Goal: Task Accomplishment & Management: Complete application form

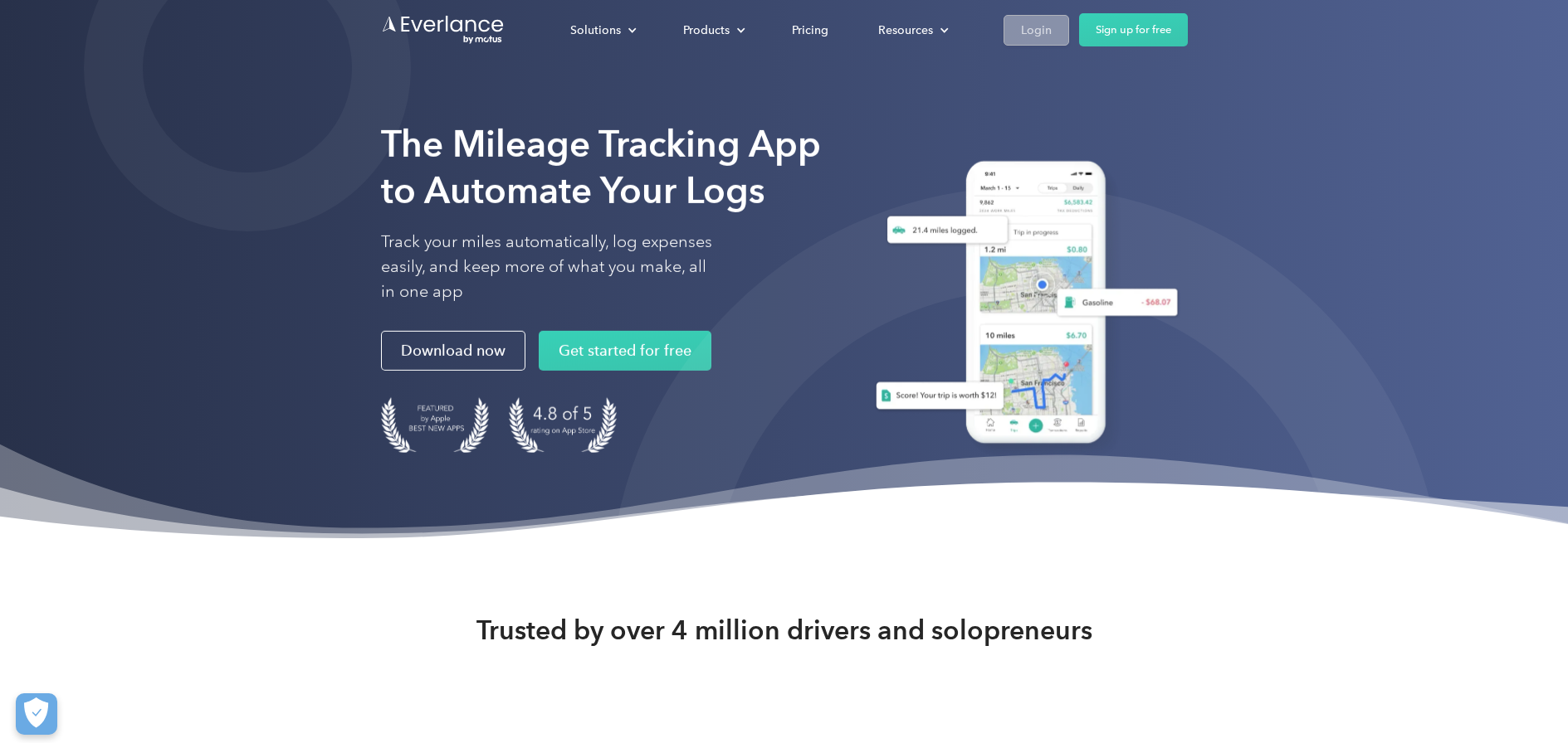
click at [1010, 31] on link "Login" at bounding box center [1035, 30] width 65 height 31
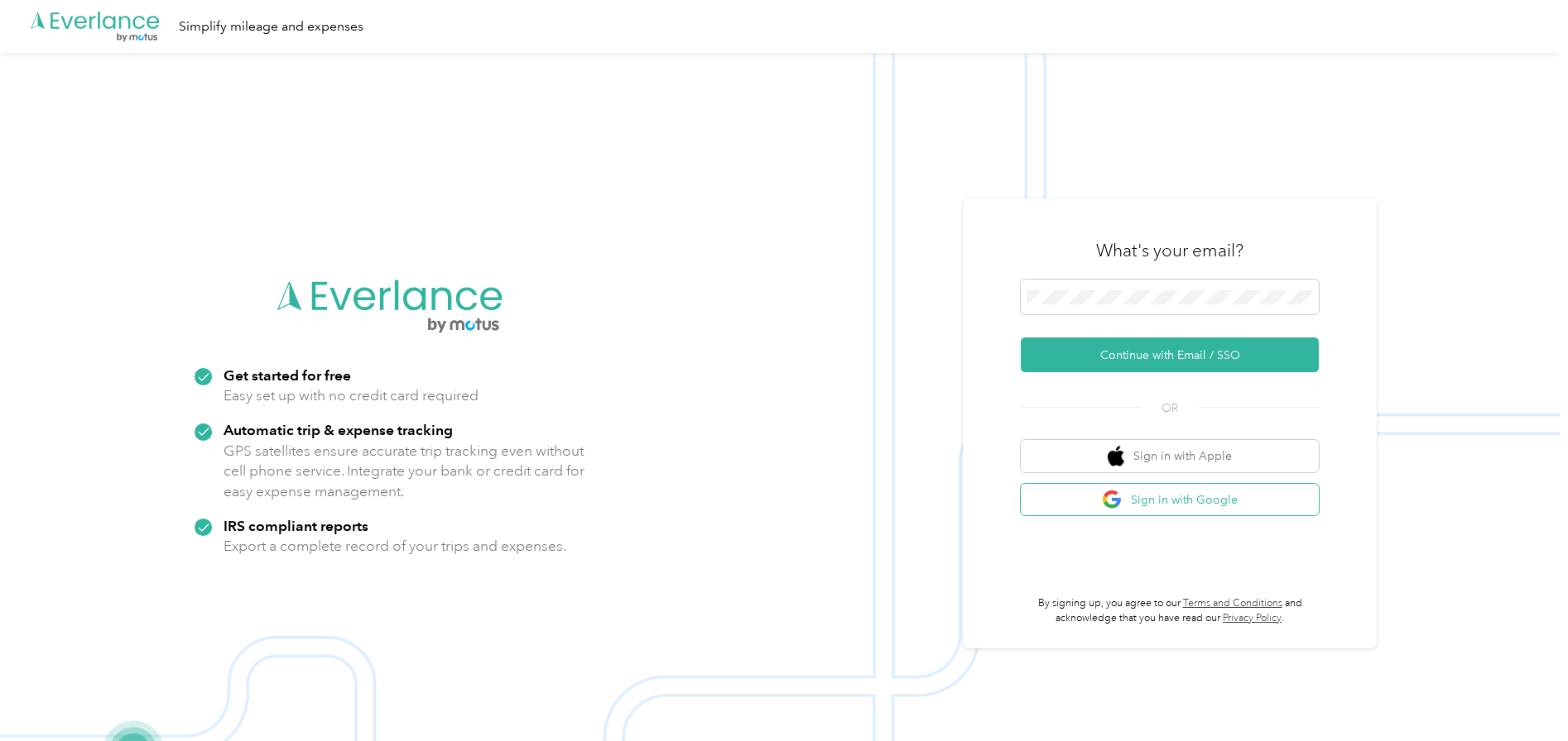
click at [1184, 504] on button "Sign in with Google" at bounding box center [1170, 499] width 298 height 32
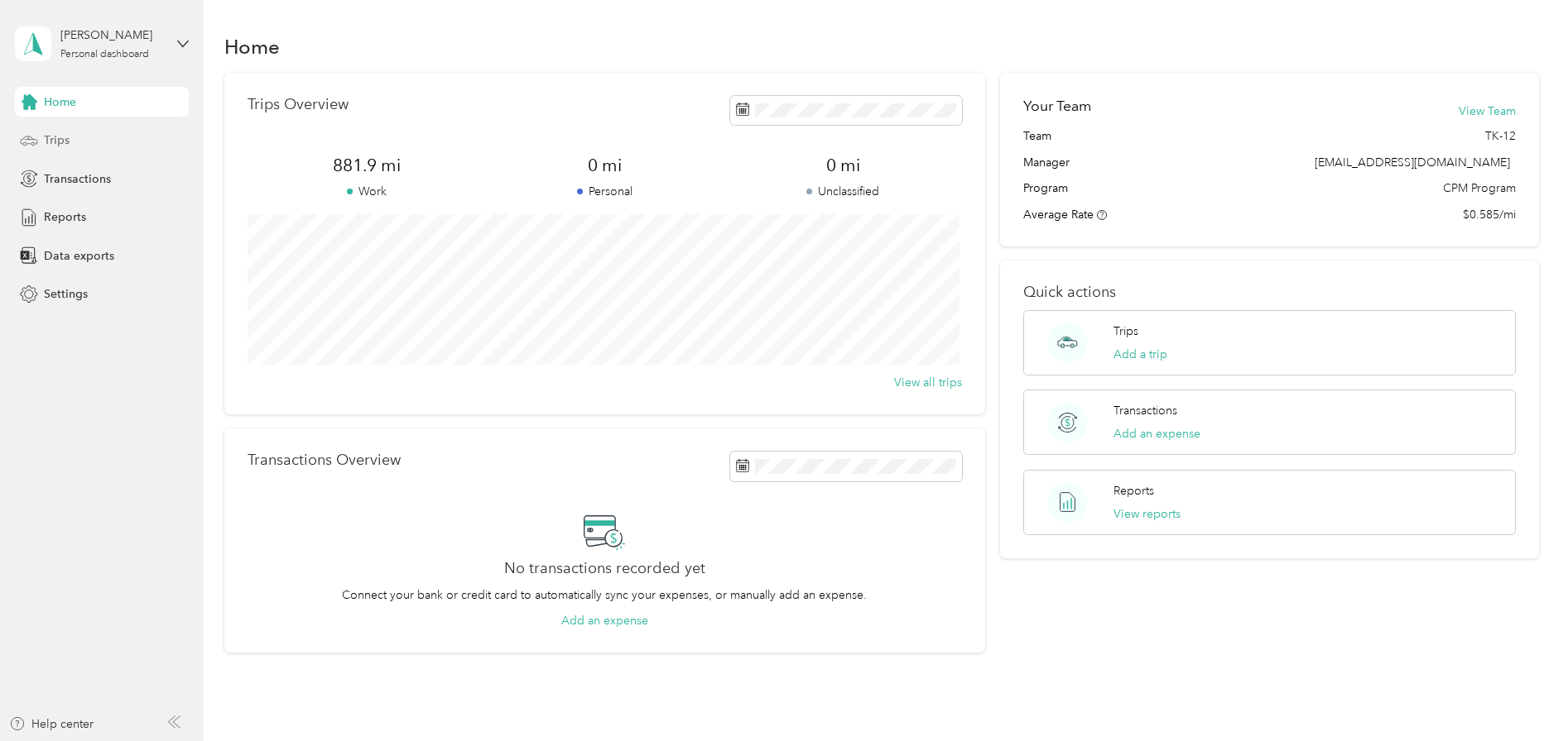
click at [68, 136] on span "Trips" at bounding box center [56, 140] width 25 height 17
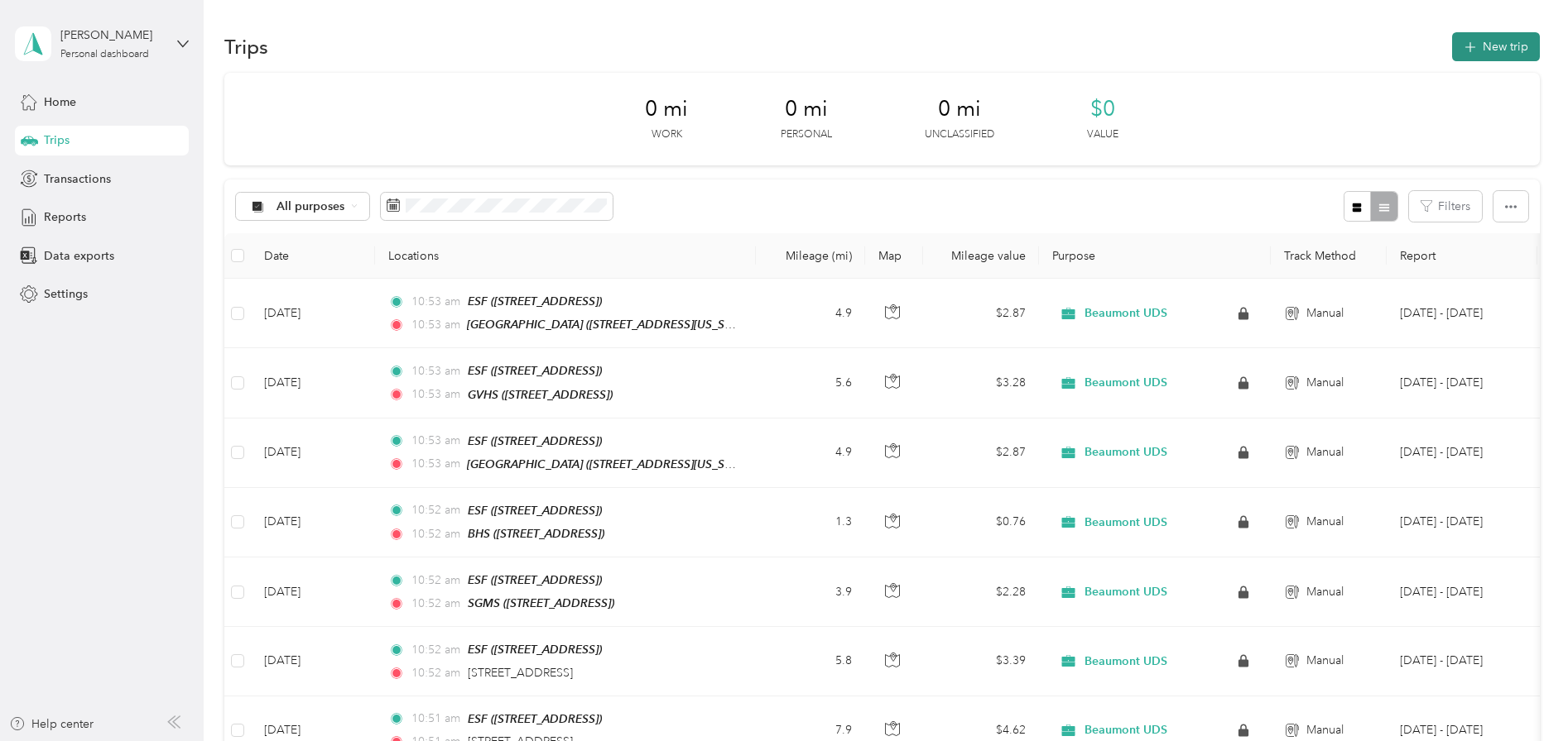
click at [1494, 47] on button "New trip" at bounding box center [1496, 47] width 87 height 29
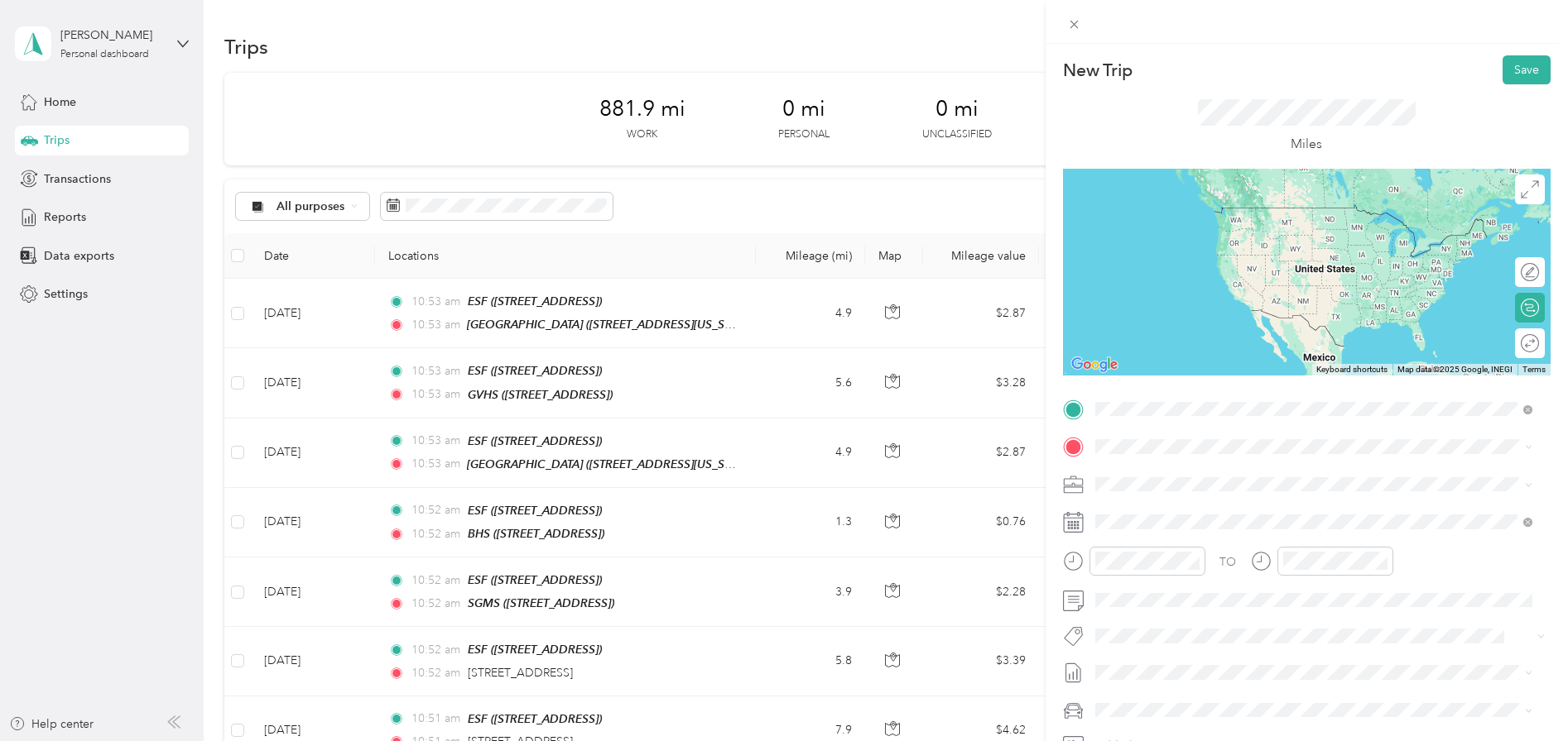
click at [1205, 489] on span "[STREET_ADDRESS]" at bounding box center [1178, 493] width 105 height 14
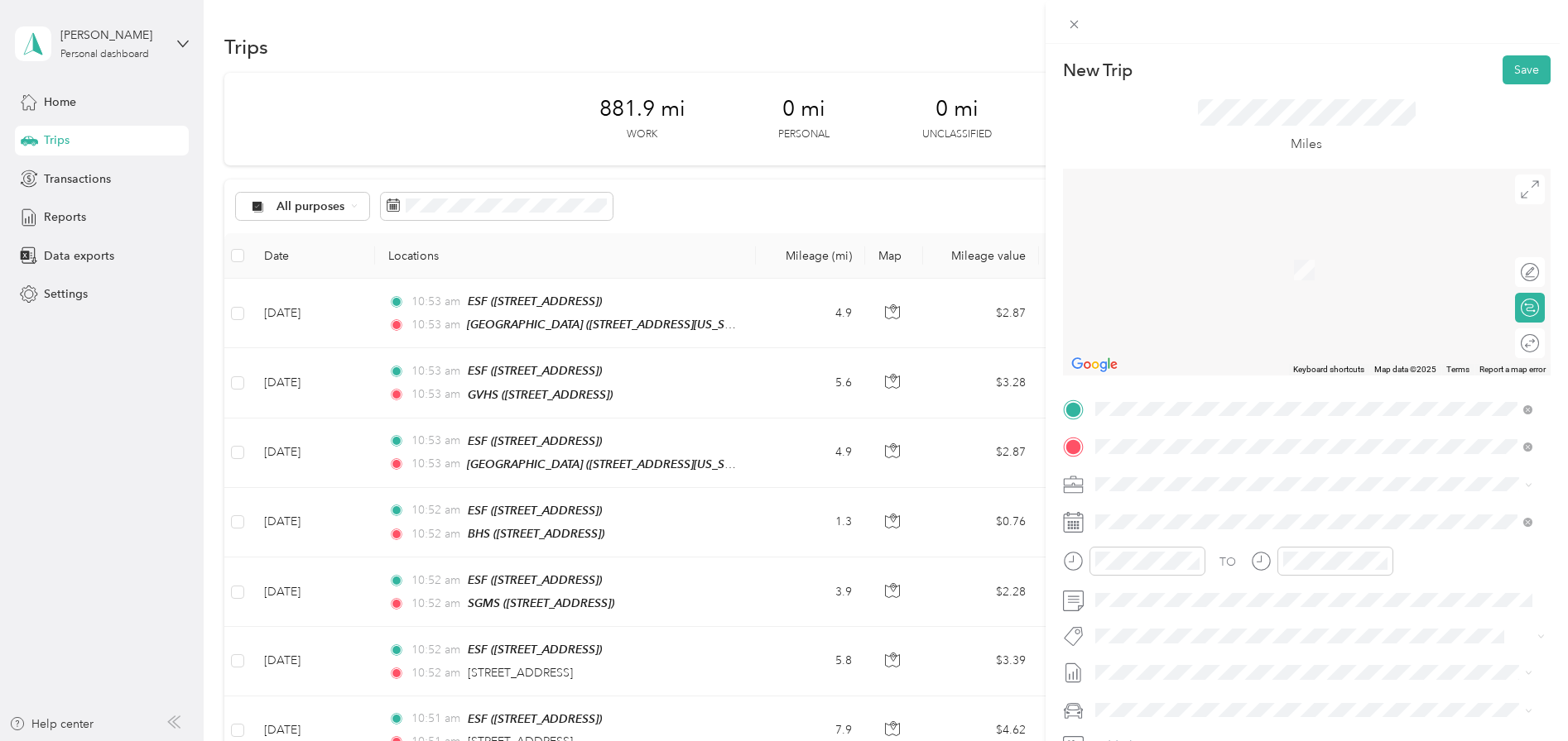
click at [1229, 506] on span "[STREET_ADDRESS][US_STATE]" at bounding box center [1209, 506] width 165 height 15
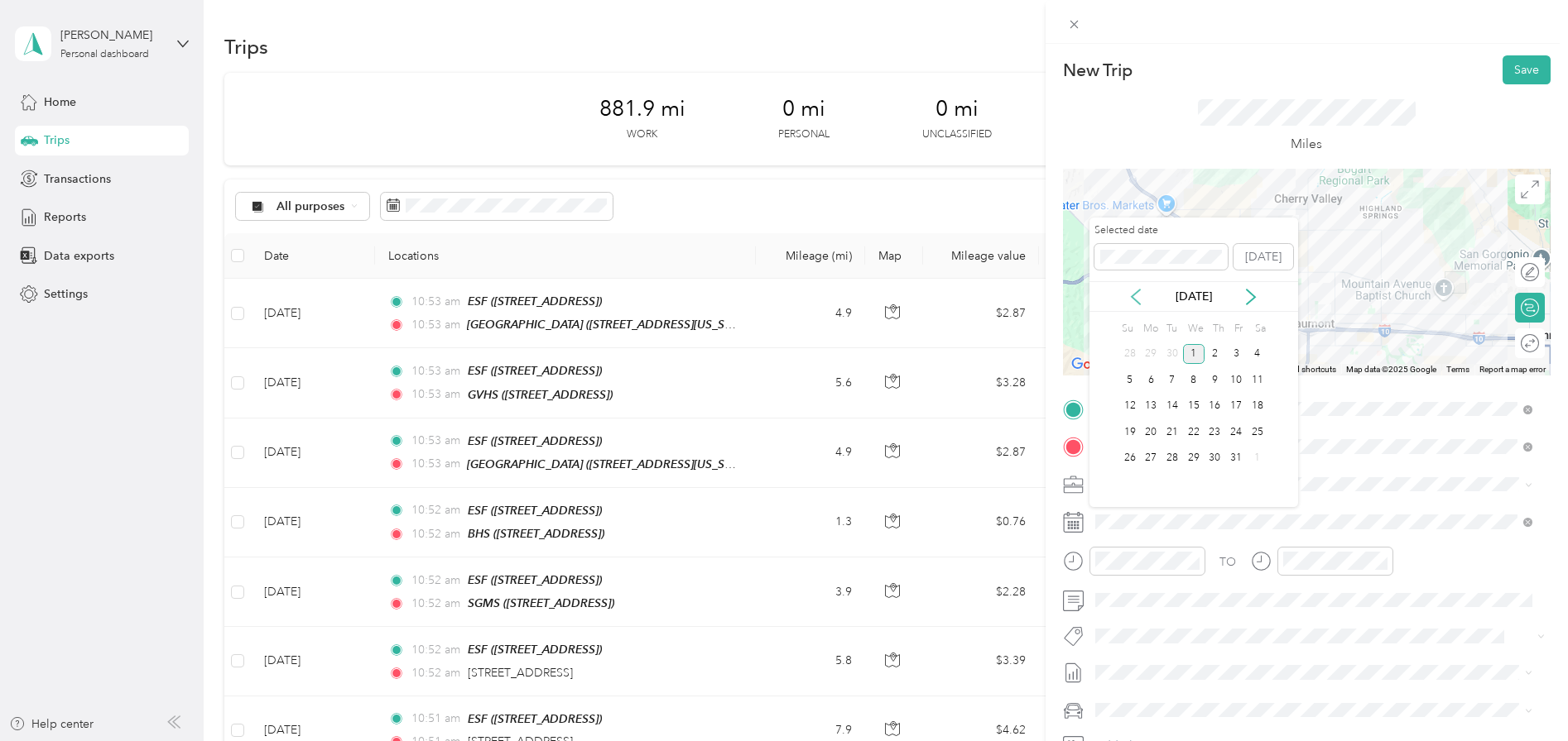
click at [1132, 288] on icon at bounding box center [1136, 296] width 17 height 17
click at [1154, 357] on div "1" at bounding box center [1150, 354] width 21 height 20
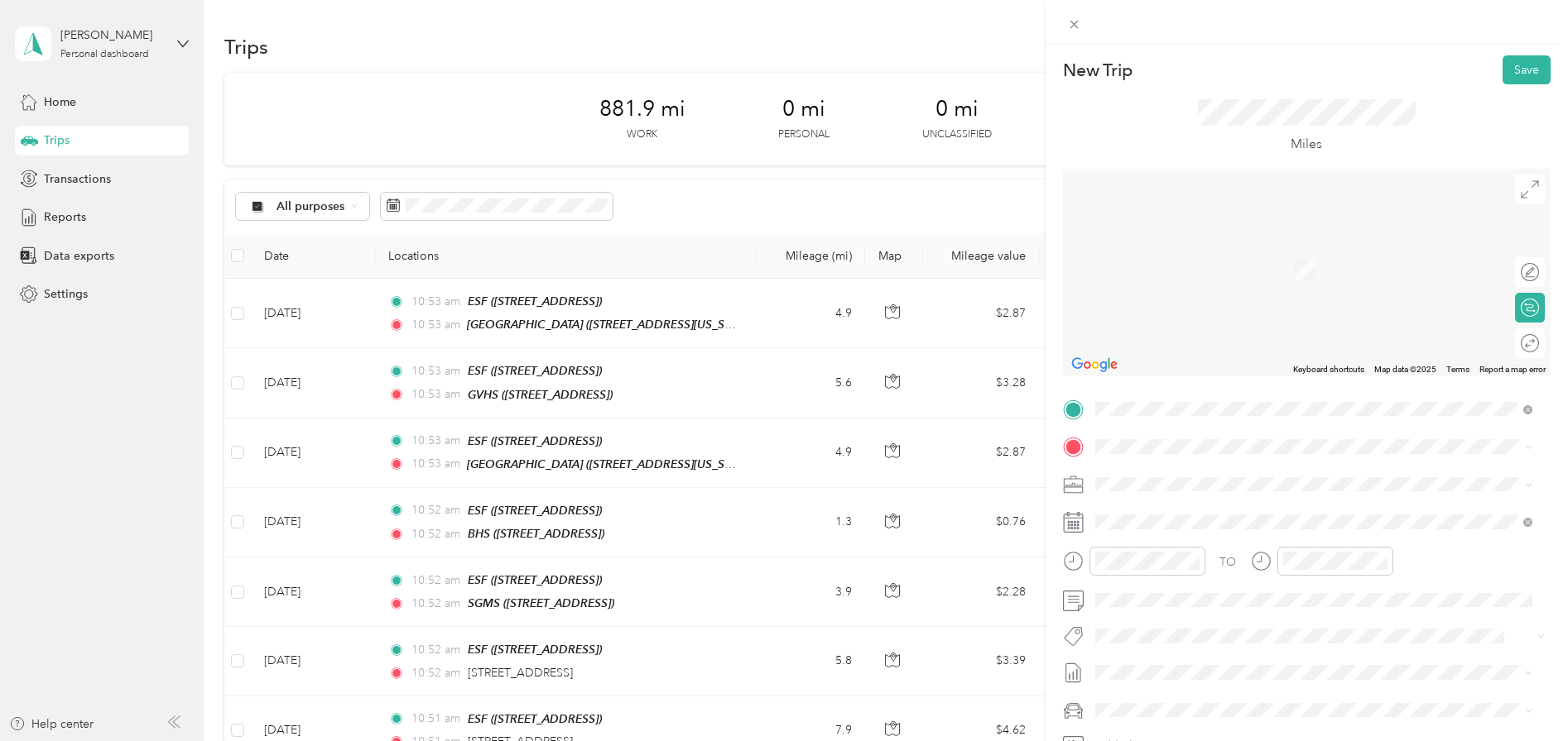
click at [1204, 511] on span "[STREET_ADDRESS][US_STATE]" at bounding box center [1209, 502] width 165 height 15
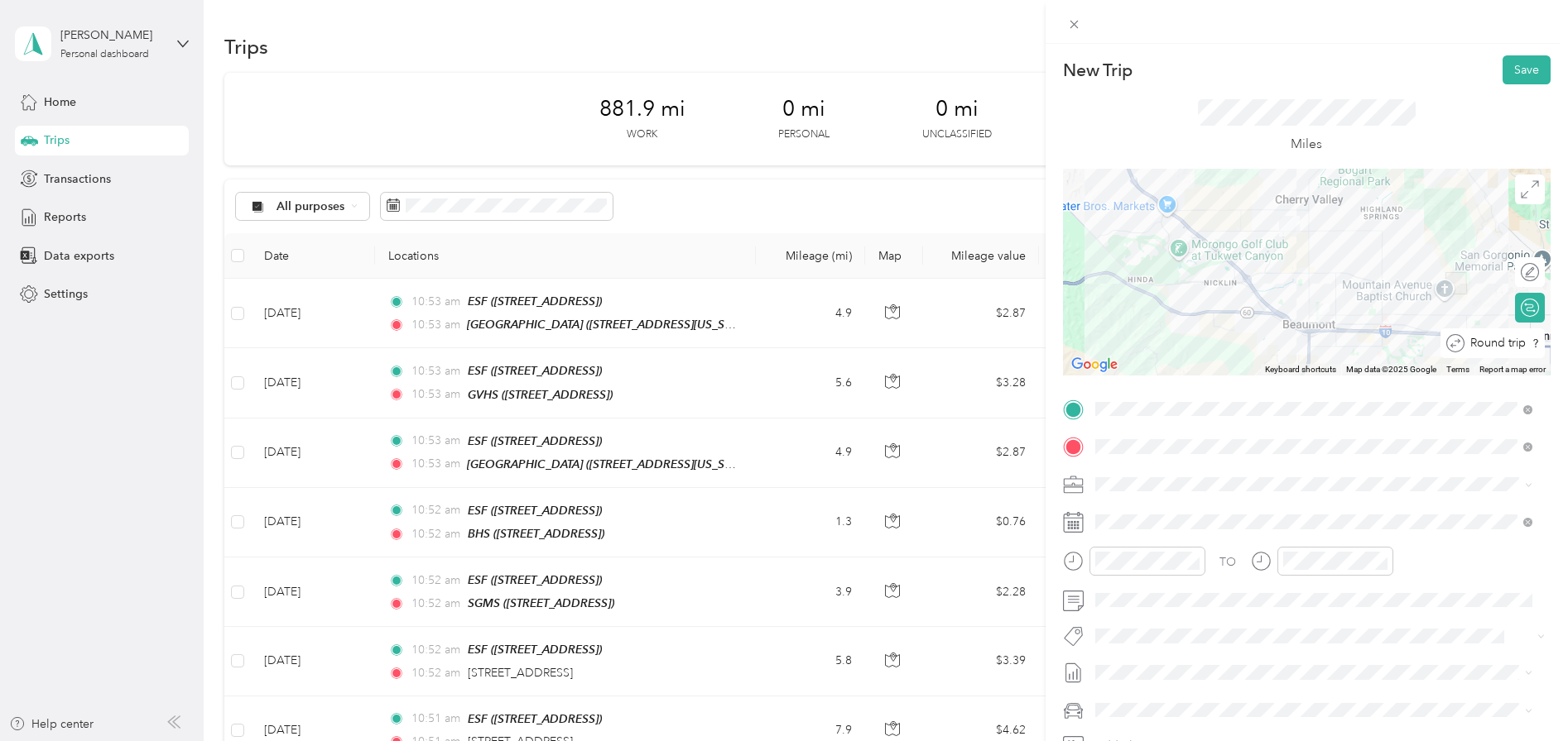
click at [1557, 348] on div at bounding box center [1557, 344] width 0 height 17
click at [1525, 66] on button "Save" at bounding box center [1525, 70] width 48 height 29
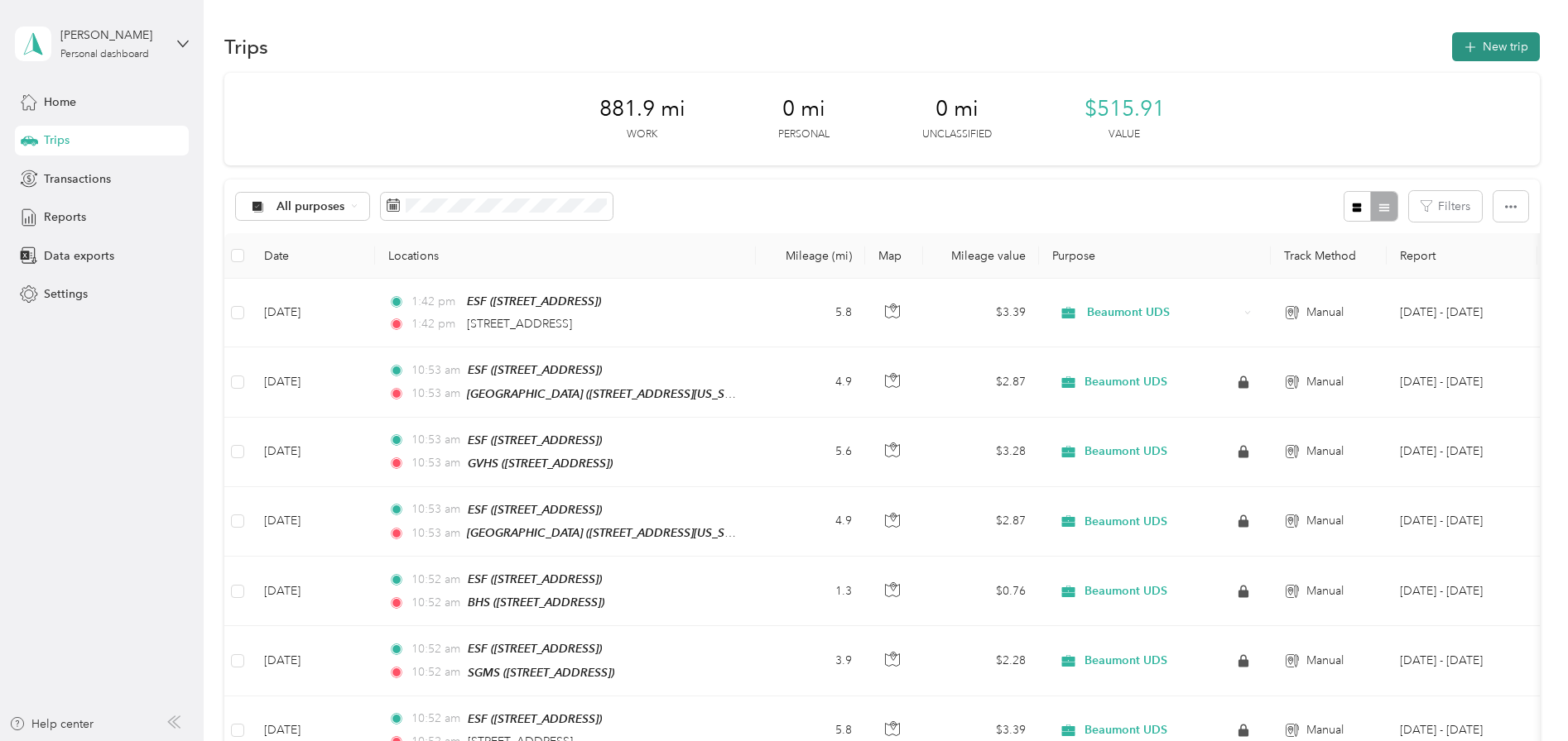
click at [1479, 46] on button "New trip" at bounding box center [1496, 47] width 87 height 29
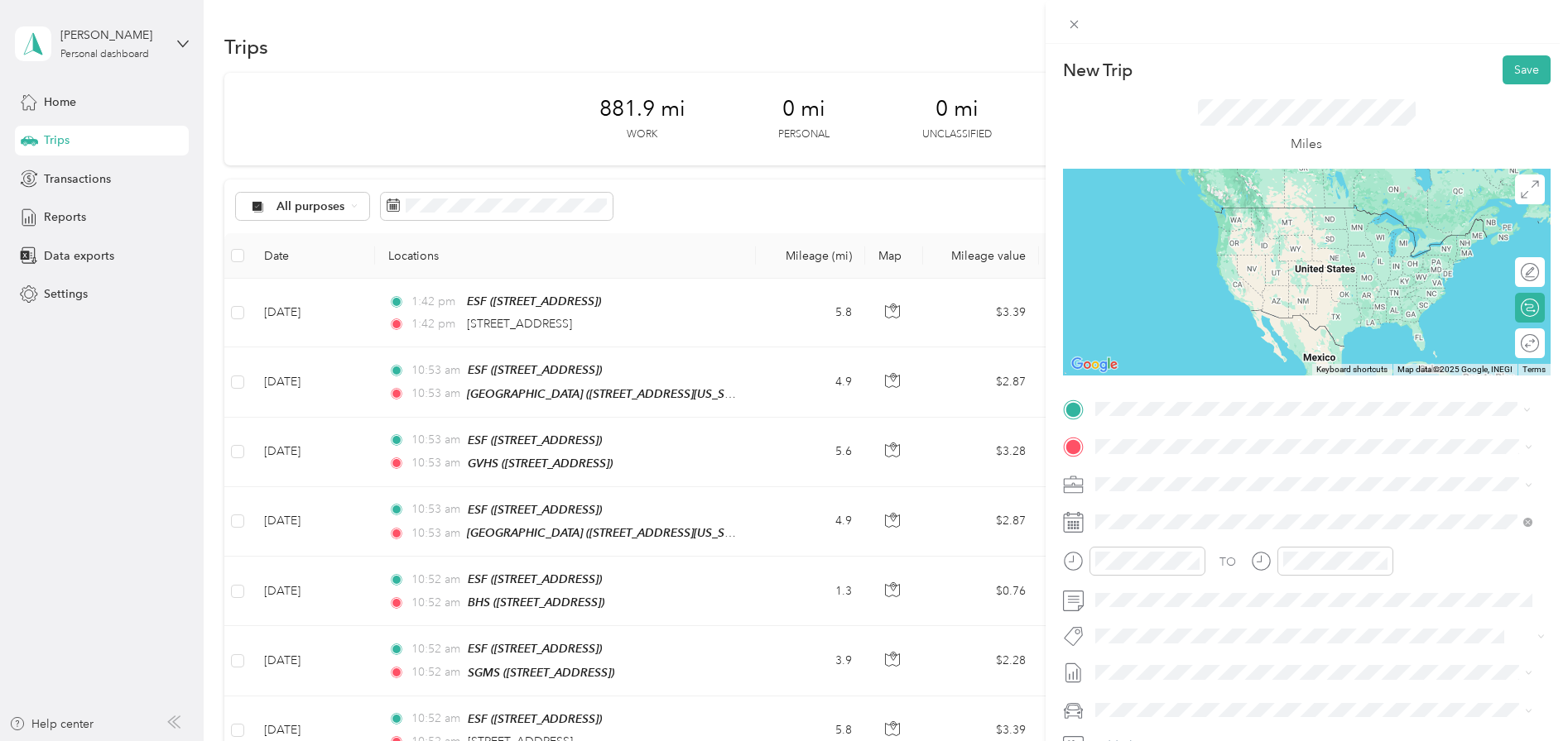
click at [1134, 473] on strong "ESF" at bounding box center [1136, 474] width 20 height 15
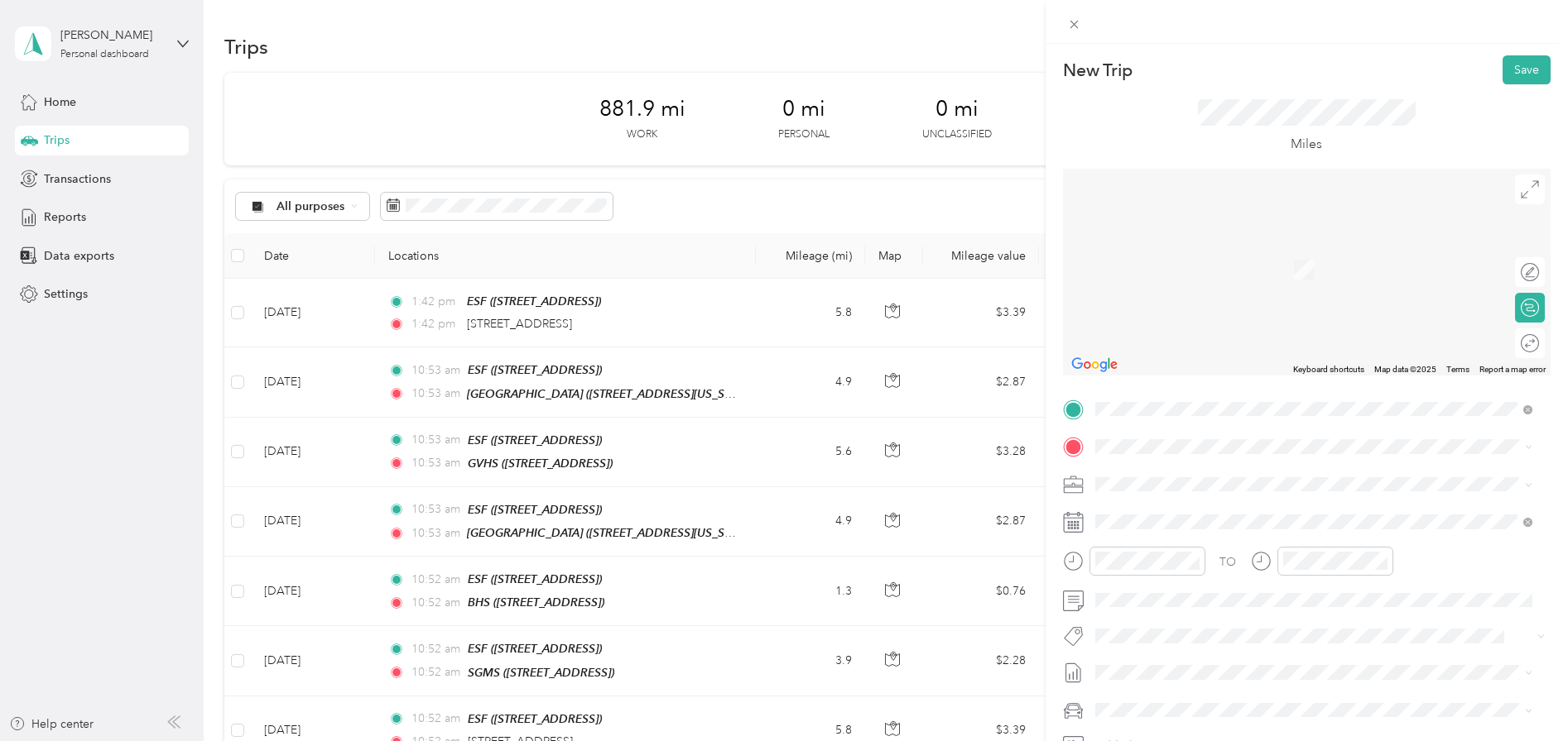
click at [1192, 511] on span "[GEOGRAPHIC_DATA][US_STATE], [GEOGRAPHIC_DATA]" at bounding box center [1278, 502] width 305 height 15
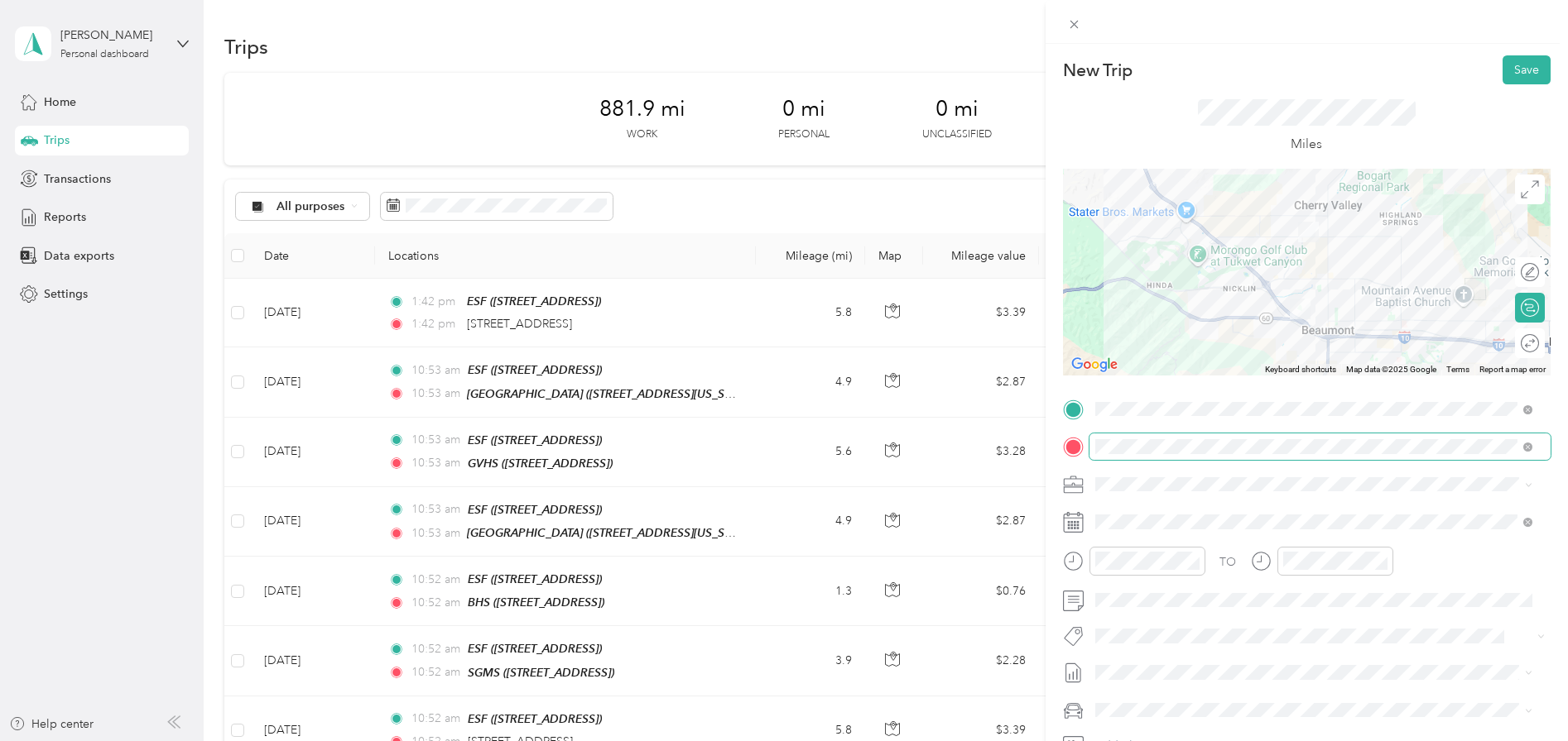
click at [1129, 741] on div "New Trip Save This trip cannot be edited because it is either under review, app…" at bounding box center [779, 741] width 1559 height 0
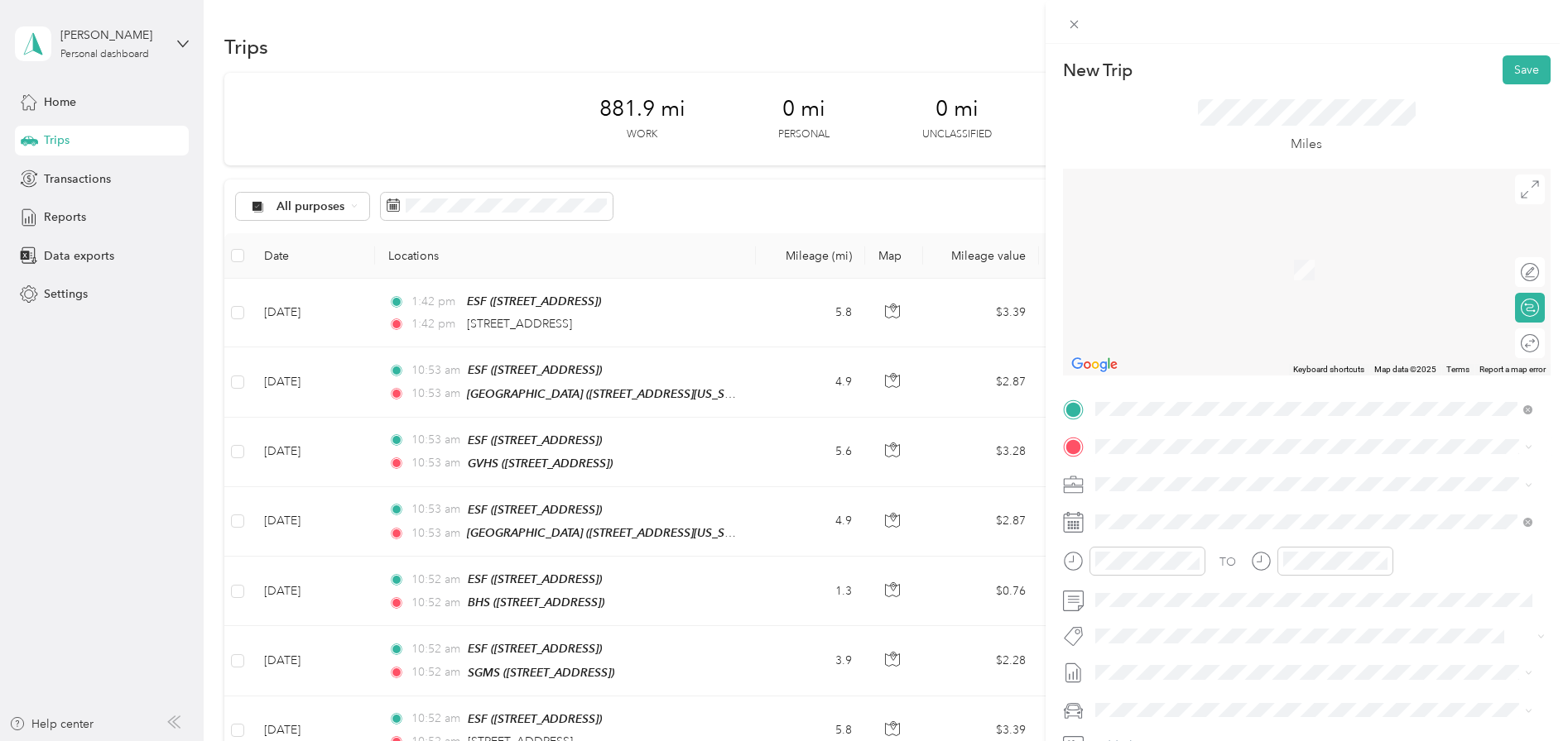
click at [1241, 501] on span "[STREET_ADDRESS][US_STATE]" at bounding box center [1209, 501] width 165 height 15
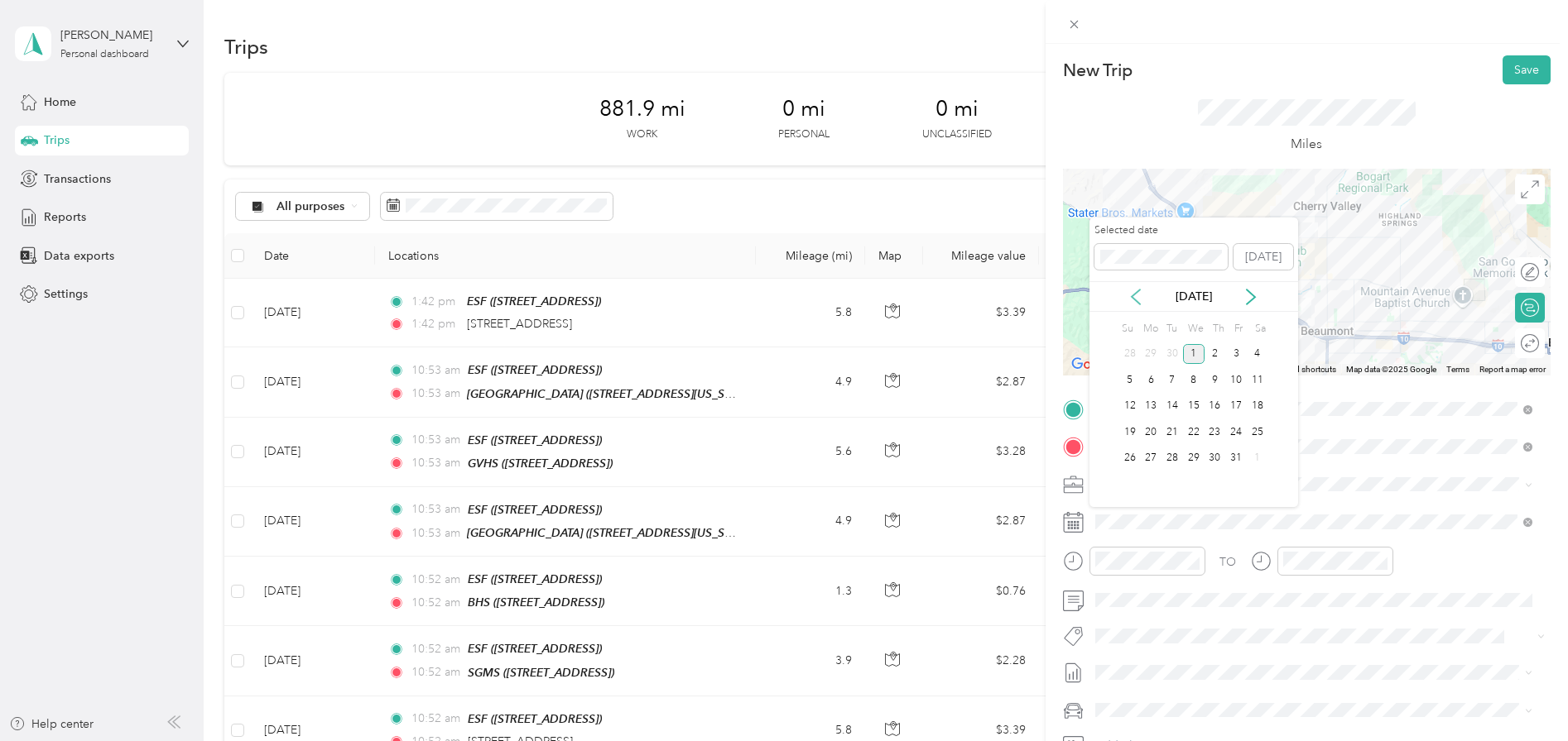
click at [1133, 292] on icon at bounding box center [1136, 296] width 17 height 17
click at [1155, 354] on div "1" at bounding box center [1150, 354] width 21 height 20
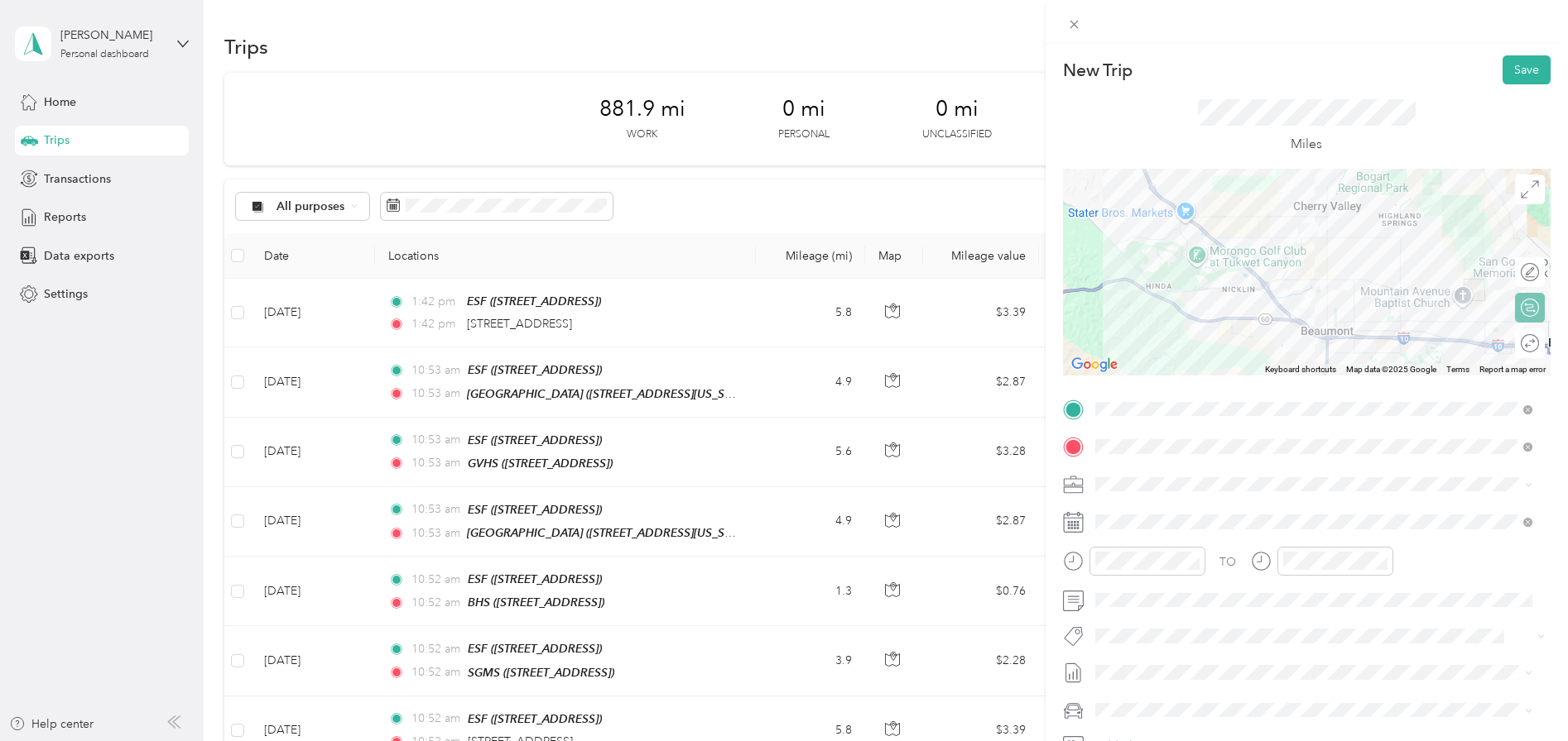
click at [1539, 340] on div "Round trip" at bounding box center [1539, 344] width 0 height 17
click at [1512, 339] on div at bounding box center [1521, 344] width 35 height 17
click at [1513, 70] on button "Save" at bounding box center [1525, 70] width 48 height 29
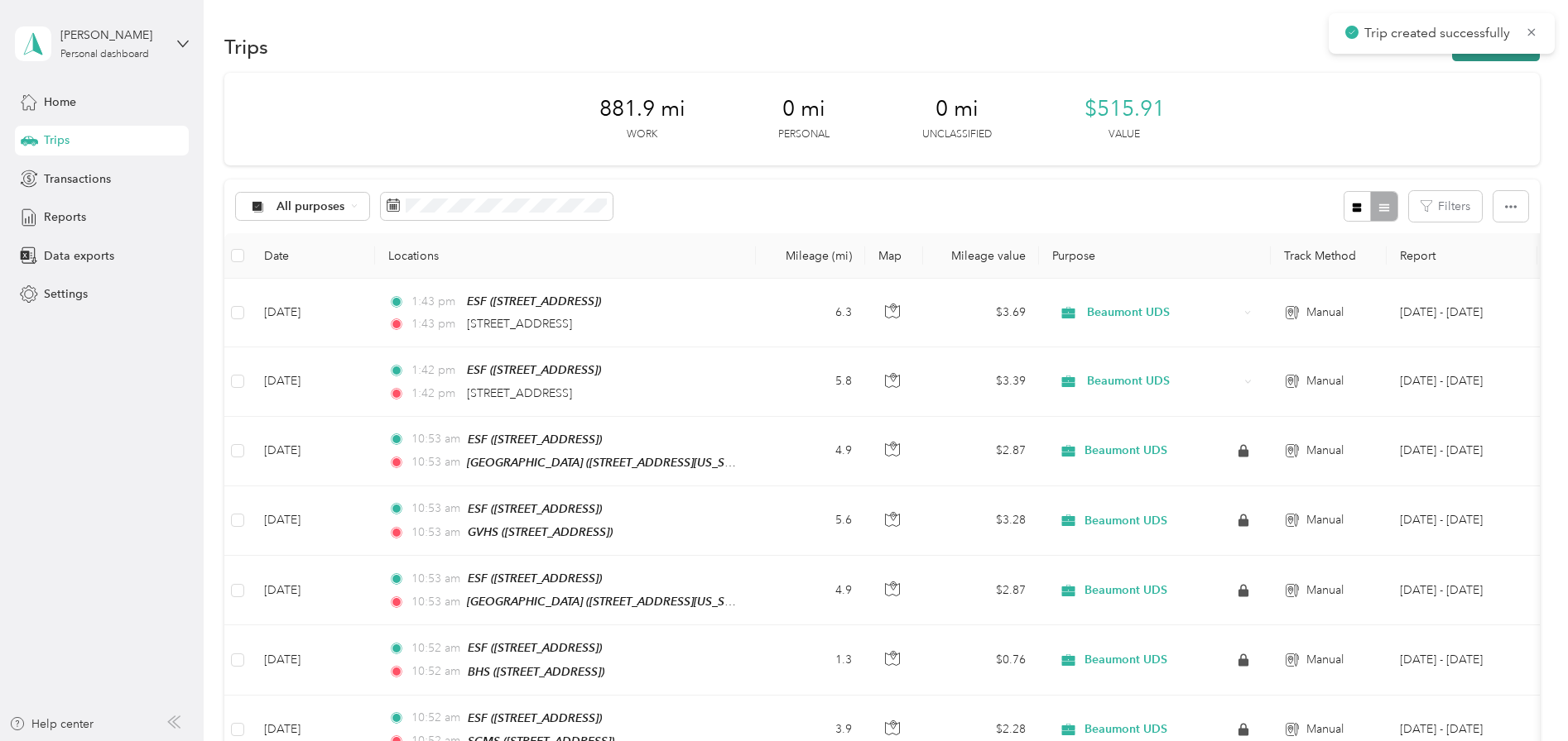
click at [1506, 59] on button "New trip" at bounding box center [1496, 47] width 87 height 29
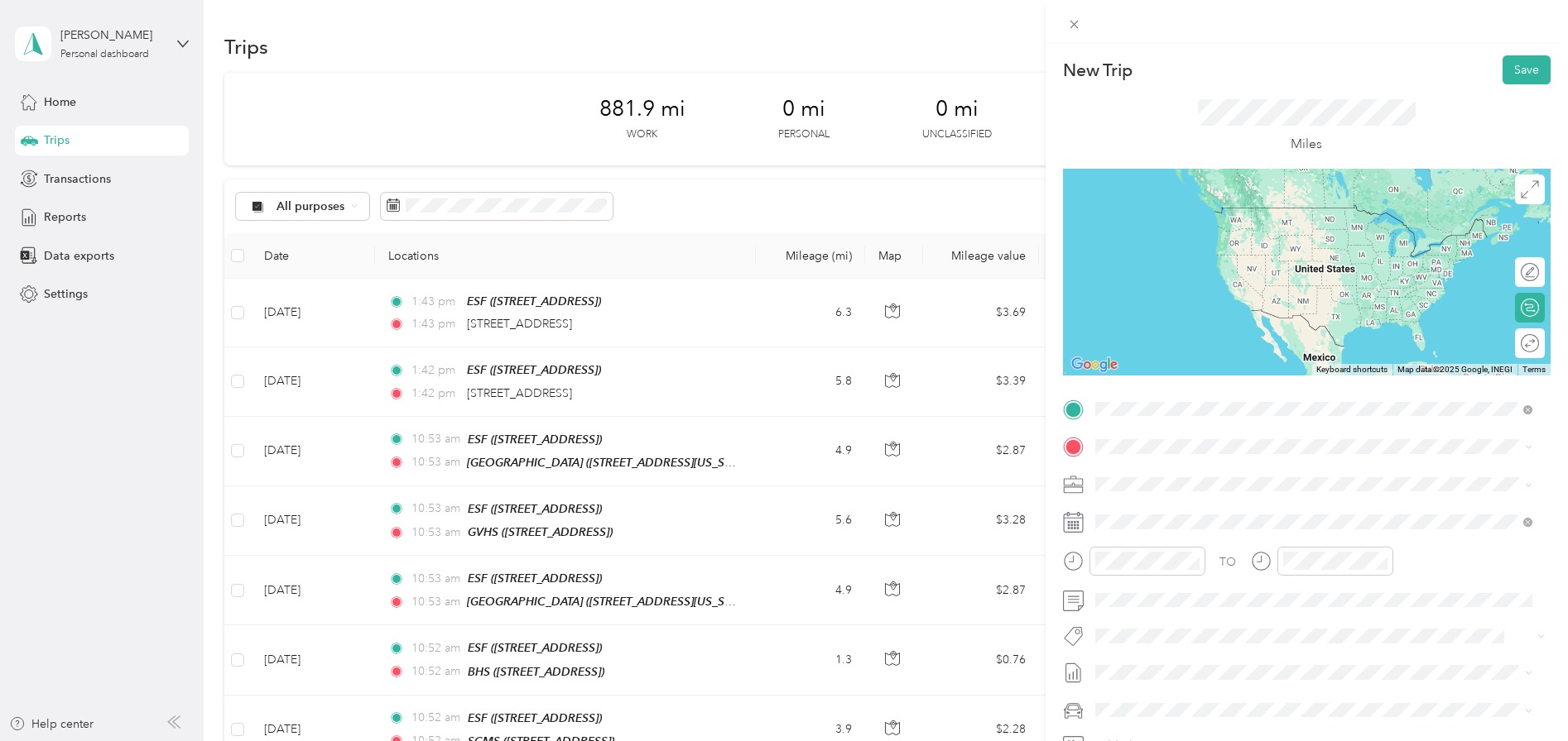
click at [1156, 477] on div "ESF" at bounding box center [1178, 474] width 105 height 15
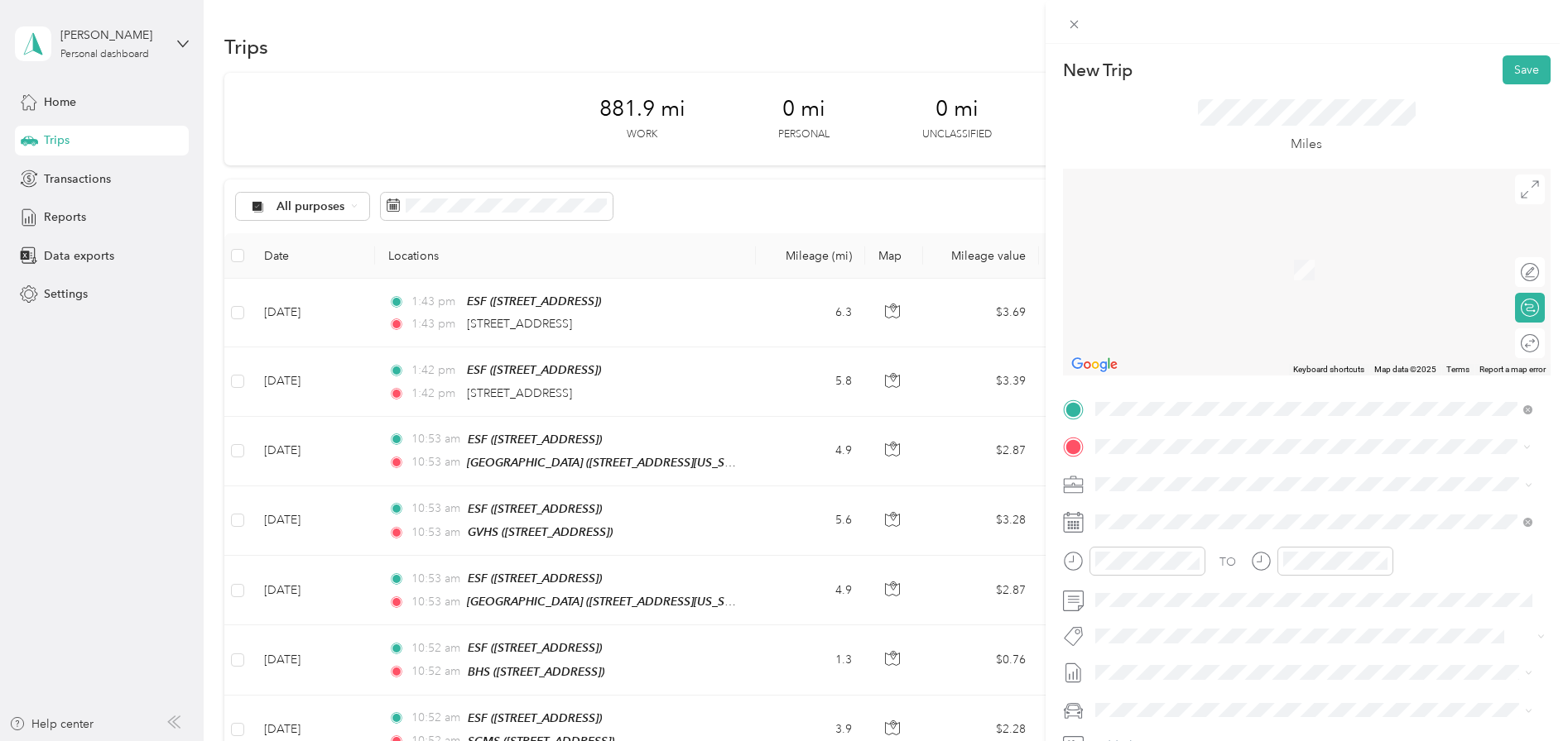
click at [1161, 524] on span "[STREET_ADDRESS]" at bounding box center [1178, 530] width 105 height 14
click at [1138, 296] on icon at bounding box center [1136, 296] width 17 height 17
click at [1155, 357] on div "1" at bounding box center [1150, 354] width 21 height 20
click at [1511, 347] on div "Round trip" at bounding box center [1521, 343] width 47 height 30
click at [1511, 347] on div at bounding box center [1521, 344] width 35 height 17
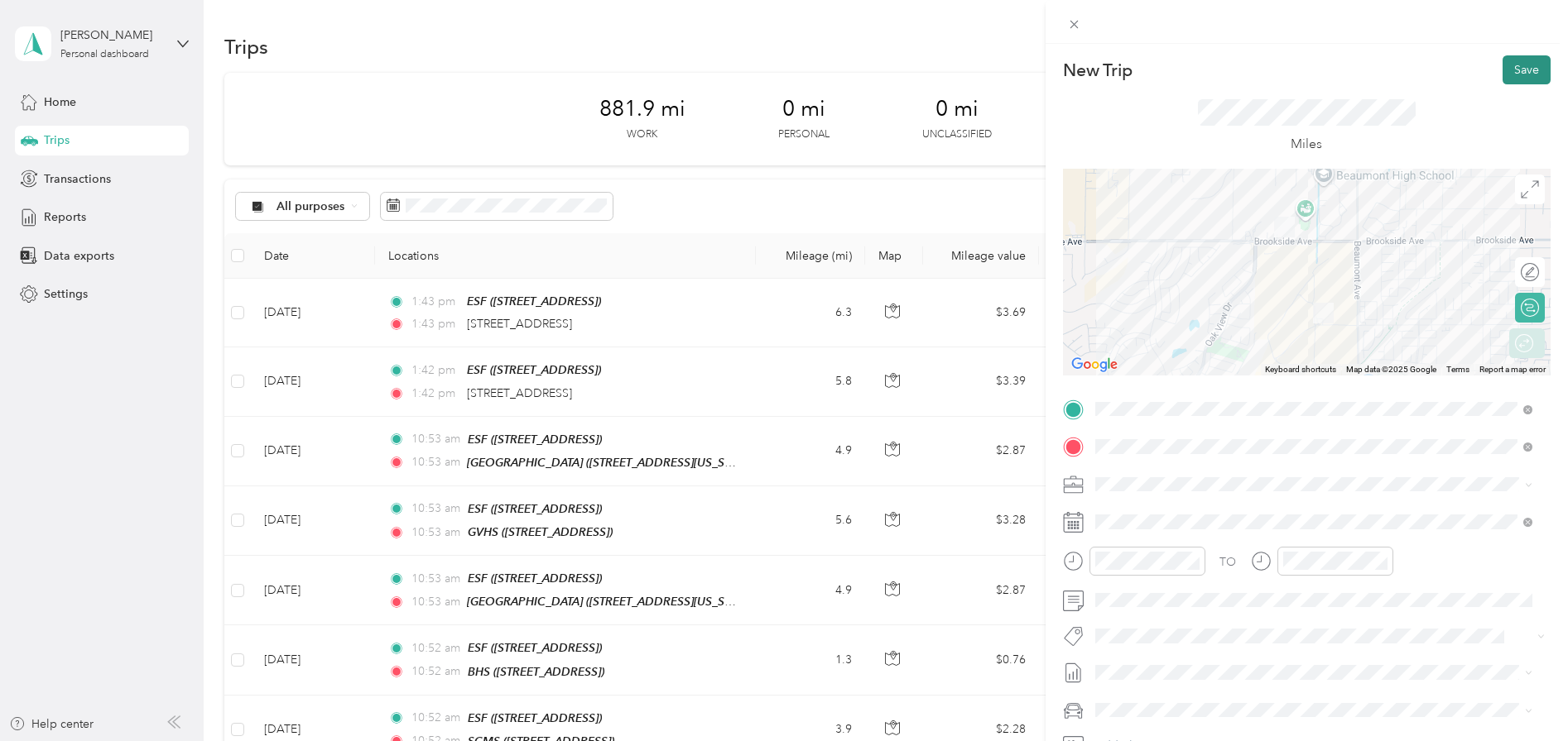
click at [1516, 73] on button "Save" at bounding box center [1525, 70] width 48 height 29
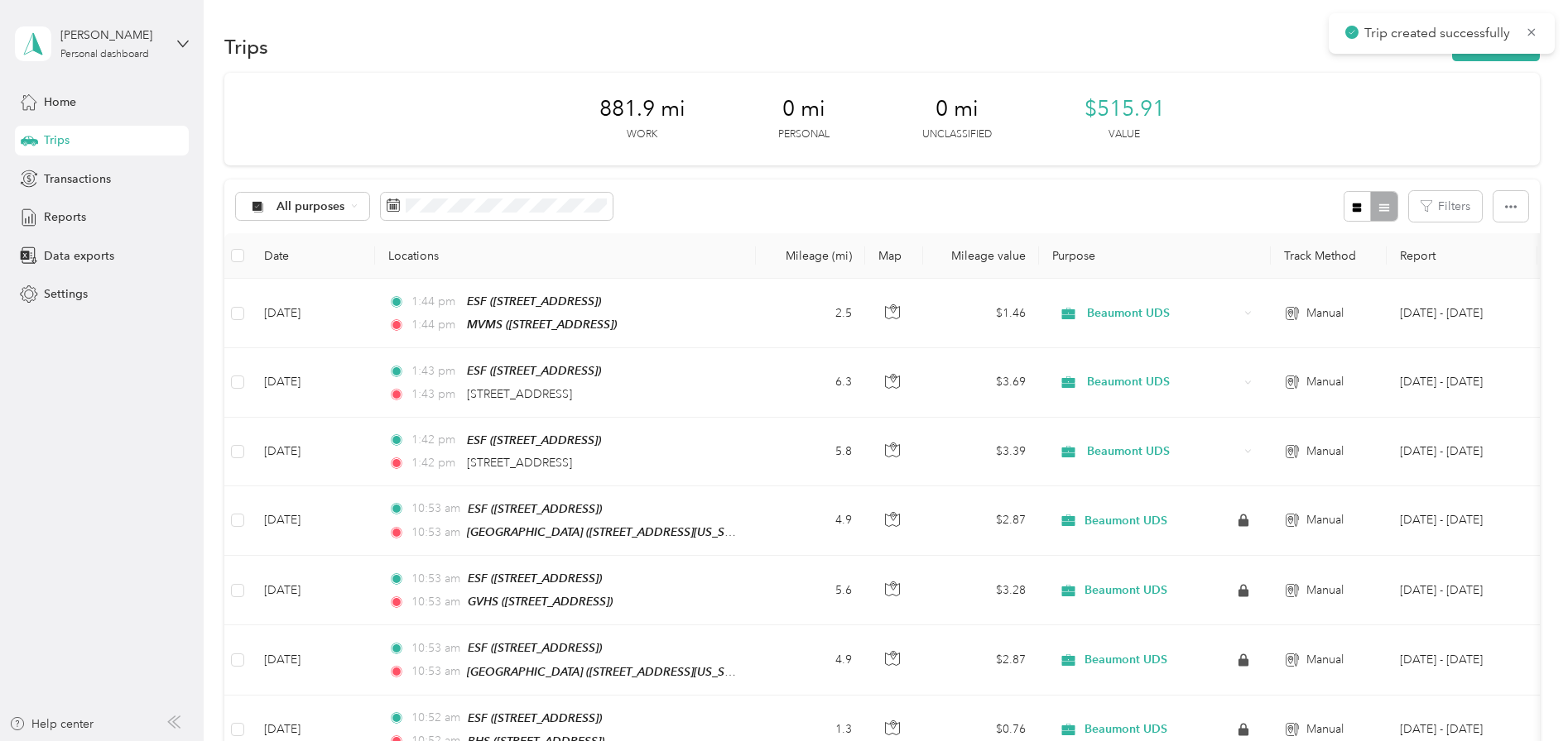
click at [1505, 53] on div "Trip created successfully" at bounding box center [1442, 34] width 226 height 41
click at [1503, 60] on button "New trip" at bounding box center [1496, 47] width 87 height 29
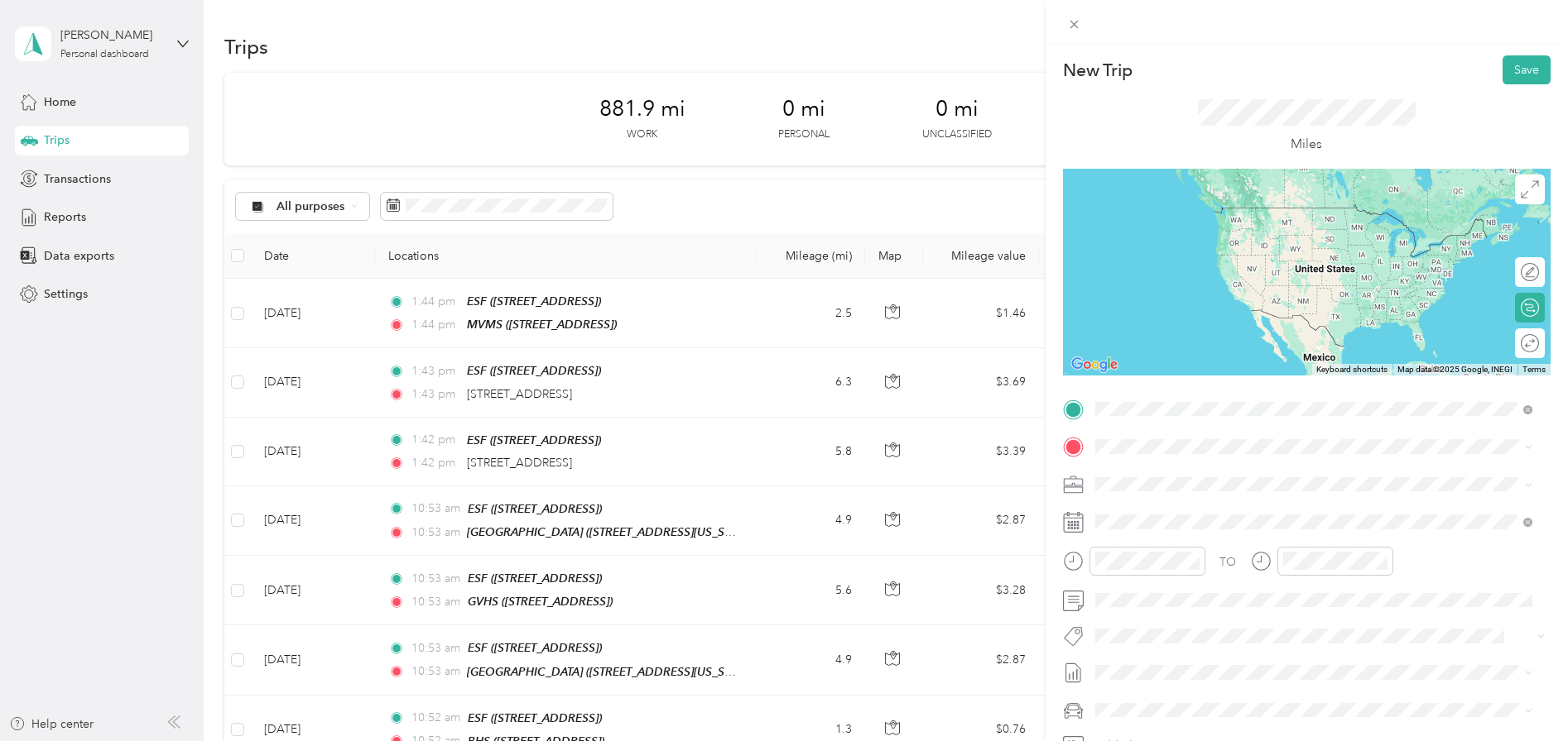
click at [1136, 479] on div "ESF [STREET_ADDRESS]" at bounding box center [1178, 485] width 105 height 35
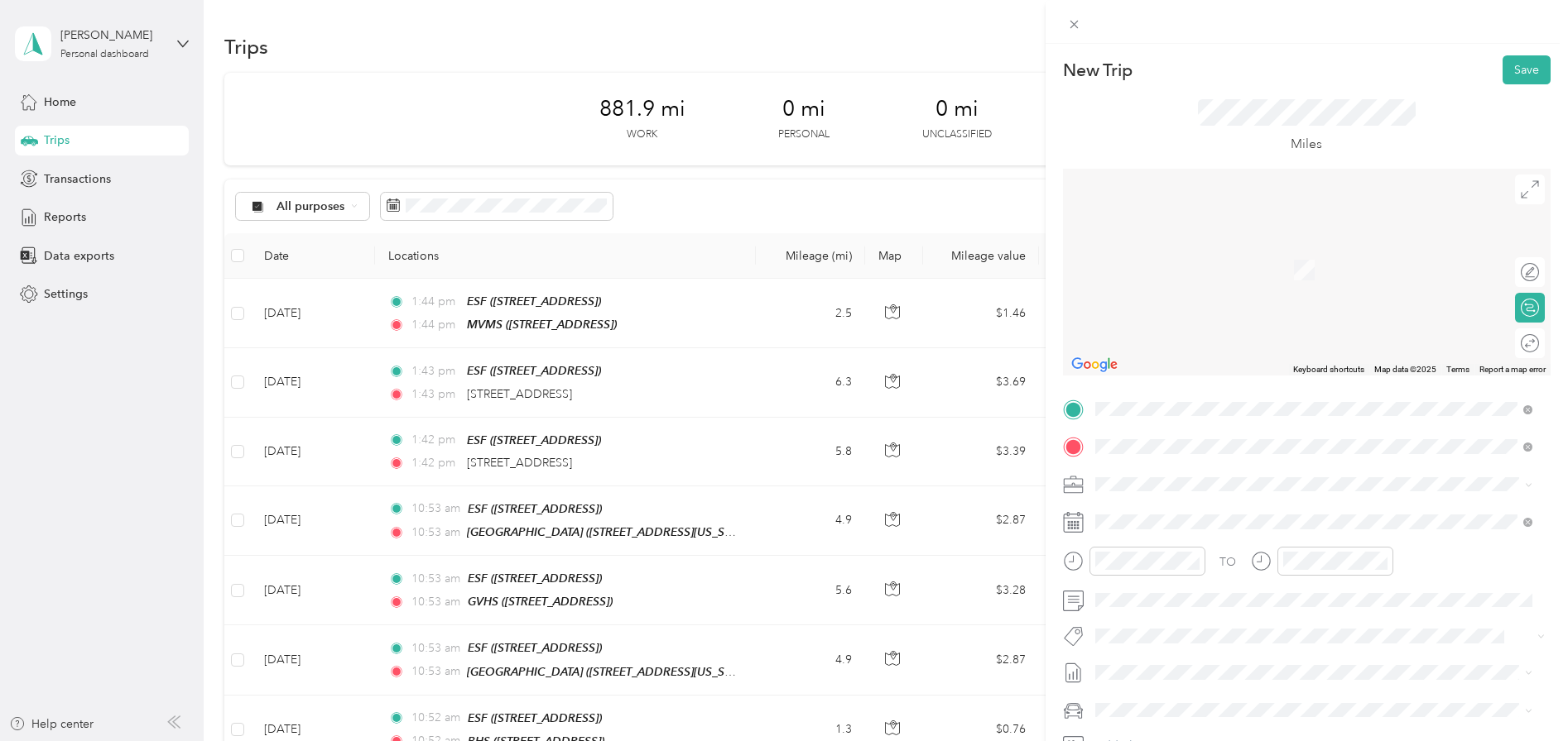
click at [1155, 514] on div "SLE" at bounding box center [1178, 512] width 105 height 15
click at [1522, 349] on div "Round trip" at bounding box center [1530, 344] width 17 height 17
click at [1516, 349] on div at bounding box center [1521, 344] width 35 height 17
click at [1518, 75] on button "Save" at bounding box center [1525, 70] width 48 height 29
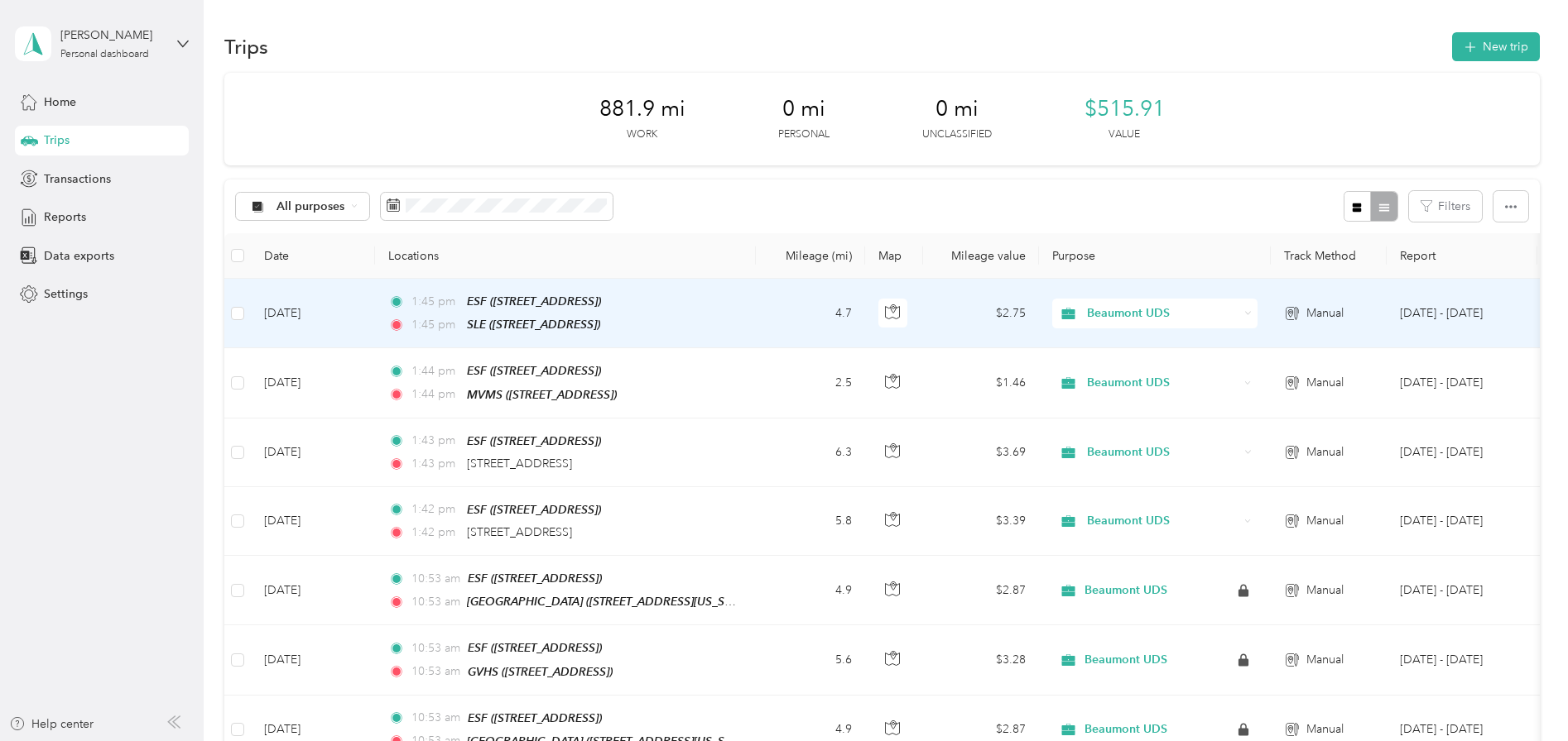
click at [290, 315] on td "[DATE]" at bounding box center [313, 314] width 124 height 70
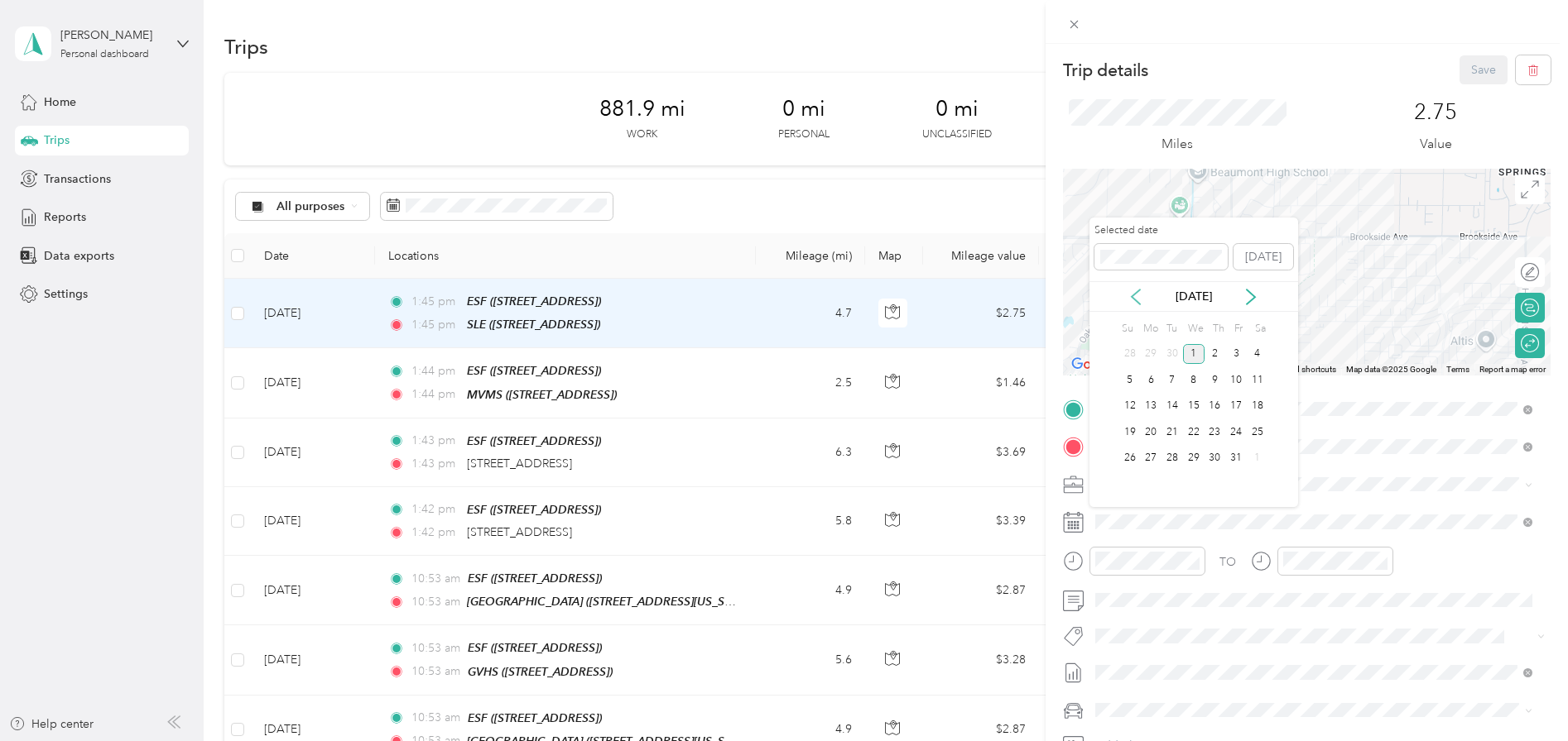
click at [1137, 305] on icon at bounding box center [1136, 296] width 17 height 17
click at [1150, 350] on div "1" at bounding box center [1150, 354] width 21 height 20
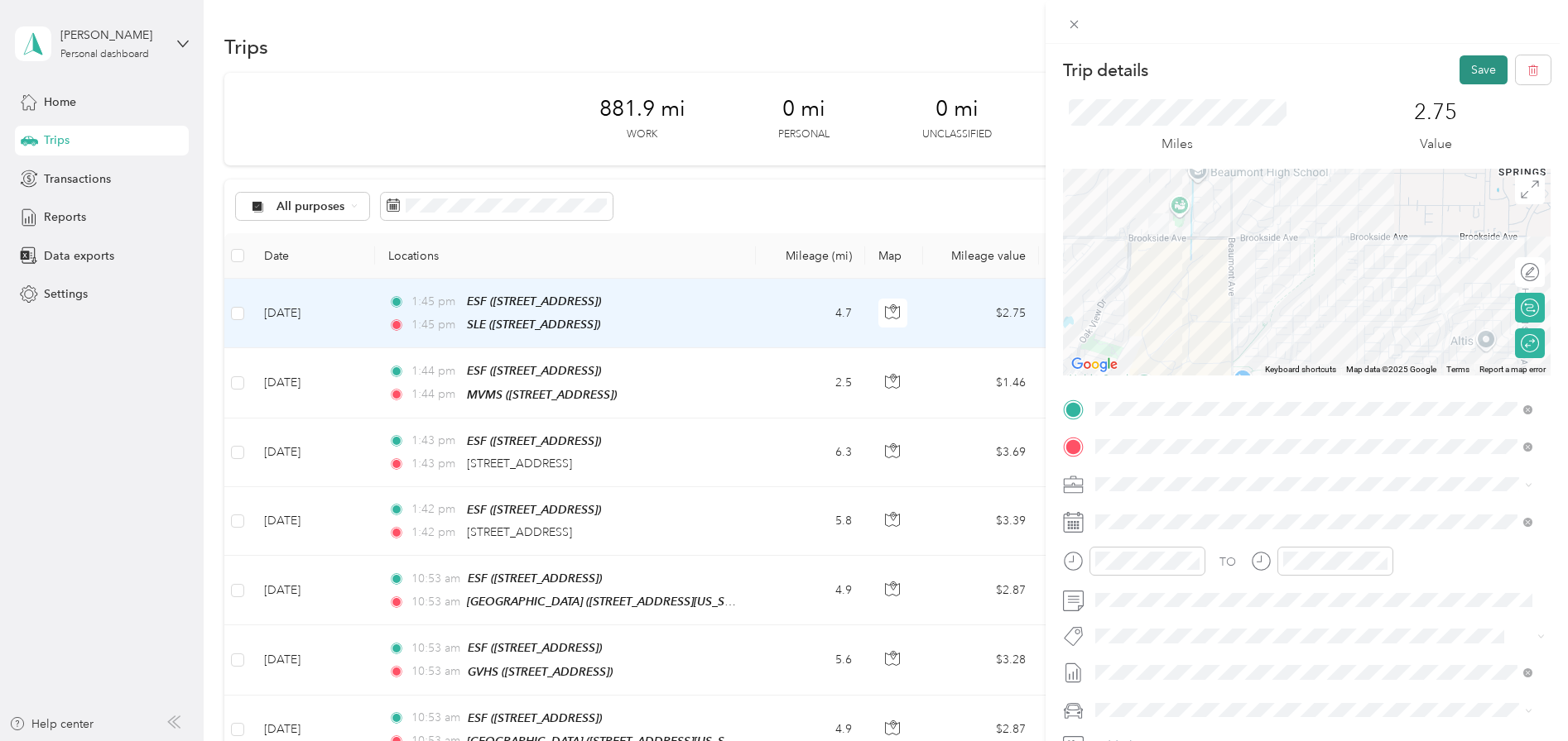
click at [1467, 72] on button "Save" at bounding box center [1483, 70] width 48 height 29
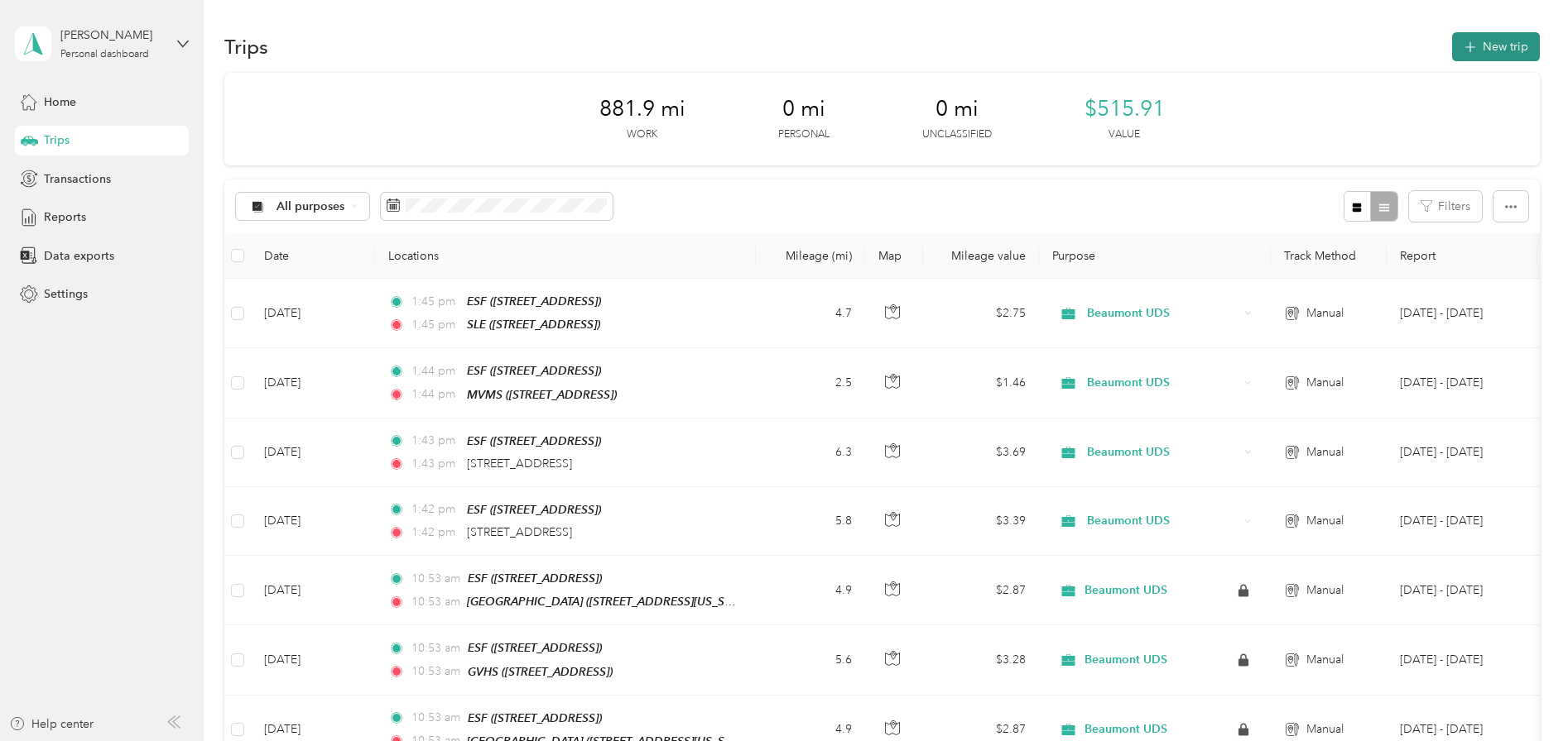
click at [1478, 60] on button "New trip" at bounding box center [1496, 47] width 87 height 29
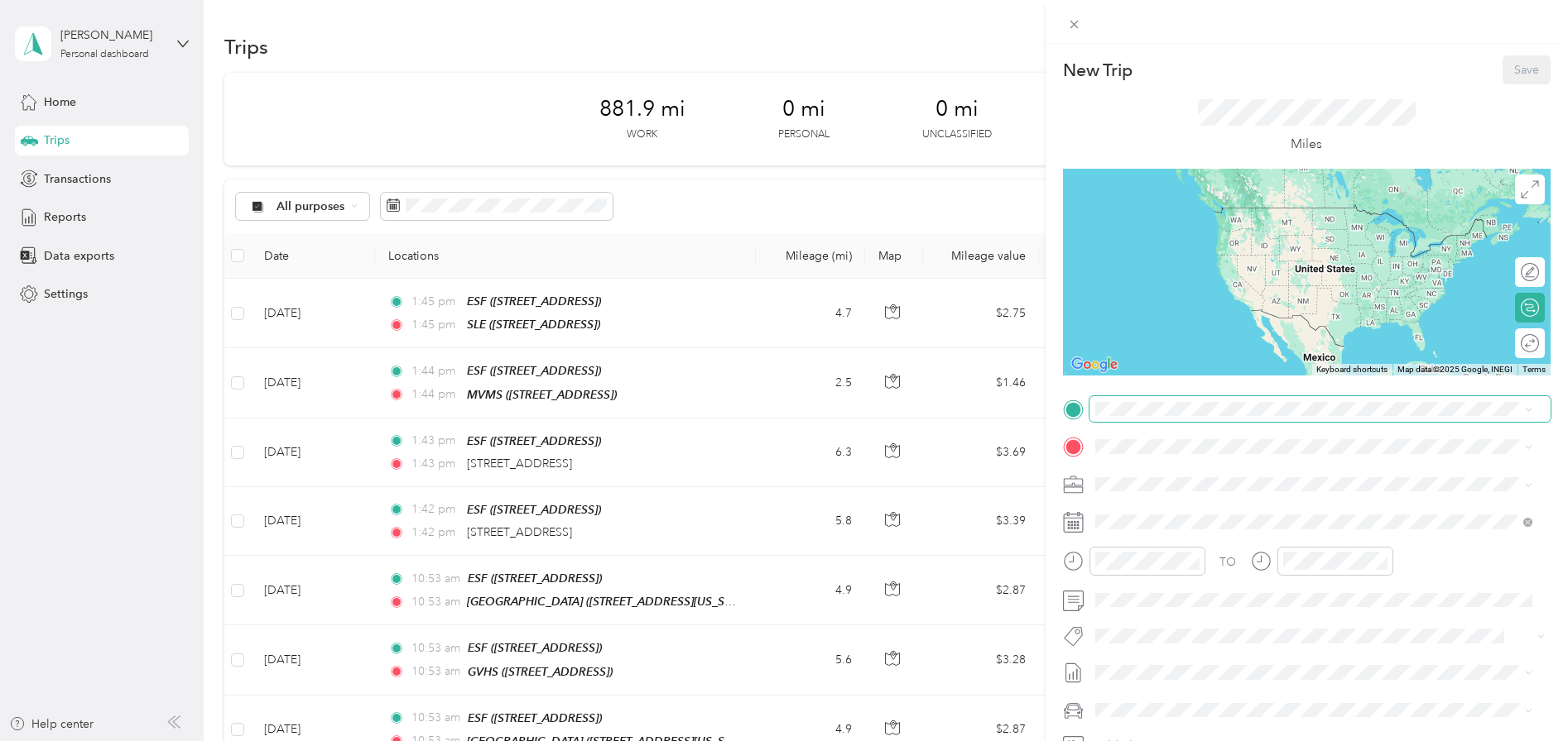
click at [1196, 400] on span at bounding box center [1319, 409] width 461 height 26
click at [1206, 478] on div "ESF" at bounding box center [1178, 474] width 105 height 15
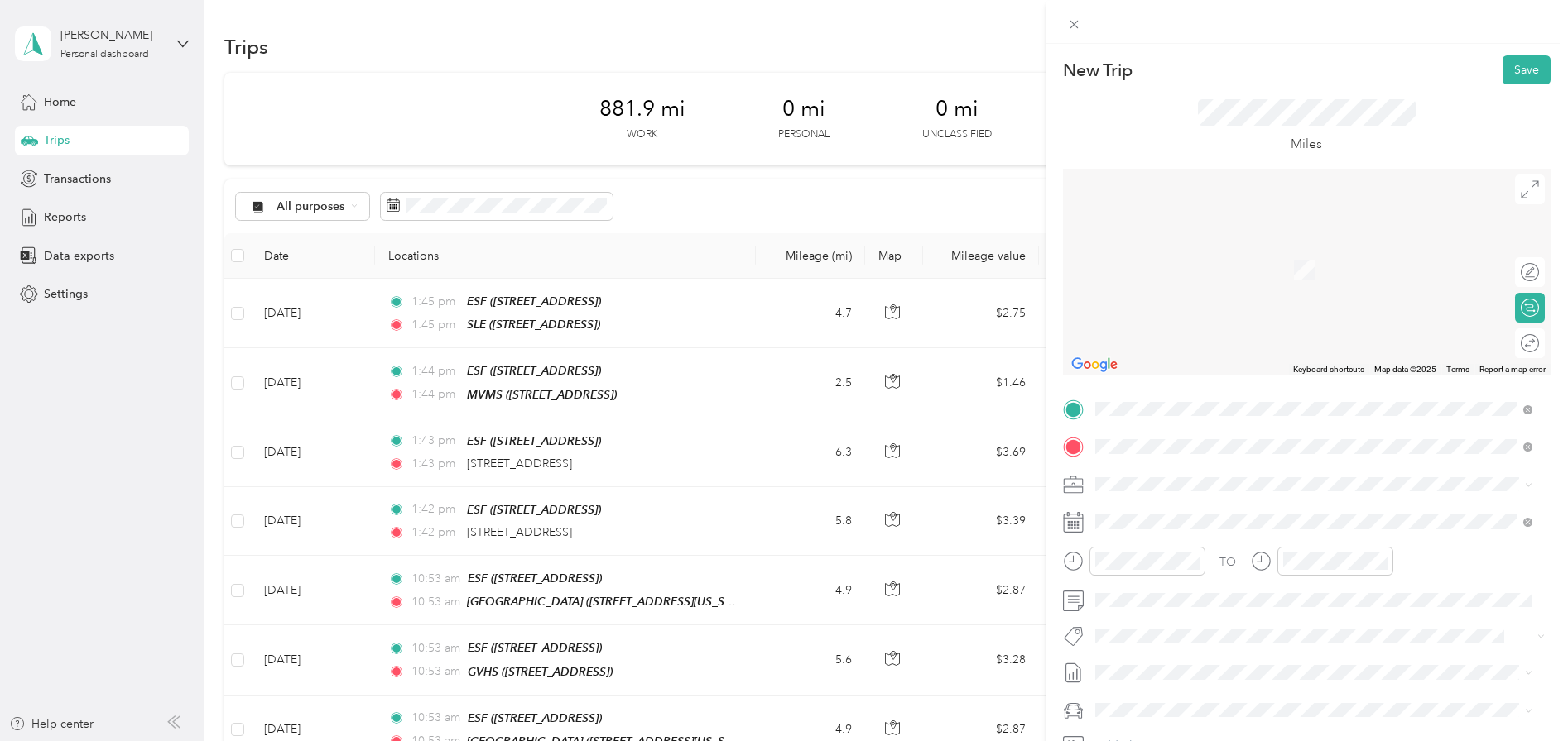
click at [1177, 535] on span "[STREET_ADDRESS]" at bounding box center [1178, 530] width 105 height 14
click at [1133, 298] on icon at bounding box center [1136, 296] width 9 height 15
click at [1199, 353] on div "3" at bounding box center [1194, 354] width 21 height 20
click at [1514, 344] on div at bounding box center [1521, 344] width 35 height 17
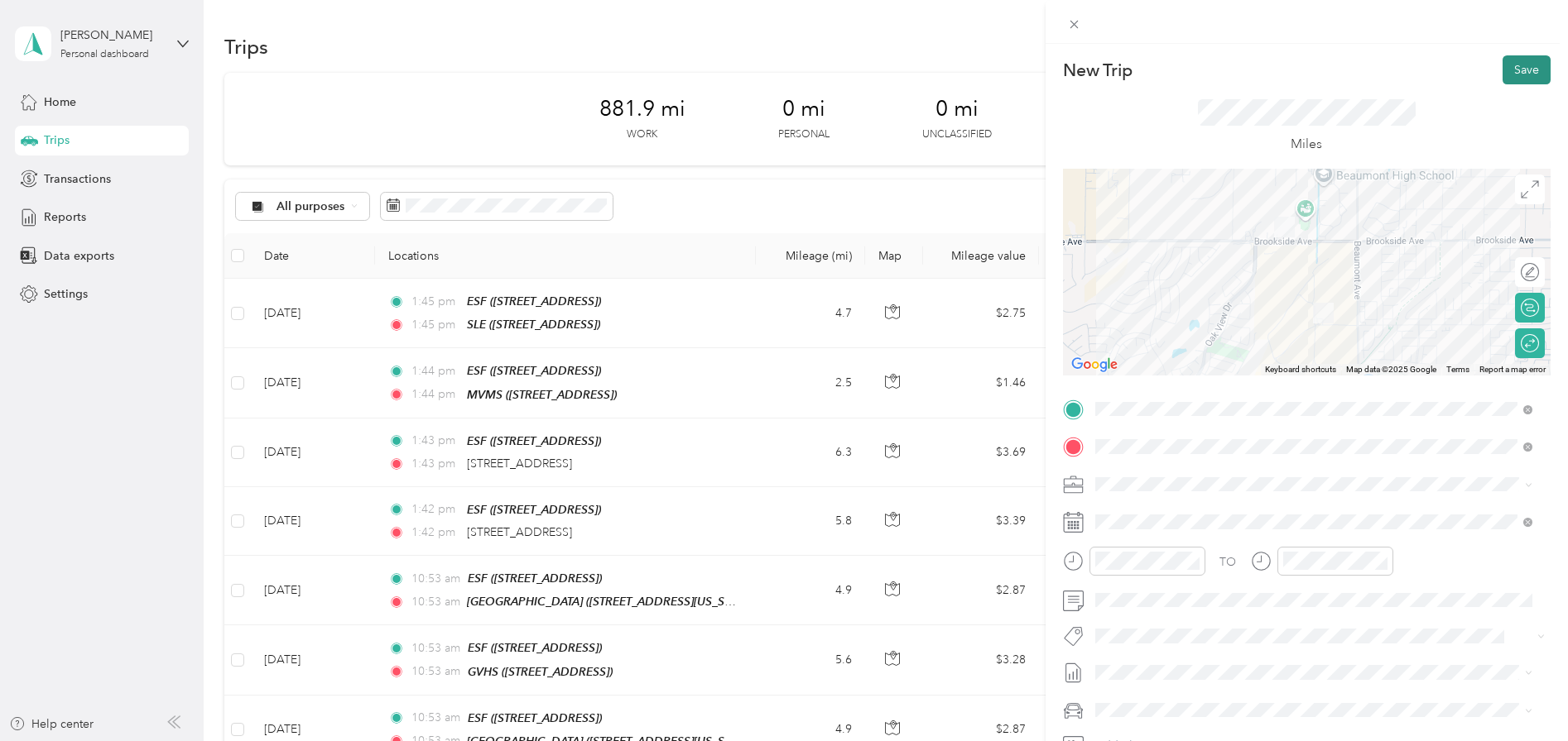
click at [1517, 72] on button "Save" at bounding box center [1525, 70] width 48 height 29
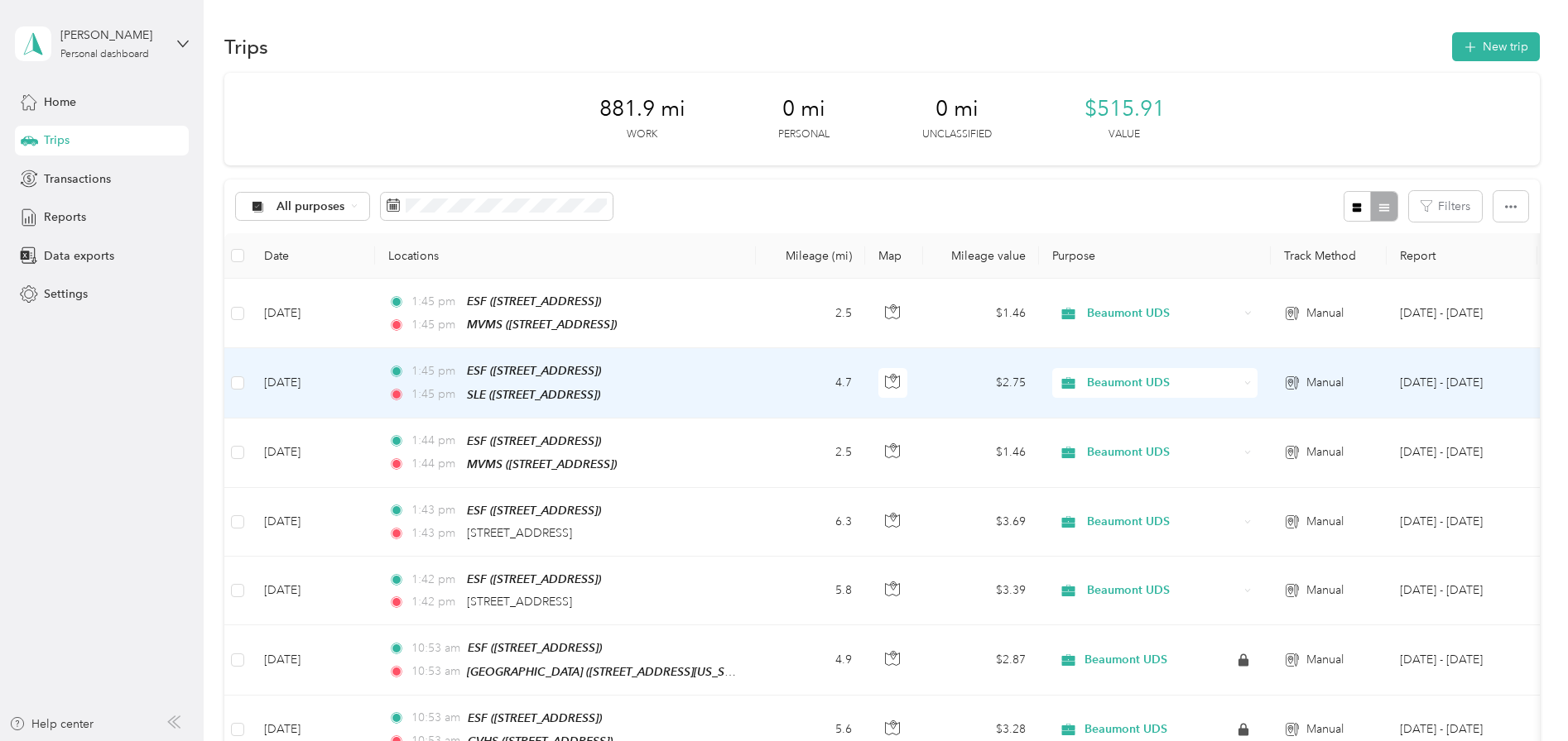
click at [314, 387] on td "[DATE]" at bounding box center [313, 384] width 124 height 70
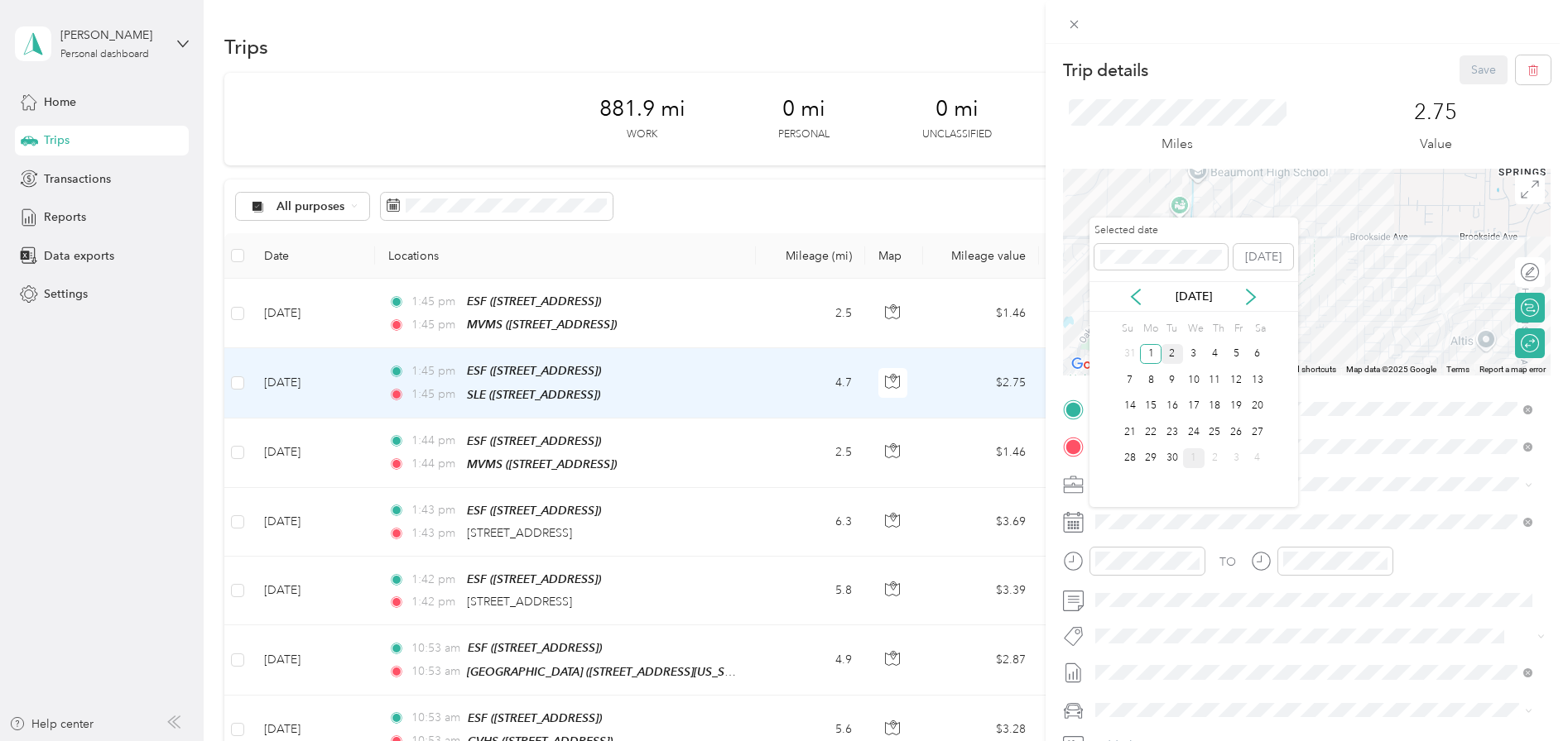
click at [1178, 350] on div "2" at bounding box center [1172, 354] width 21 height 20
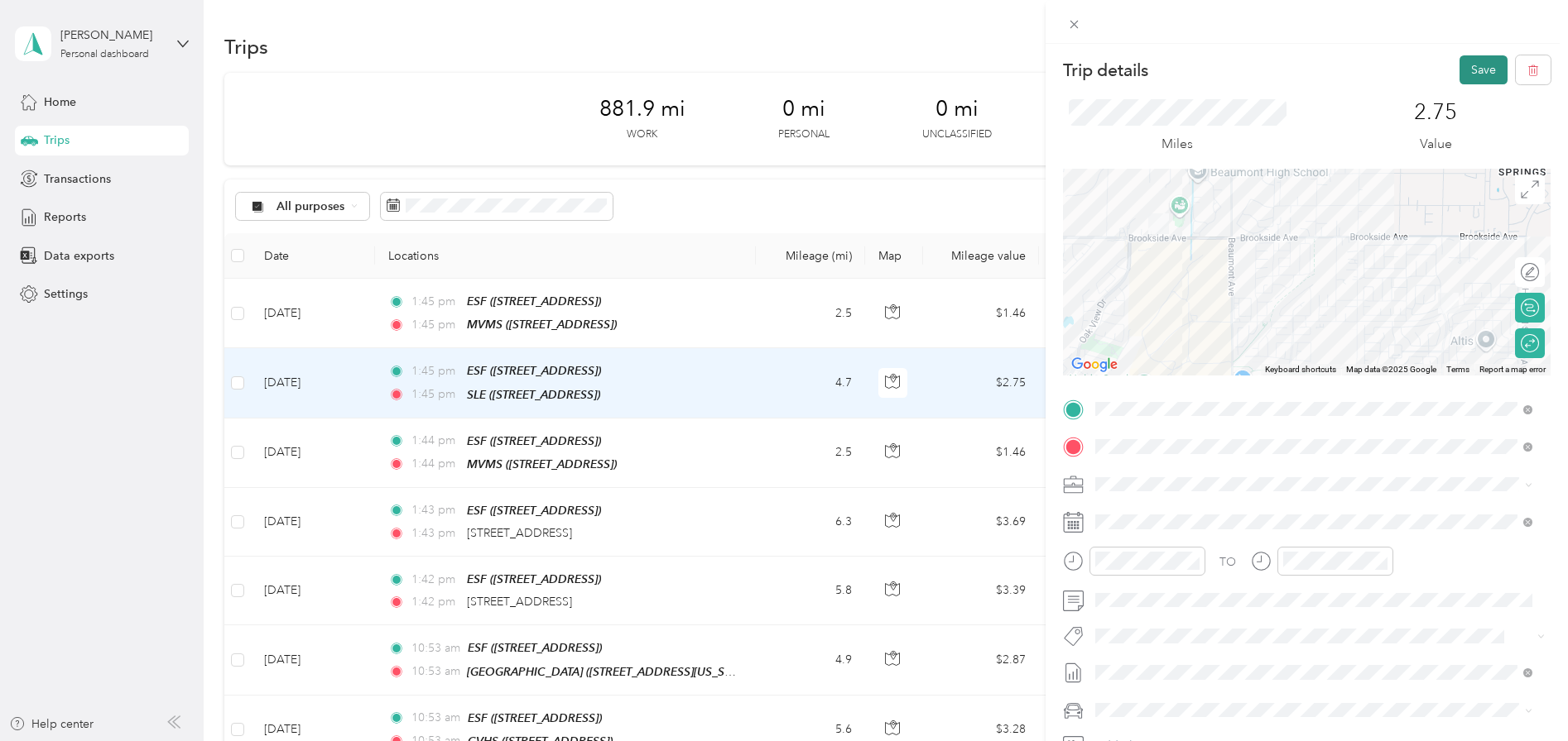
click at [1475, 71] on button "Save" at bounding box center [1483, 70] width 48 height 29
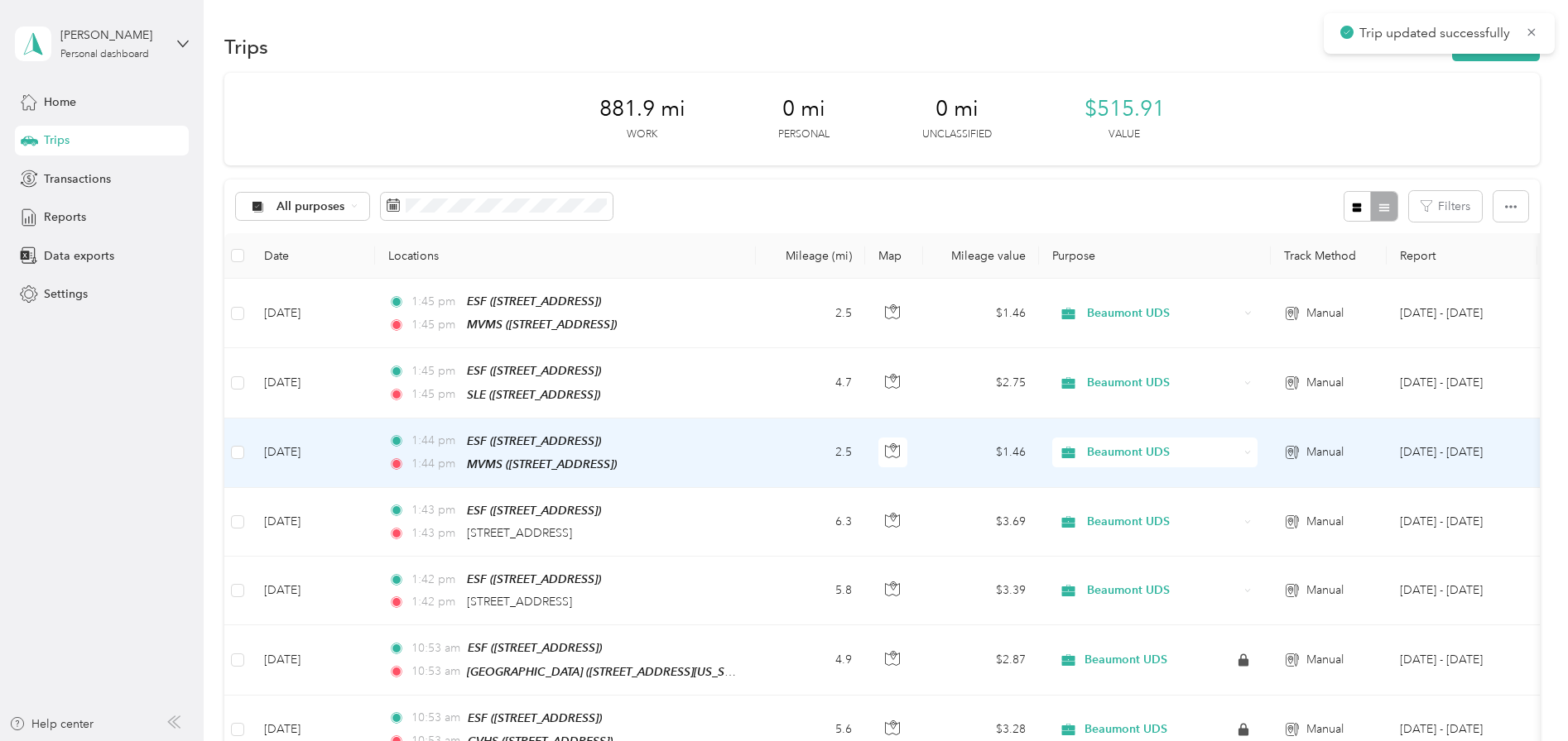
click at [288, 448] on td "[DATE]" at bounding box center [313, 454] width 124 height 70
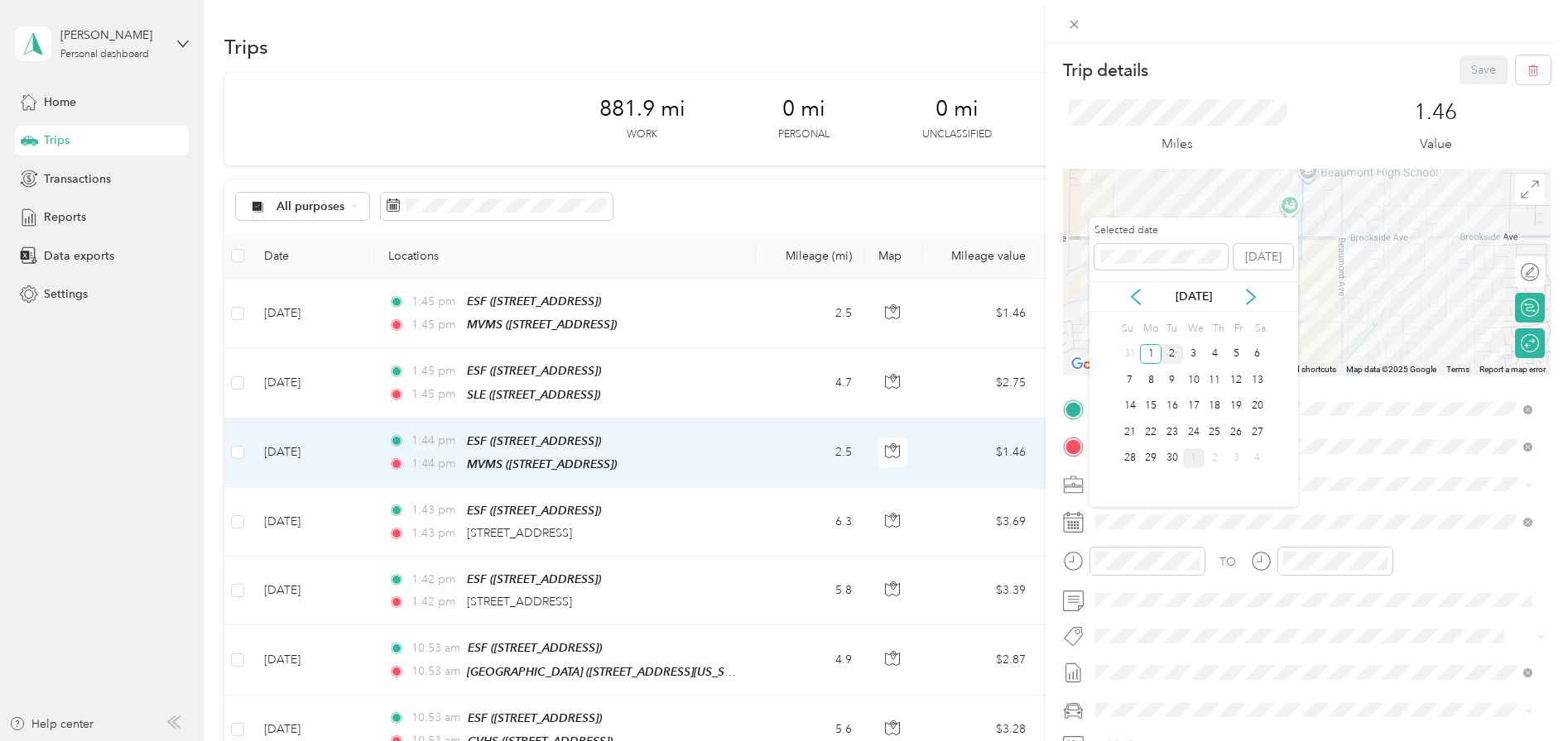
click at [1174, 354] on div "2" at bounding box center [1172, 354] width 21 height 20
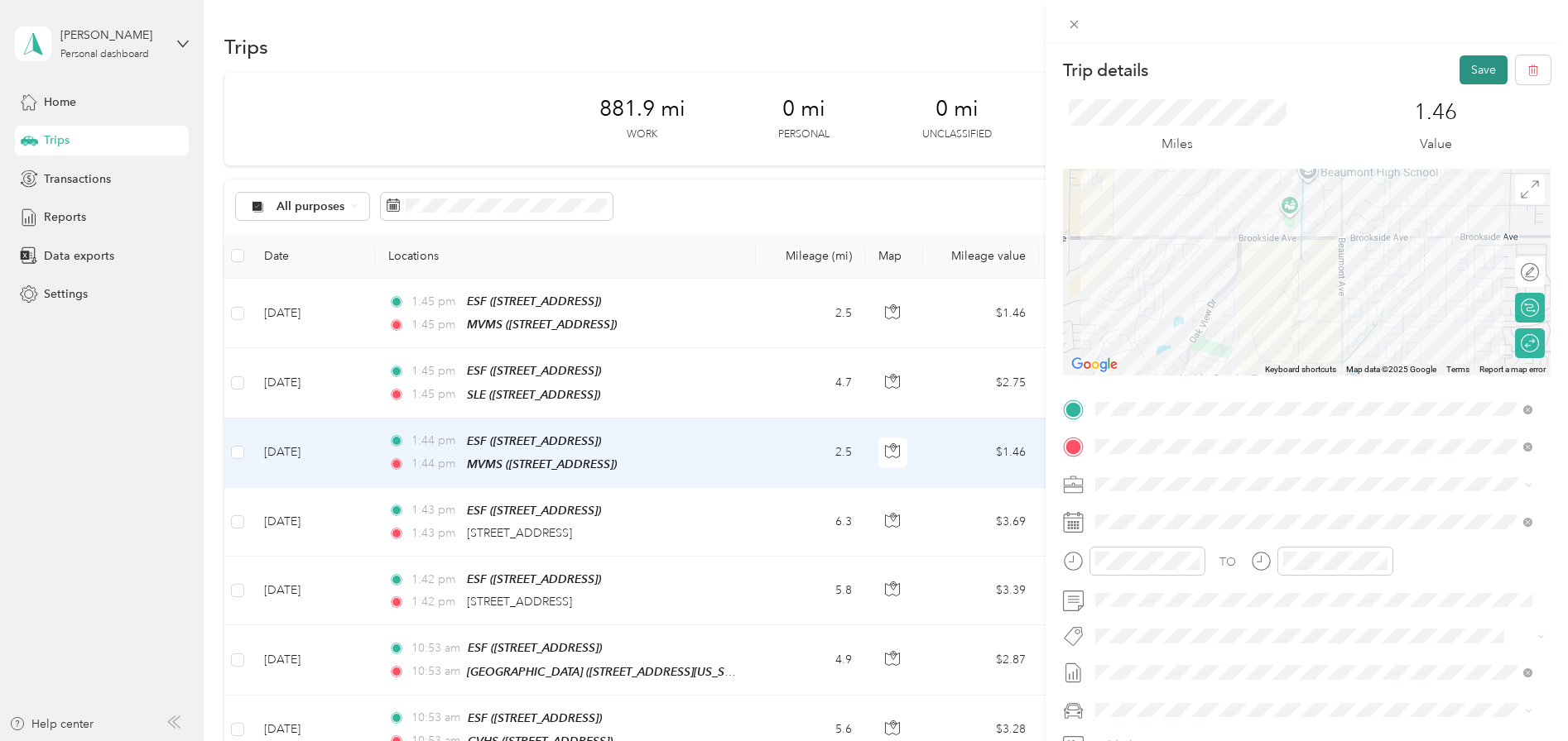
click at [1480, 74] on button "Save" at bounding box center [1483, 70] width 48 height 29
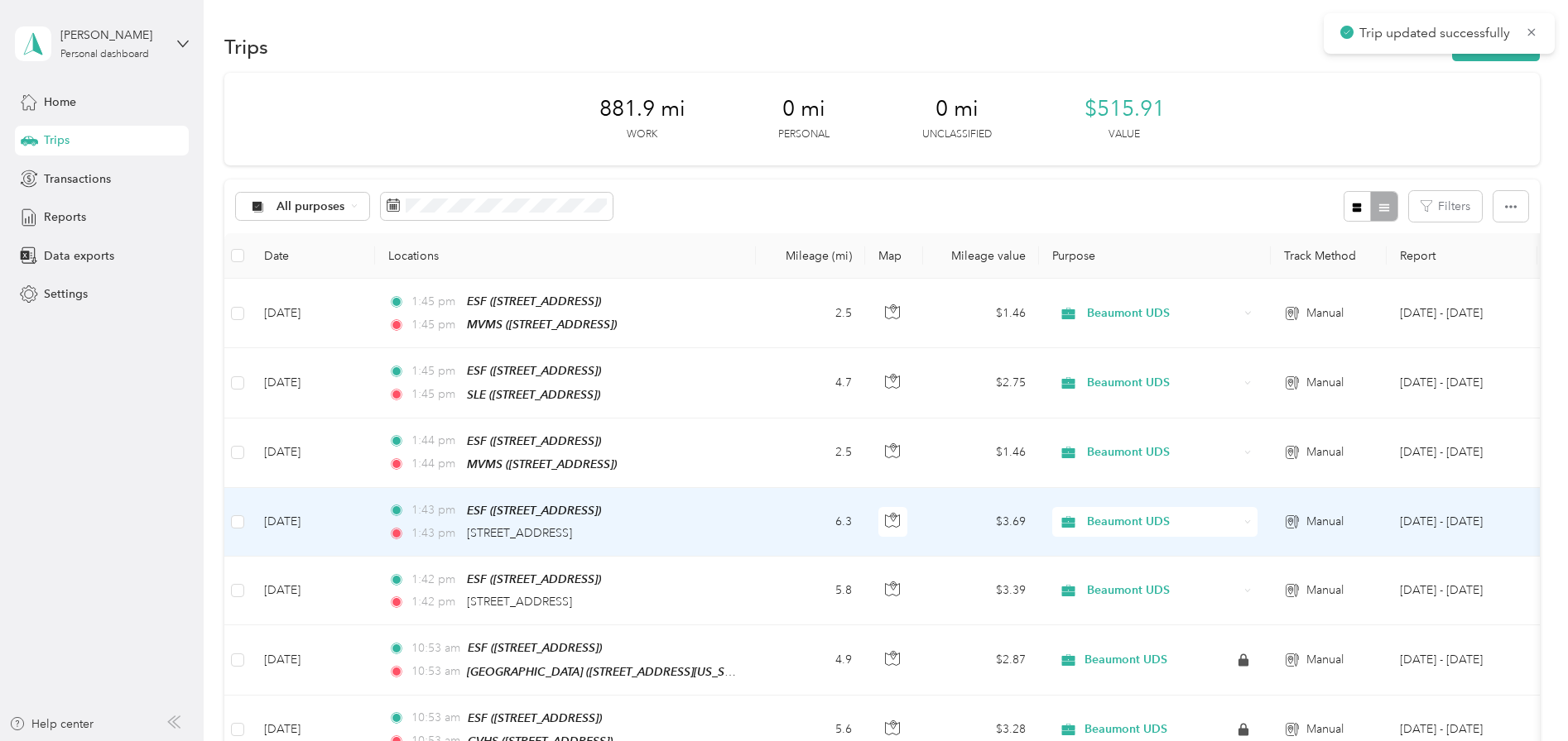
click at [309, 512] on td "[DATE]" at bounding box center [313, 522] width 124 height 69
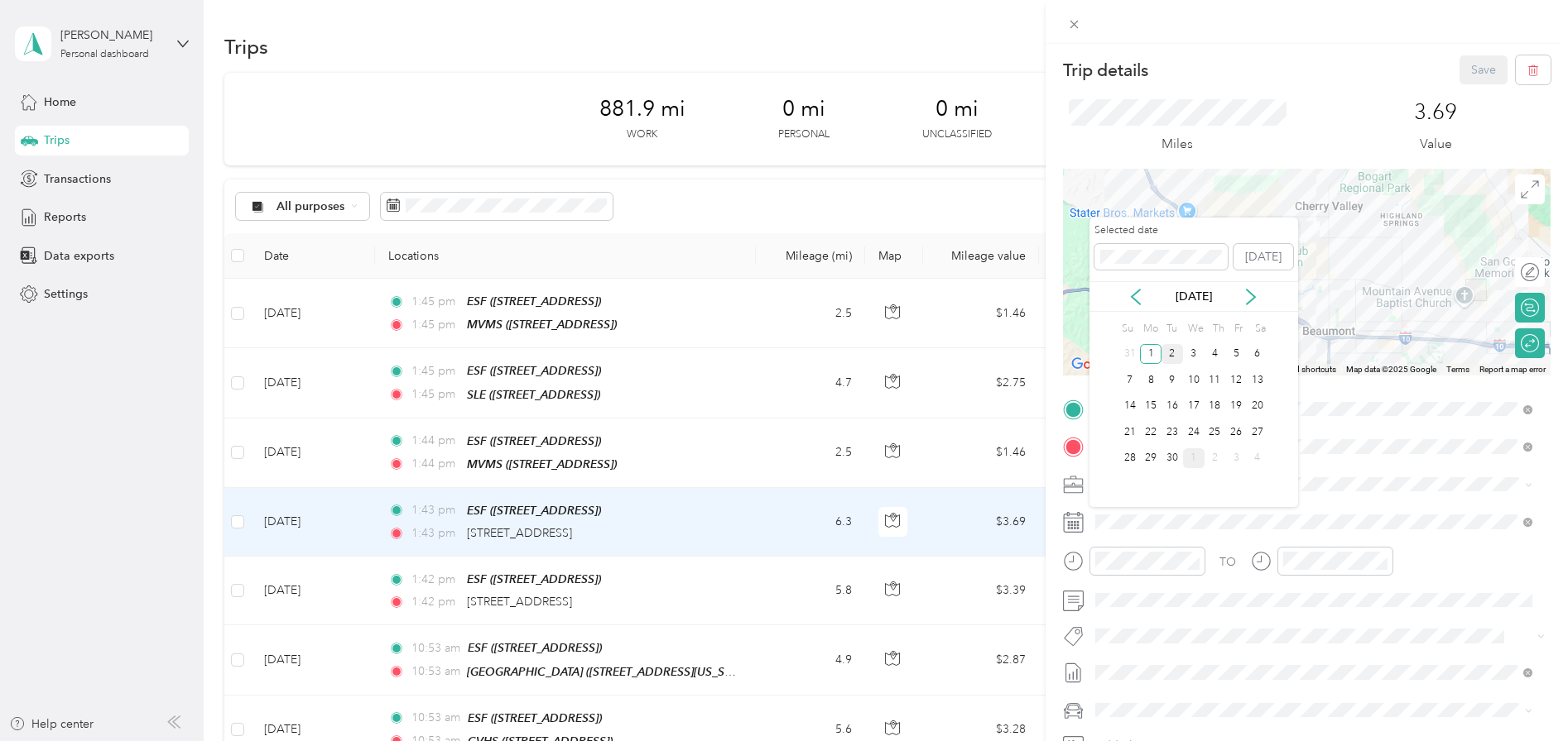
click at [1173, 358] on div "2" at bounding box center [1172, 354] width 21 height 20
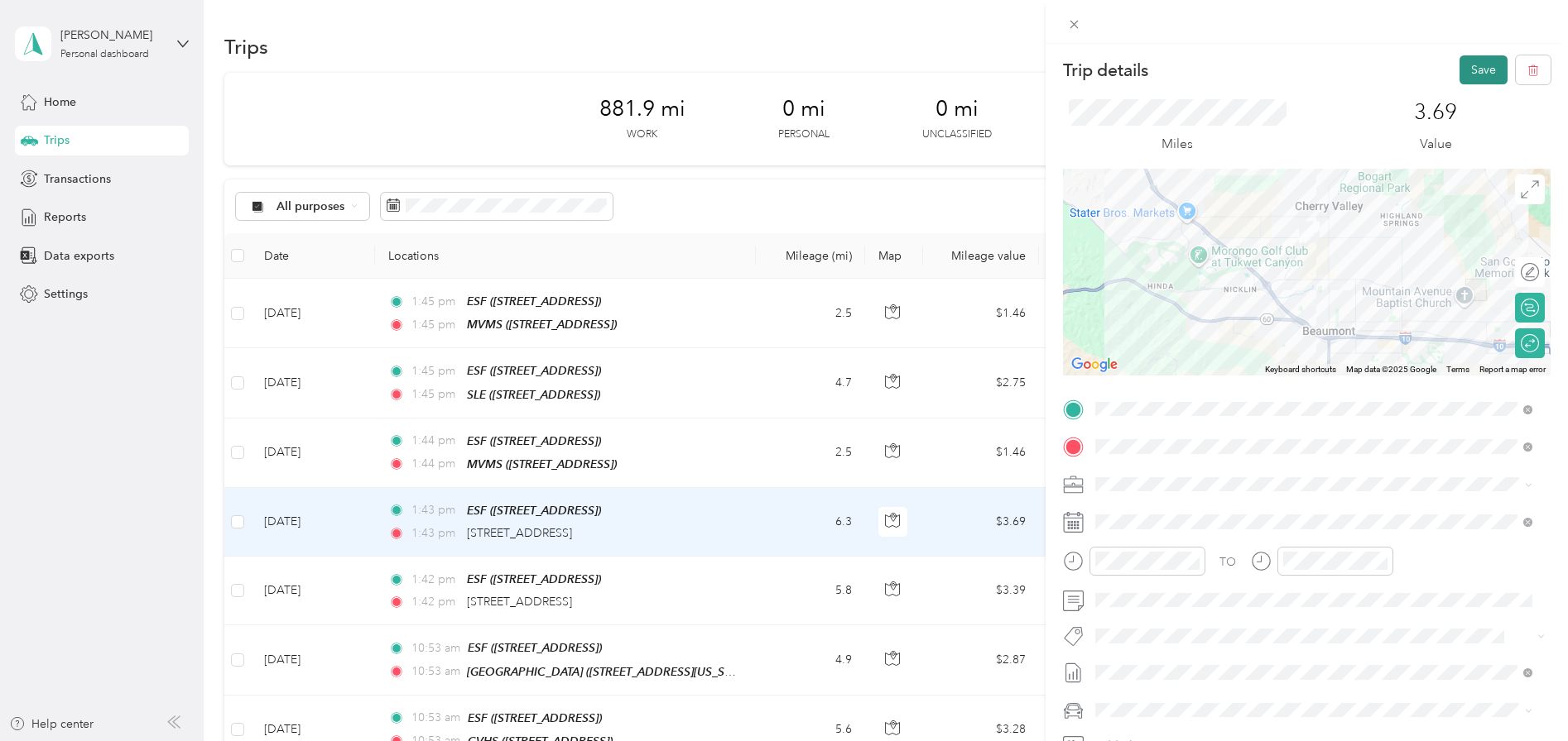
click at [1476, 64] on button "Save" at bounding box center [1483, 70] width 48 height 29
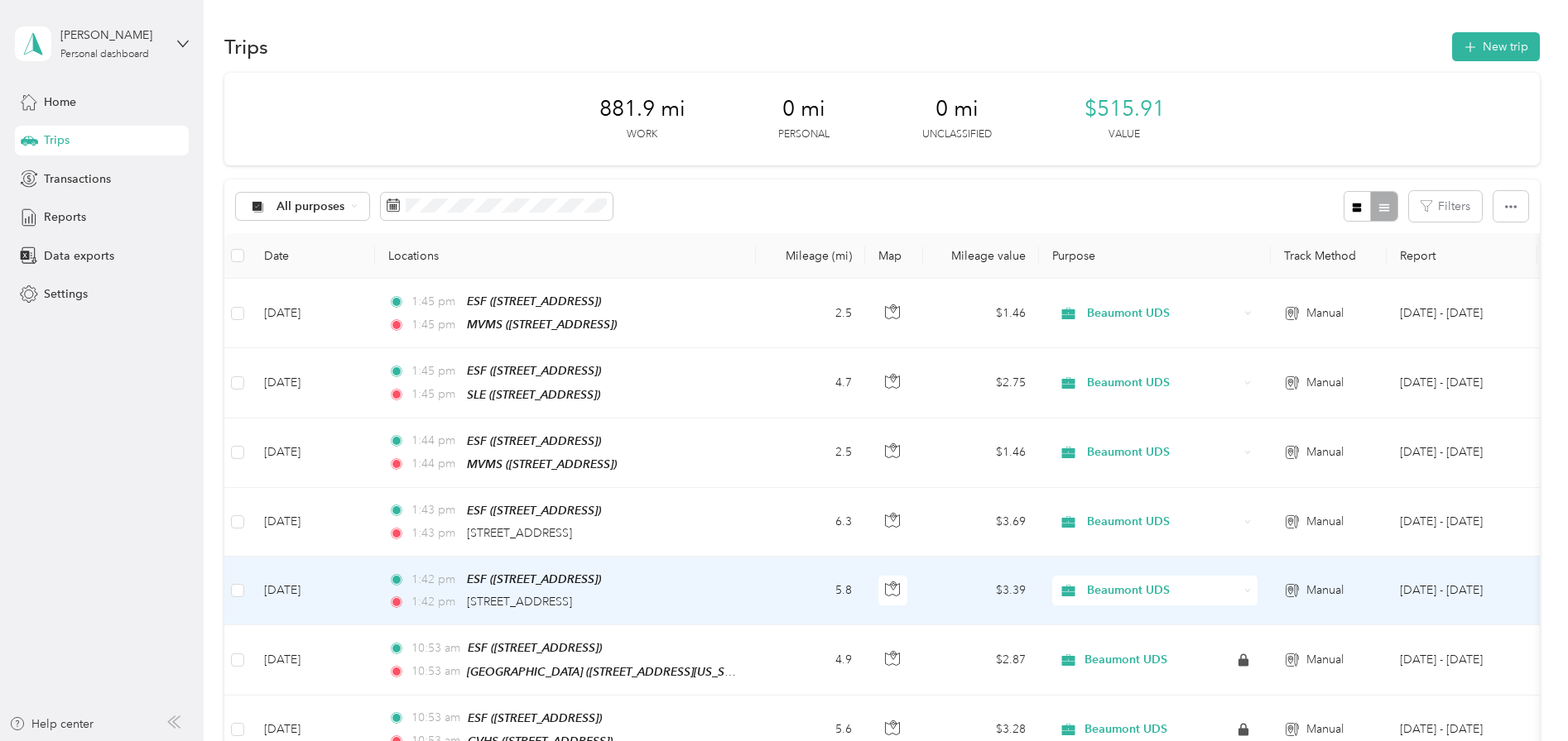
click at [308, 588] on td "[DATE]" at bounding box center [313, 590] width 124 height 69
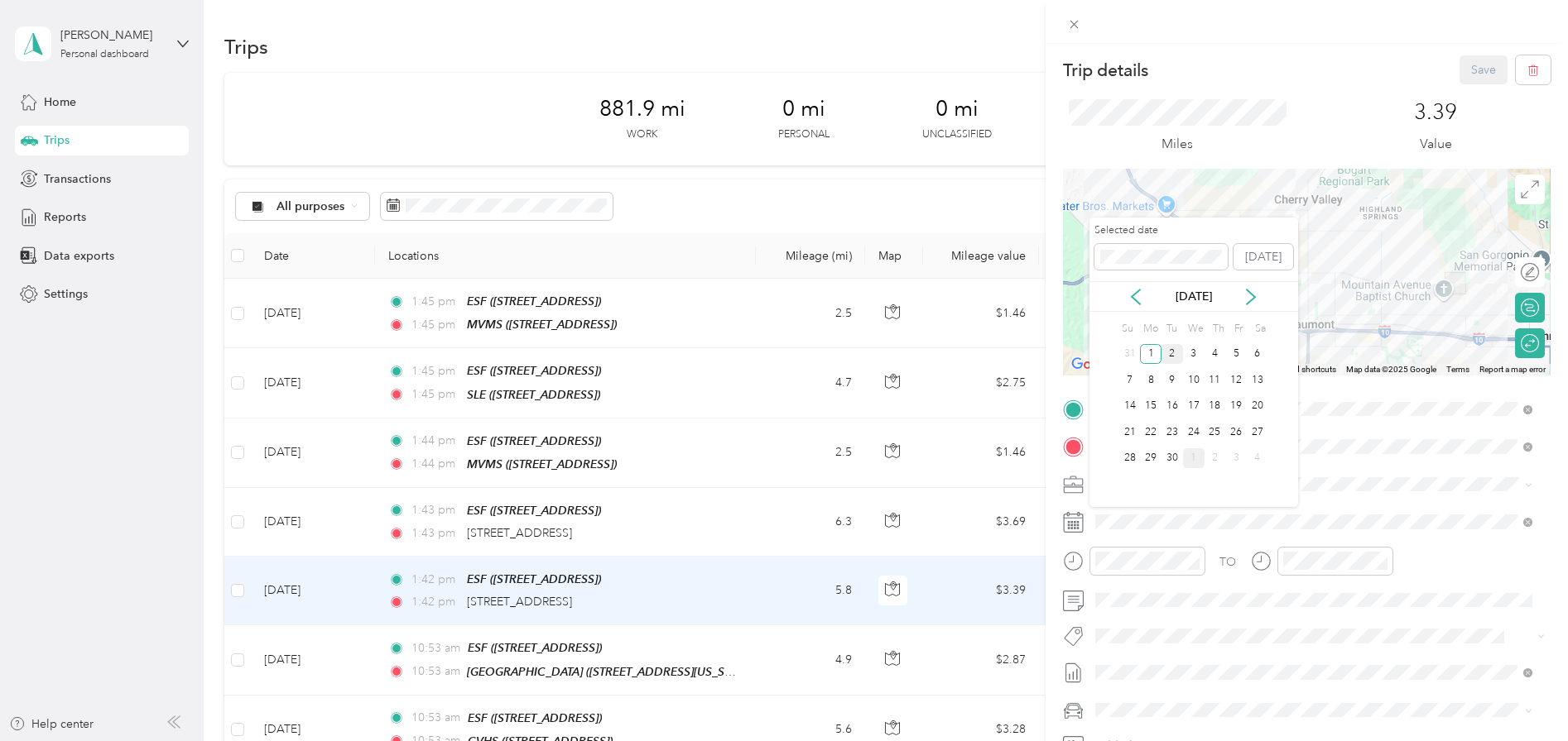
click at [1173, 353] on div "2" at bounding box center [1172, 354] width 21 height 20
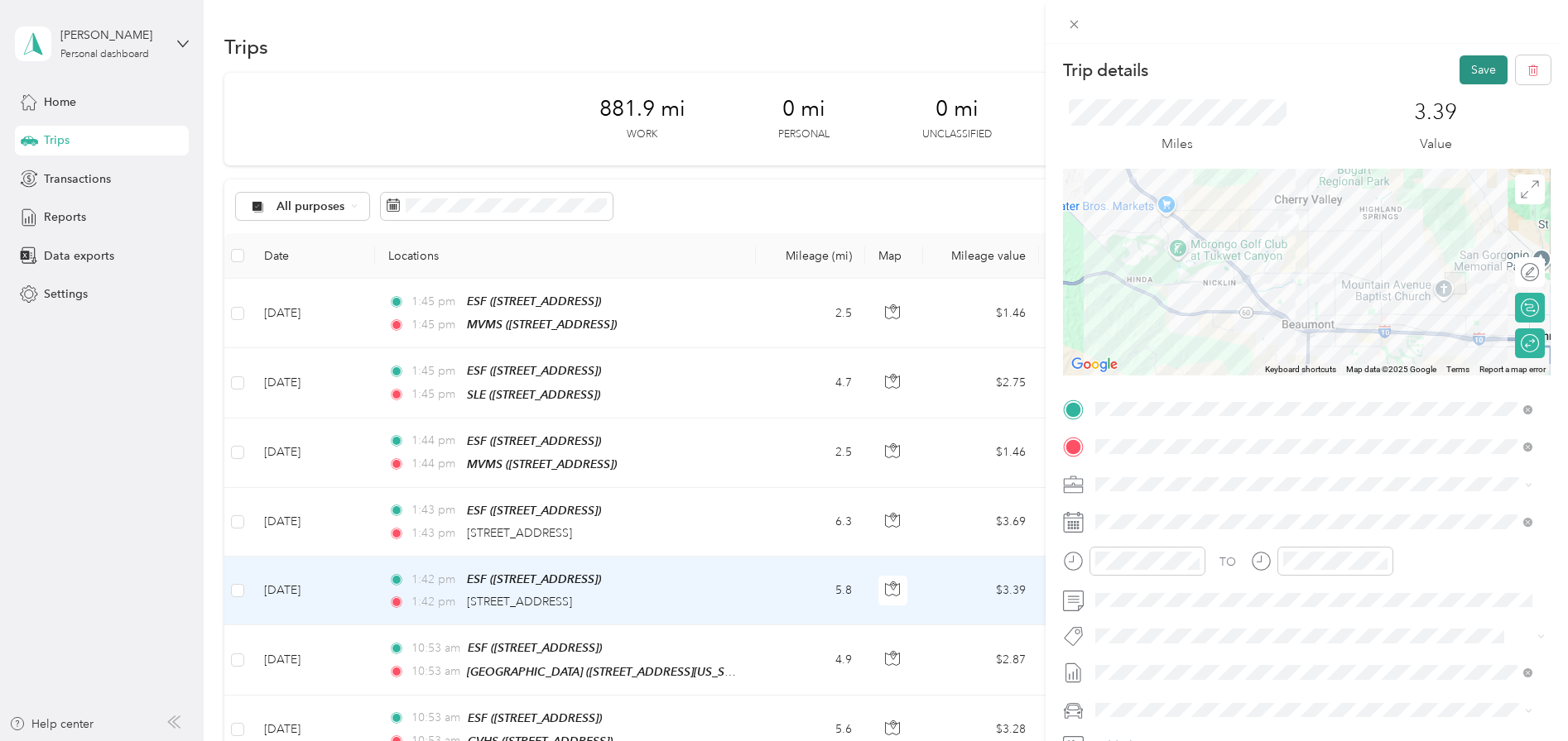
click at [1476, 67] on button "Save" at bounding box center [1483, 70] width 48 height 29
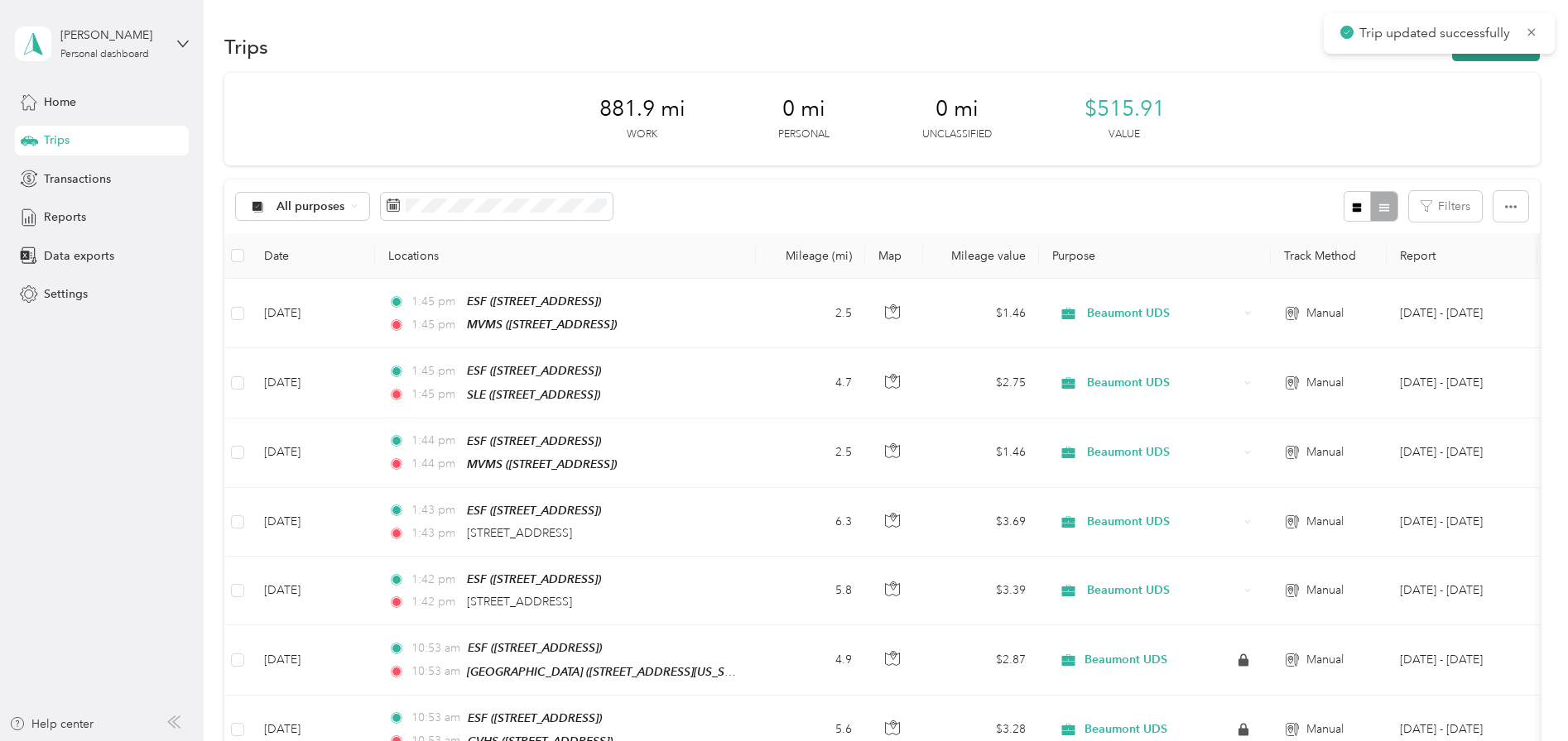
click at [1485, 57] on button "New trip" at bounding box center [1496, 47] width 87 height 29
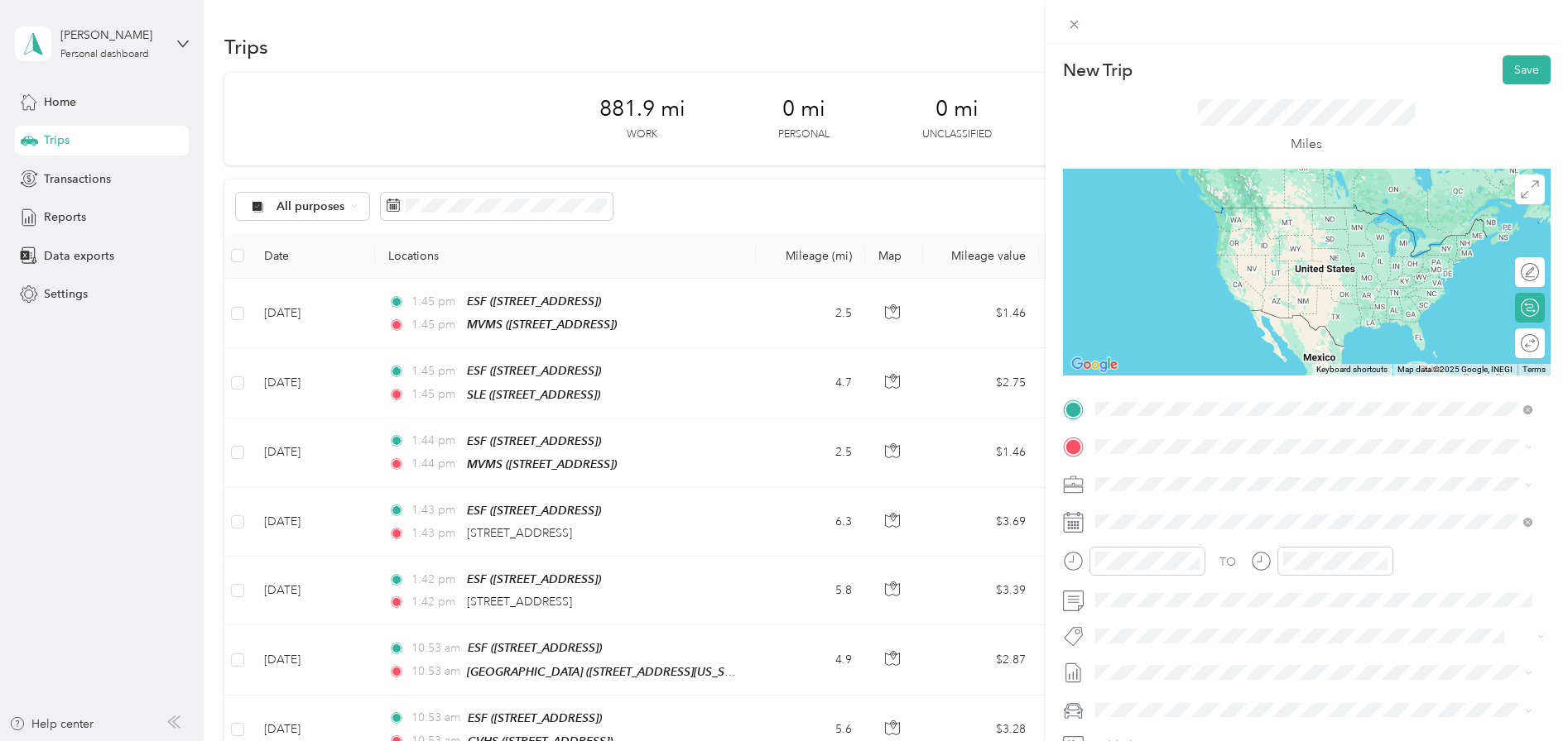
click at [1148, 479] on div "ESF" at bounding box center [1178, 474] width 105 height 15
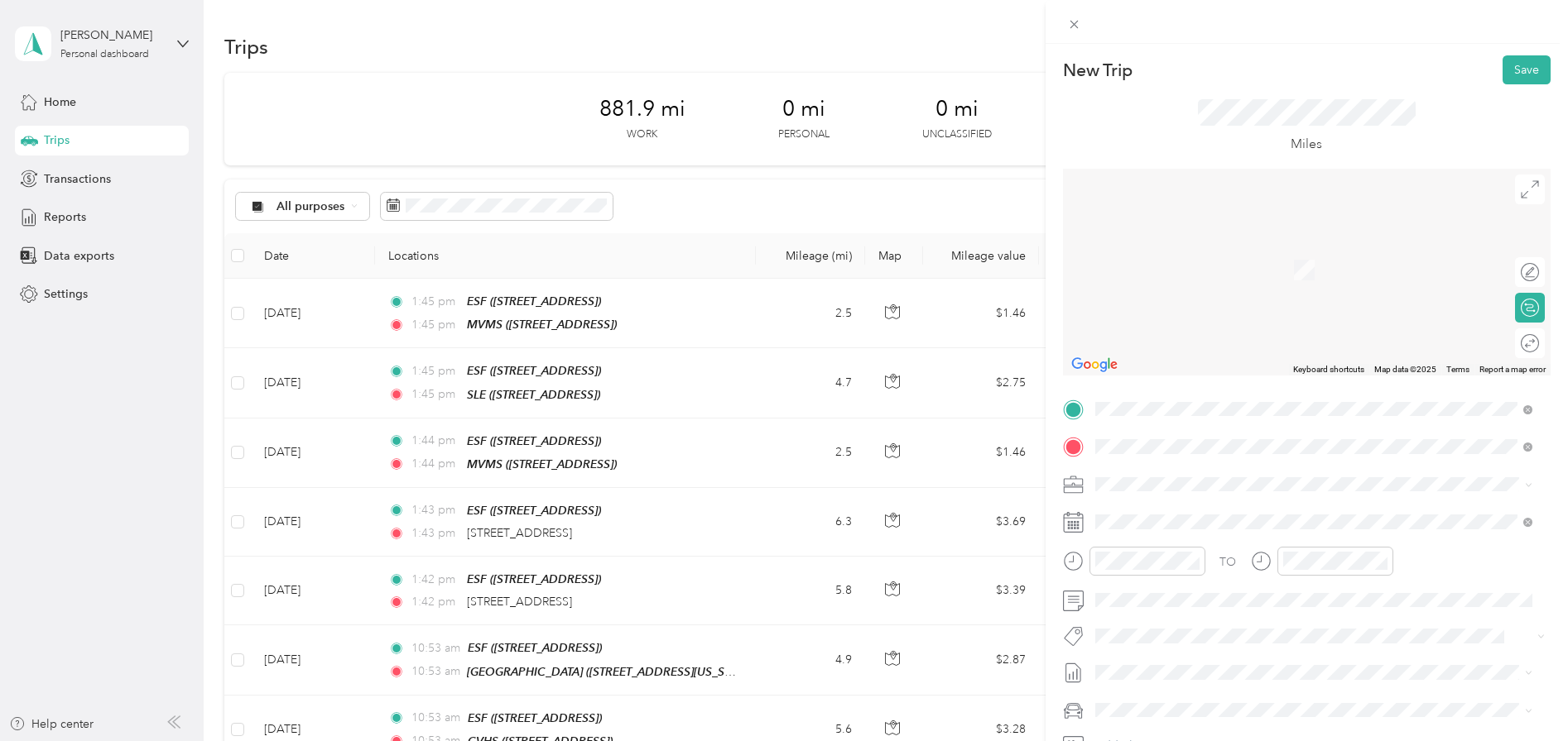
click at [1157, 502] on div "SLE [STREET_ADDRESS]" at bounding box center [1313, 522] width 426 height 41
click at [1155, 513] on span at bounding box center [1319, 522] width 461 height 26
click at [1137, 311] on div "[DATE]" at bounding box center [1193, 297] width 209 height 31
click at [1139, 295] on icon at bounding box center [1136, 296] width 17 height 17
click at [1217, 354] on div "4" at bounding box center [1215, 354] width 21 height 20
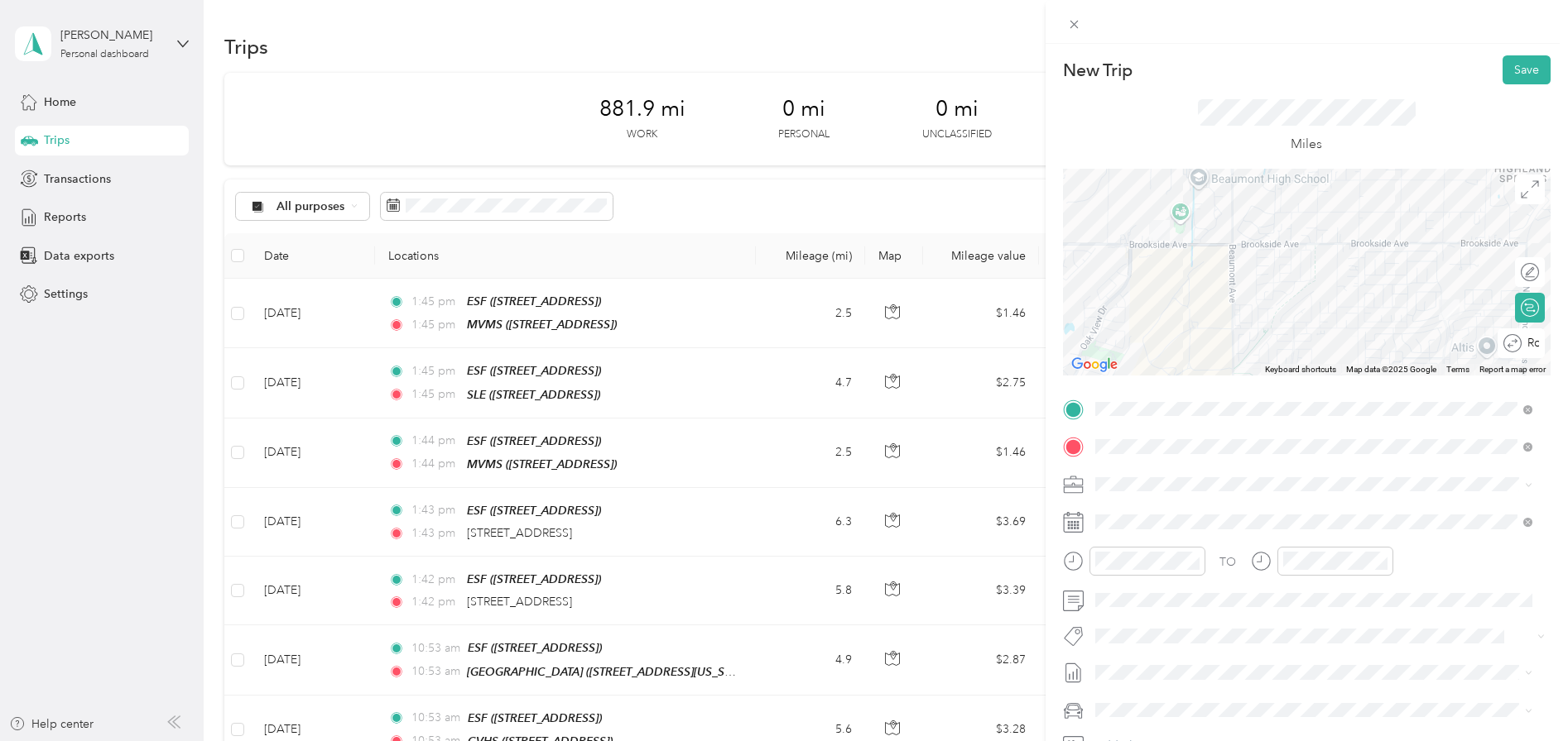
click at [1521, 337] on div "Round trip" at bounding box center [1530, 344] width 17 height 17
click at [1519, 337] on div at bounding box center [1521, 344] width 35 height 17
click at [1521, 74] on button "Save" at bounding box center [1525, 70] width 48 height 29
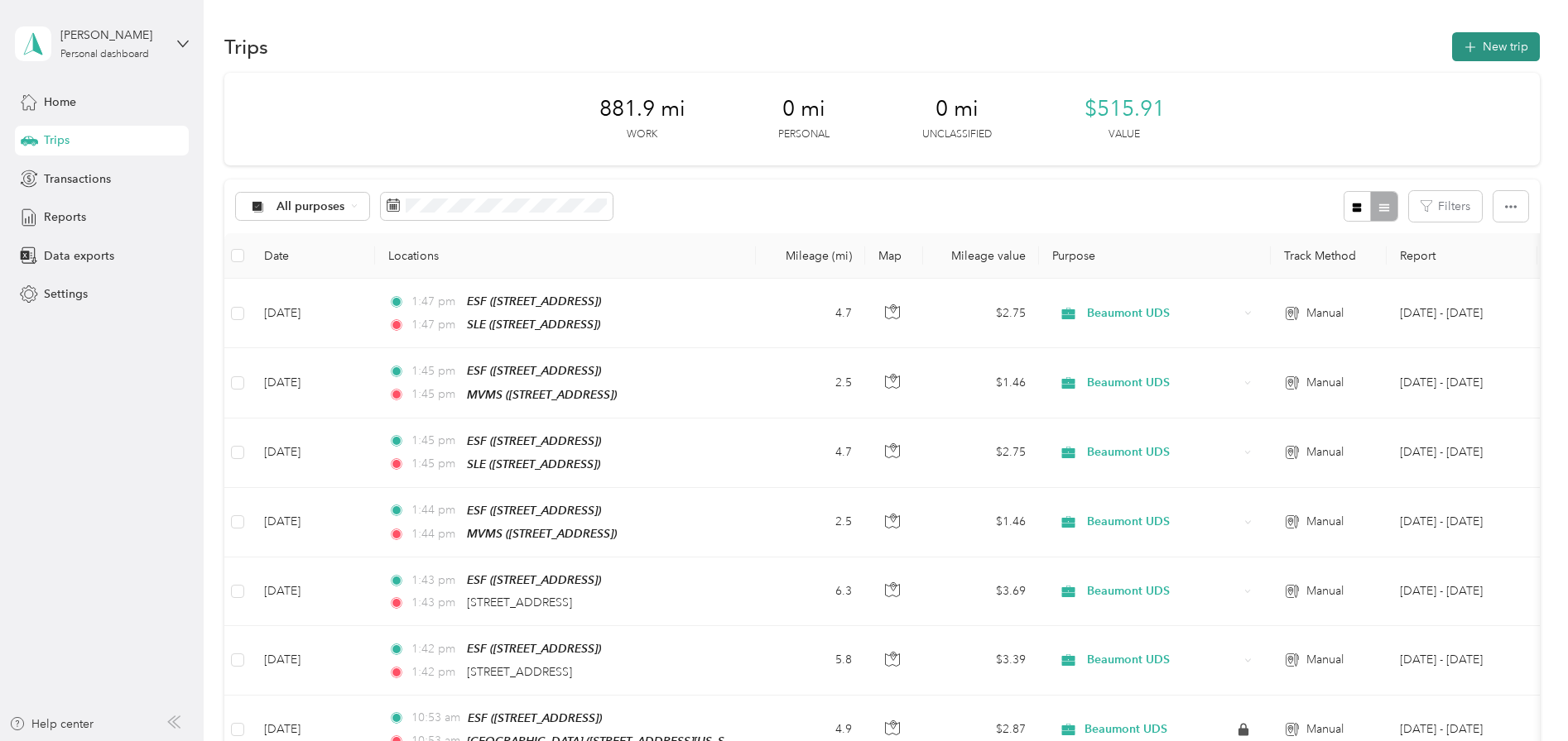
click at [1486, 47] on button "New trip" at bounding box center [1496, 47] width 87 height 29
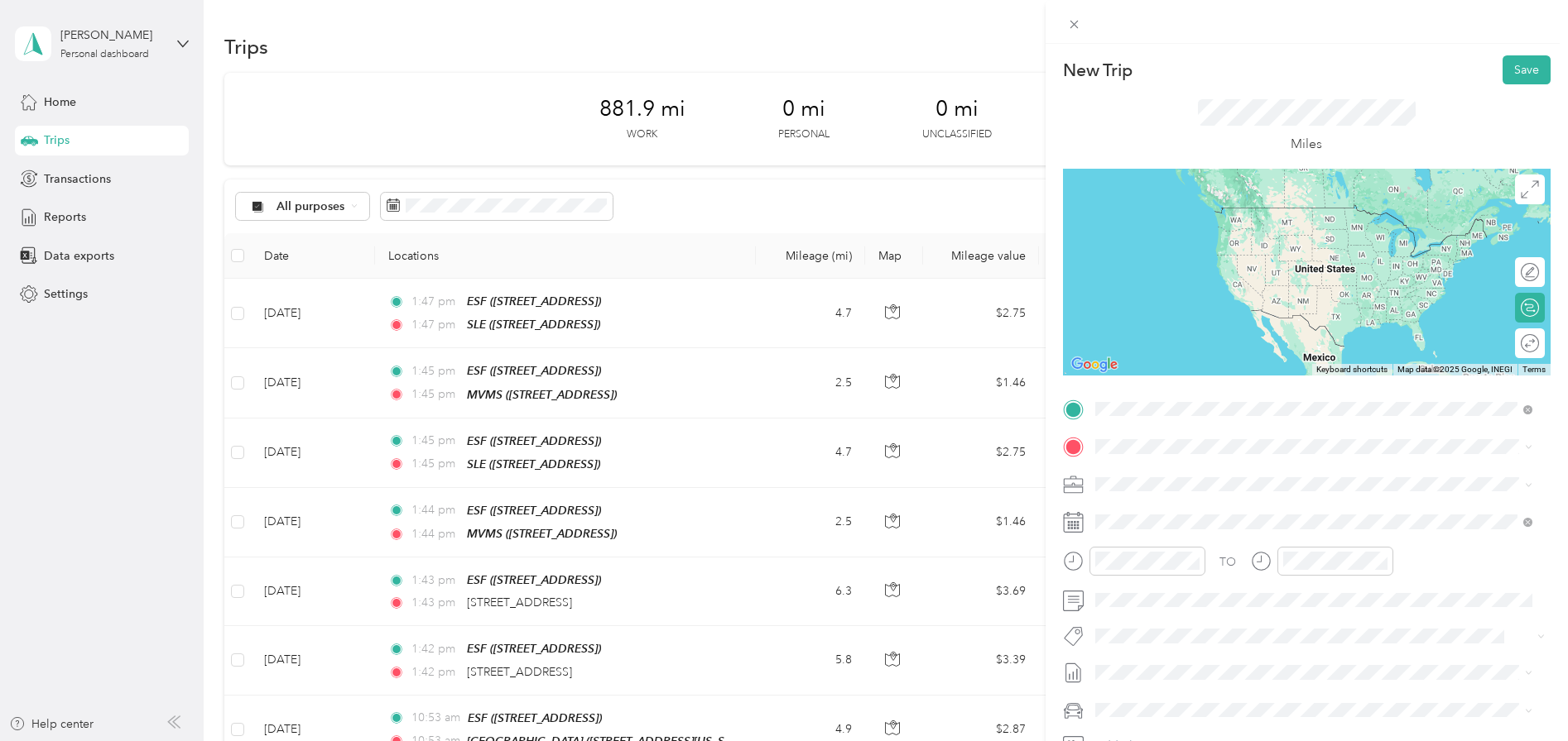
click at [1162, 489] on span "[STREET_ADDRESS]" at bounding box center [1178, 493] width 105 height 14
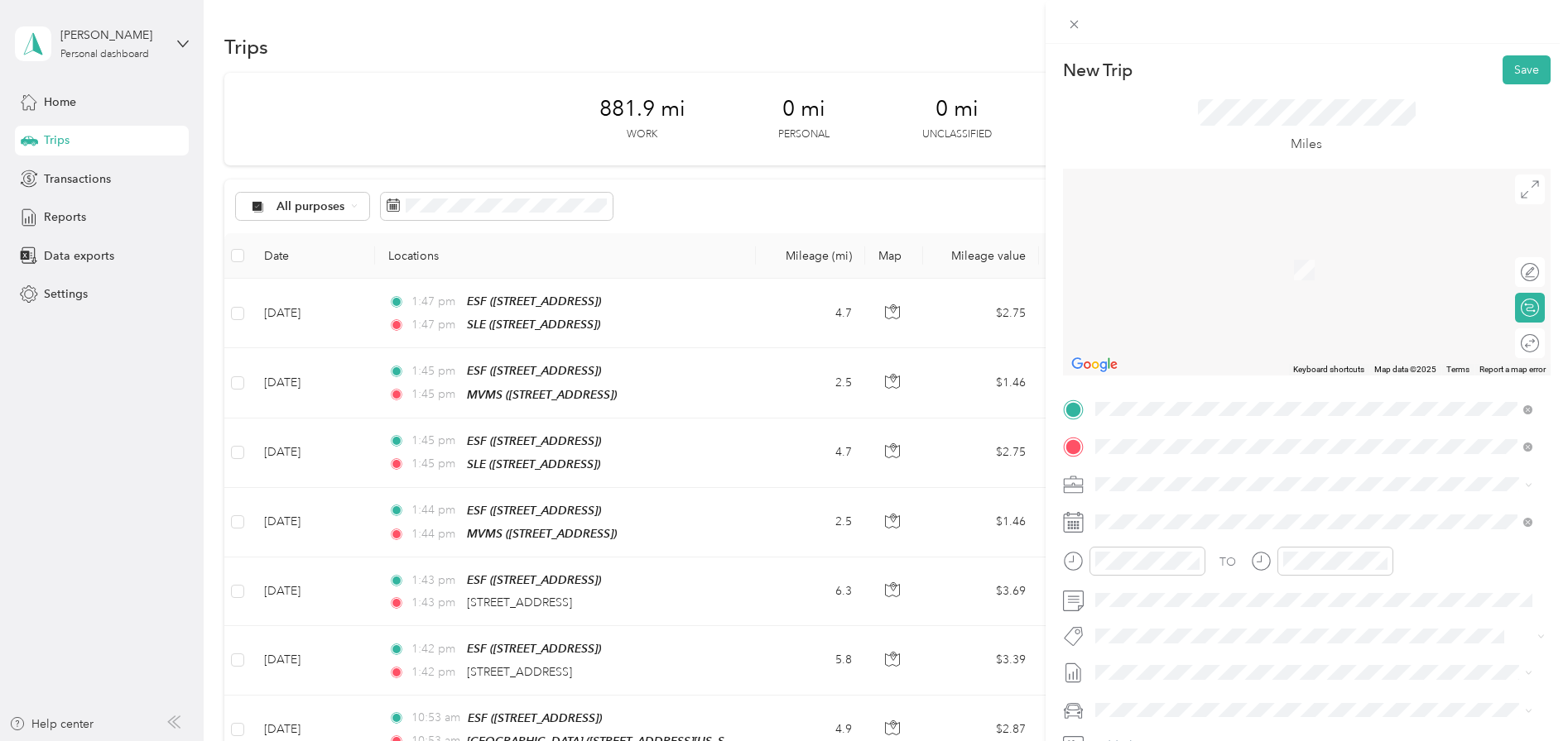
click at [1138, 512] on strong "MVMS" at bounding box center [1143, 512] width 36 height 15
click at [1136, 512] on span at bounding box center [1319, 522] width 461 height 26
click at [1134, 299] on icon at bounding box center [1136, 296] width 9 height 15
click at [1216, 354] on div "4" at bounding box center [1215, 354] width 21 height 20
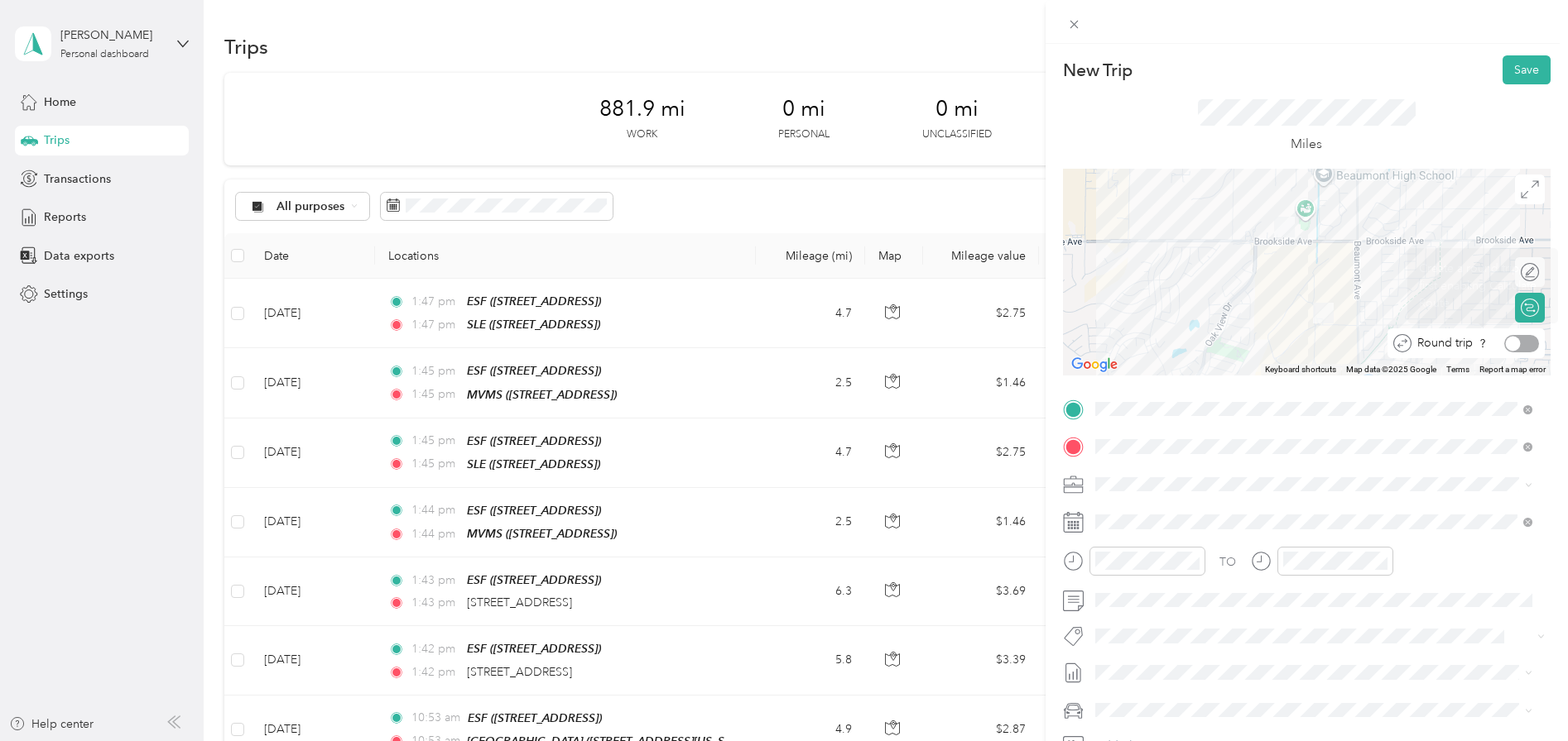
click at [1513, 341] on div at bounding box center [1521, 344] width 35 height 17
click at [1507, 72] on button "Save" at bounding box center [1525, 70] width 48 height 29
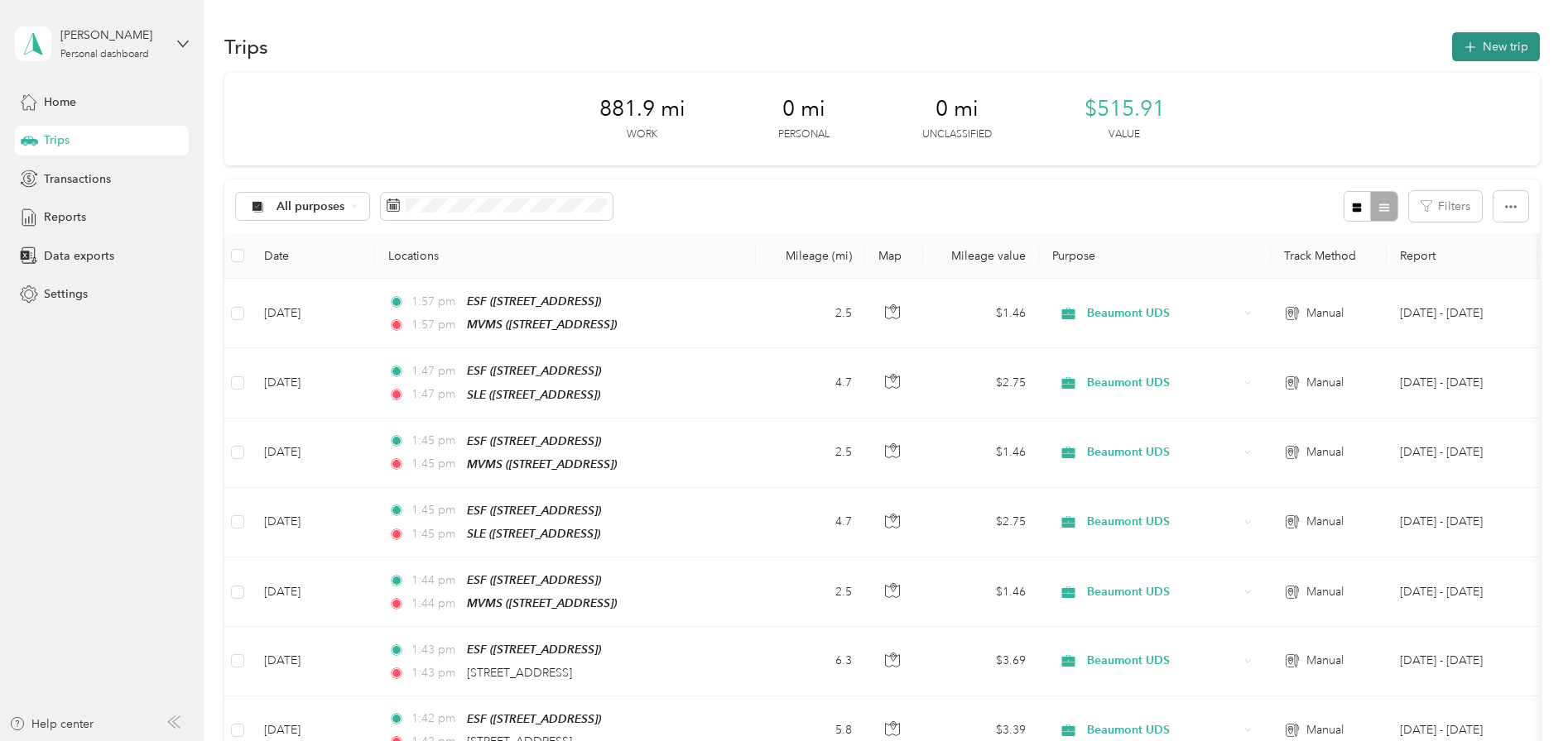
click at [1479, 46] on button "New trip" at bounding box center [1496, 47] width 87 height 29
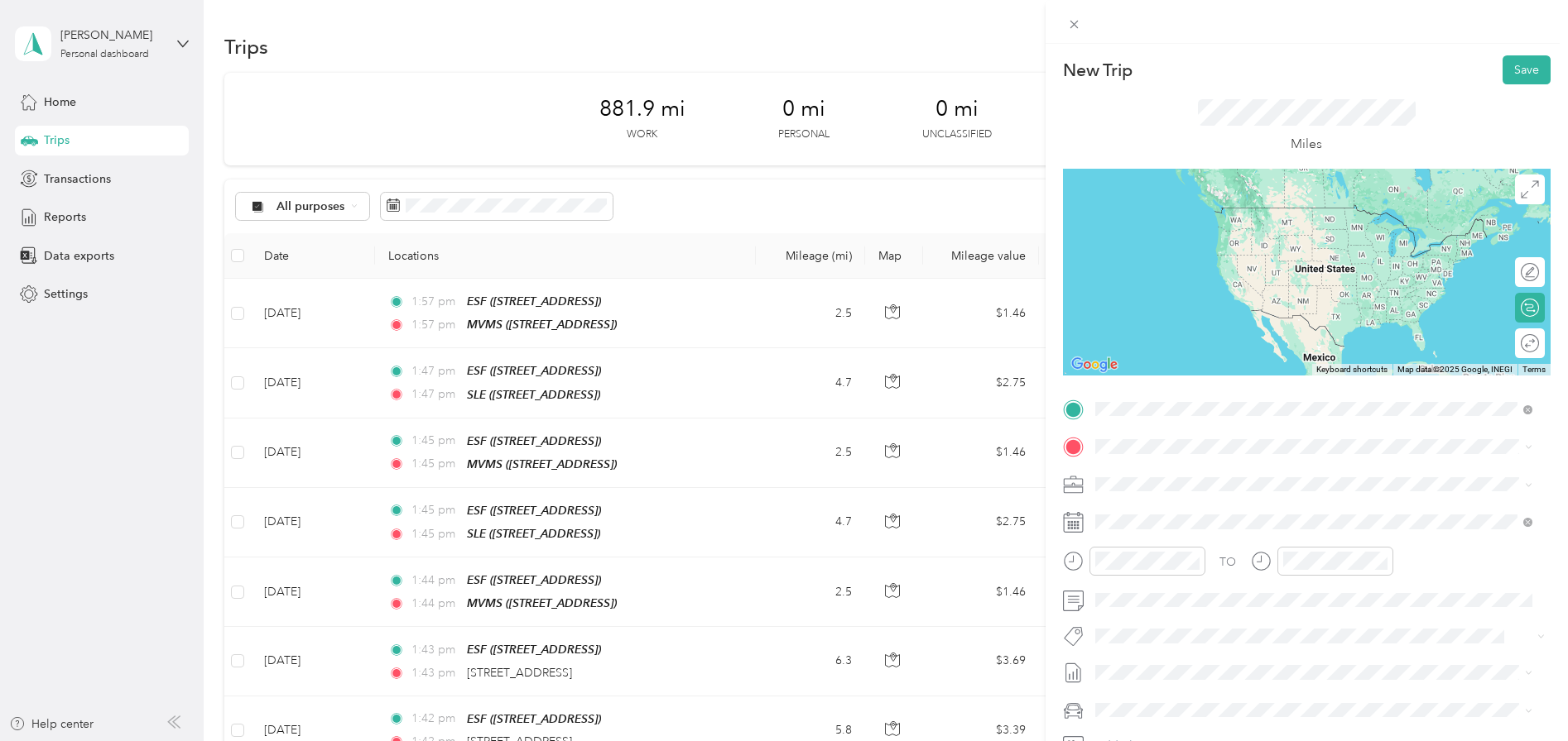
click at [1193, 487] on span "[STREET_ADDRESS]" at bounding box center [1178, 493] width 105 height 14
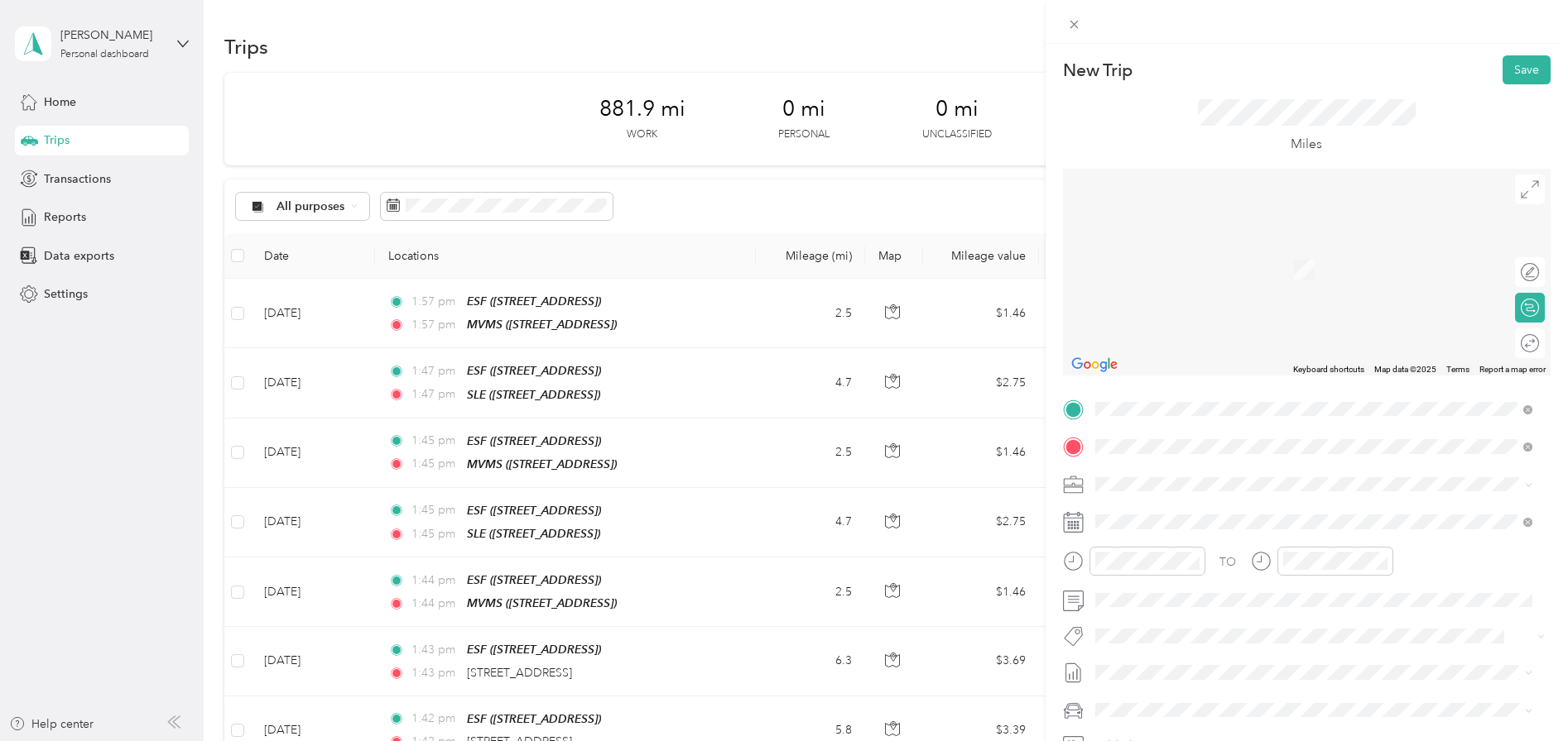
click at [1187, 511] on span "[STREET_ADDRESS][US_STATE]" at bounding box center [1209, 506] width 165 height 15
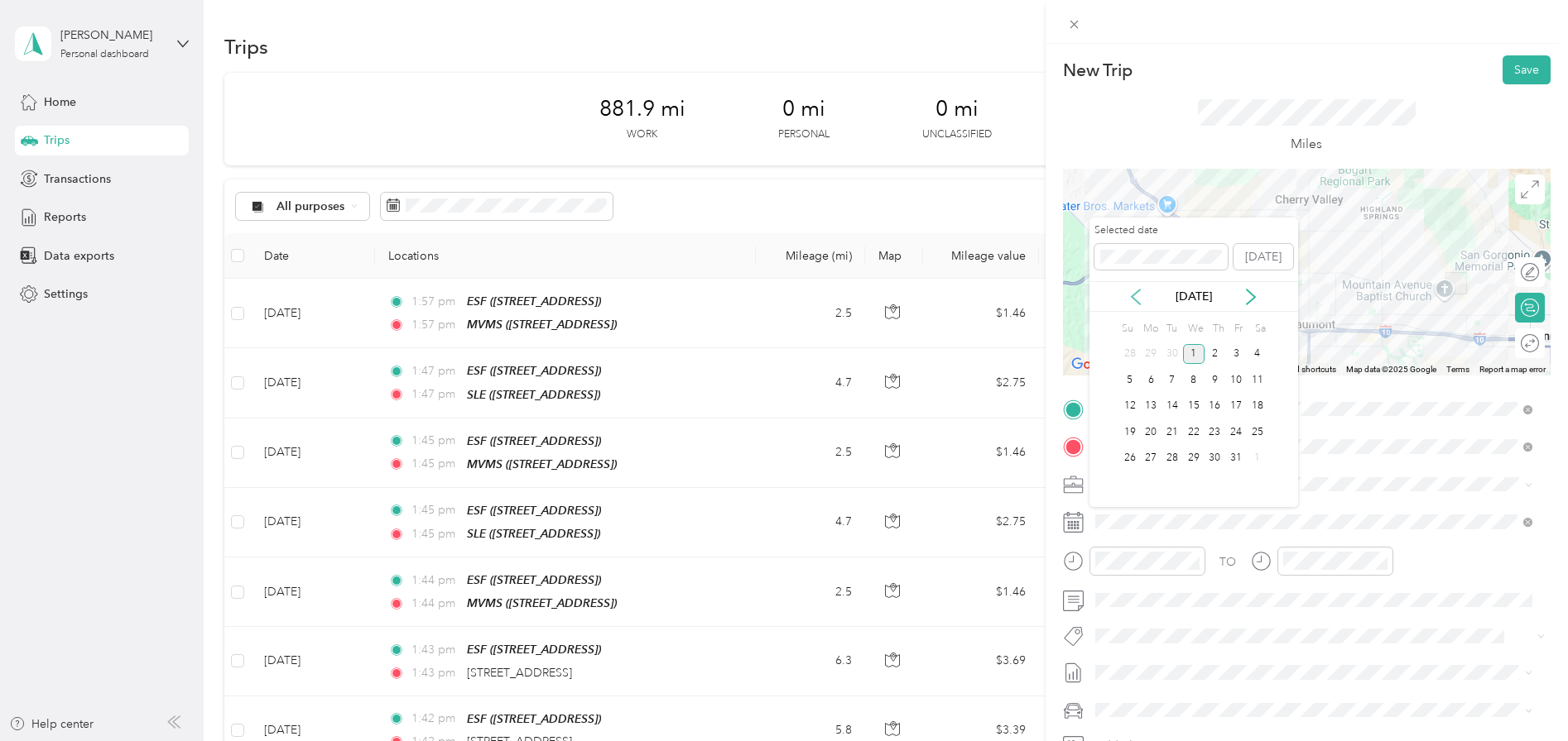
click at [1133, 299] on icon at bounding box center [1136, 296] width 9 height 15
click at [1229, 355] on div "5" at bounding box center [1236, 354] width 21 height 20
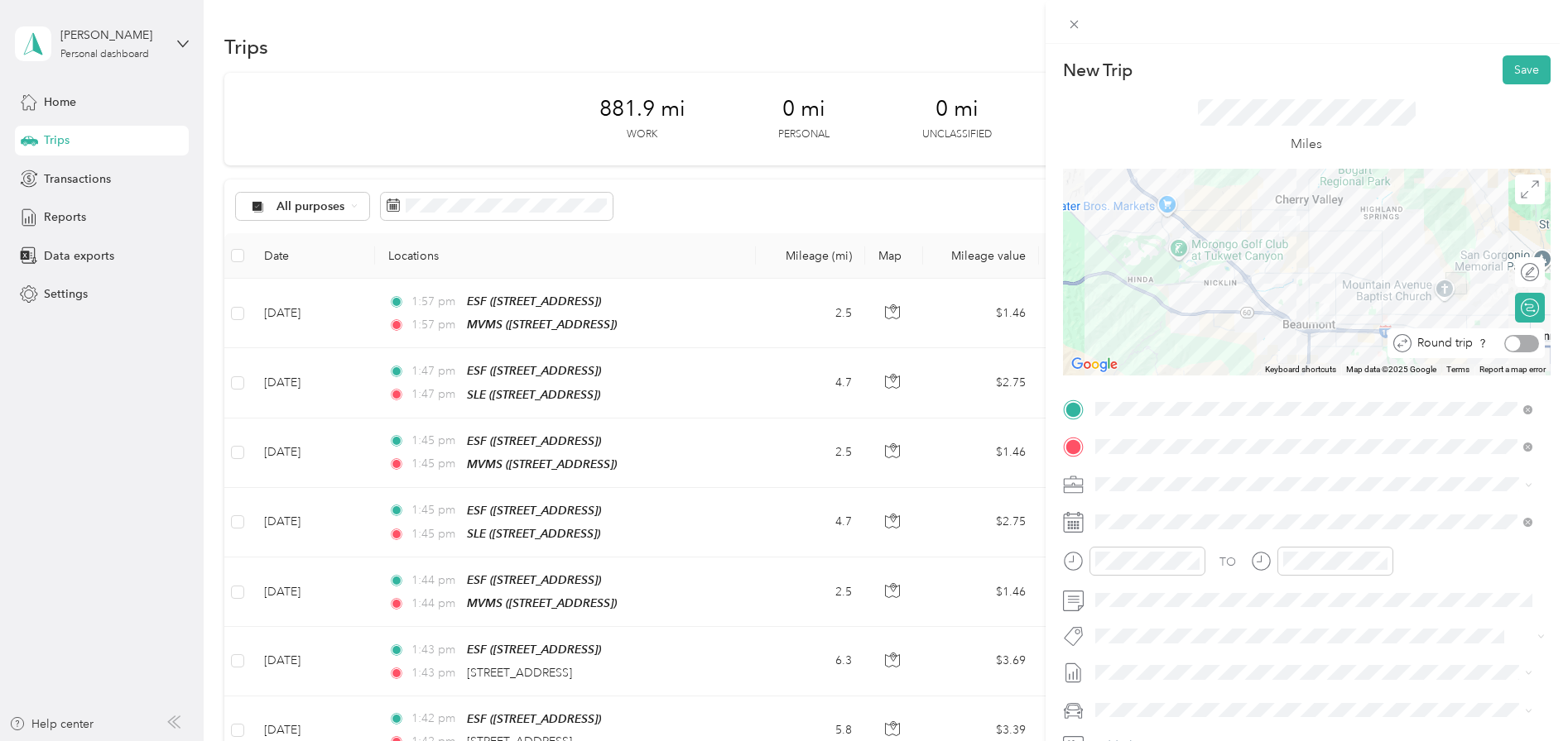
click at [1520, 345] on div at bounding box center [1521, 344] width 35 height 17
click at [1518, 71] on button "Save" at bounding box center [1525, 70] width 48 height 29
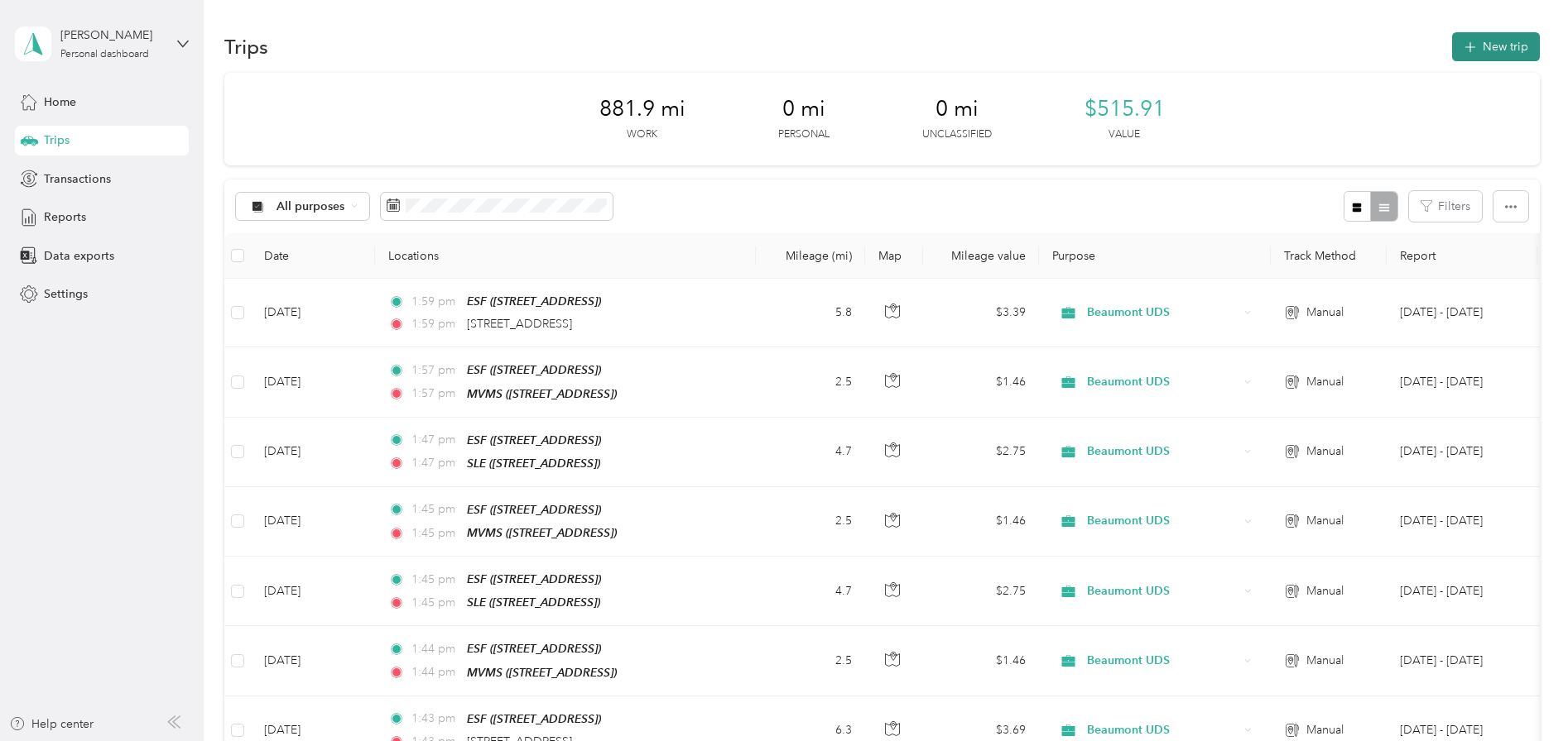
click at [1496, 38] on button "New trip" at bounding box center [1496, 47] width 87 height 29
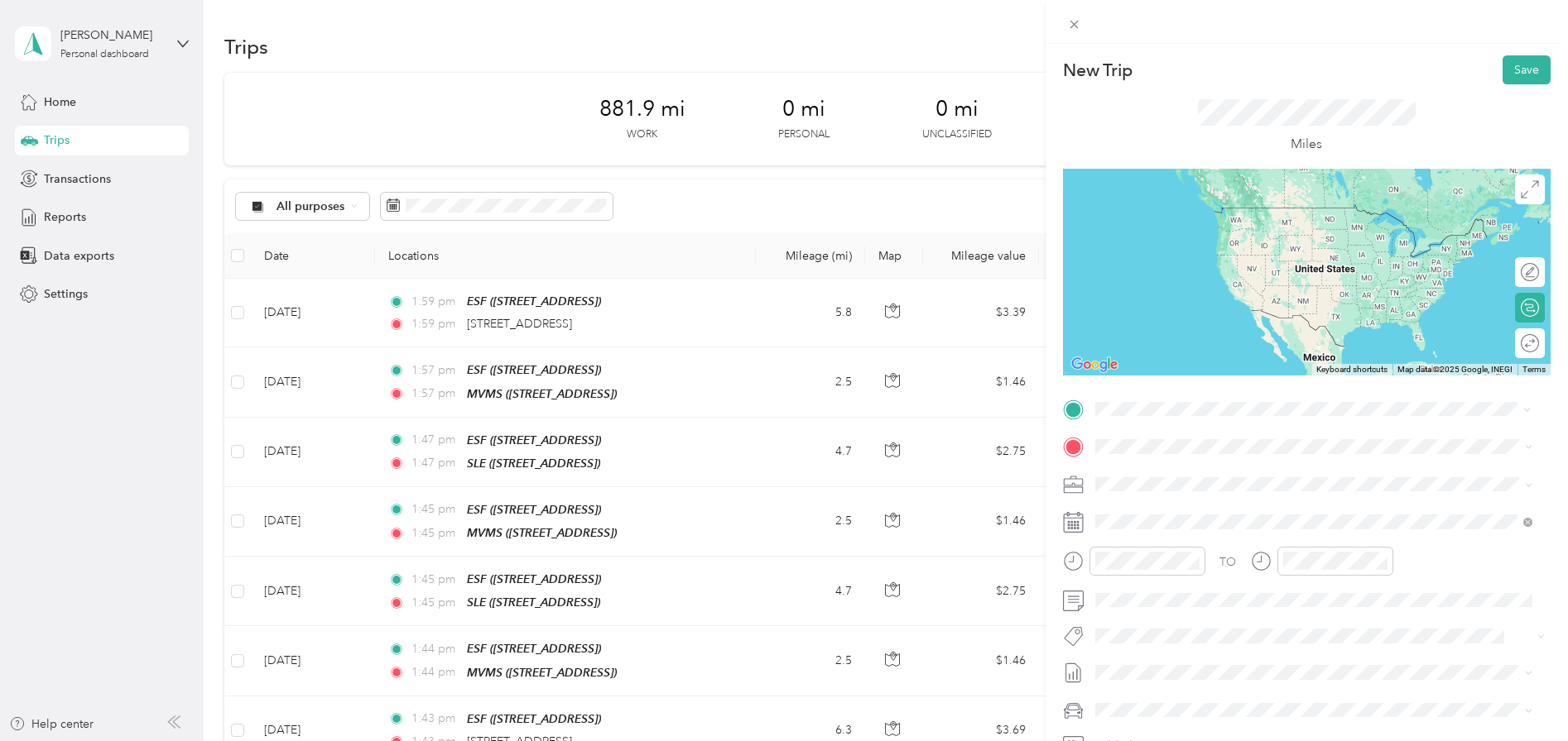
click at [1207, 473] on div "ESF" at bounding box center [1178, 474] width 105 height 15
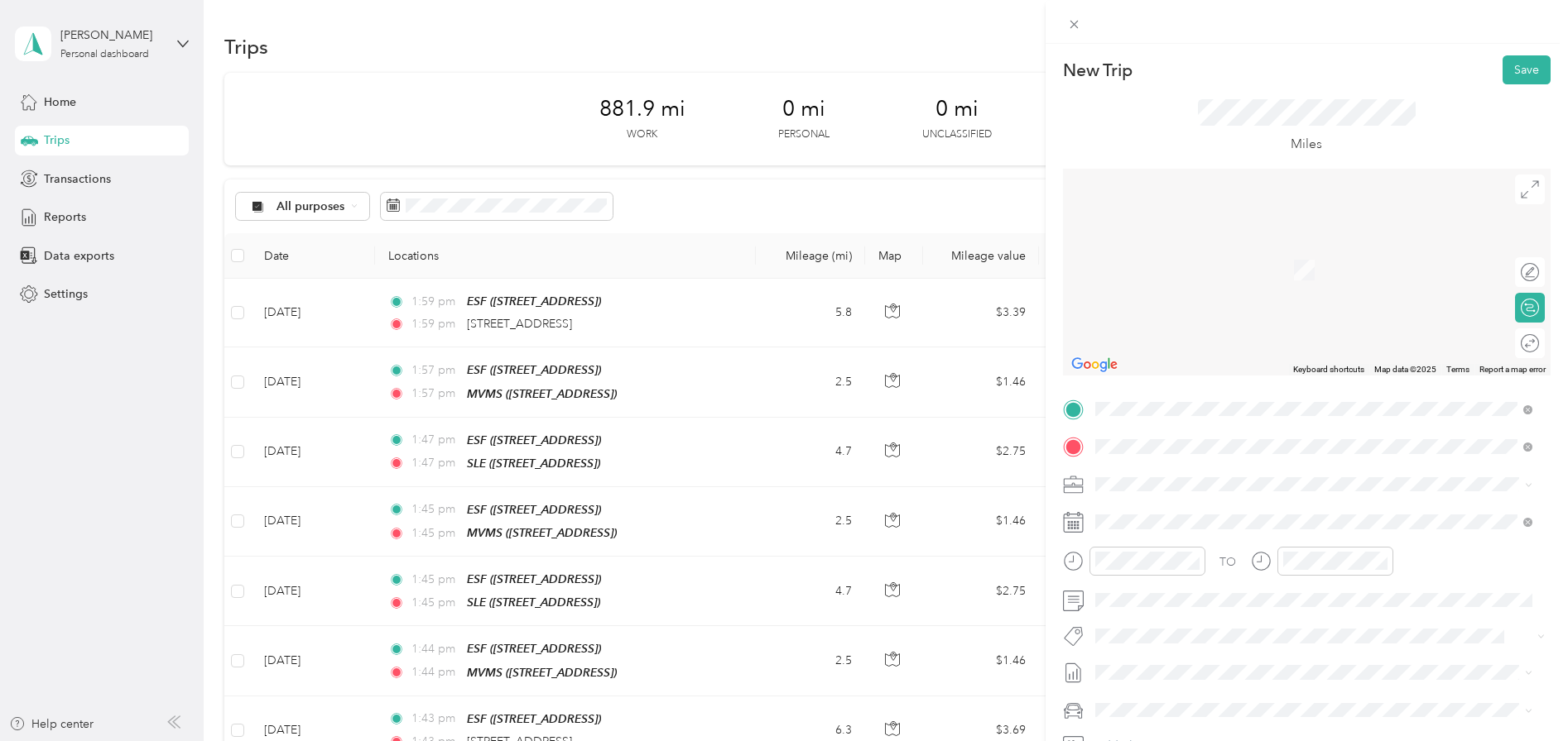
click at [1194, 510] on div "MVMS" at bounding box center [1178, 512] width 105 height 15
click at [1134, 293] on icon at bounding box center [1136, 296] width 9 height 15
click at [1148, 382] on div "8" at bounding box center [1150, 380] width 21 height 20
click at [1517, 347] on div at bounding box center [1521, 344] width 35 height 17
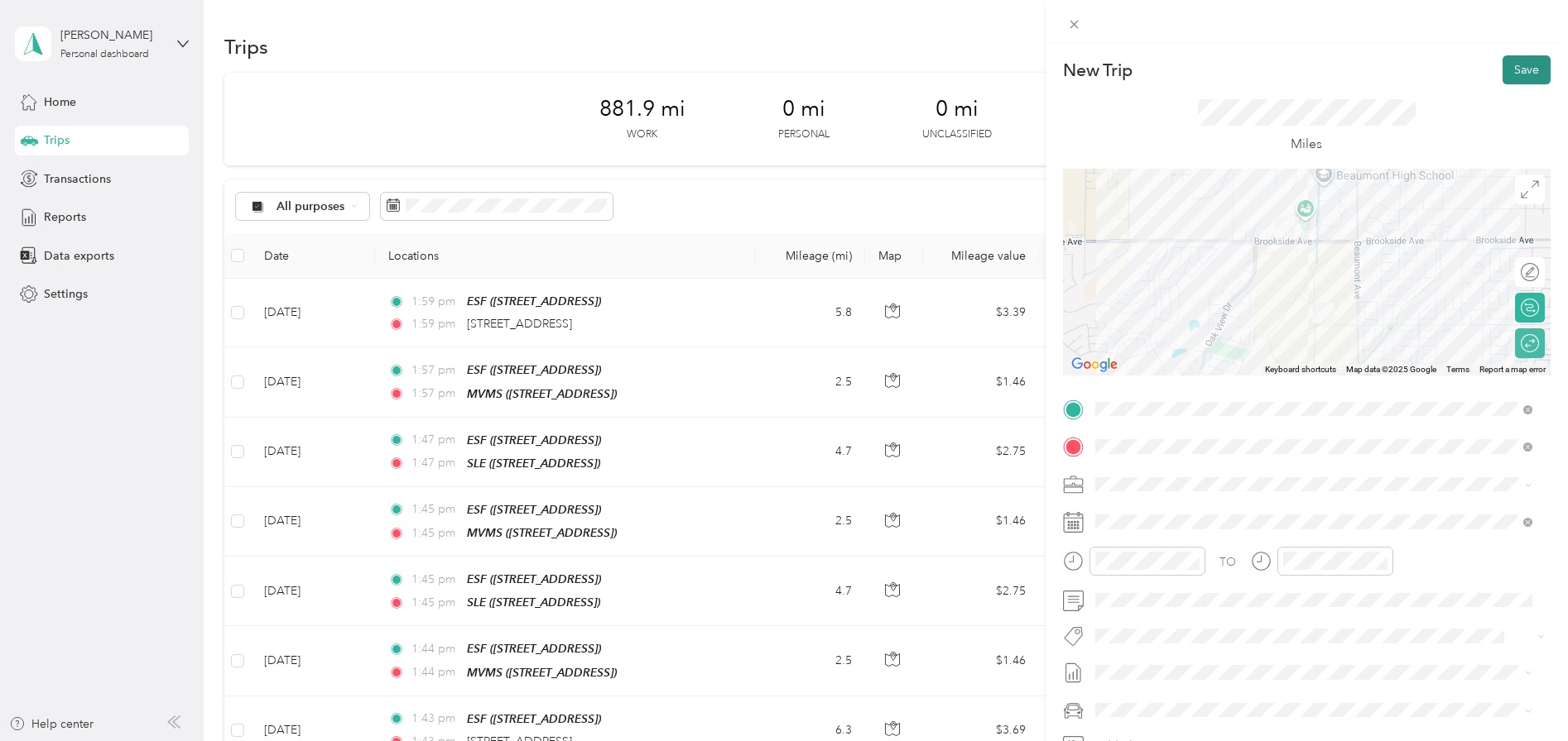
click at [1513, 69] on button "Save" at bounding box center [1525, 70] width 48 height 29
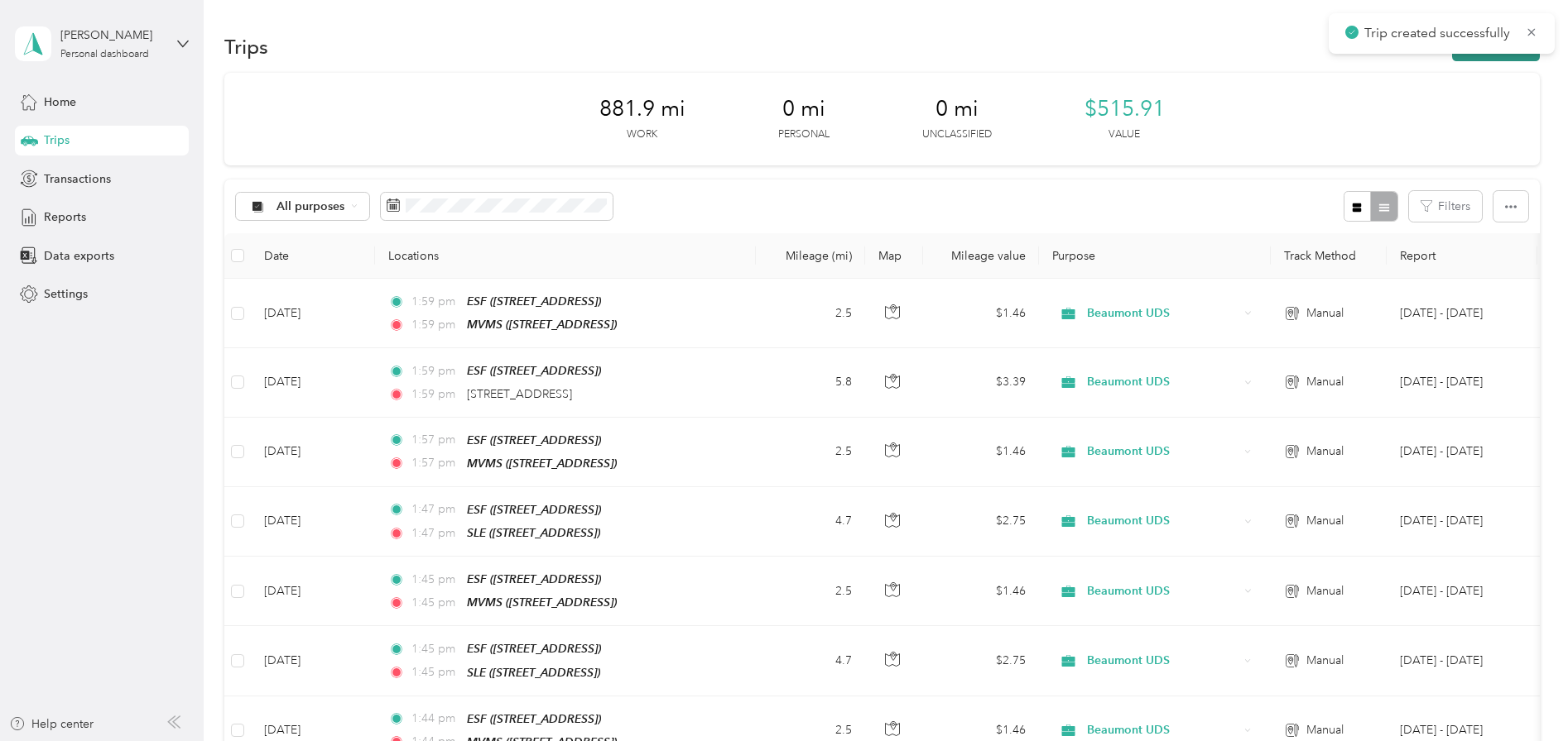
click at [1497, 58] on button "New trip" at bounding box center [1496, 47] width 87 height 29
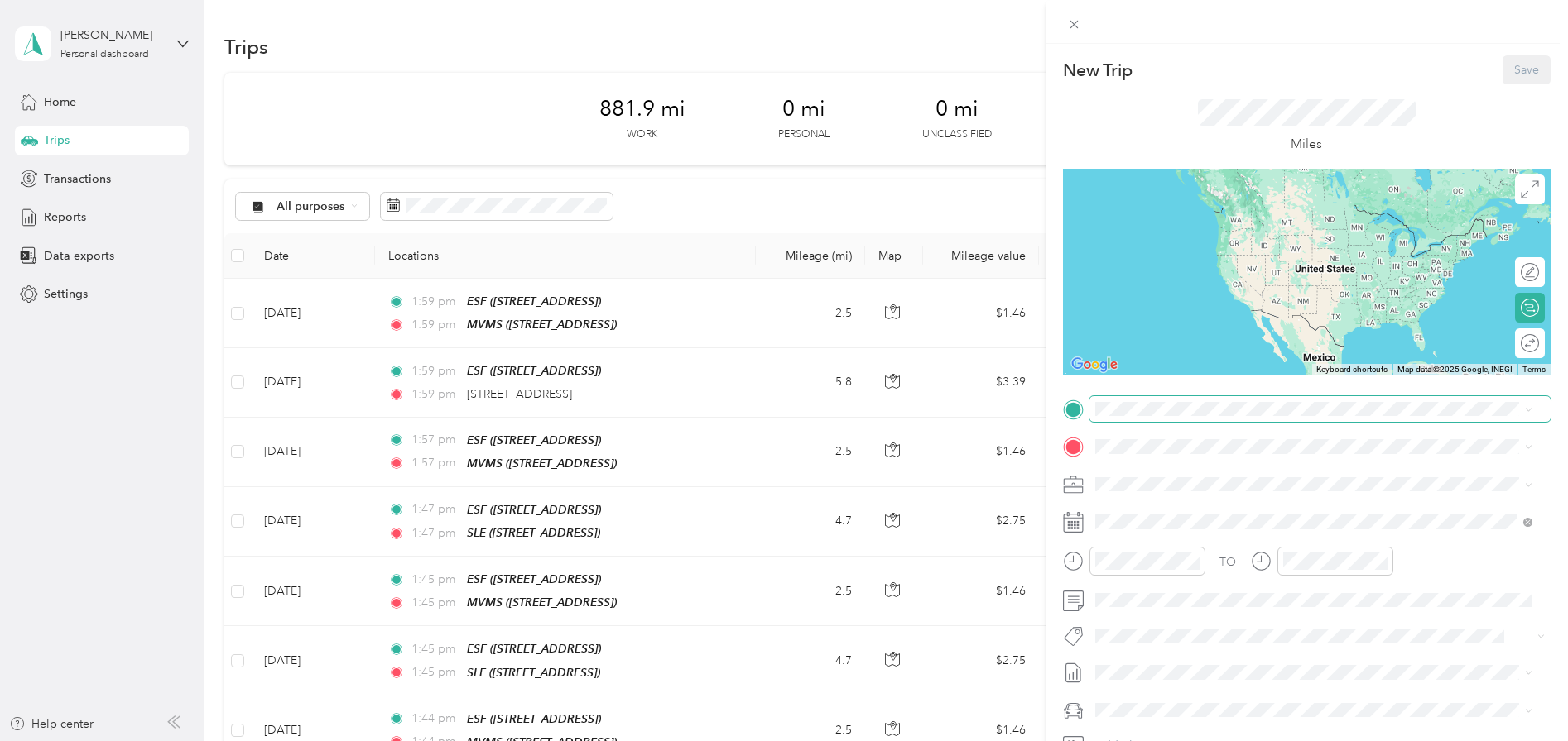
click at [1184, 421] on span at bounding box center [1319, 409] width 461 height 26
click at [1177, 462] on li "ESF [STREET_ADDRESS]" at bounding box center [1313, 485] width 449 height 52
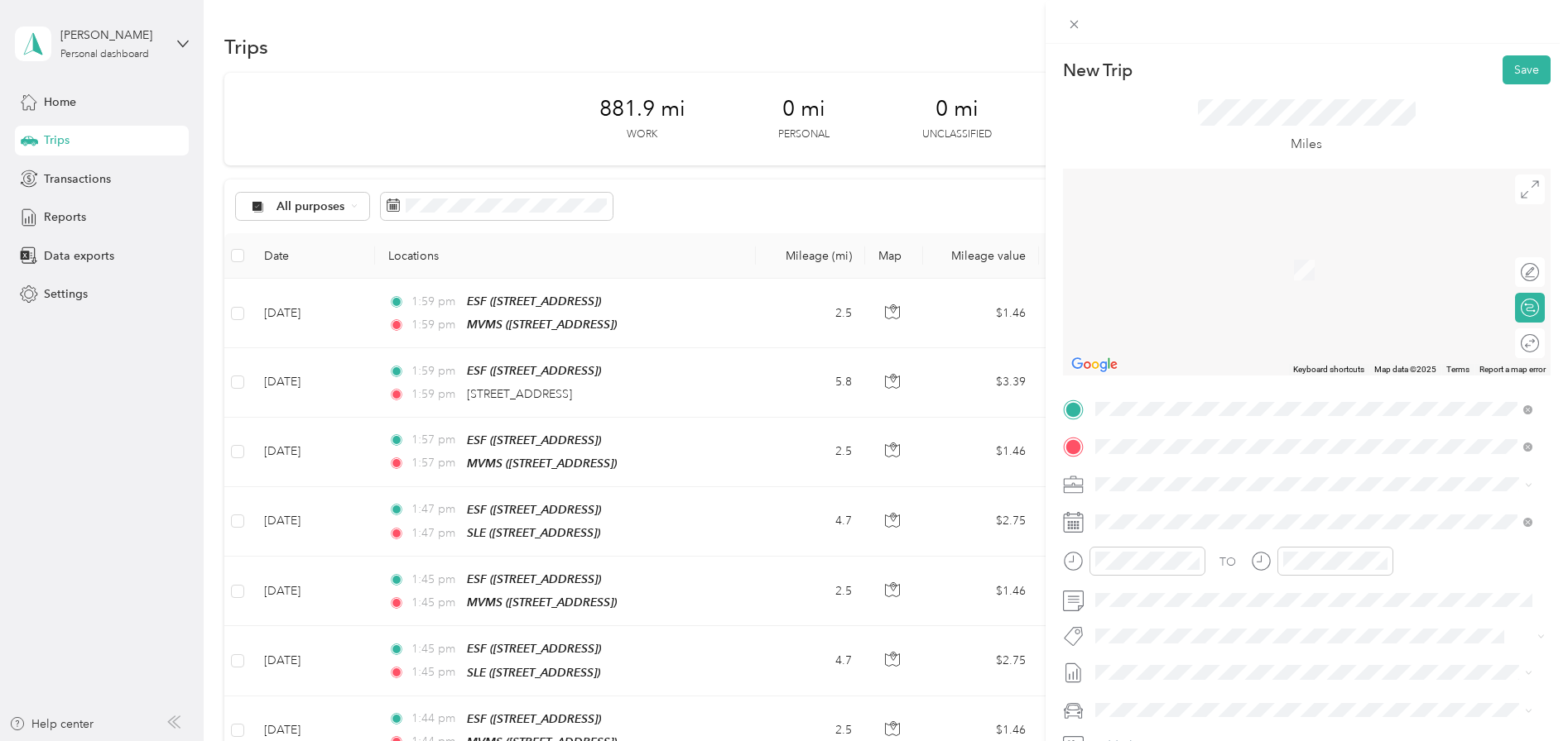
click at [1138, 513] on strong "MVMS" at bounding box center [1143, 512] width 36 height 15
click at [1134, 296] on icon at bounding box center [1136, 296] width 17 height 17
click at [1150, 384] on div "8" at bounding box center [1150, 380] width 21 height 20
click at [1517, 343] on div at bounding box center [1521, 344] width 35 height 17
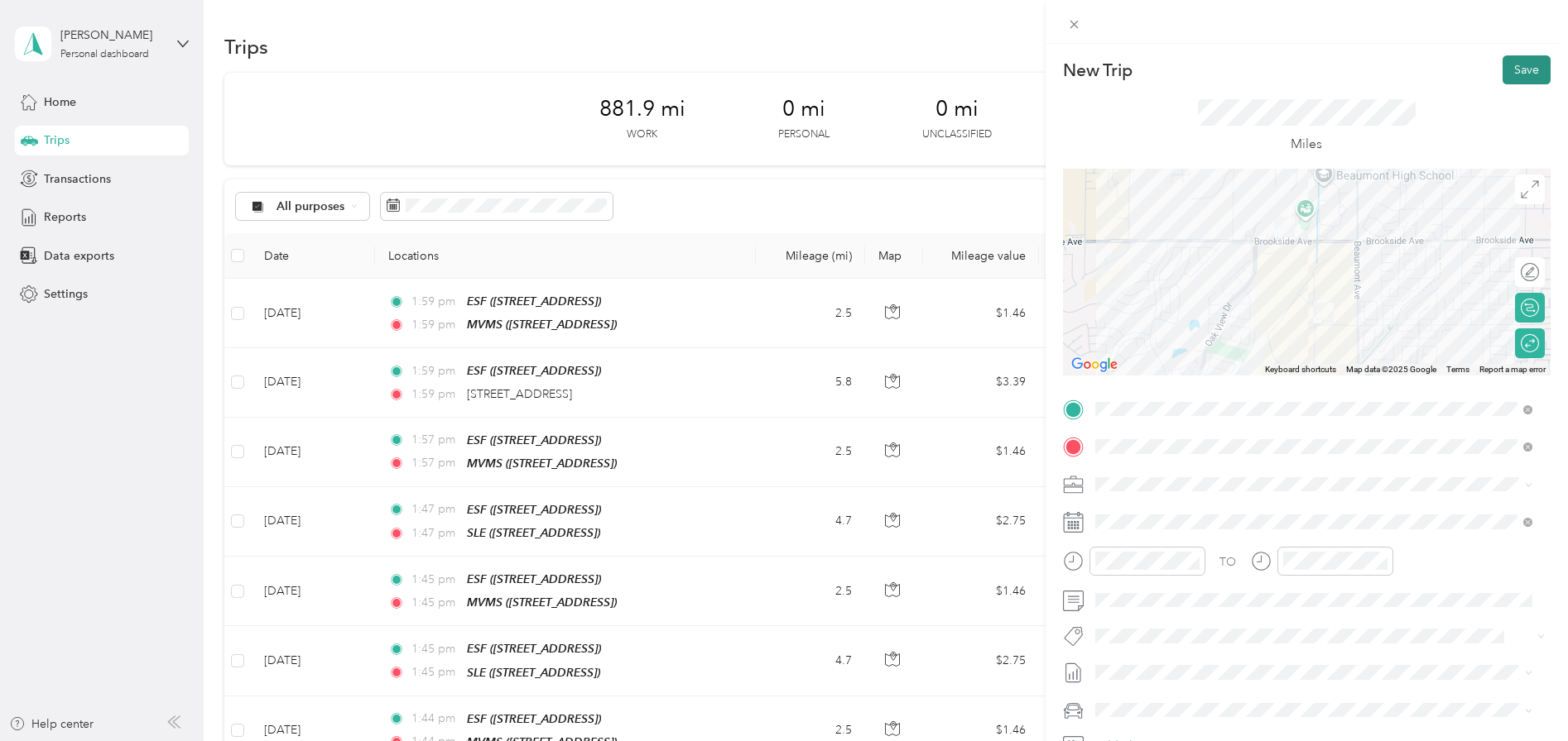
click at [1520, 67] on button "Save" at bounding box center [1525, 70] width 48 height 29
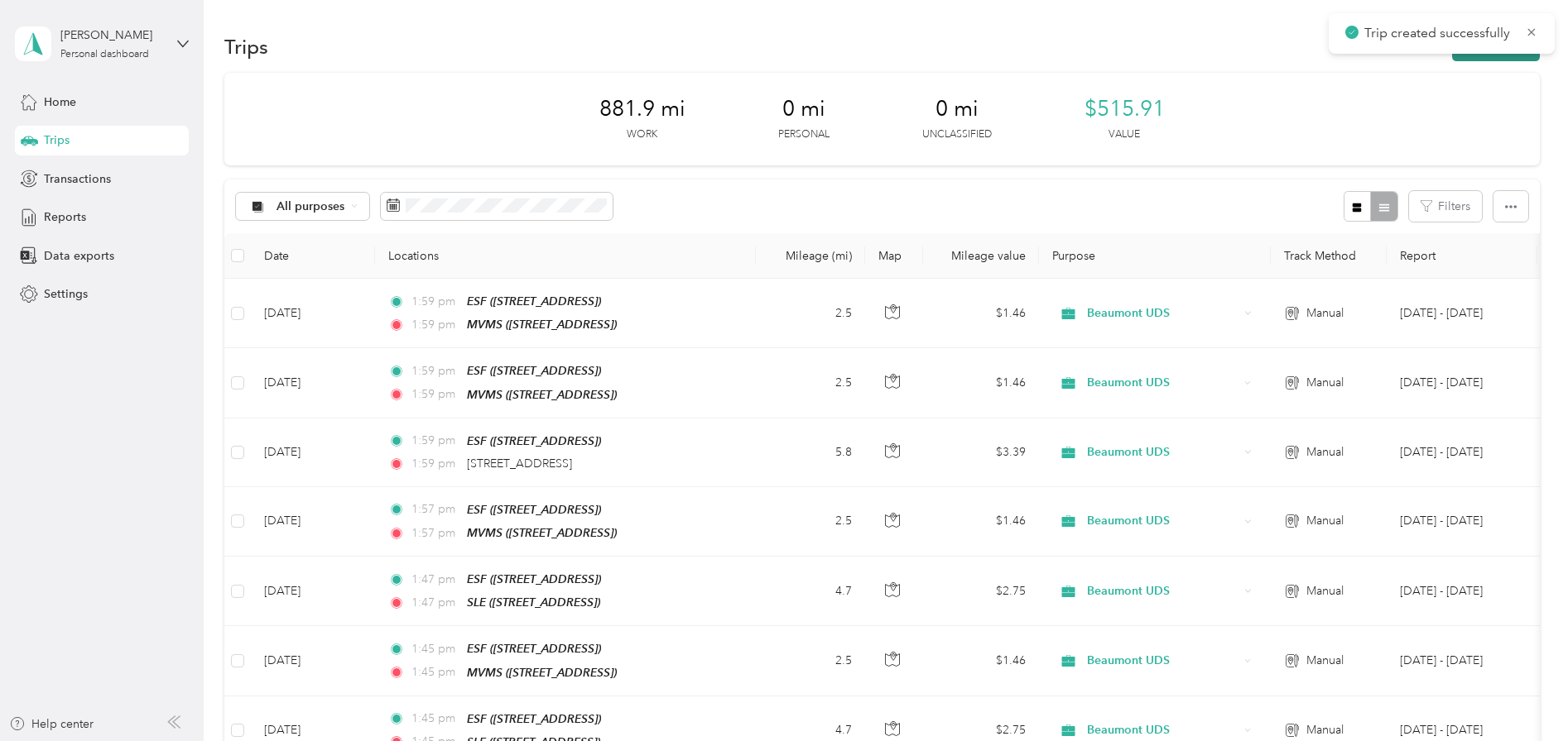
click at [1484, 56] on button "New trip" at bounding box center [1496, 47] width 87 height 29
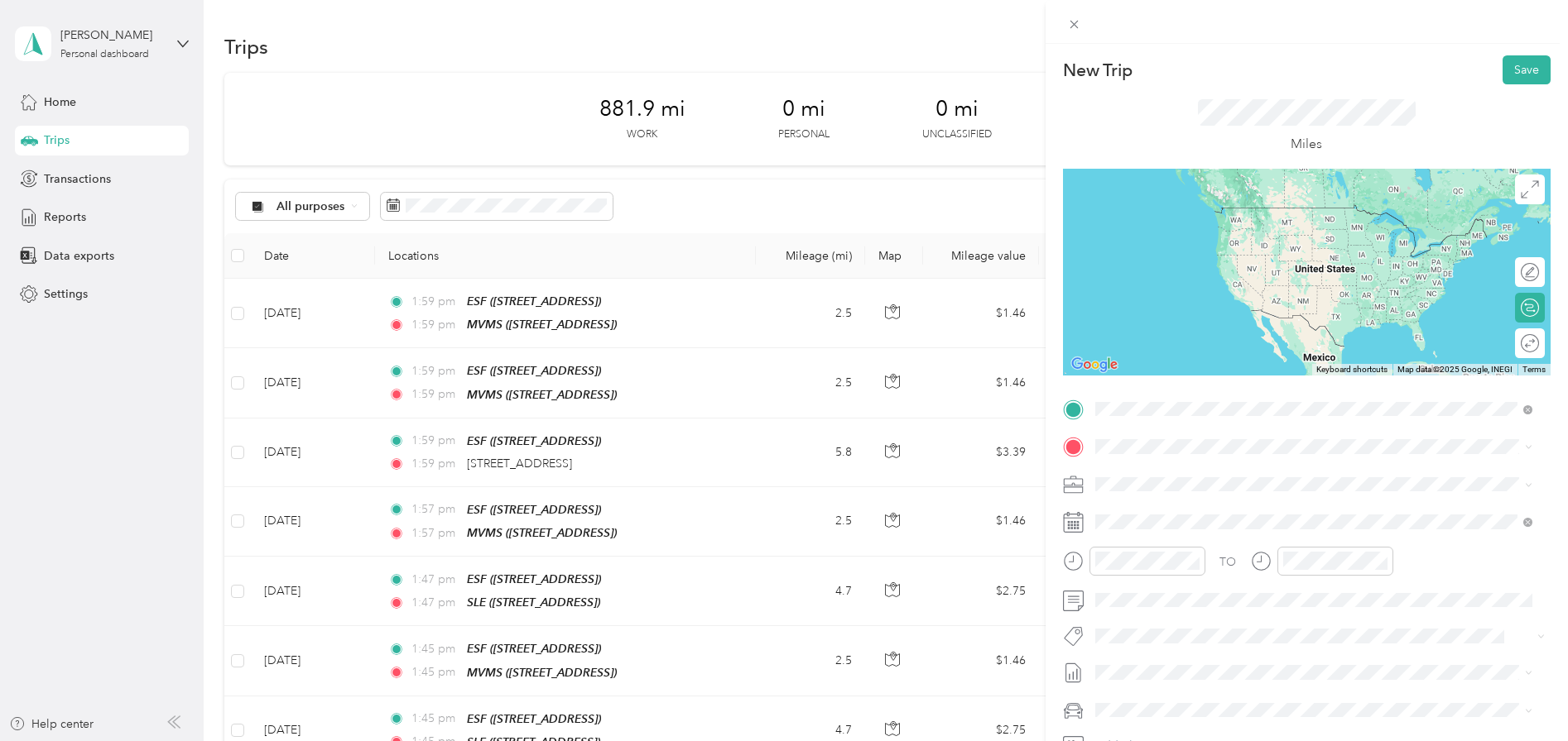
click at [1159, 478] on div "ESF" at bounding box center [1178, 474] width 105 height 15
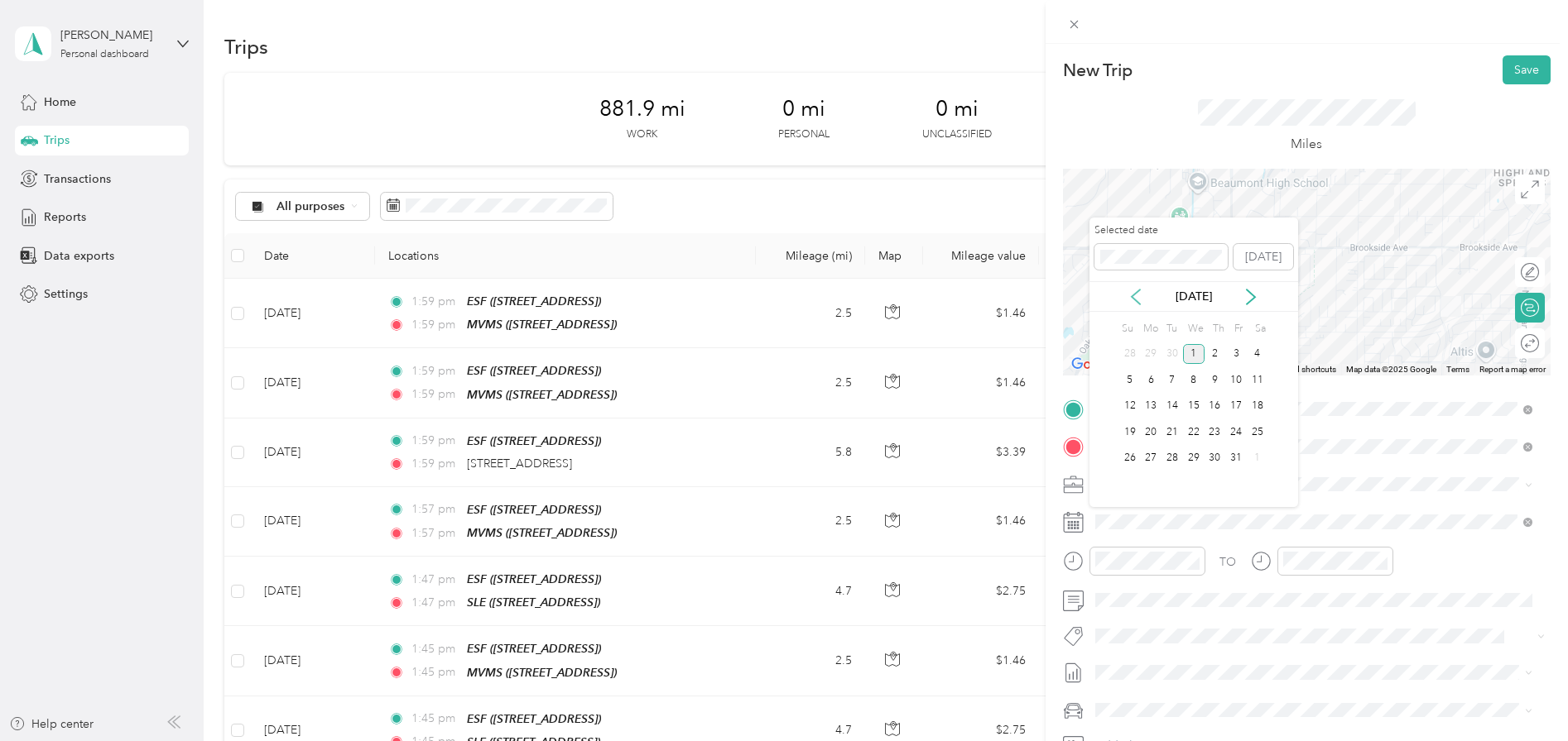
click at [1139, 297] on icon at bounding box center [1136, 296] width 17 height 17
click at [1153, 380] on div "8" at bounding box center [1150, 380] width 21 height 20
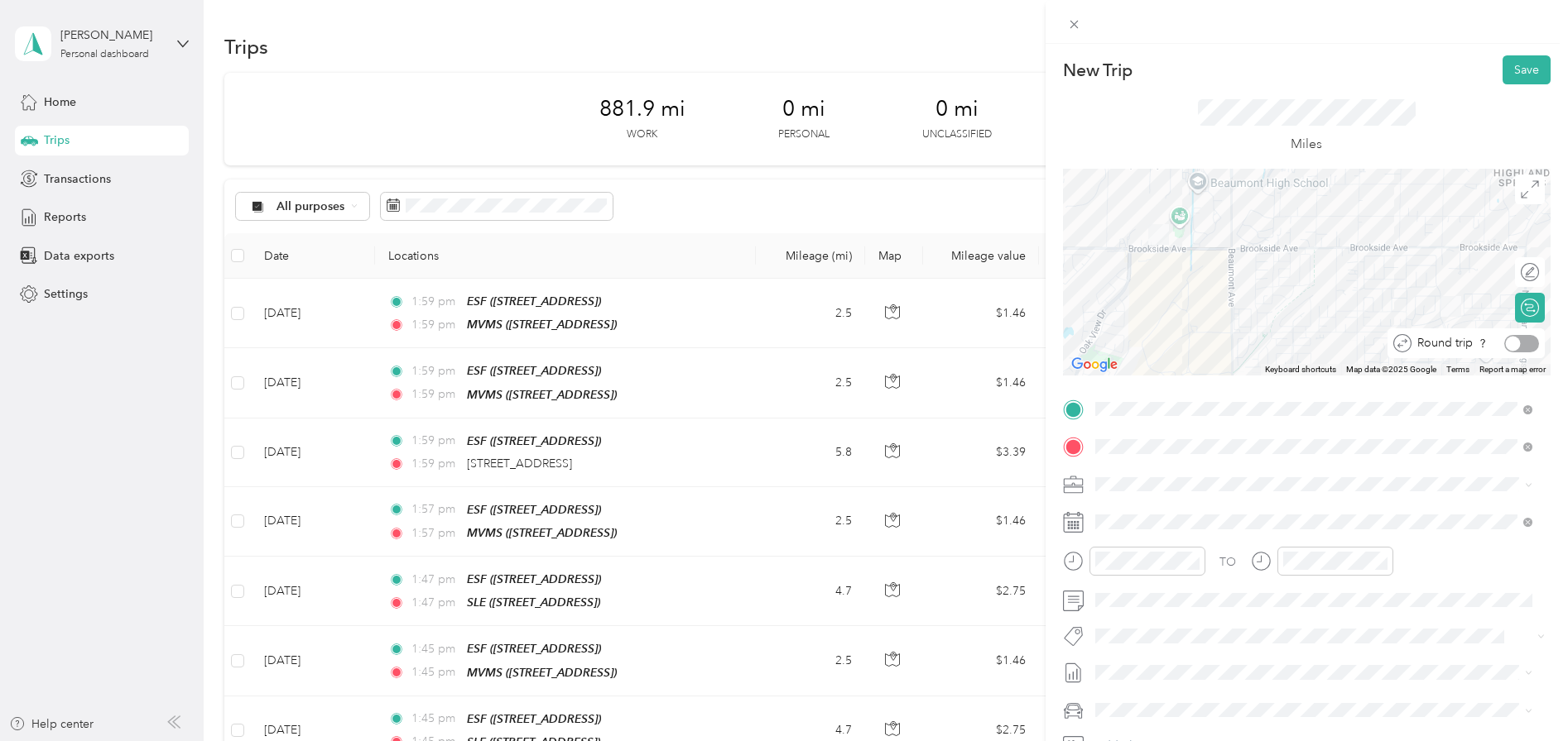
click at [1519, 345] on div at bounding box center [1521, 344] width 35 height 17
click at [1512, 69] on button "Save" at bounding box center [1525, 70] width 48 height 29
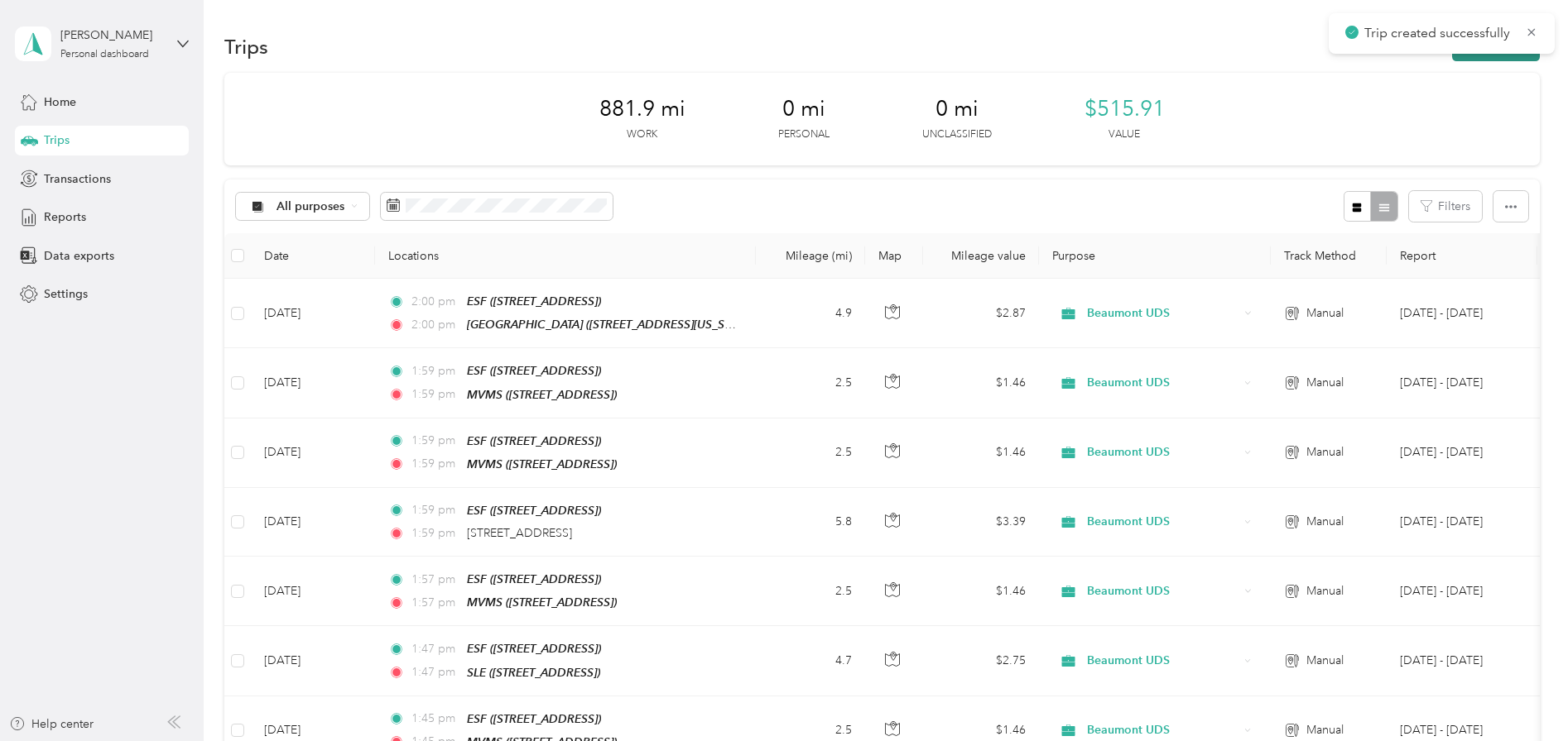
click at [1487, 58] on button "New trip" at bounding box center [1496, 47] width 87 height 29
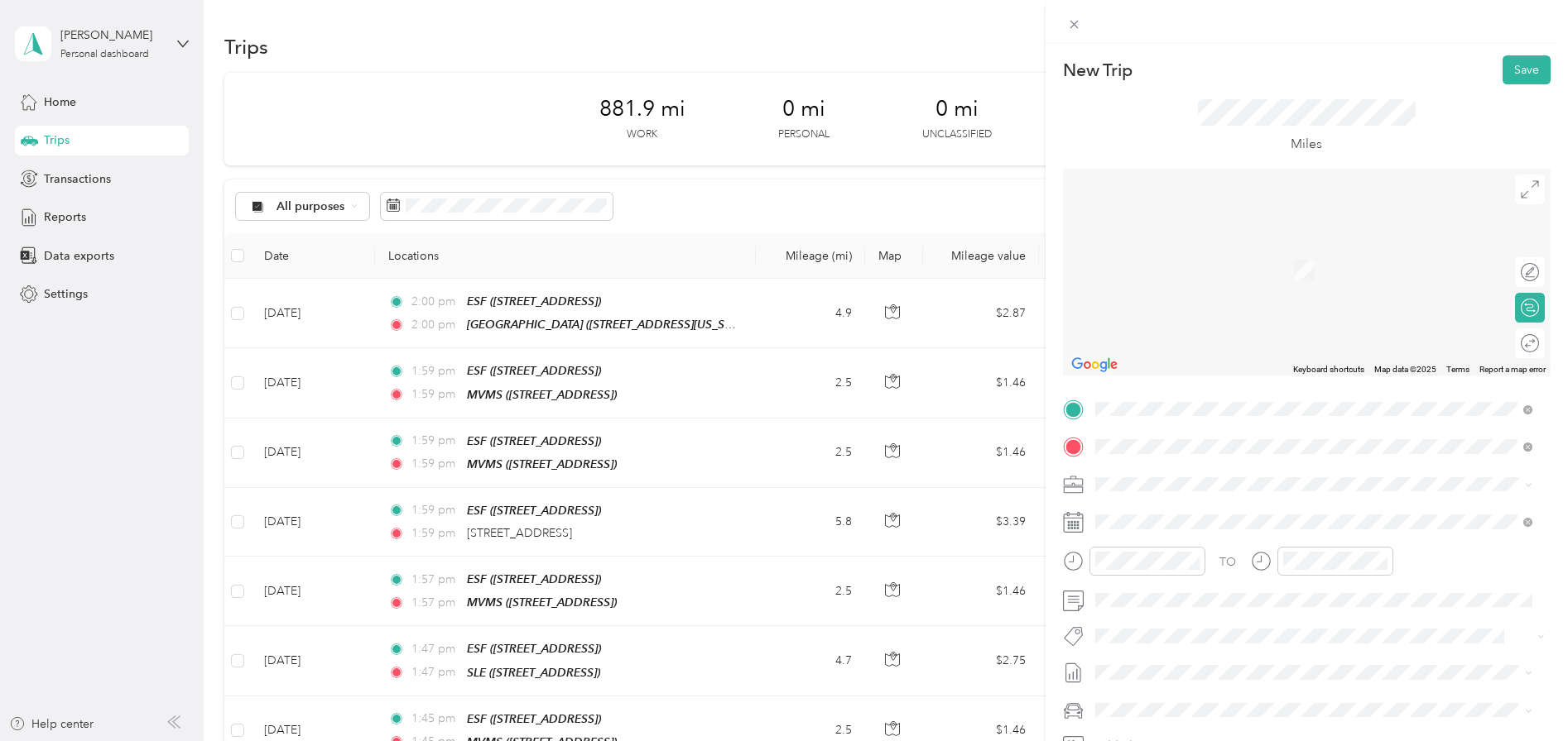
click at [1174, 510] on div "MVMS" at bounding box center [1178, 512] width 105 height 15
click at [1135, 296] on icon at bounding box center [1136, 296] width 17 height 17
click at [1168, 384] on div "9" at bounding box center [1172, 380] width 21 height 20
click at [1515, 347] on div at bounding box center [1521, 344] width 35 height 17
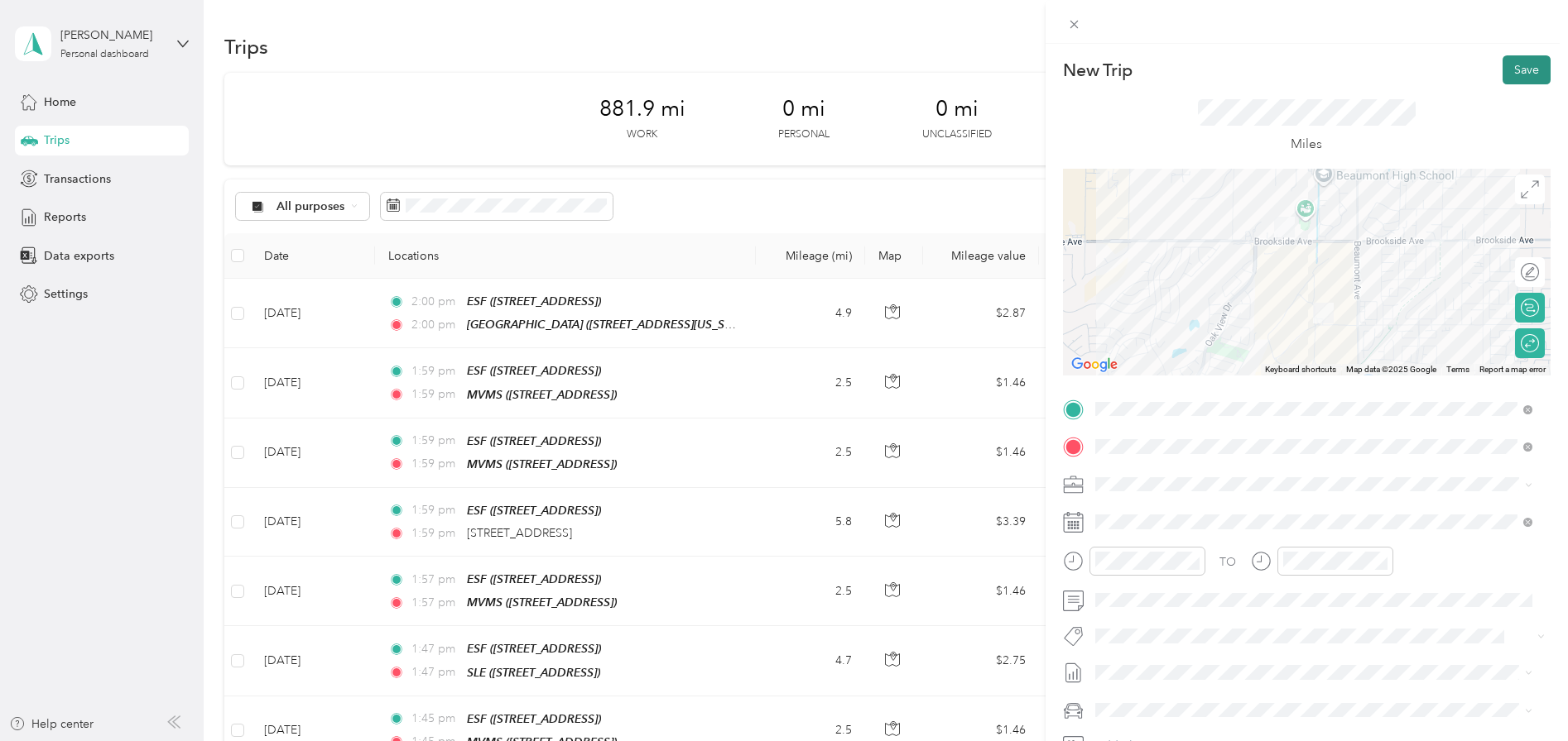
click at [1516, 64] on button "Save" at bounding box center [1525, 70] width 48 height 29
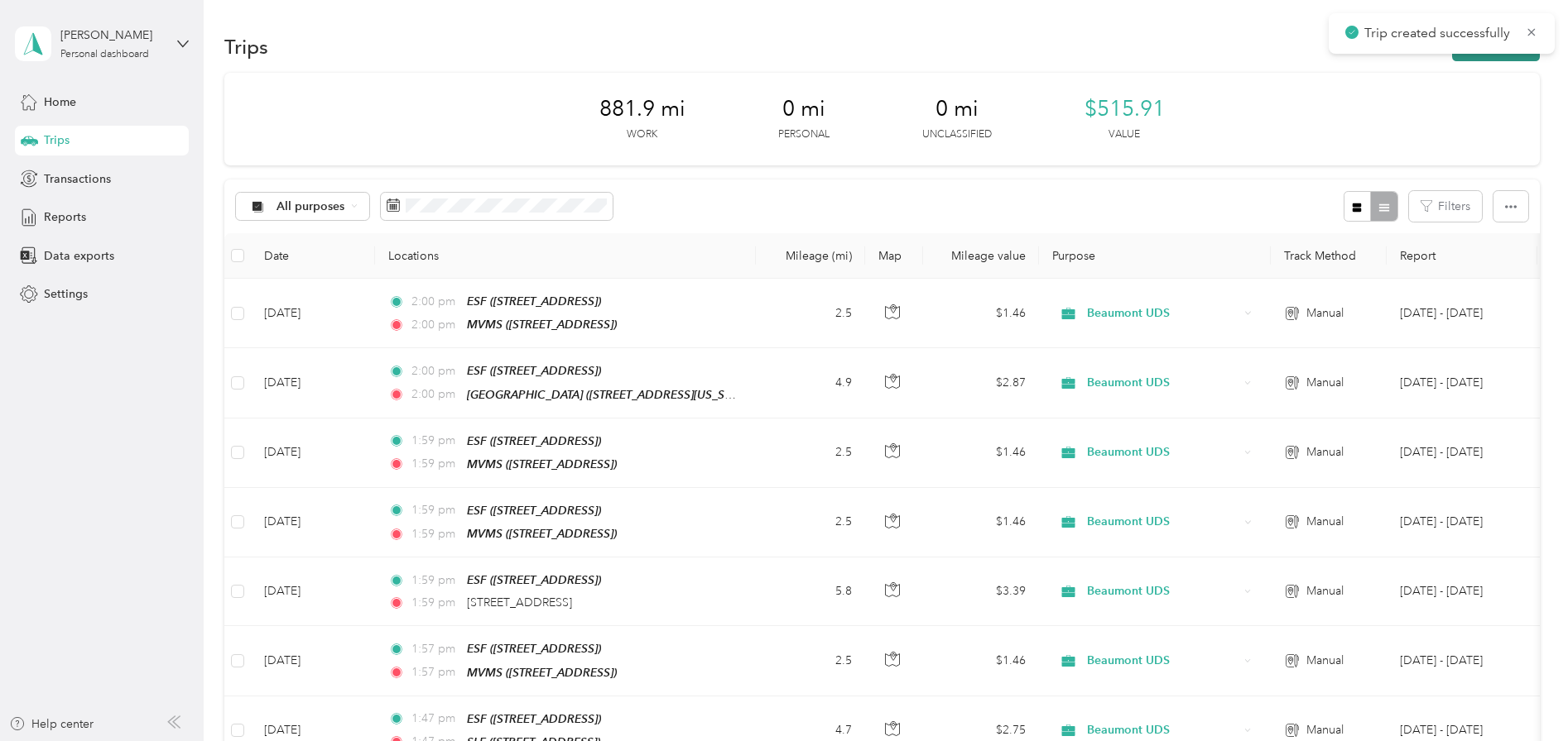
click at [1499, 59] on button "New trip" at bounding box center [1496, 47] width 87 height 29
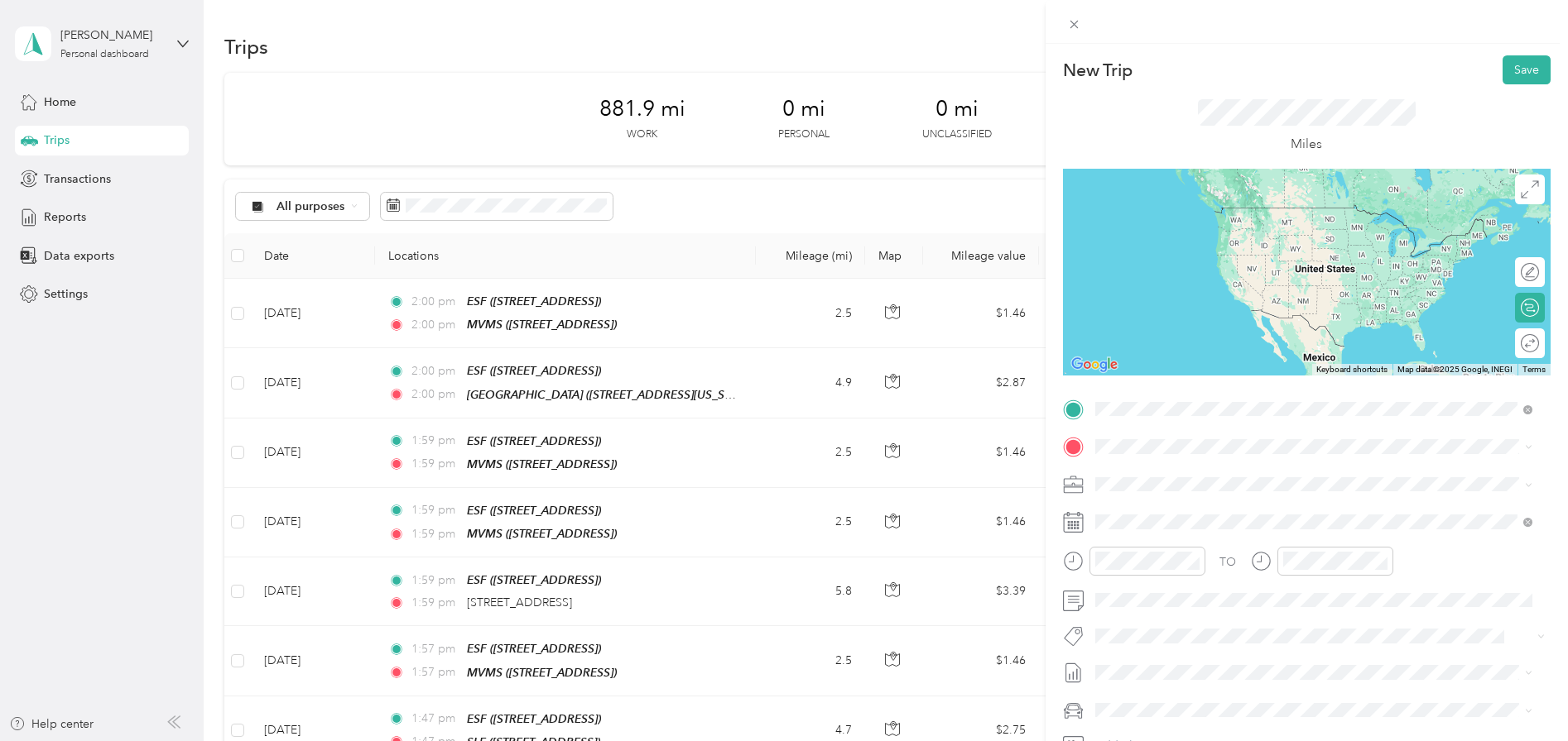
click at [1157, 470] on div "ESF" at bounding box center [1178, 474] width 105 height 15
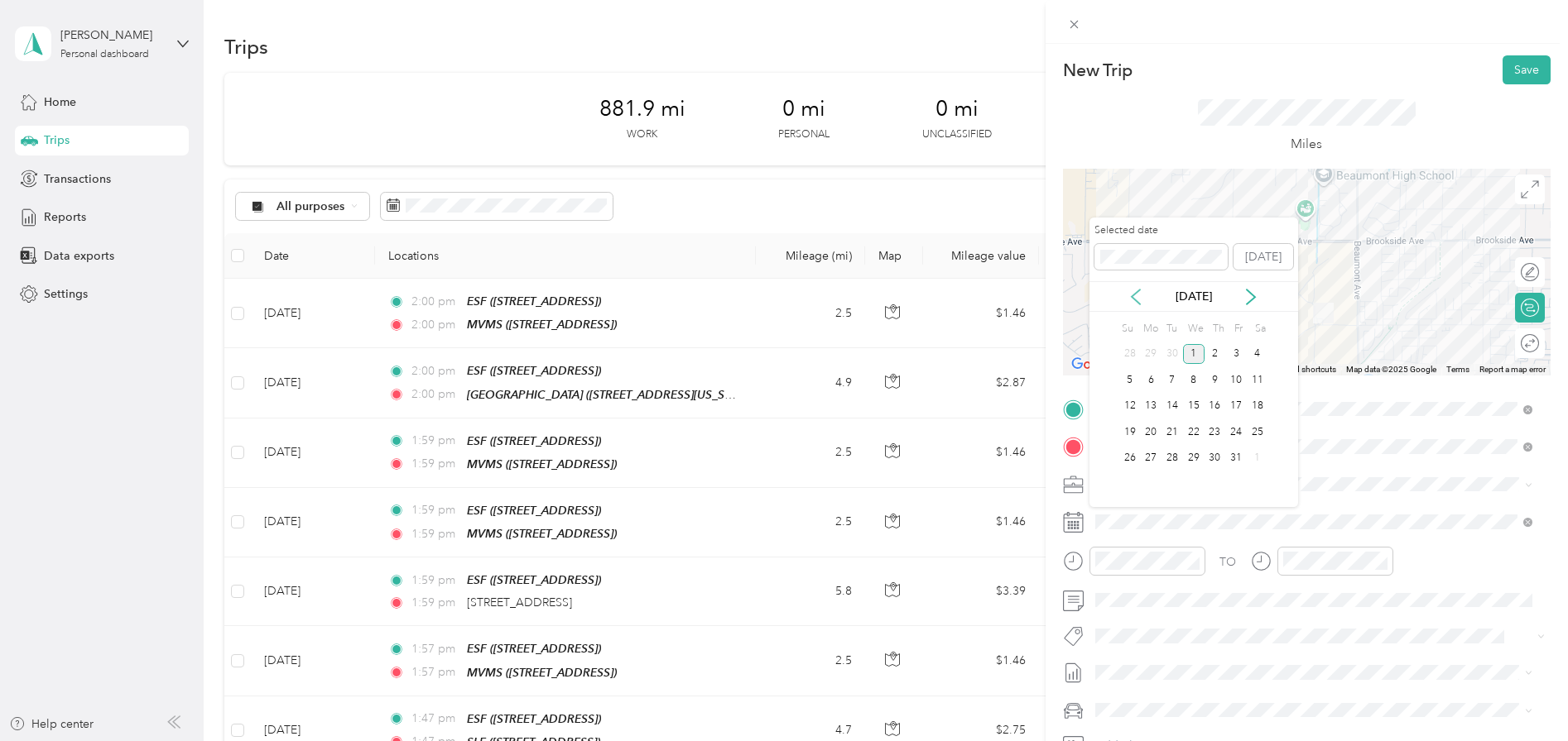
click at [1135, 294] on icon at bounding box center [1136, 296] width 9 height 15
click at [1176, 381] on div "9" at bounding box center [1172, 380] width 21 height 20
click at [1514, 342] on div "Round trip" at bounding box center [1482, 344] width 115 height 17
click at [1514, 342] on div at bounding box center [1521, 344] width 35 height 17
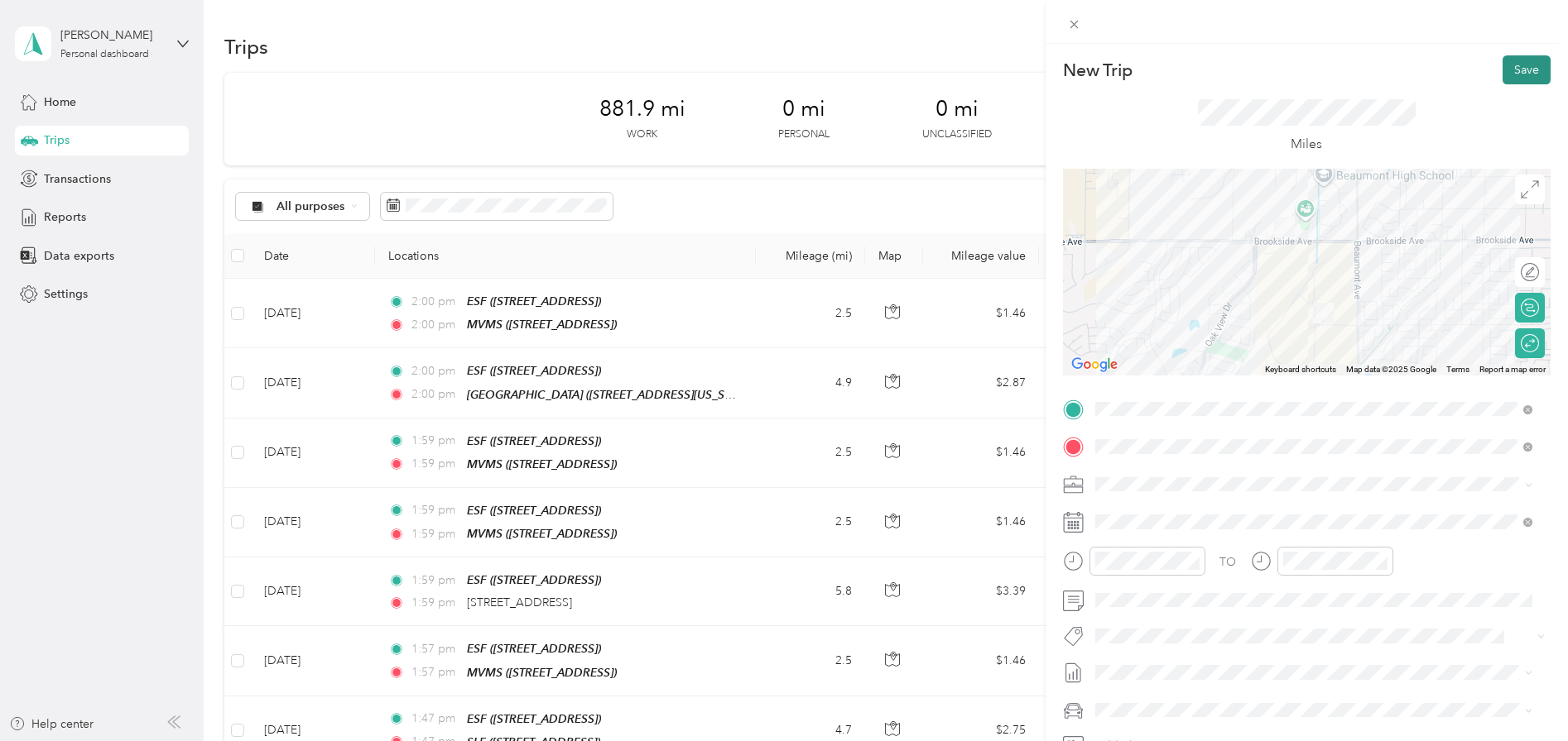
click at [1516, 70] on button "Save" at bounding box center [1525, 70] width 48 height 29
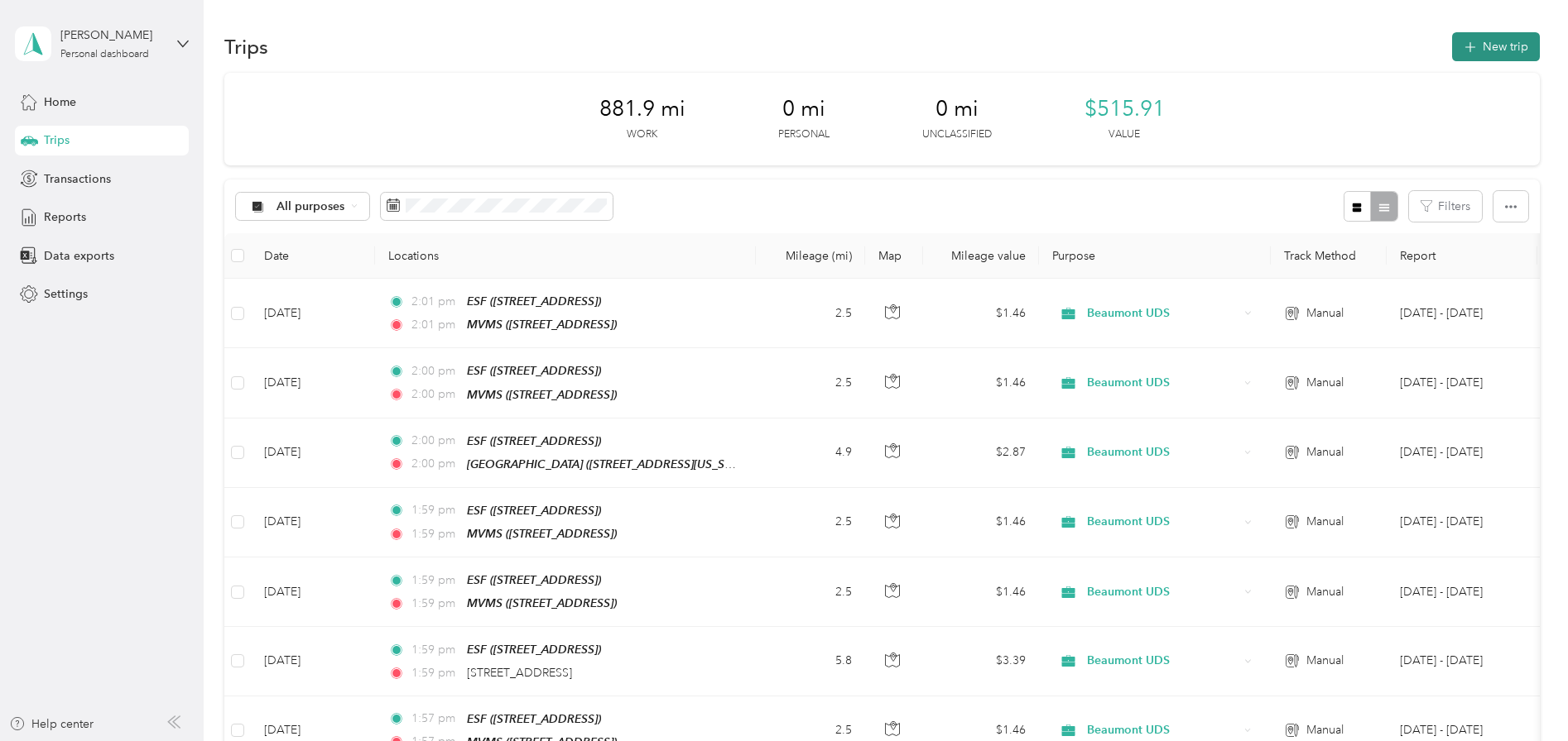
click at [1508, 37] on button "New trip" at bounding box center [1496, 47] width 87 height 29
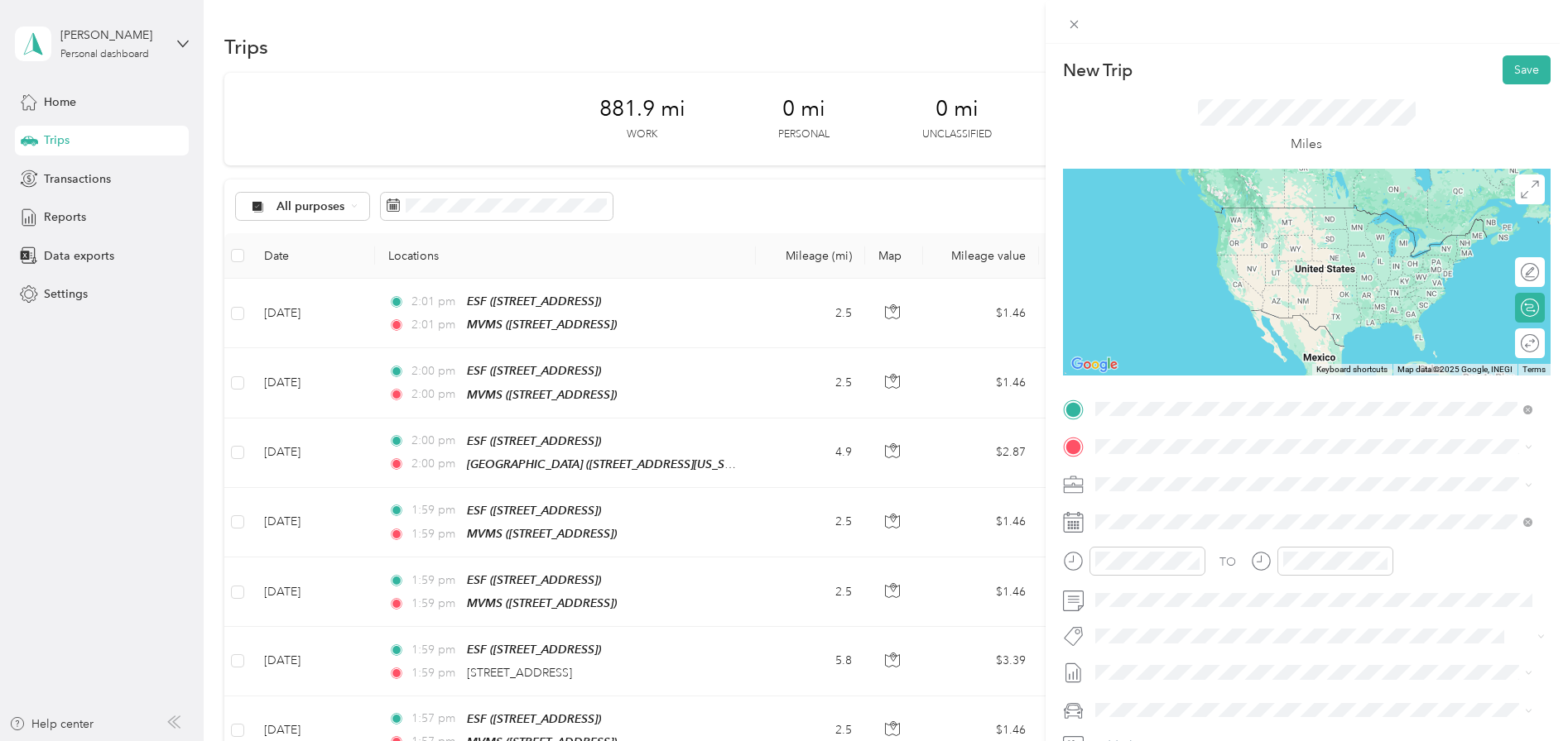
click at [1183, 482] on div "ESF [STREET_ADDRESS]" at bounding box center [1178, 485] width 105 height 35
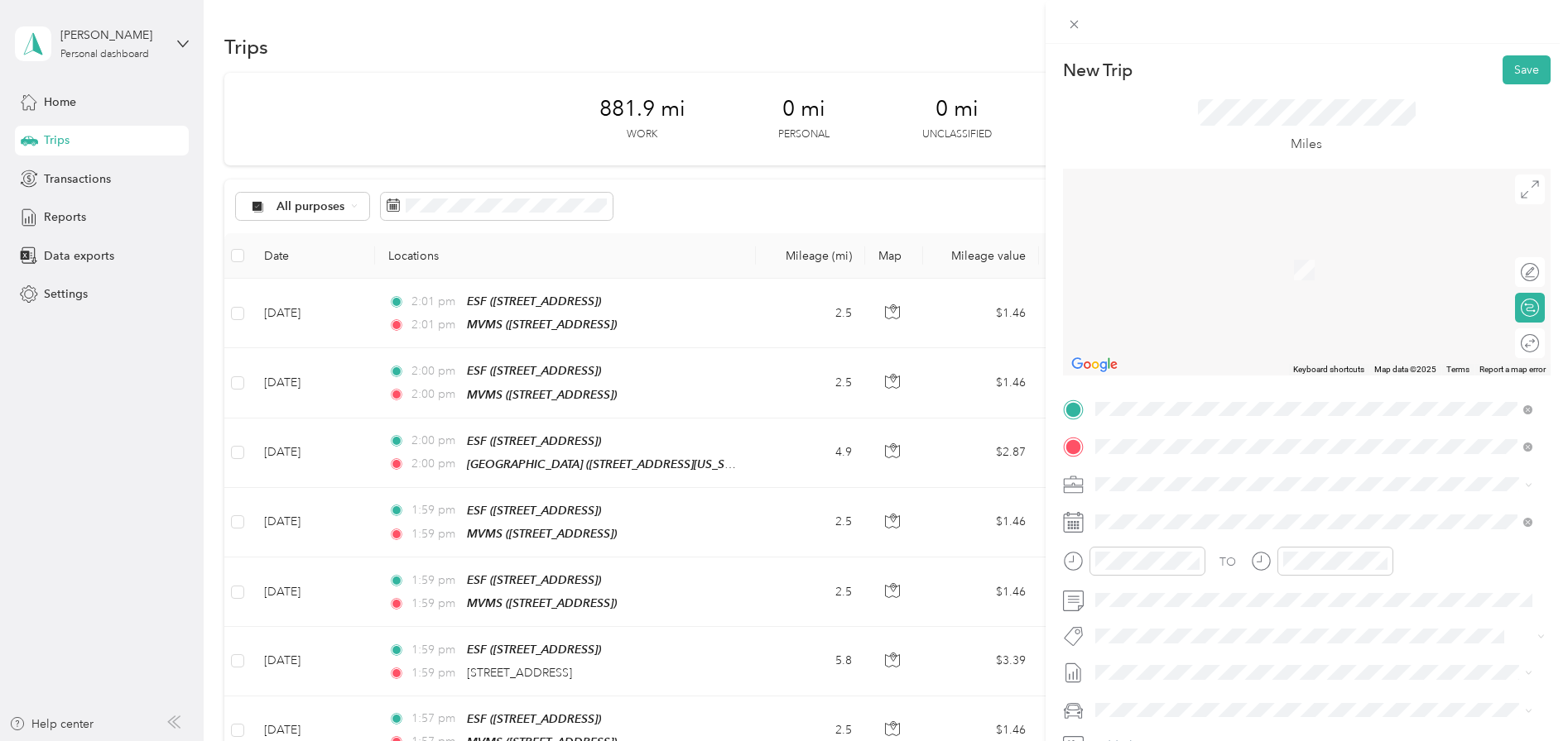
click at [1249, 518] on strong "Summerwind Trails School" at bounding box center [1254, 515] width 143 height 15
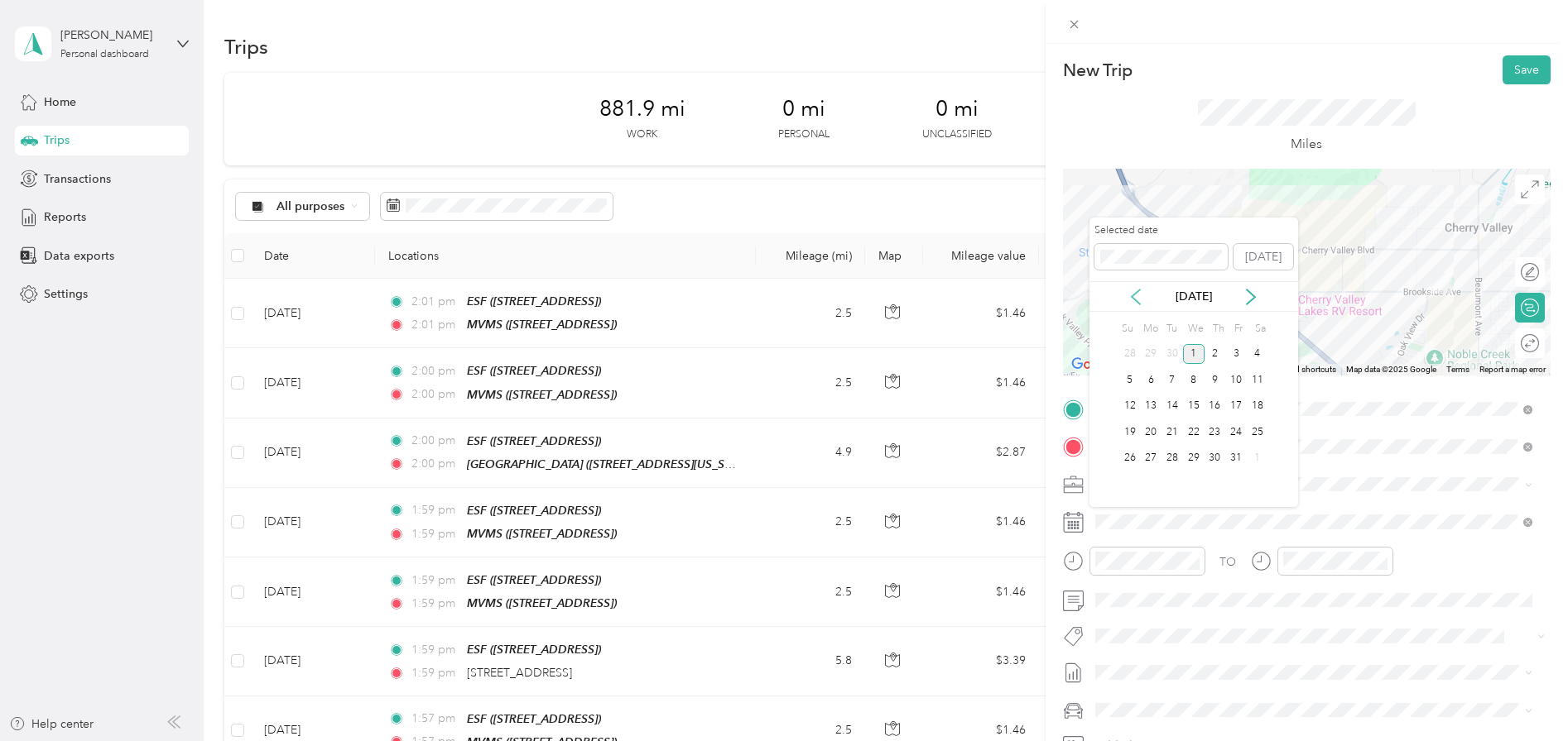
click at [1135, 288] on icon at bounding box center [1136, 296] width 17 height 17
click at [1178, 389] on div "9" at bounding box center [1172, 380] width 21 height 20
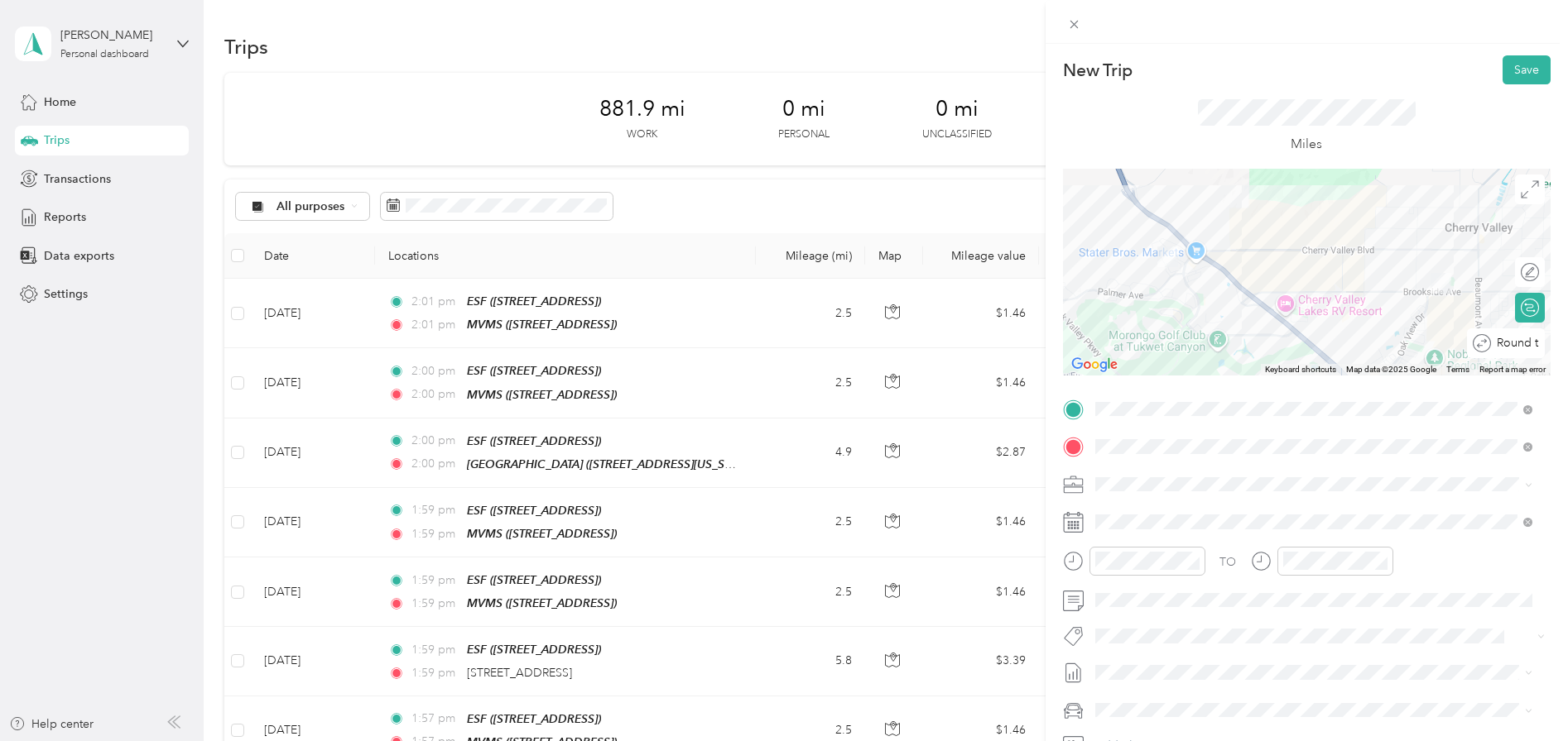
click at [1515, 344] on div "Round trip" at bounding box center [1506, 343] width 78 height 30
click at [1515, 344] on div at bounding box center [1521, 344] width 35 height 17
click at [1510, 69] on button "Save" at bounding box center [1525, 70] width 48 height 29
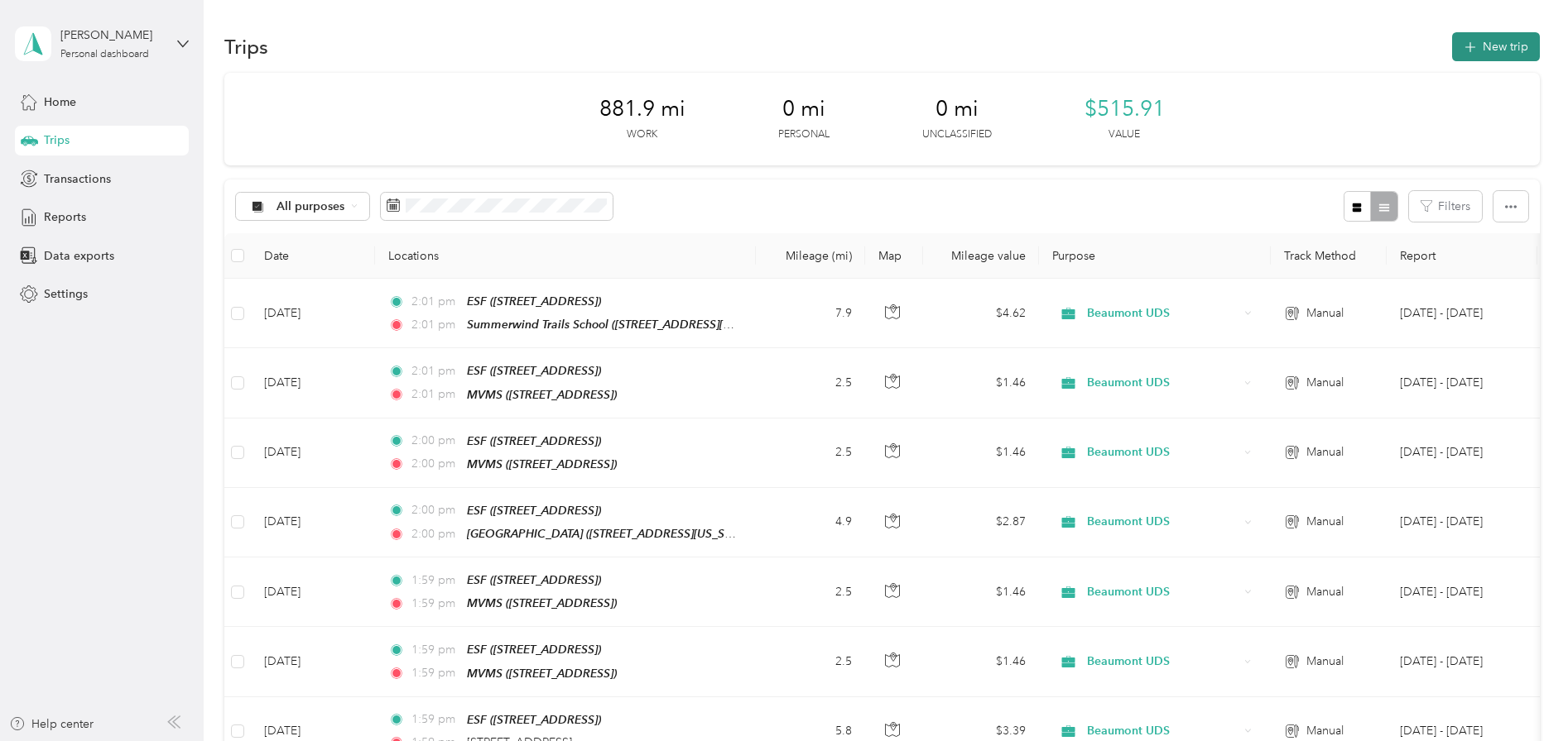
click at [1488, 54] on button "New trip" at bounding box center [1496, 47] width 87 height 29
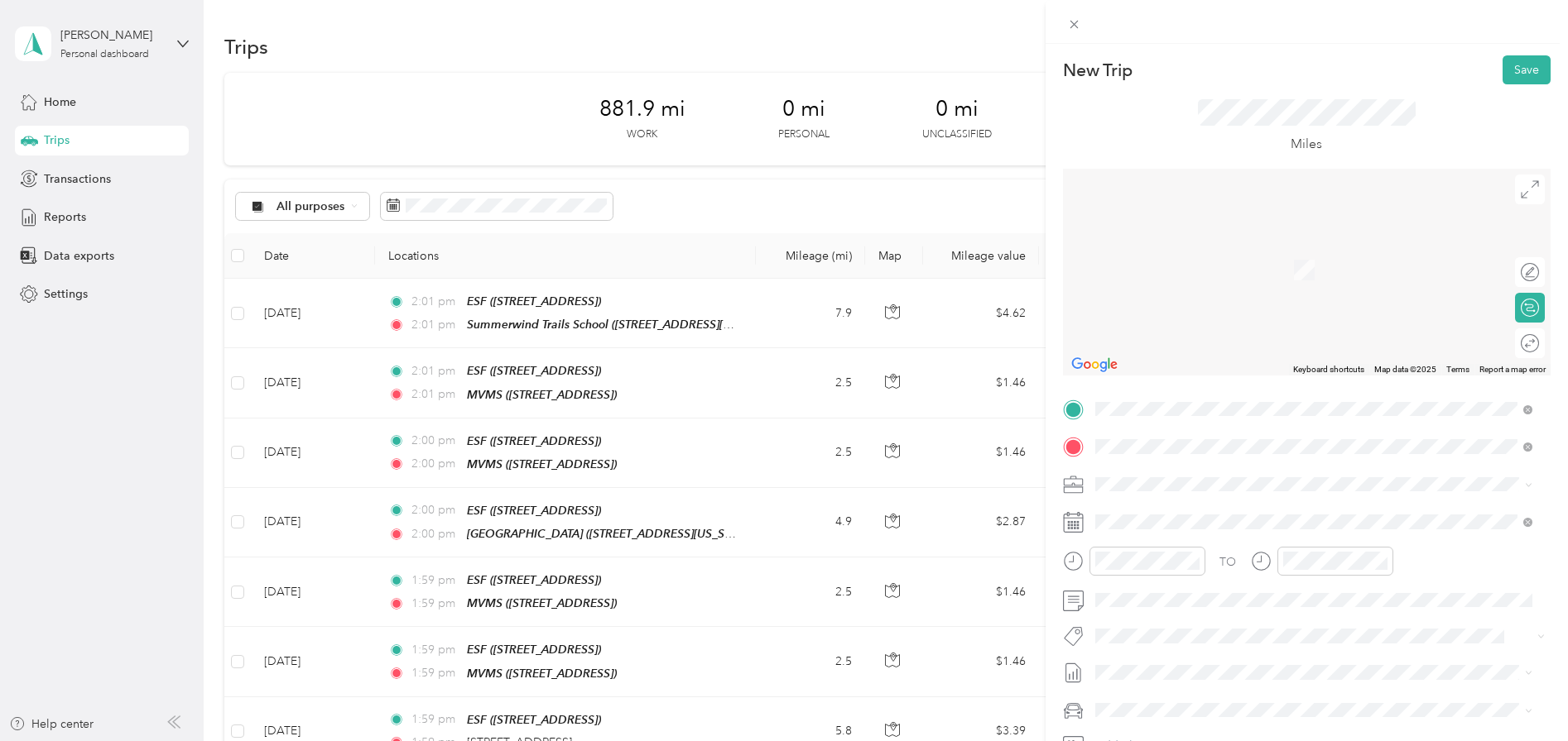
click at [1231, 507] on div "BHS" at bounding box center [1178, 512] width 105 height 15
click at [1140, 292] on icon at bounding box center [1136, 296] width 17 height 17
click at [1209, 381] on div "11" at bounding box center [1215, 380] width 21 height 20
click at [1511, 347] on div at bounding box center [1521, 344] width 35 height 17
click at [1517, 68] on button "Save" at bounding box center [1525, 70] width 48 height 29
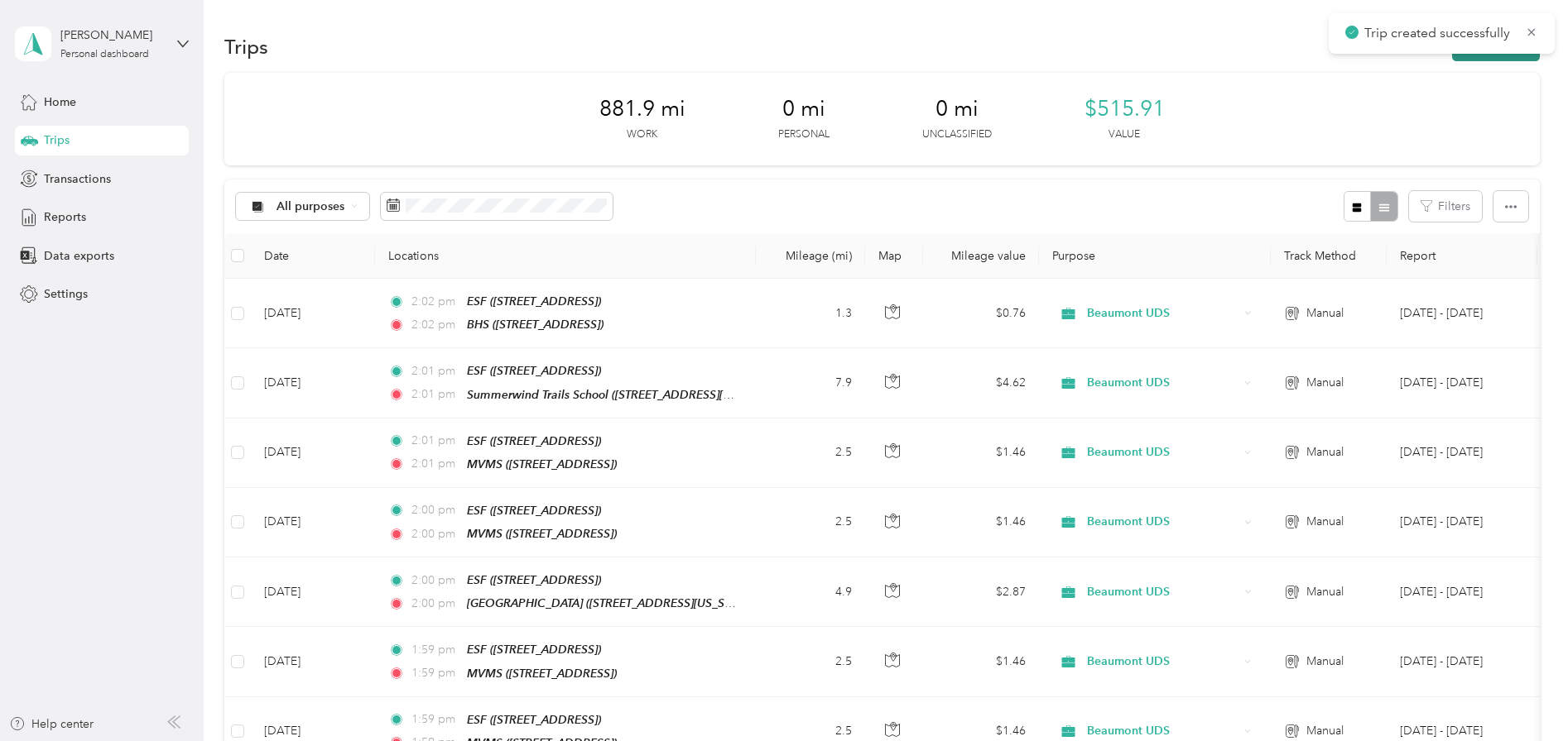
click at [1510, 53] on button "New trip" at bounding box center [1496, 47] width 87 height 29
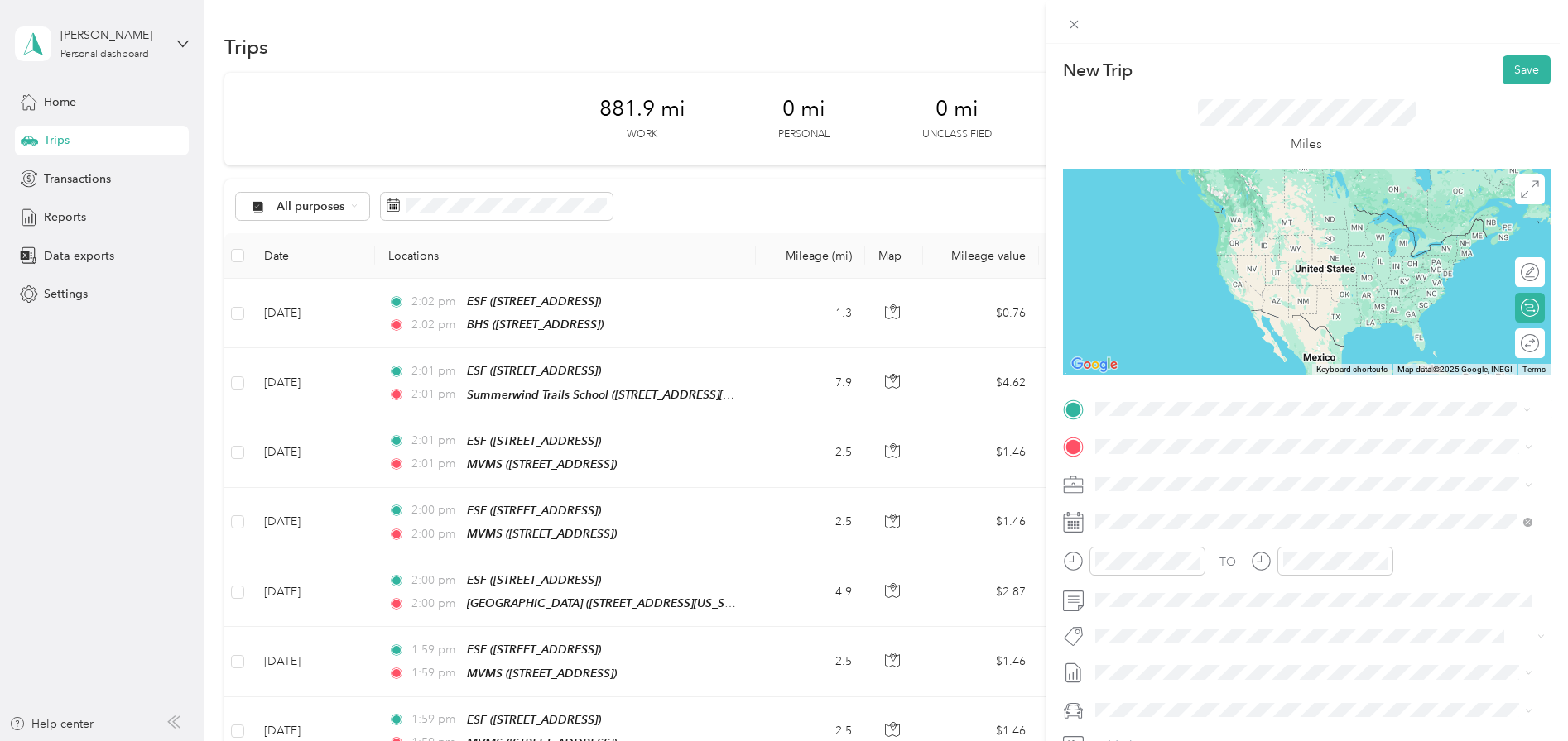
click at [1135, 473] on strong "ESF" at bounding box center [1136, 474] width 20 height 15
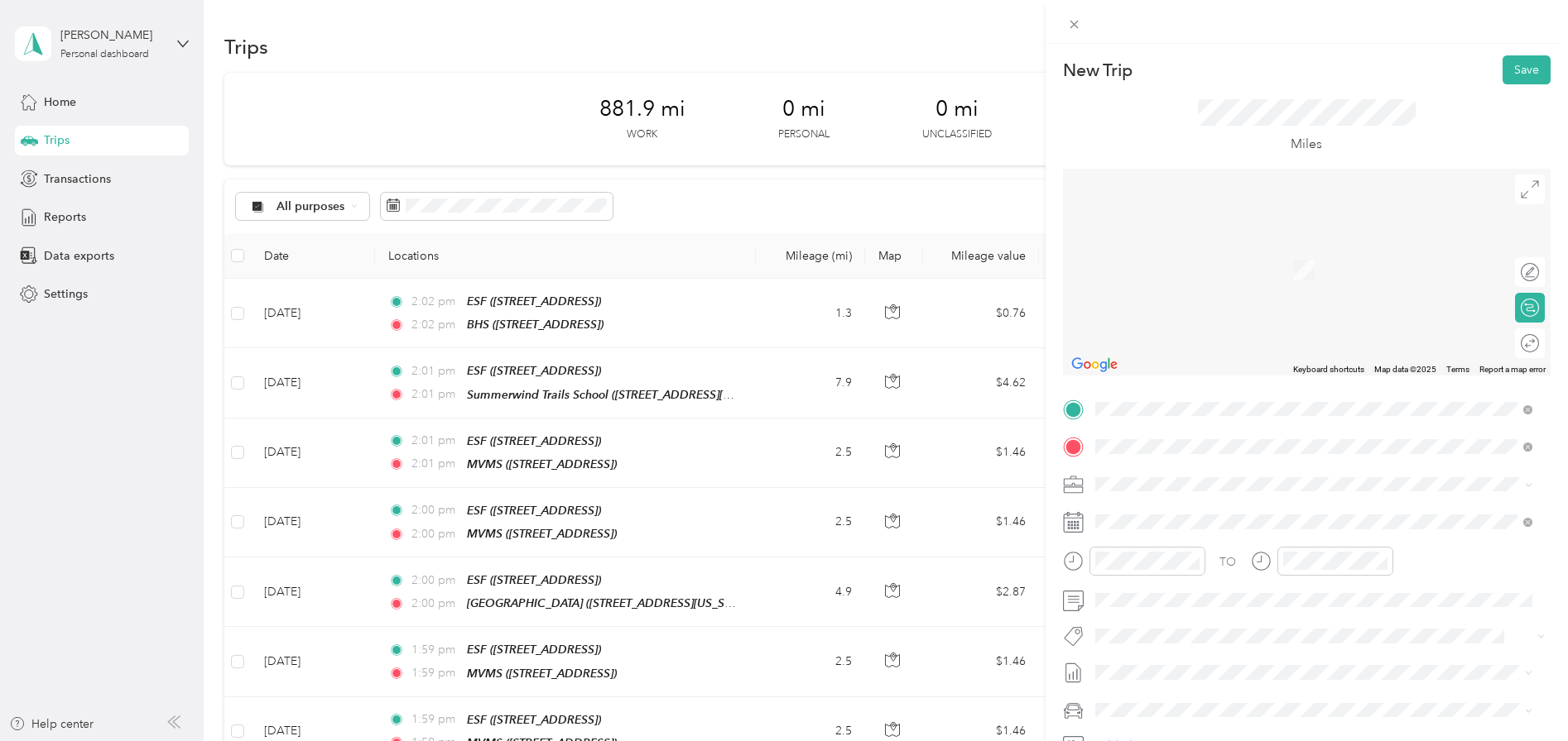
click at [1168, 514] on span "[STREET_ADDRESS][US_STATE]" at bounding box center [1209, 506] width 165 height 15
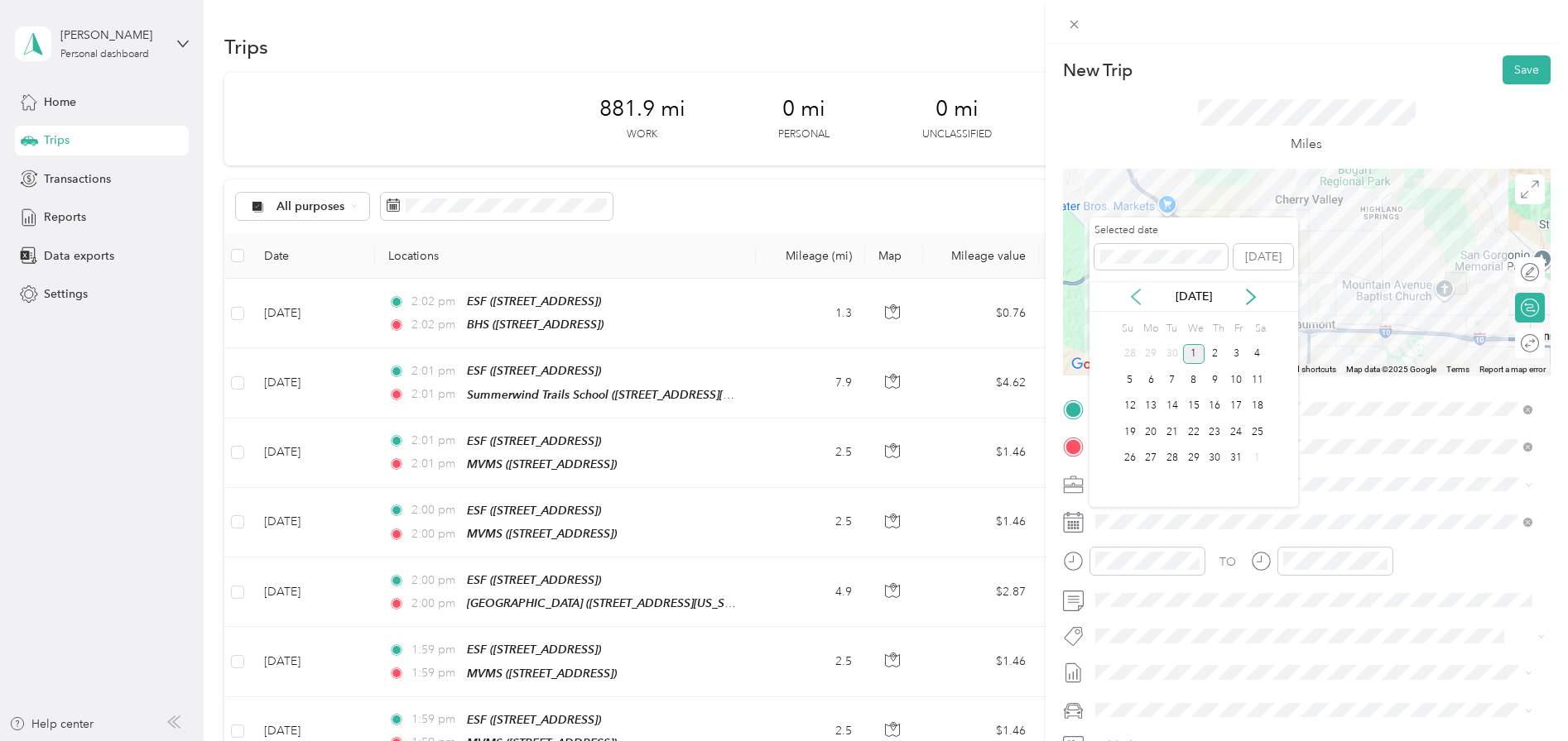
click at [1138, 297] on icon at bounding box center [1136, 296] width 17 height 17
click at [1215, 384] on div "11" at bounding box center [1215, 380] width 21 height 20
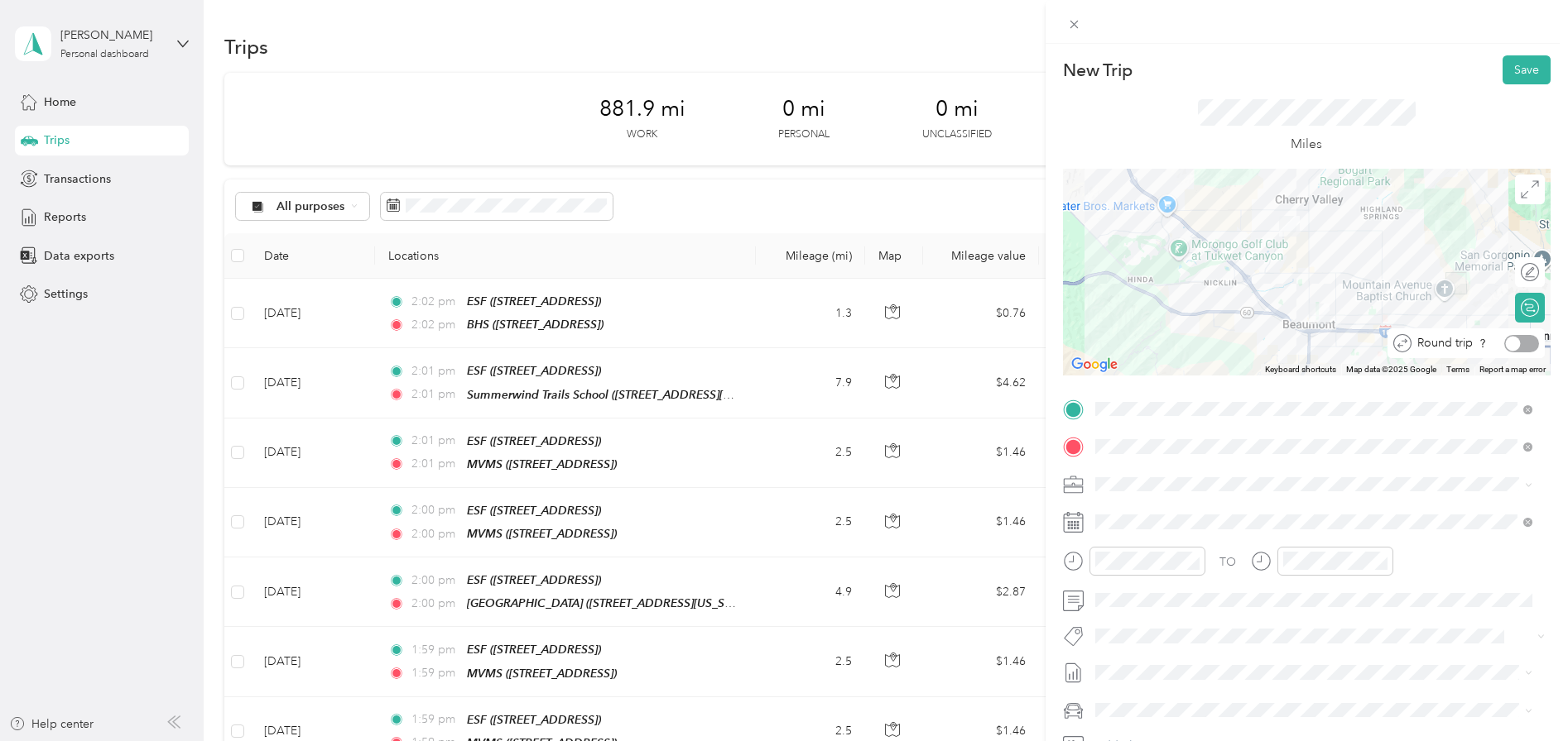
click at [1522, 341] on div at bounding box center [1521, 344] width 35 height 17
click at [1509, 70] on button "Save" at bounding box center [1525, 70] width 48 height 29
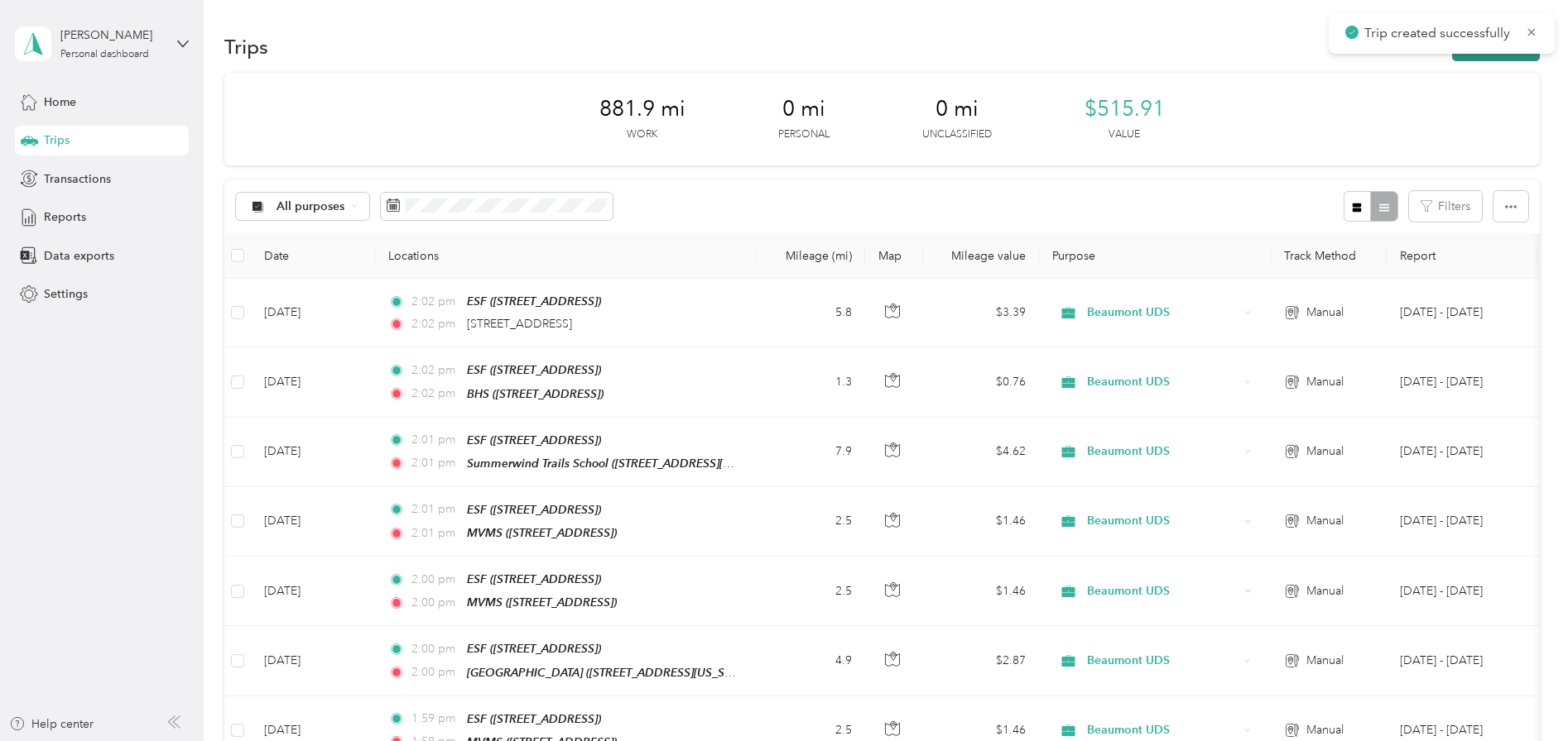
click at [1502, 57] on button "New trip" at bounding box center [1496, 47] width 87 height 29
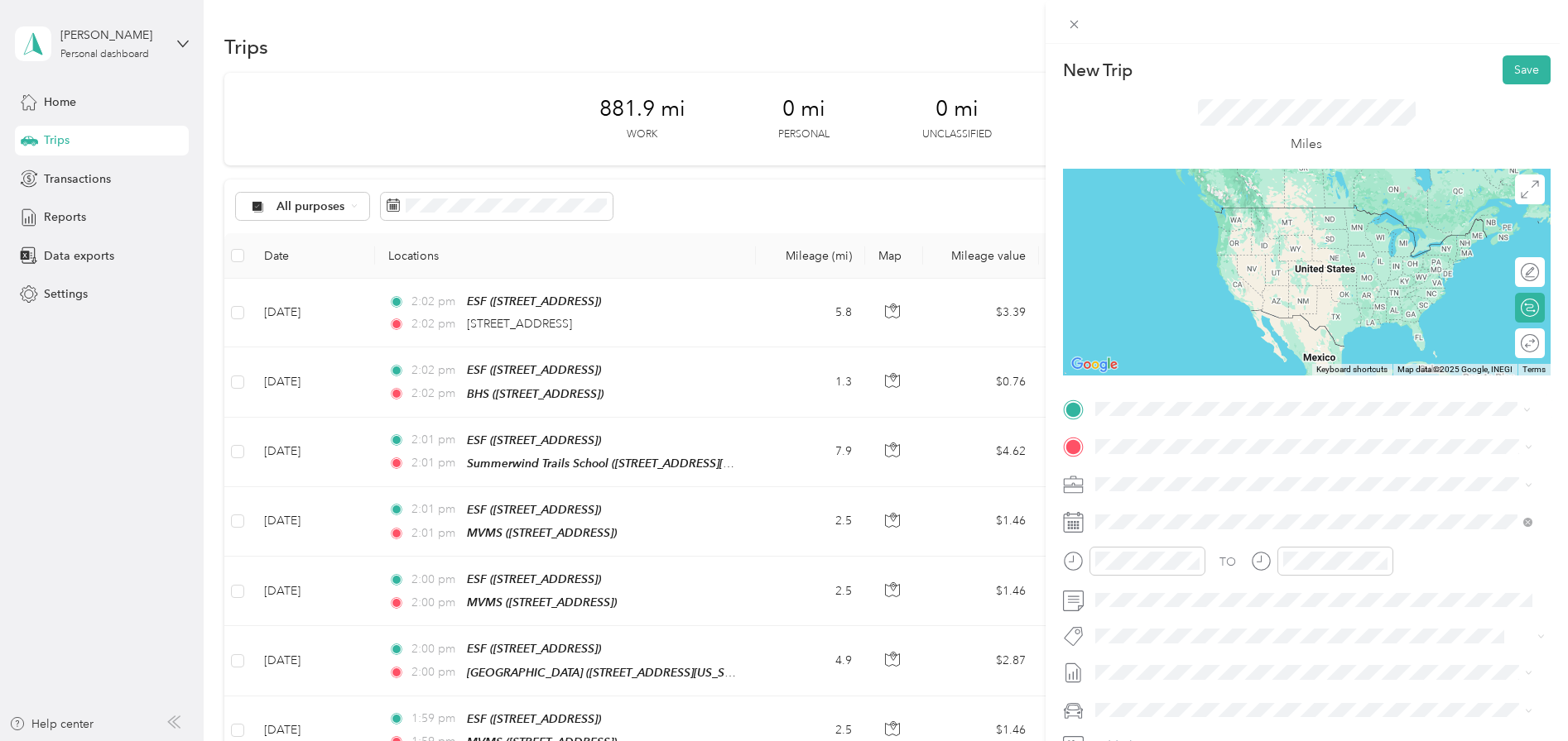
click at [1184, 495] on span "[STREET_ADDRESS]" at bounding box center [1178, 493] width 105 height 14
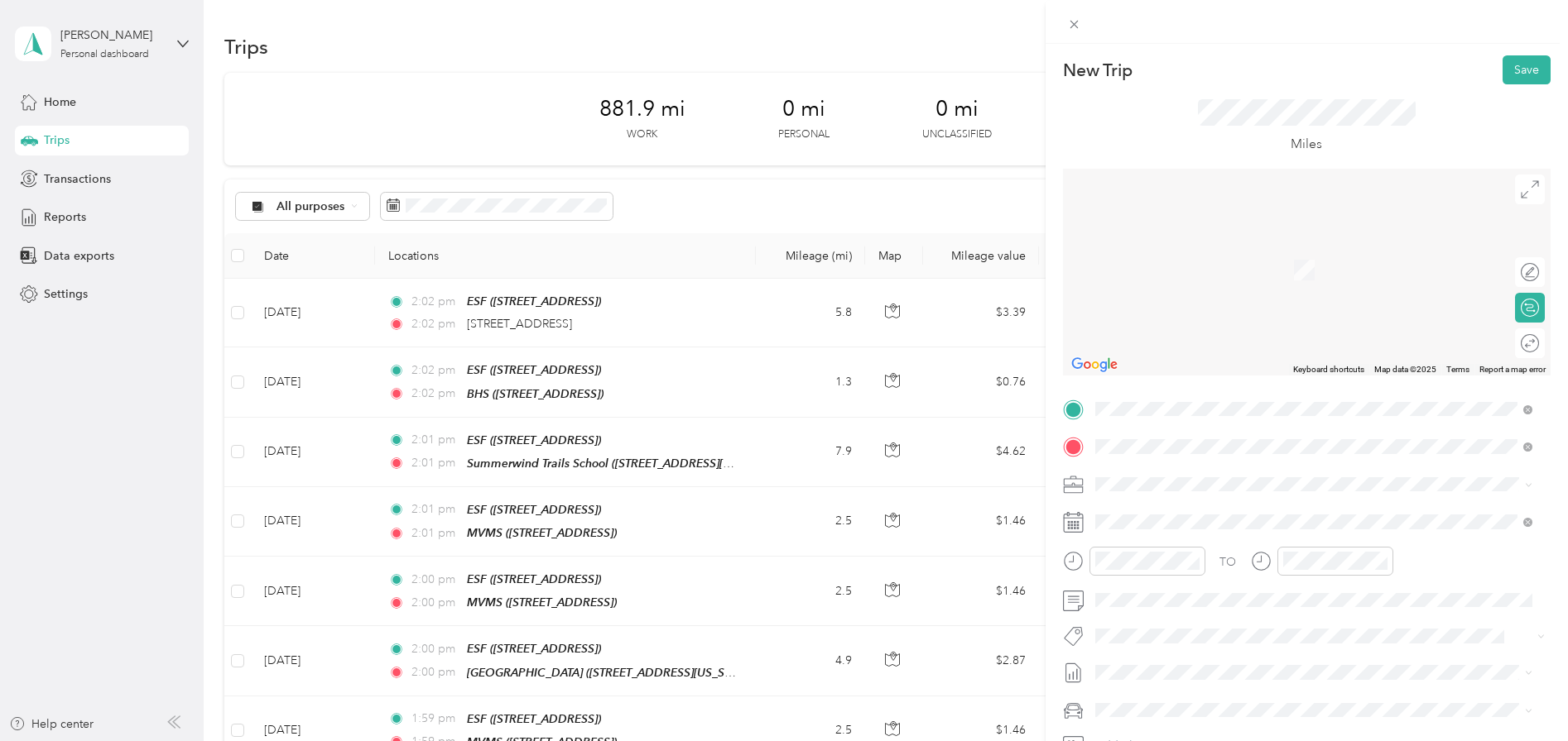
click at [1165, 513] on div "SGMS" at bounding box center [1178, 512] width 105 height 15
click at [1135, 288] on icon at bounding box center [1136, 296] width 17 height 17
click at [1215, 379] on div "11" at bounding box center [1215, 380] width 21 height 20
click at [1516, 347] on div at bounding box center [1521, 344] width 35 height 17
click at [1524, 72] on button "Save" at bounding box center [1525, 70] width 48 height 29
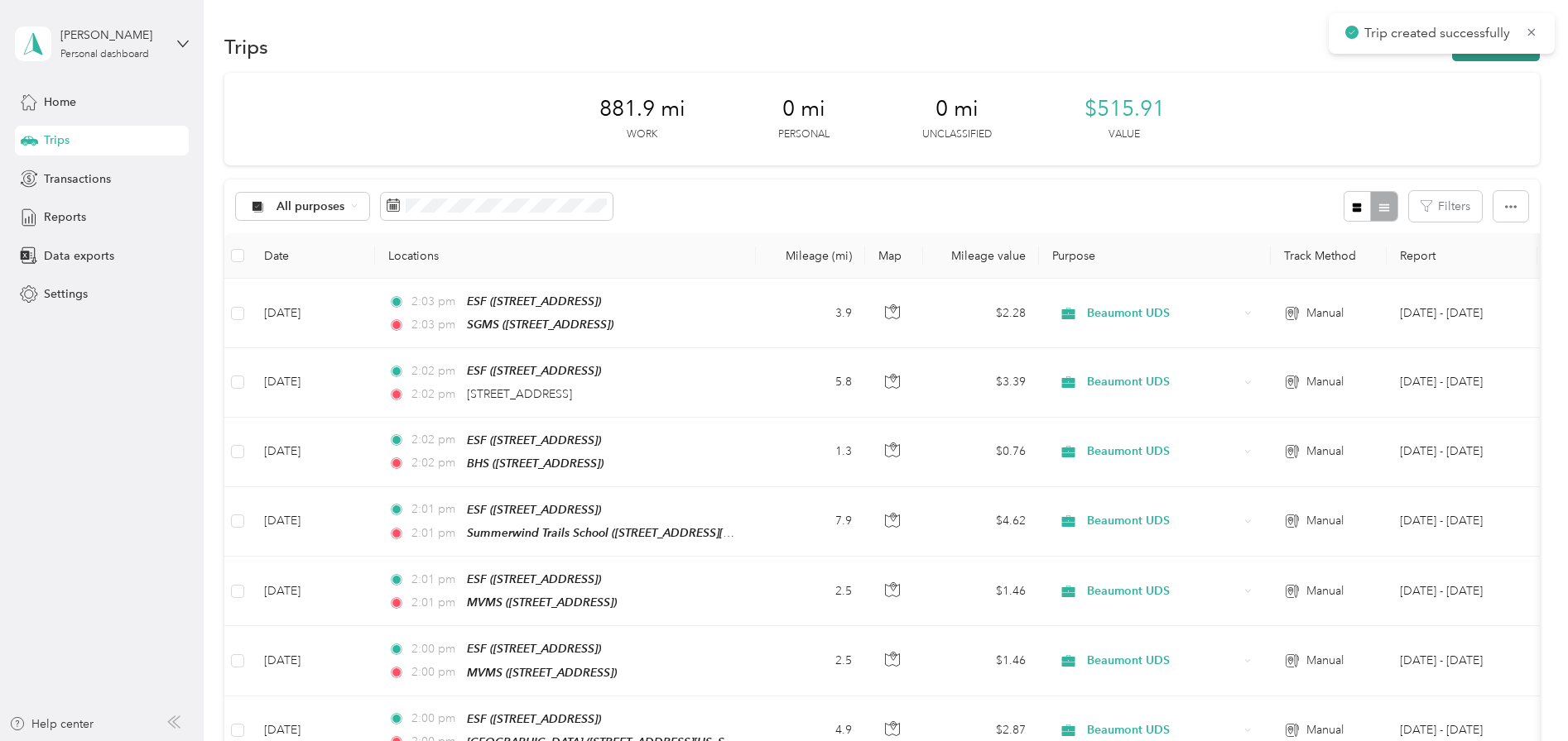
click at [1515, 58] on button "New trip" at bounding box center [1496, 47] width 87 height 29
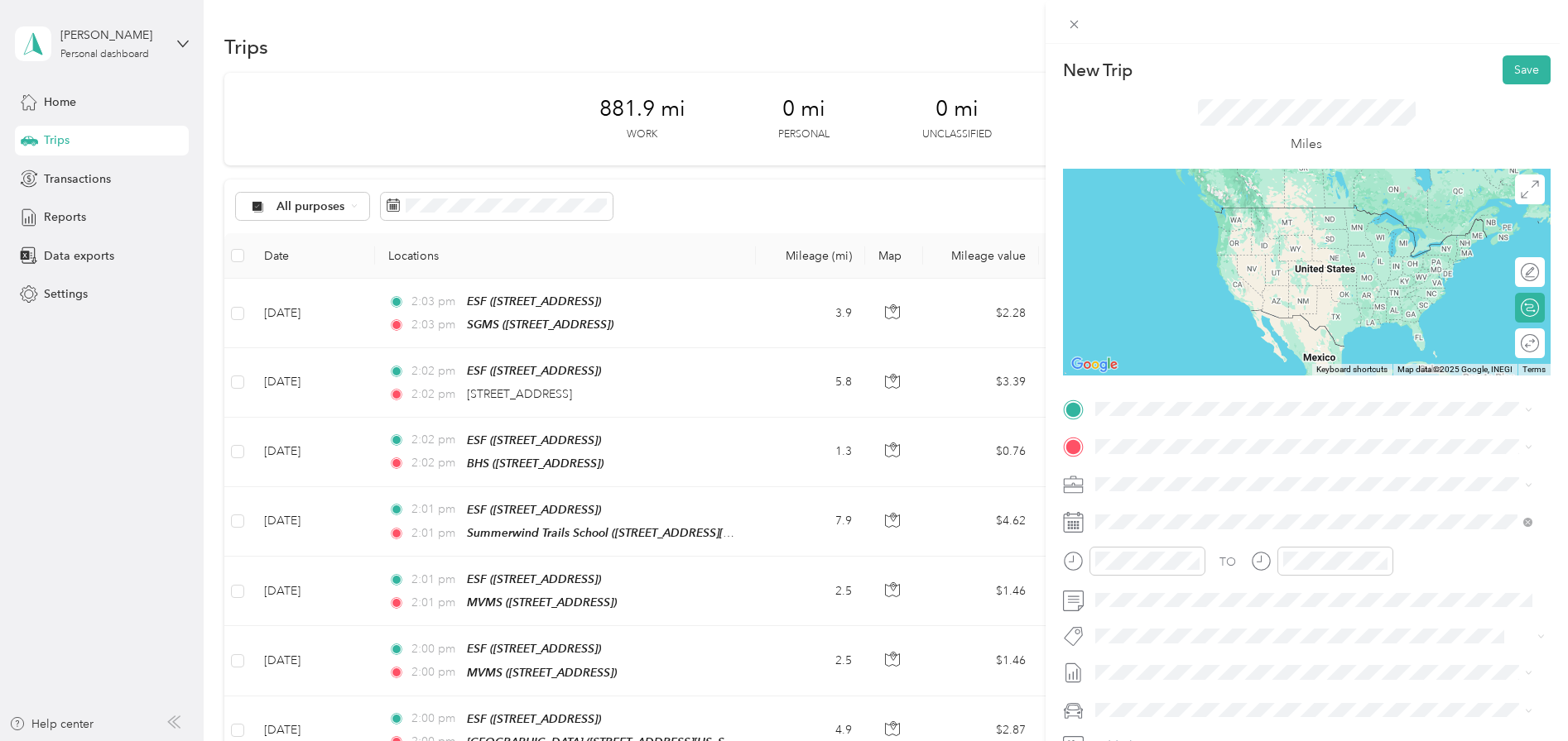
click at [1151, 478] on div "ESF" at bounding box center [1178, 472] width 105 height 15
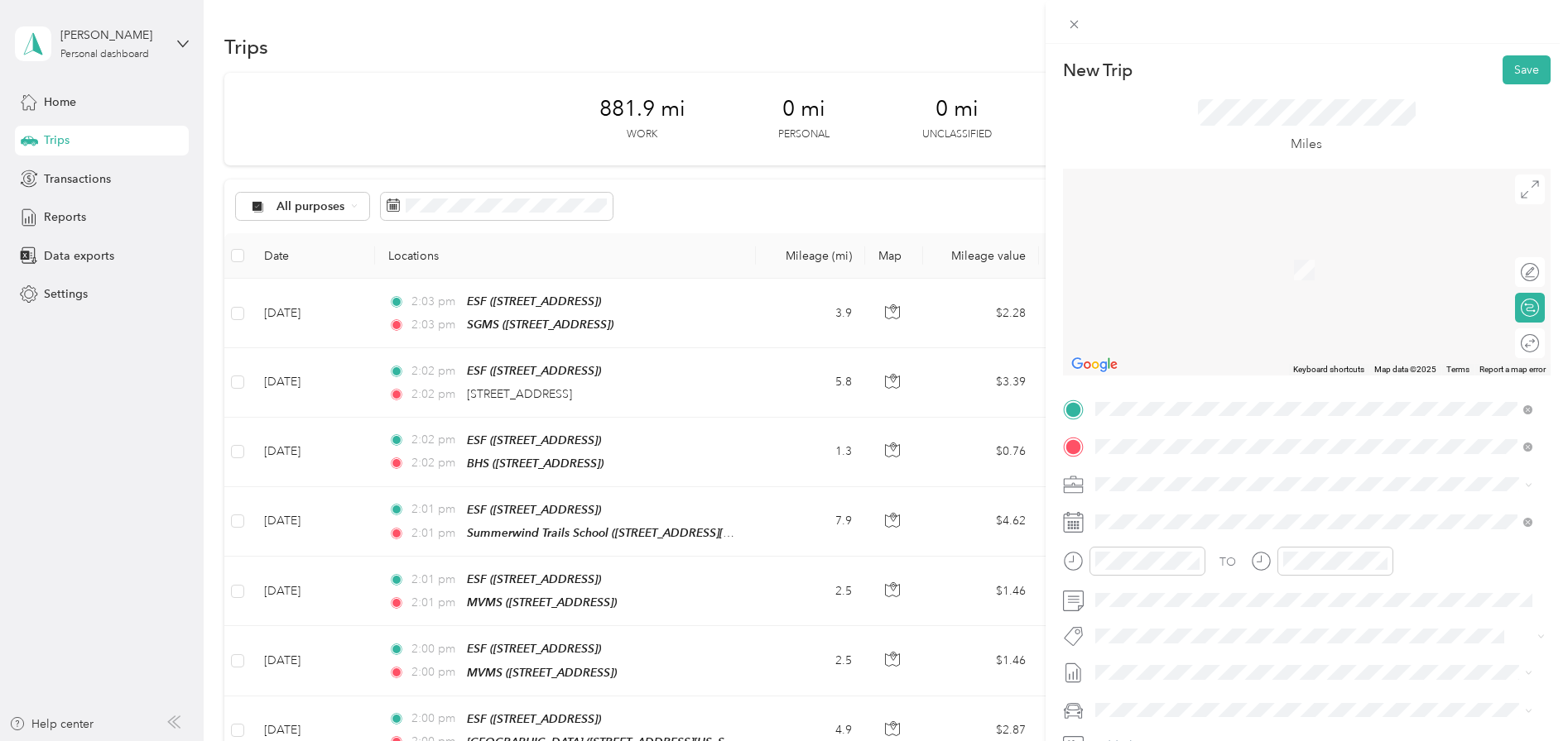
click at [1227, 529] on span "[STREET_ADDRESS][US_STATE]" at bounding box center [1209, 536] width 165 height 14
click at [1140, 293] on icon at bounding box center [1136, 296] width 17 height 17
click at [1212, 375] on div "11" at bounding box center [1215, 380] width 21 height 20
click at [1525, 345] on div at bounding box center [1521, 344] width 35 height 17
click at [1502, 70] on button "Save" at bounding box center [1525, 70] width 48 height 29
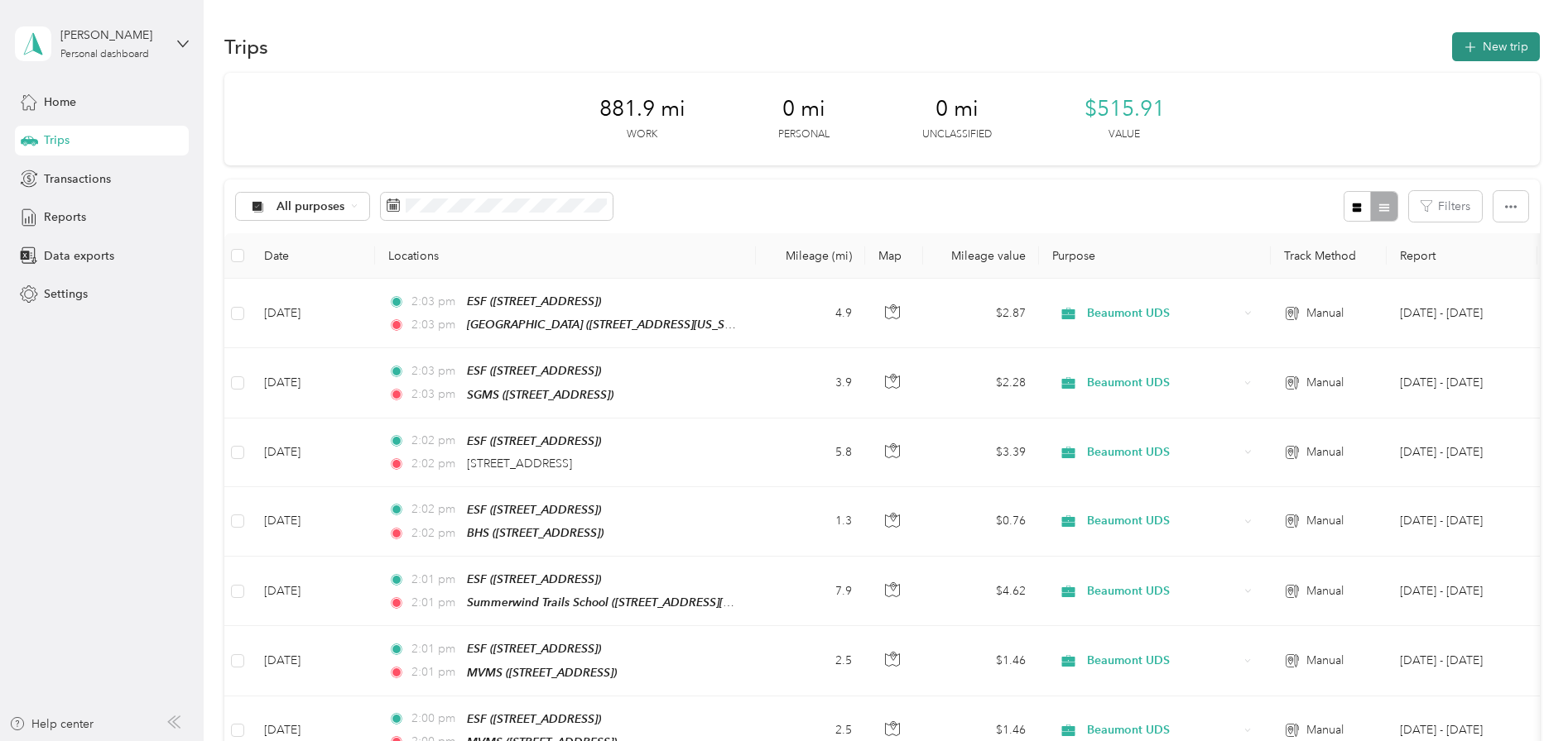
click at [1483, 49] on button "New trip" at bounding box center [1496, 47] width 87 height 29
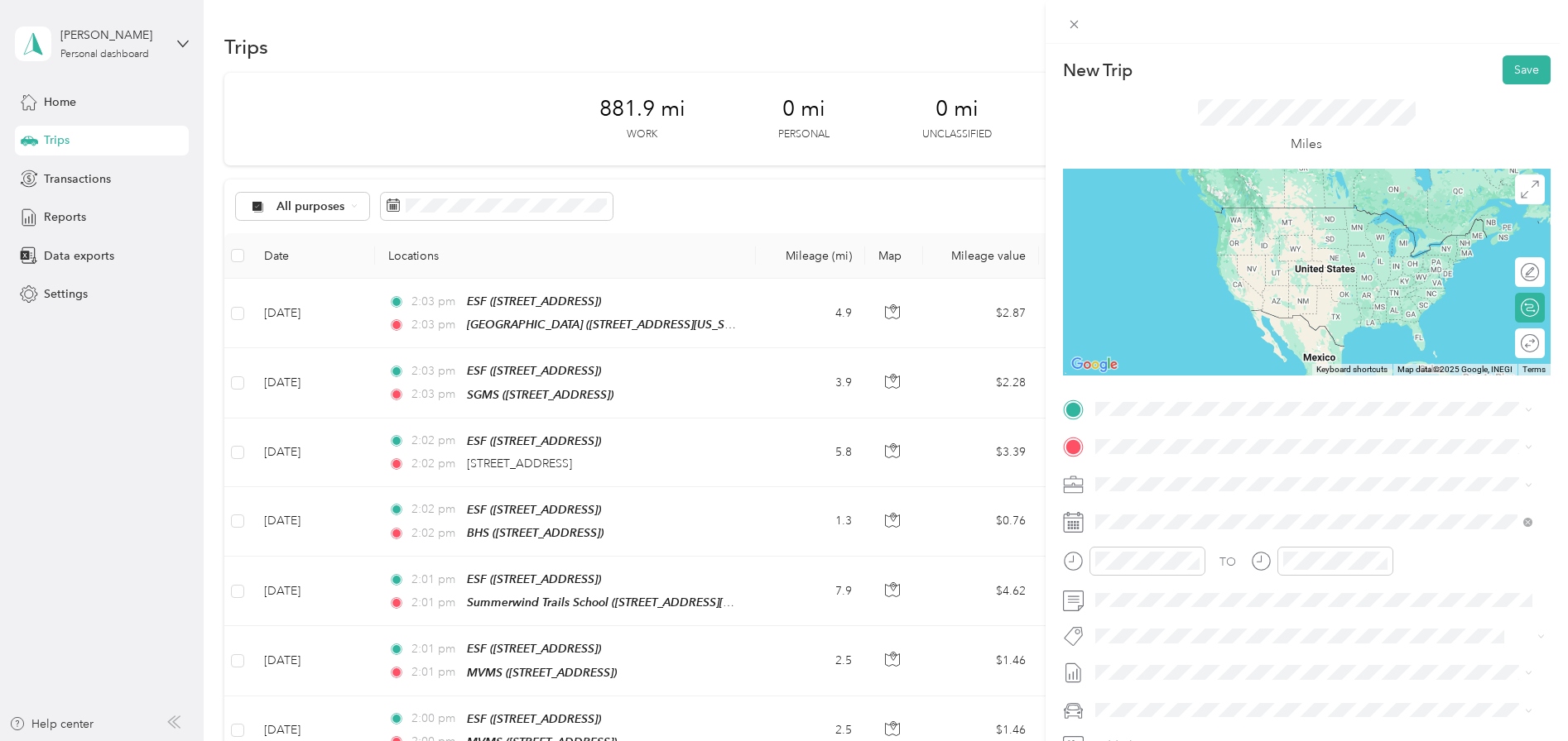
click at [1174, 476] on div "ESF" at bounding box center [1178, 473] width 105 height 15
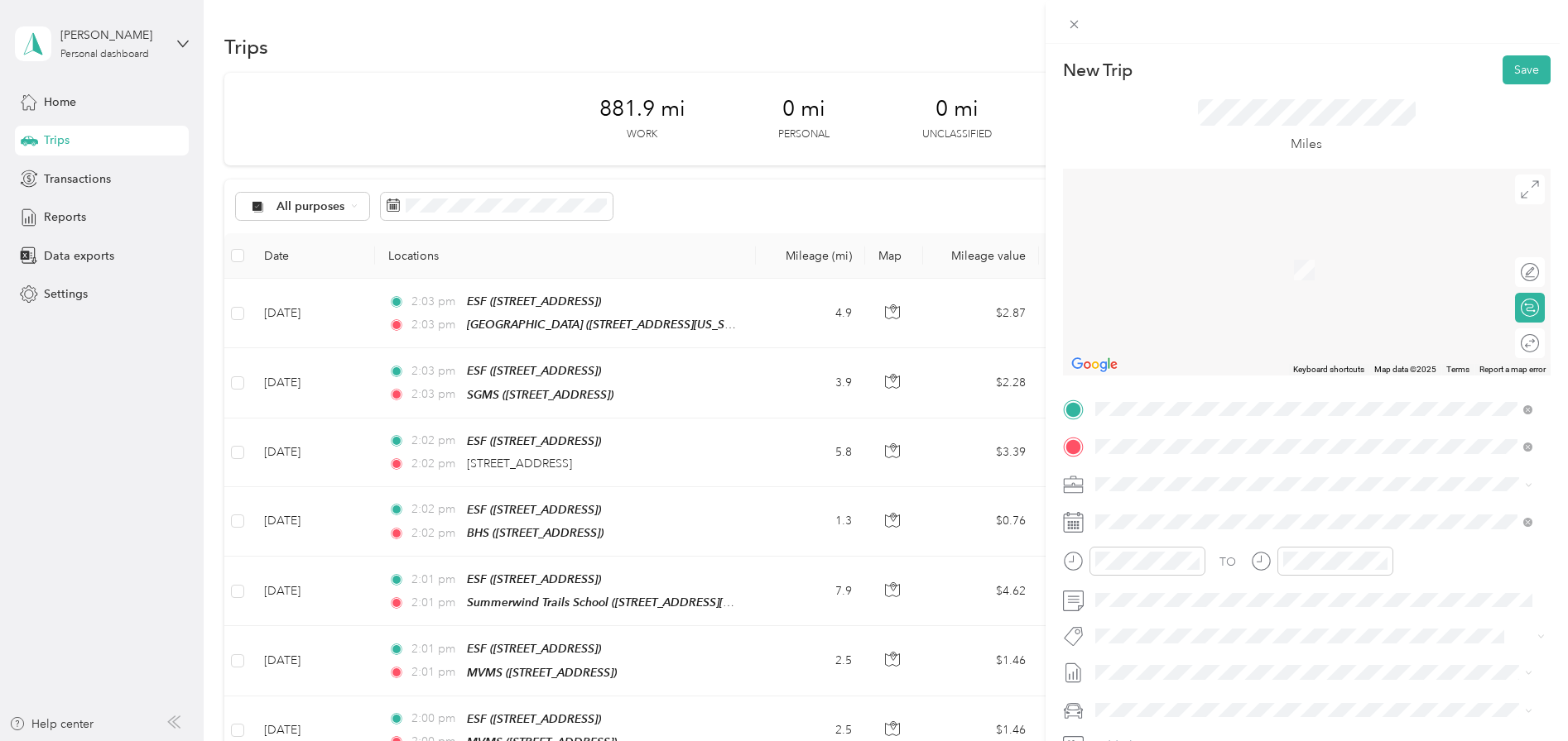
click at [1153, 540] on li "BHS [STREET_ADDRESS]" at bounding box center [1313, 522] width 449 height 52
click at [1136, 294] on icon at bounding box center [1136, 296] width 17 height 17
click at [1180, 406] on div "16" at bounding box center [1172, 406] width 21 height 20
click at [1514, 349] on div at bounding box center [1521, 344] width 35 height 17
click at [1524, 70] on button "Save" at bounding box center [1525, 70] width 48 height 29
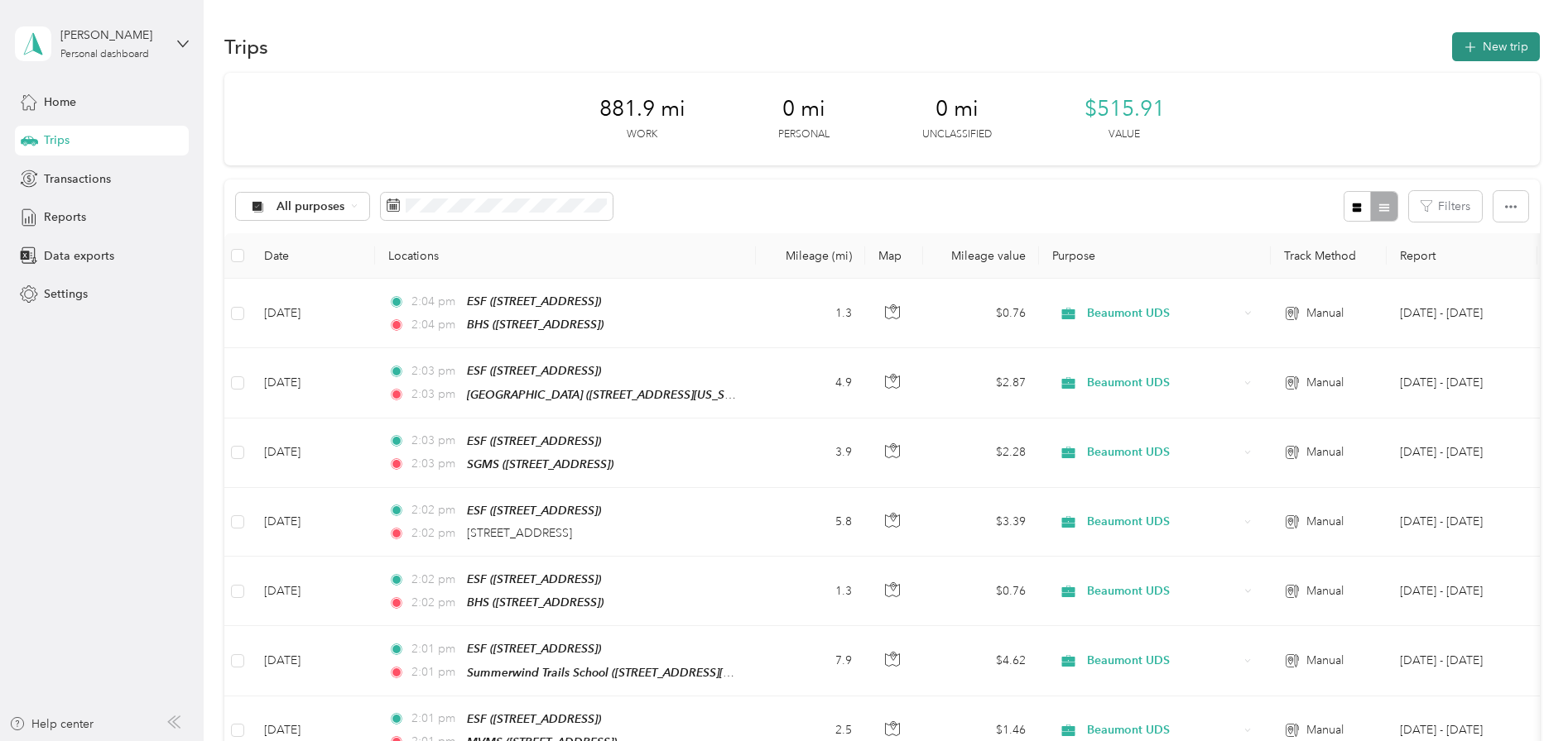
click at [1502, 53] on button "New trip" at bounding box center [1496, 47] width 87 height 29
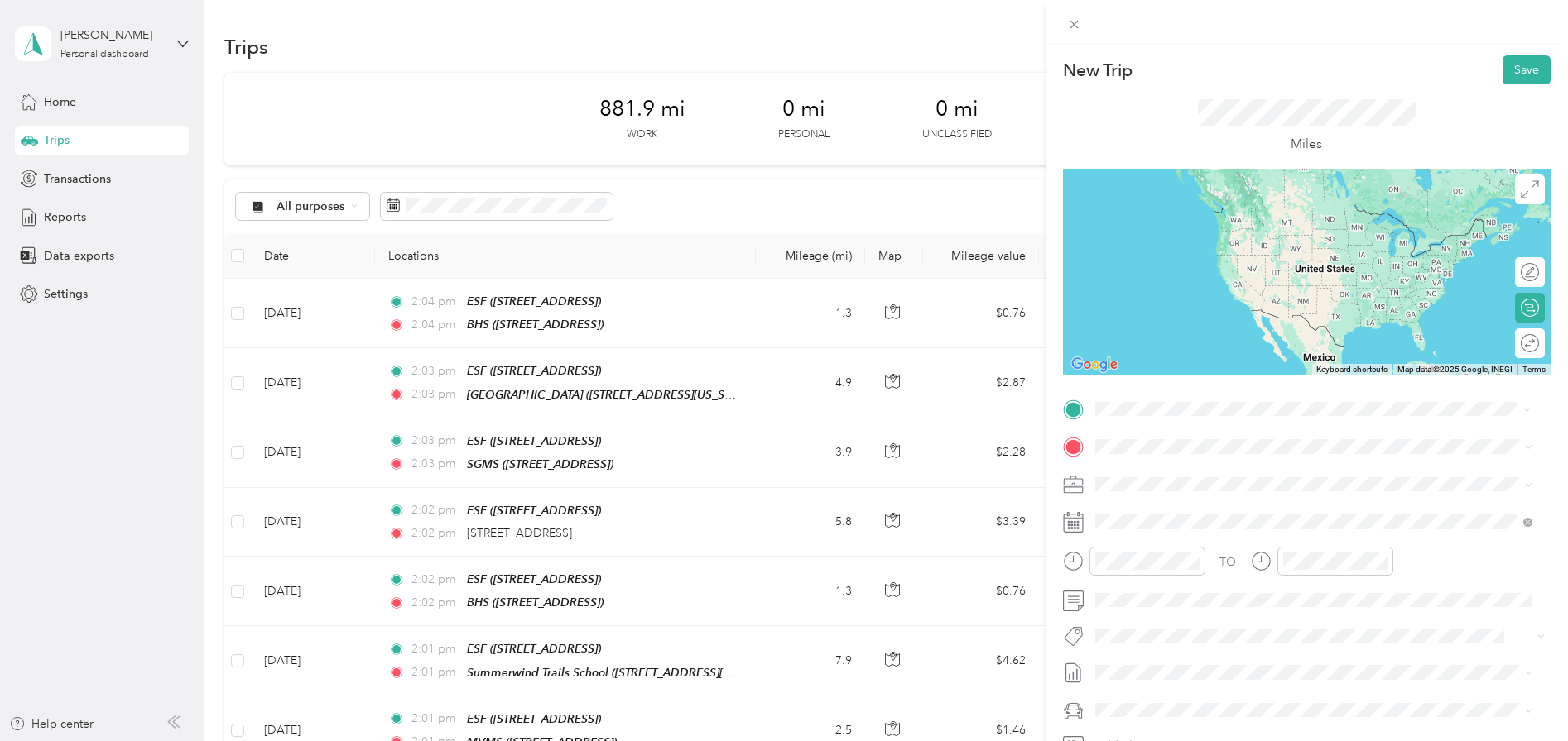
click at [1160, 475] on div "ESF" at bounding box center [1178, 474] width 105 height 15
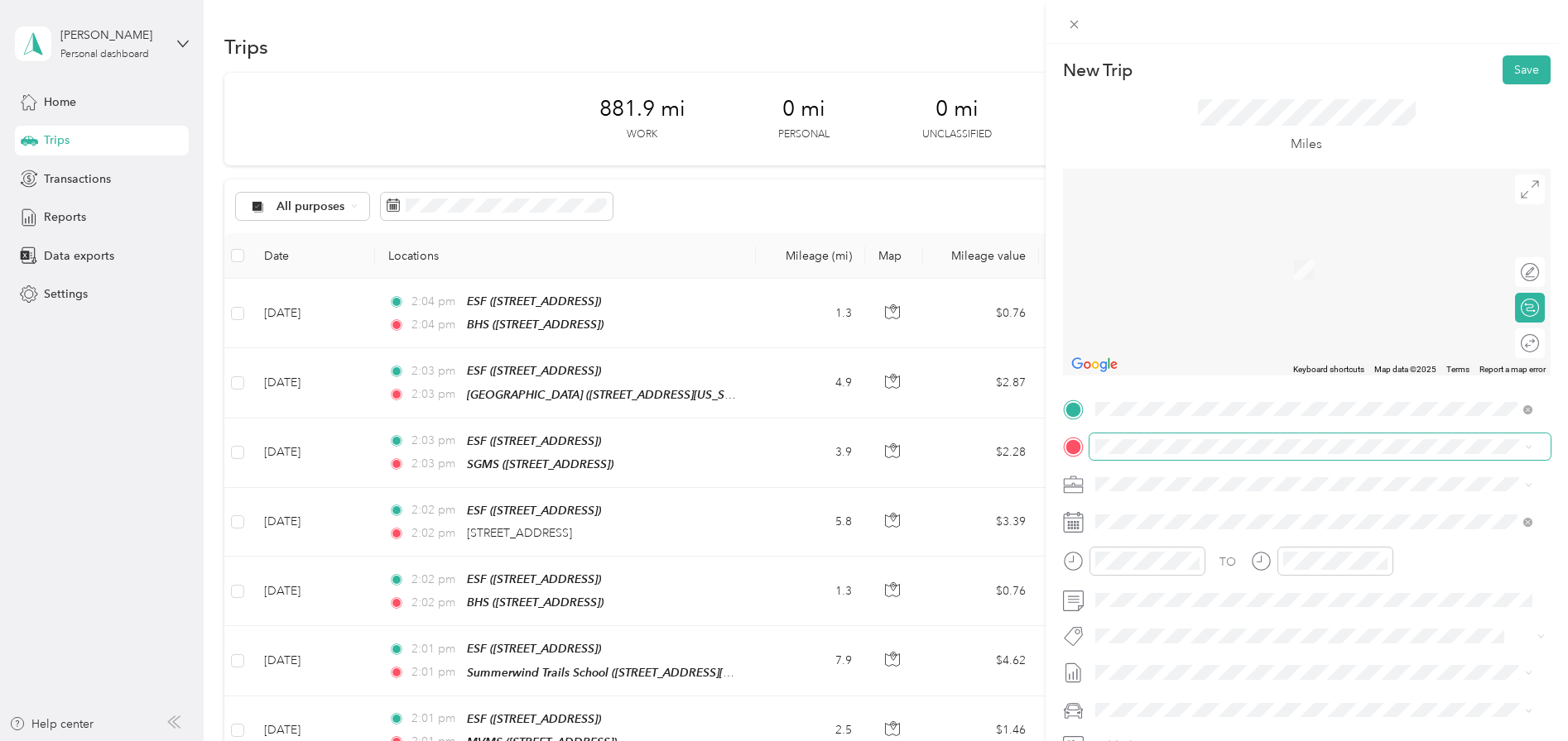
click at [1159, 455] on span at bounding box center [1319, 446] width 461 height 26
click at [1197, 517] on strong "[GEOGRAPHIC_DATA]" at bounding box center [1244, 515] width 123 height 15
click at [1131, 299] on icon at bounding box center [1136, 296] width 17 height 17
click at [1175, 406] on div "16" at bounding box center [1172, 406] width 21 height 20
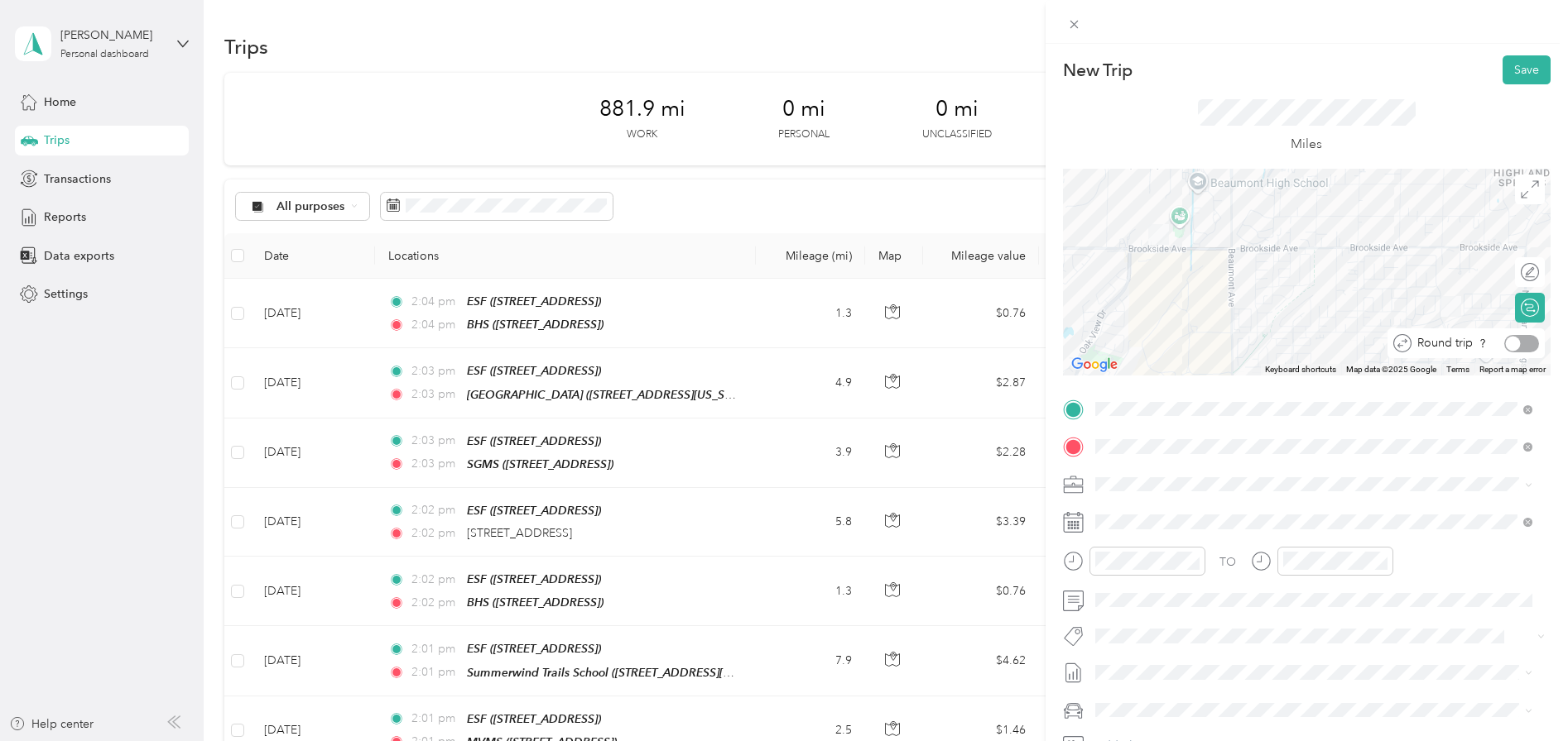
click at [1516, 338] on div at bounding box center [1521, 344] width 35 height 17
click at [1511, 64] on button "Save" at bounding box center [1525, 70] width 48 height 29
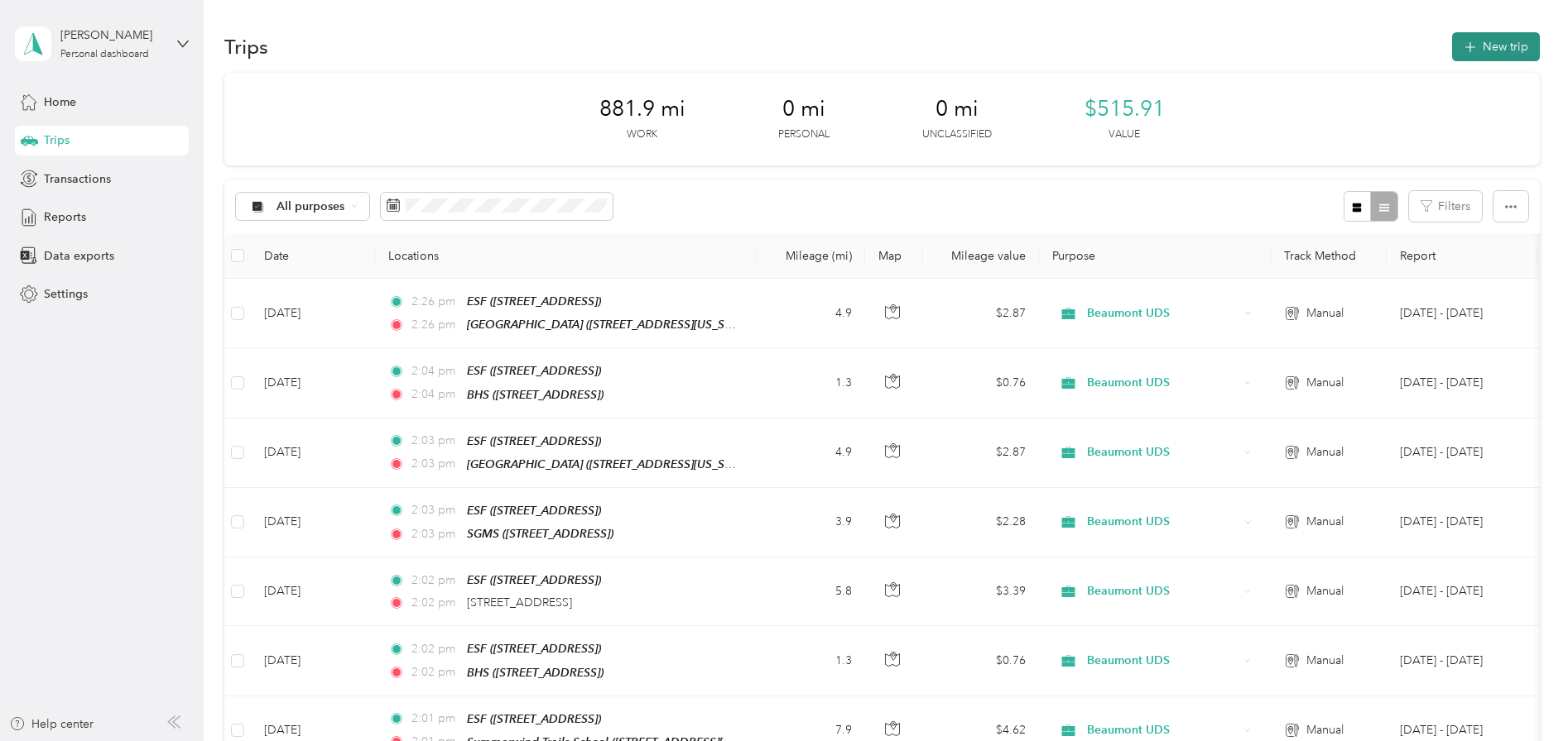
click at [1487, 42] on button "New trip" at bounding box center [1496, 47] width 87 height 29
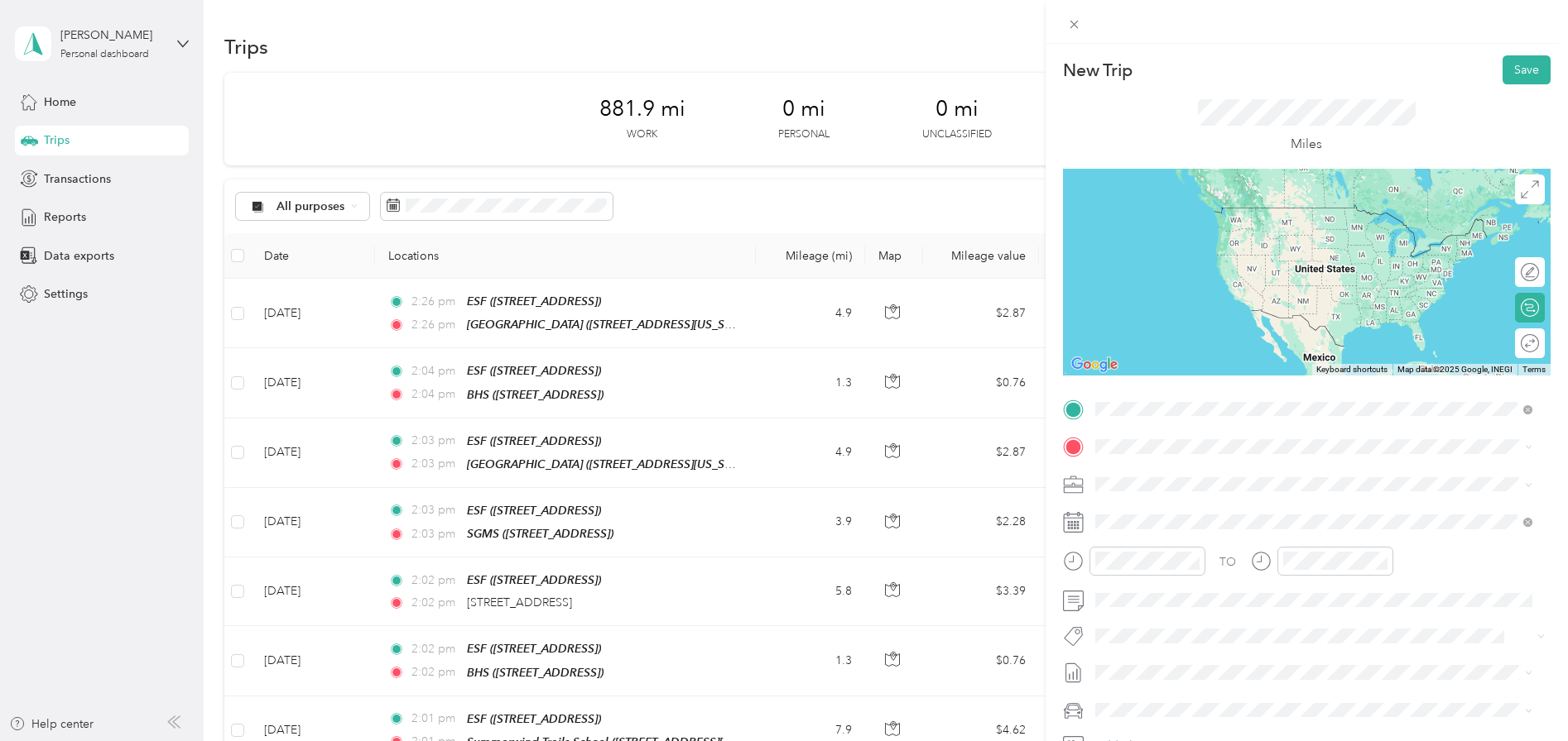
click at [1174, 475] on div "ESF" at bounding box center [1178, 474] width 105 height 15
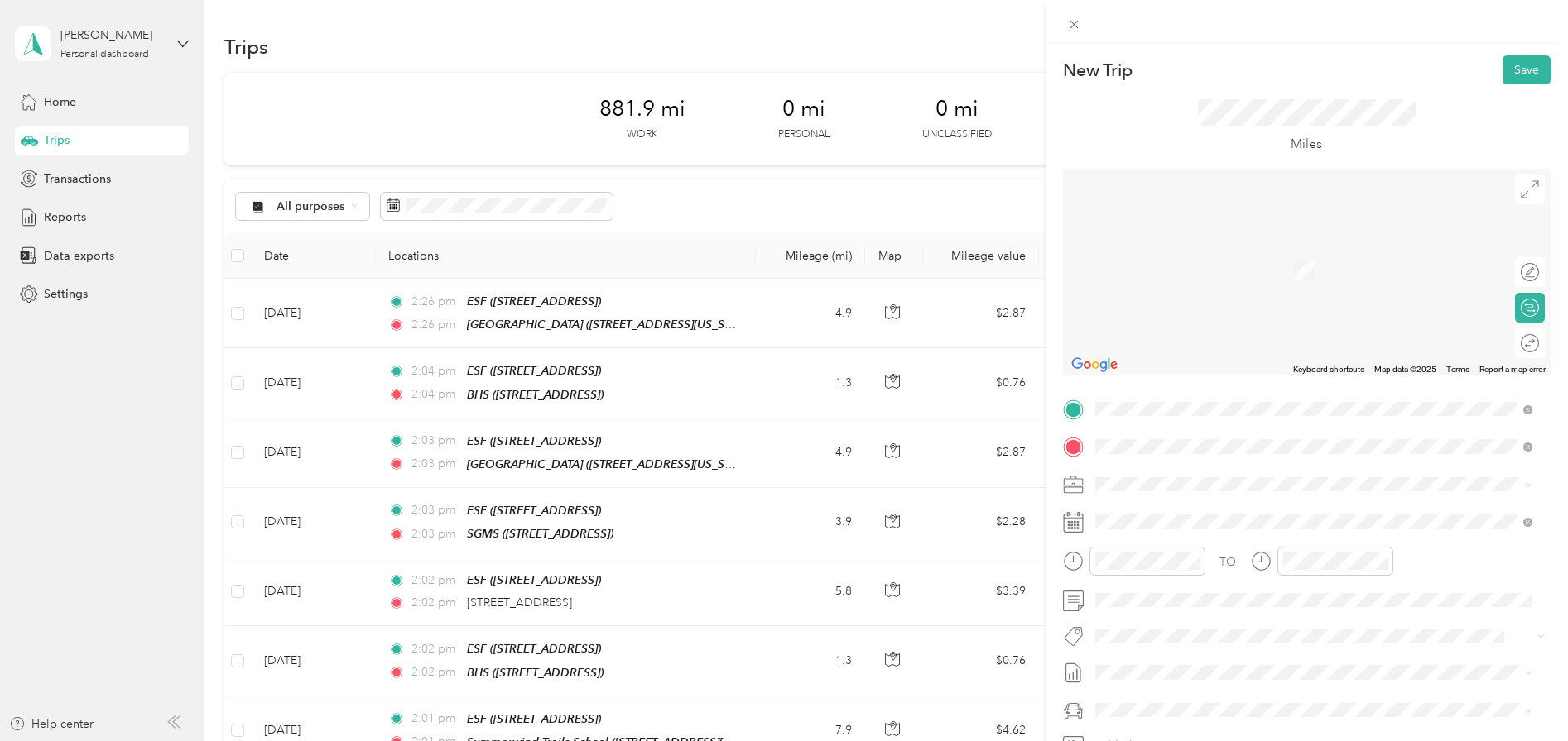
click at [1170, 522] on div "BHS [STREET_ADDRESS]" at bounding box center [1178, 522] width 105 height 35
click at [1139, 294] on icon at bounding box center [1136, 296] width 17 height 17
click at [1190, 406] on div "17" at bounding box center [1194, 406] width 21 height 20
click at [1518, 348] on div at bounding box center [1521, 344] width 35 height 17
click at [1511, 67] on button "Save" at bounding box center [1525, 70] width 48 height 29
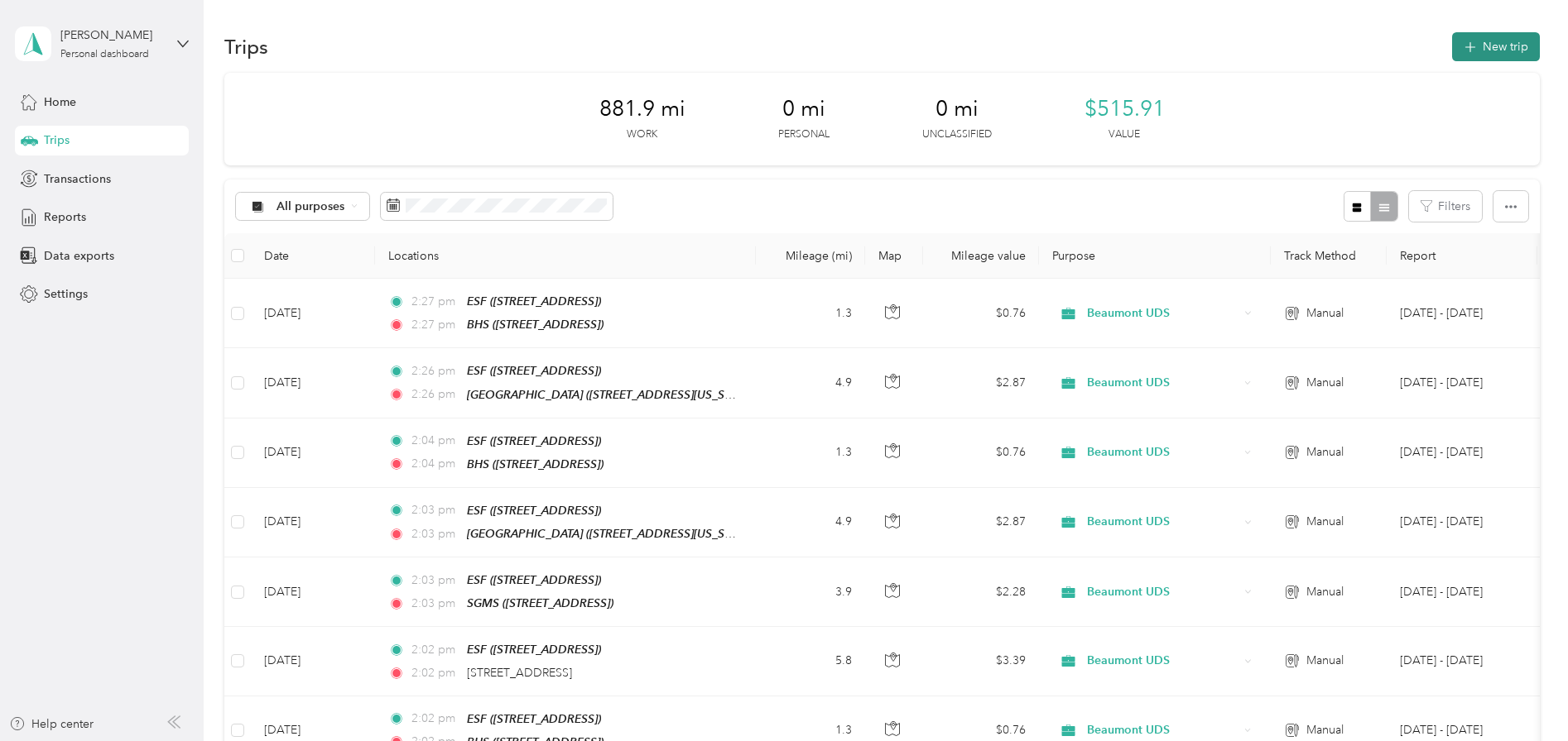
click at [1507, 44] on button "New trip" at bounding box center [1496, 47] width 87 height 29
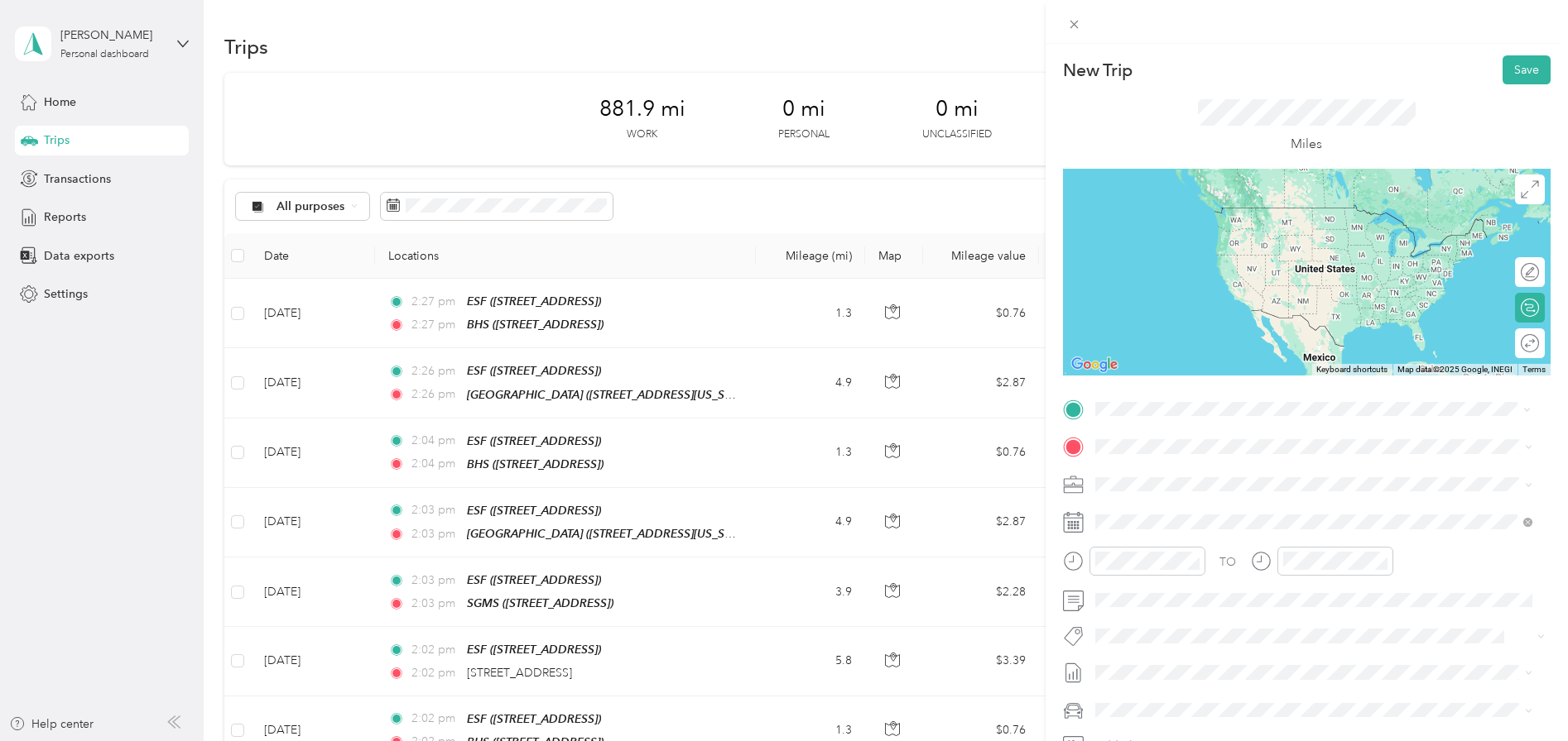
click at [1156, 482] on div "ESF [STREET_ADDRESS]" at bounding box center [1178, 485] width 105 height 35
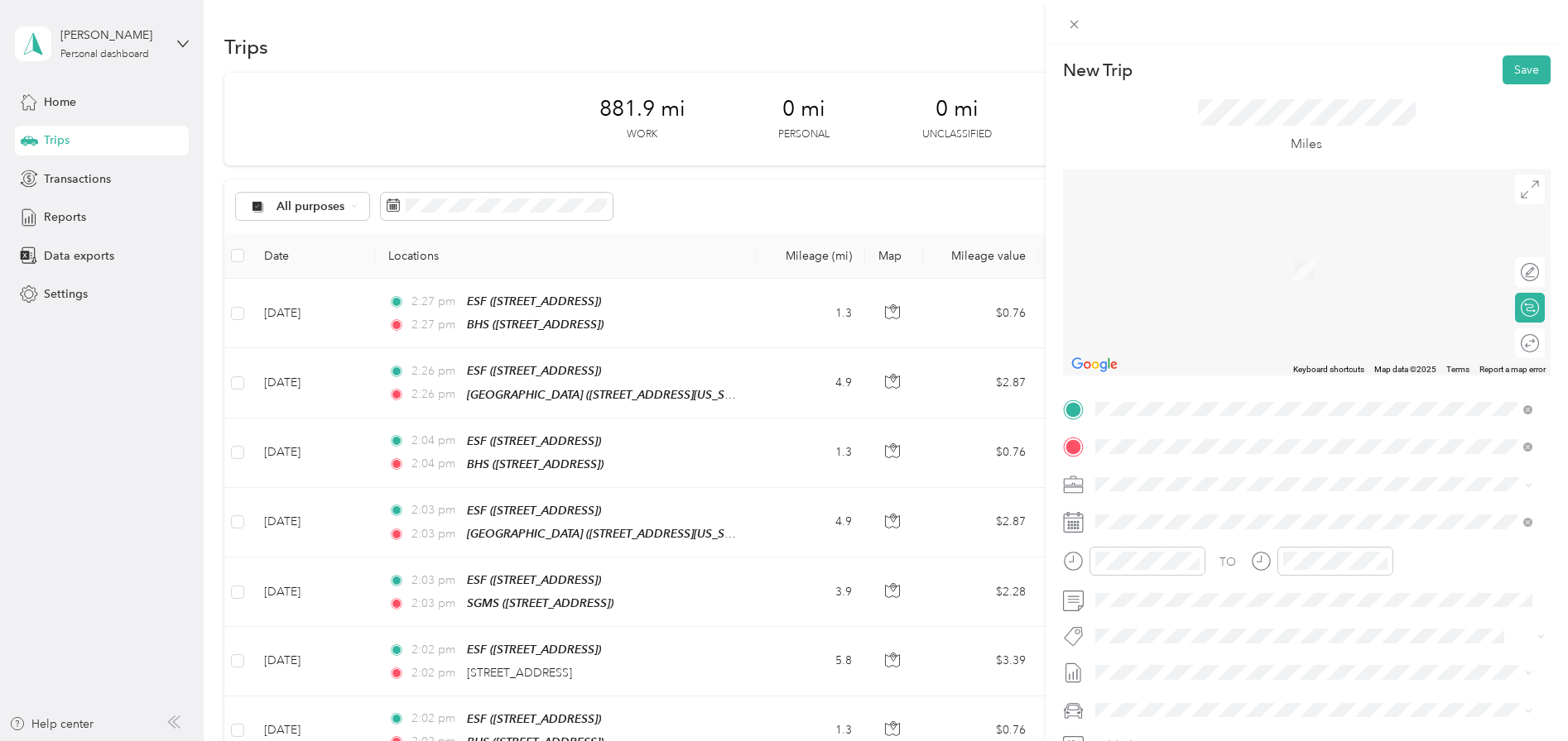
click at [1217, 527] on div "TEAM [GEOGRAPHIC_DATA] [STREET_ADDRESS][US_STATE]" at bounding box center [1216, 525] width 181 height 41
click at [1137, 302] on icon at bounding box center [1136, 296] width 17 height 17
click at [1217, 410] on div "18" at bounding box center [1215, 406] width 21 height 20
click at [1515, 343] on div at bounding box center [1521, 344] width 35 height 17
click at [1508, 74] on button "Save" at bounding box center [1525, 70] width 48 height 29
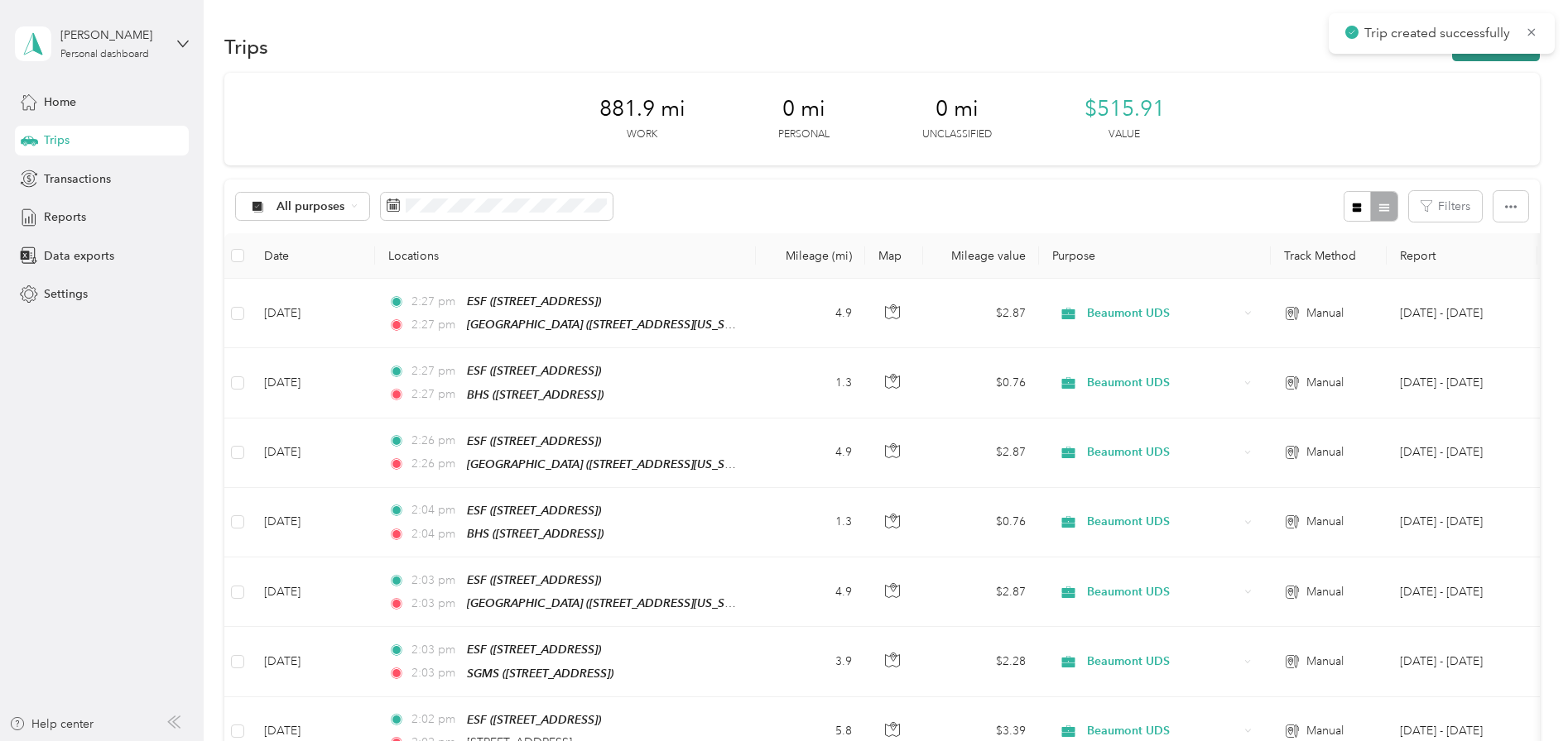
click at [1502, 58] on button "New trip" at bounding box center [1496, 47] width 87 height 29
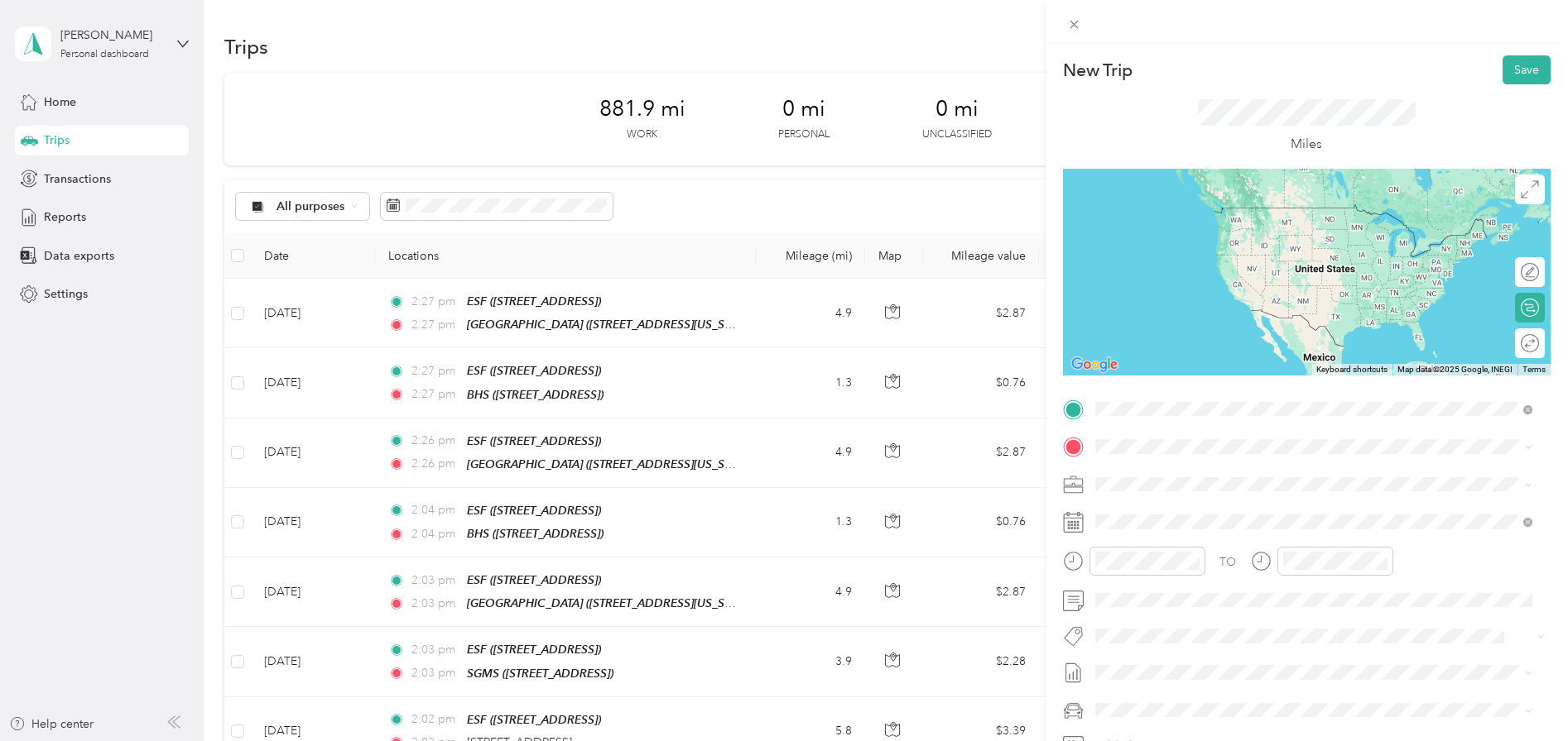
click at [1183, 485] on div "ESF [STREET_ADDRESS]" at bounding box center [1178, 485] width 105 height 35
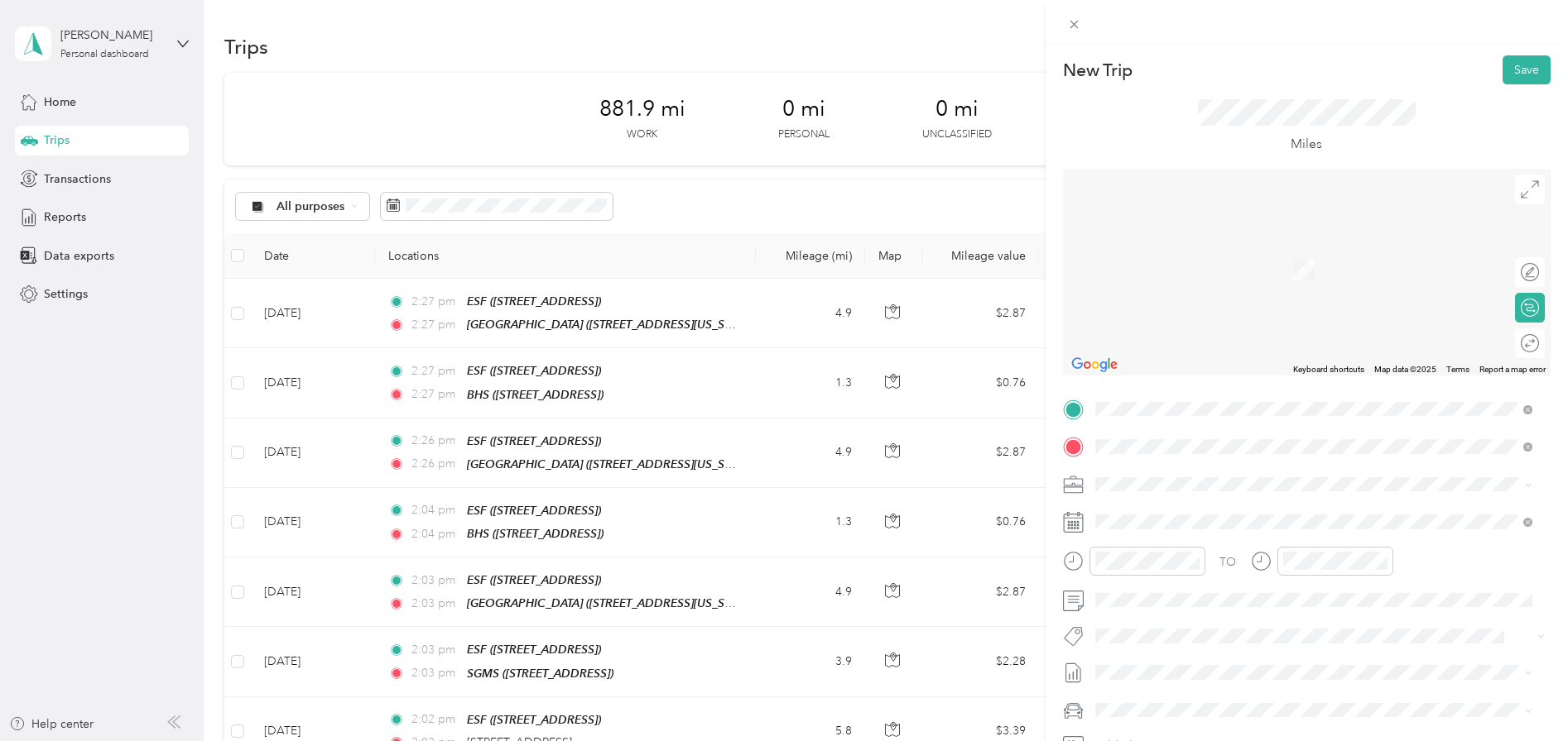
click at [1162, 511] on div "PIA" at bounding box center [1281, 512] width 312 height 15
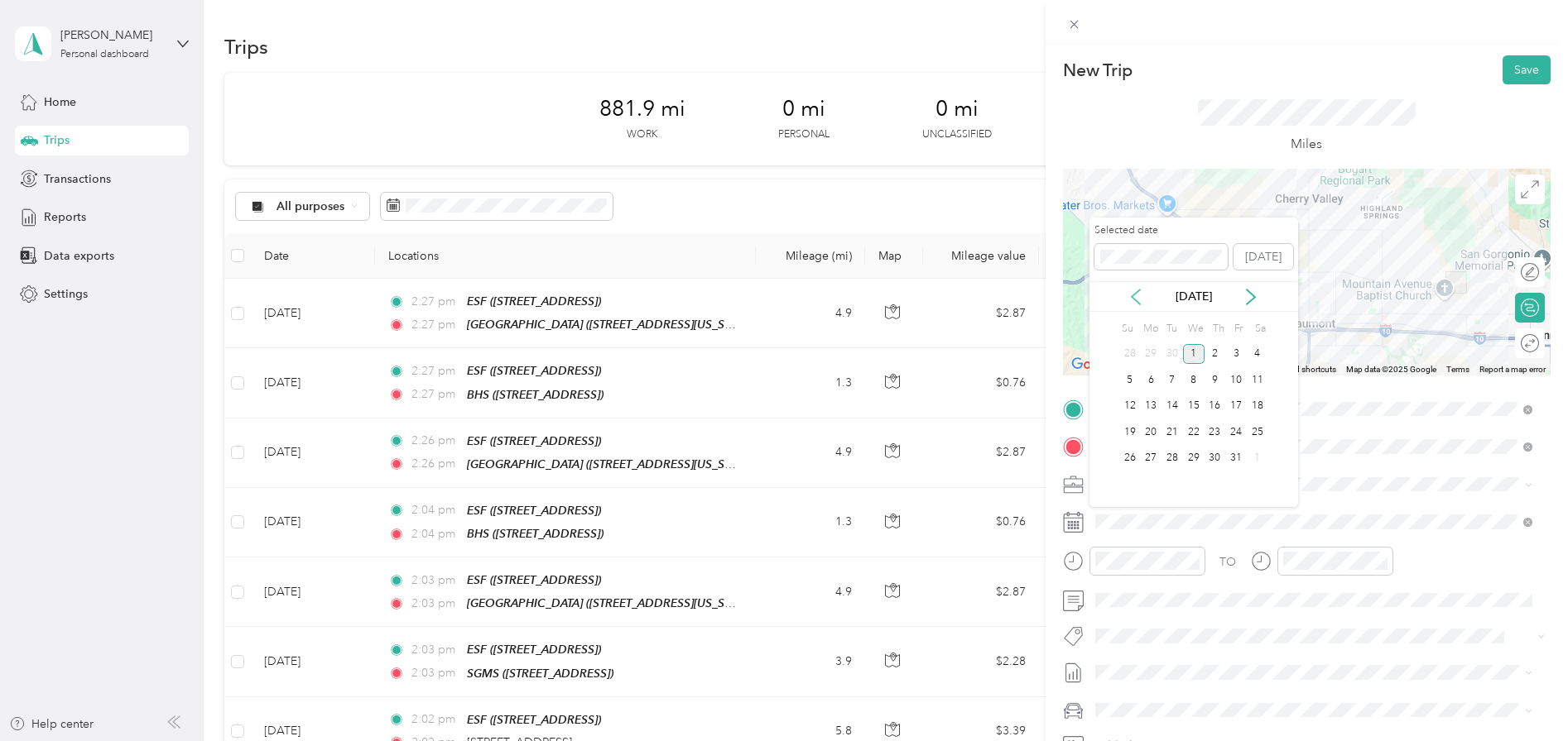
click at [1136, 299] on icon at bounding box center [1136, 296] width 9 height 15
click at [1241, 405] on div "19" at bounding box center [1236, 406] width 21 height 20
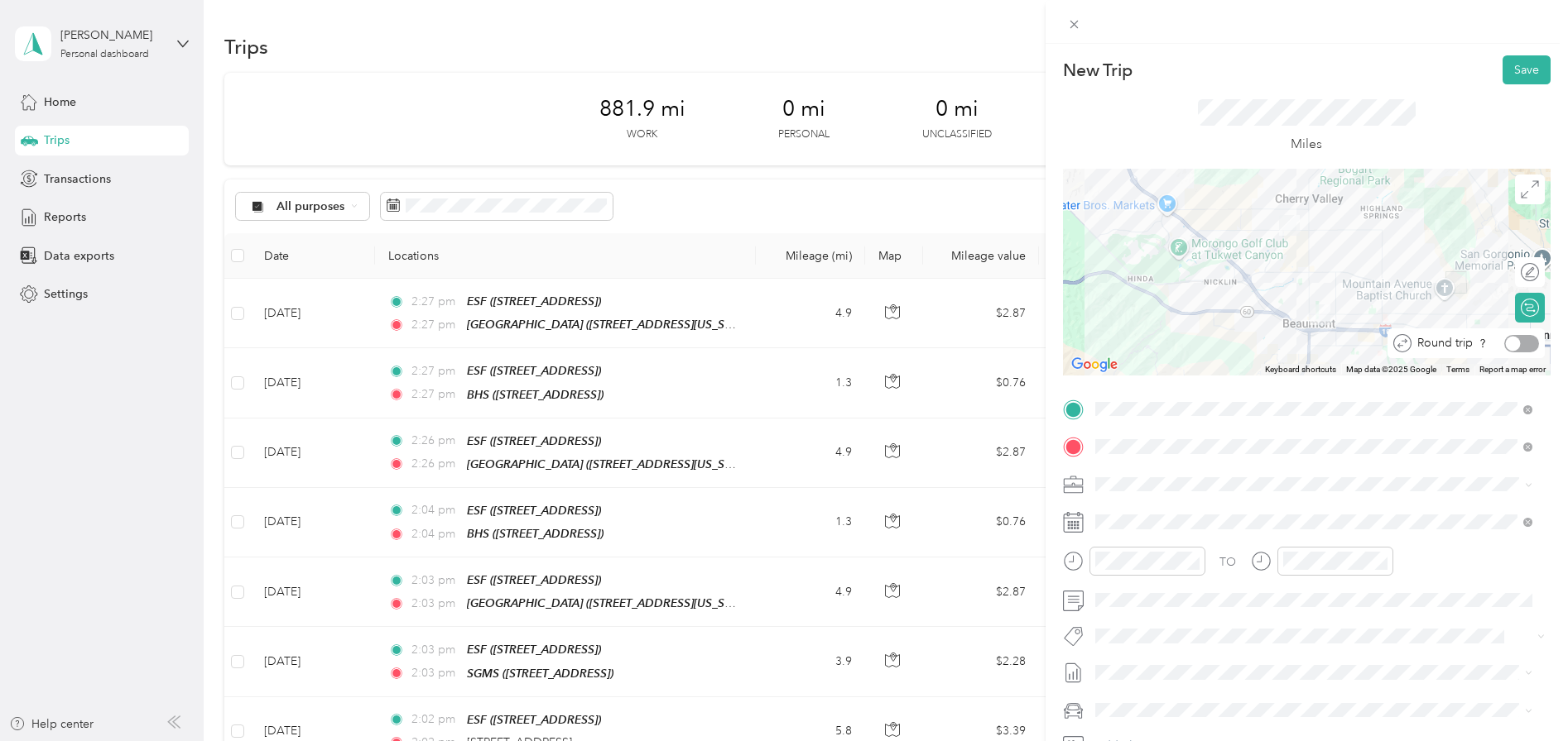
click at [1518, 339] on div at bounding box center [1521, 344] width 35 height 17
click at [1519, 79] on button "Save" at bounding box center [1525, 70] width 48 height 29
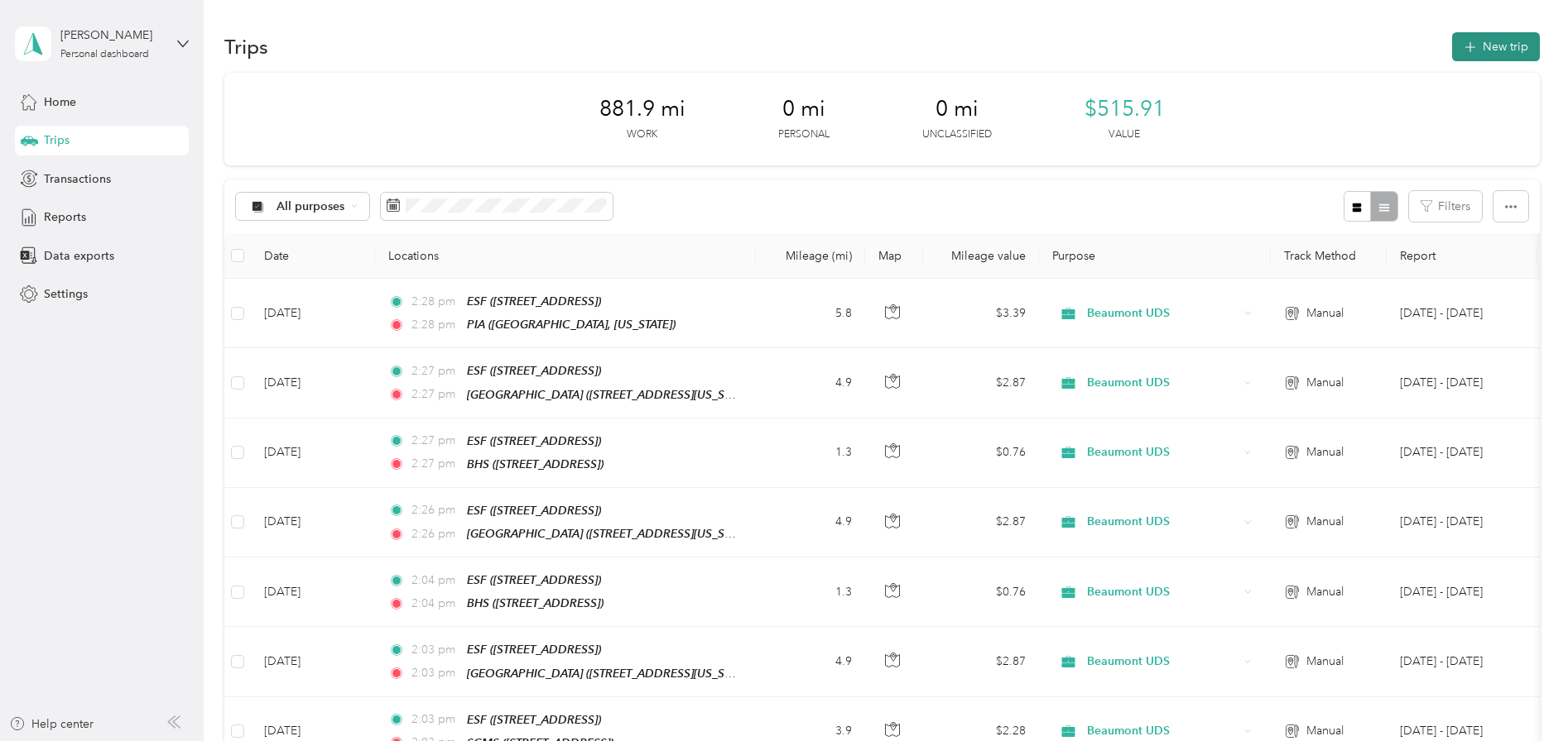
click at [1492, 46] on button "New trip" at bounding box center [1496, 47] width 87 height 29
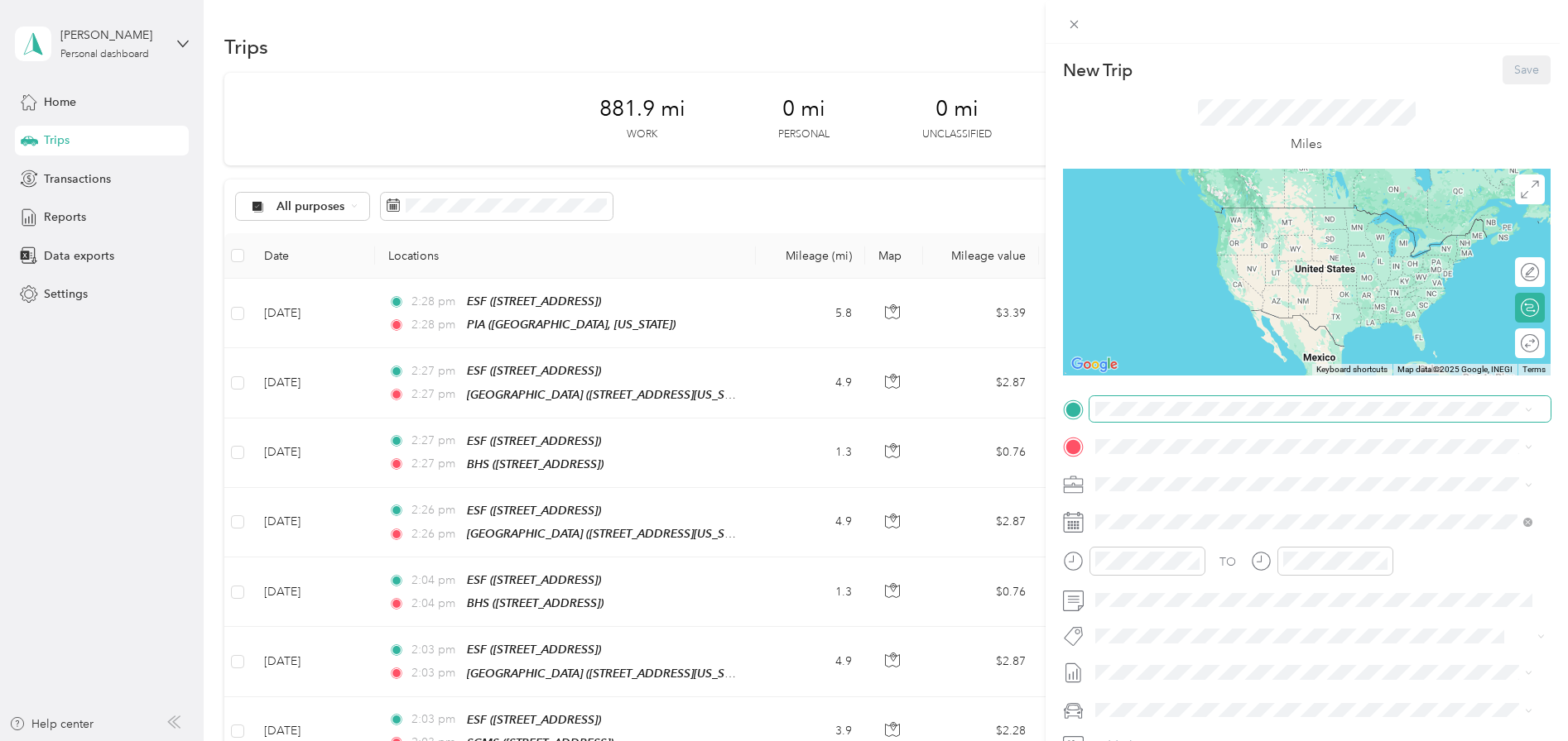
click at [1138, 400] on span at bounding box center [1319, 409] width 461 height 26
click at [1165, 478] on div "ESF" at bounding box center [1178, 474] width 105 height 15
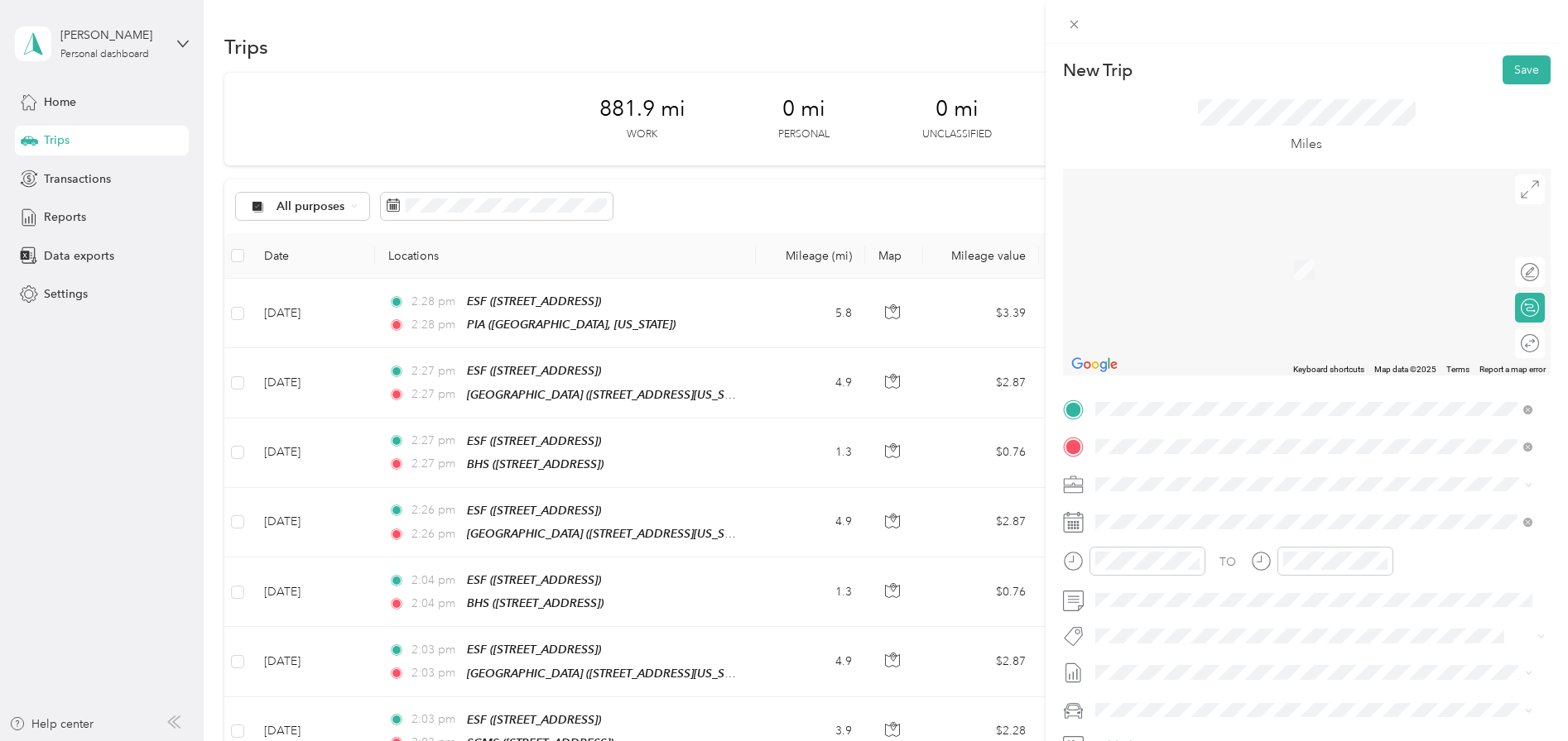
click at [1150, 514] on div "BHS" at bounding box center [1178, 512] width 105 height 15
click at [1139, 298] on icon at bounding box center [1136, 296] width 17 height 17
click at [1156, 436] on div "22" at bounding box center [1150, 432] width 21 height 20
click at [1518, 340] on div at bounding box center [1521, 344] width 35 height 17
click at [1515, 70] on button "Save" at bounding box center [1525, 70] width 48 height 29
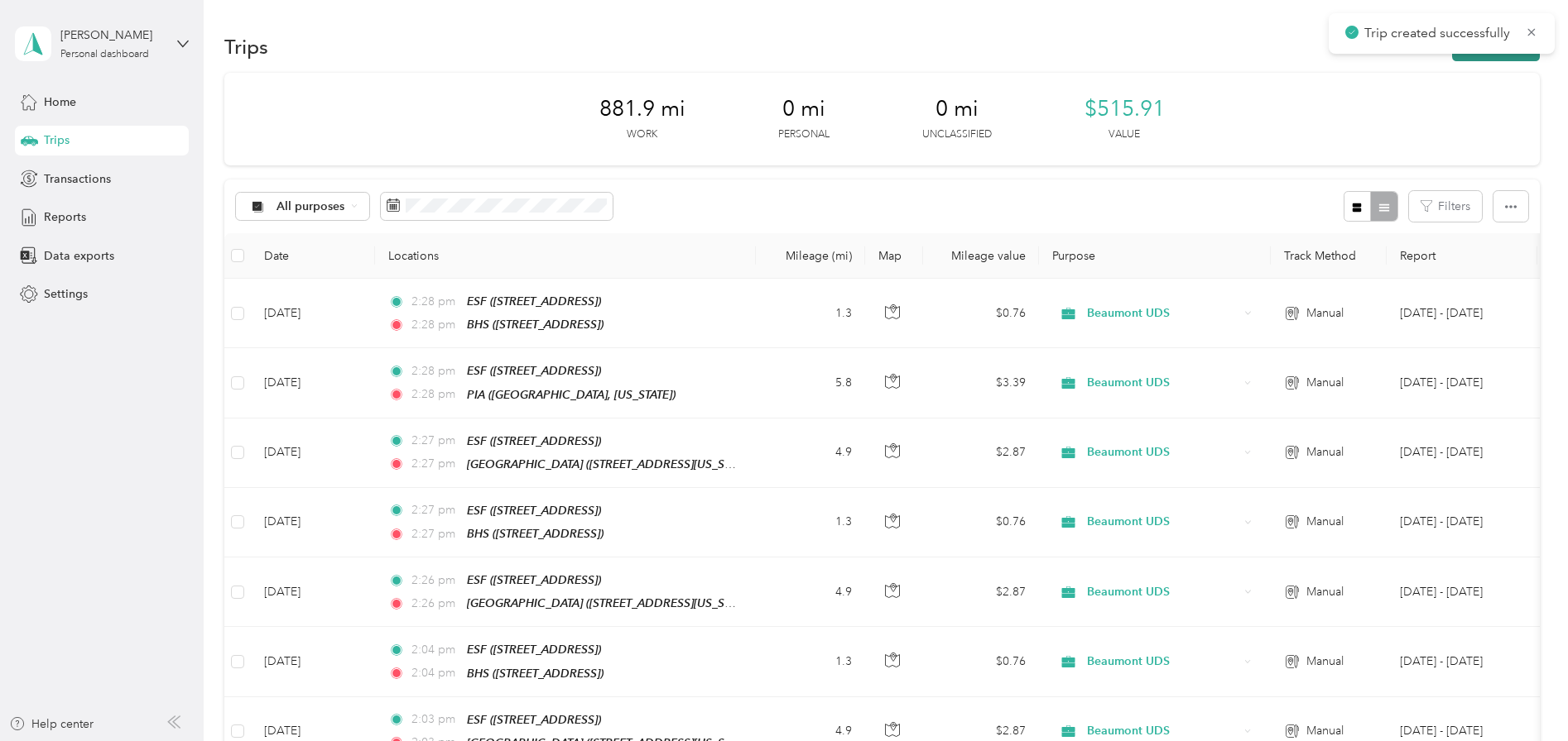
click at [1502, 60] on button "New trip" at bounding box center [1496, 47] width 87 height 29
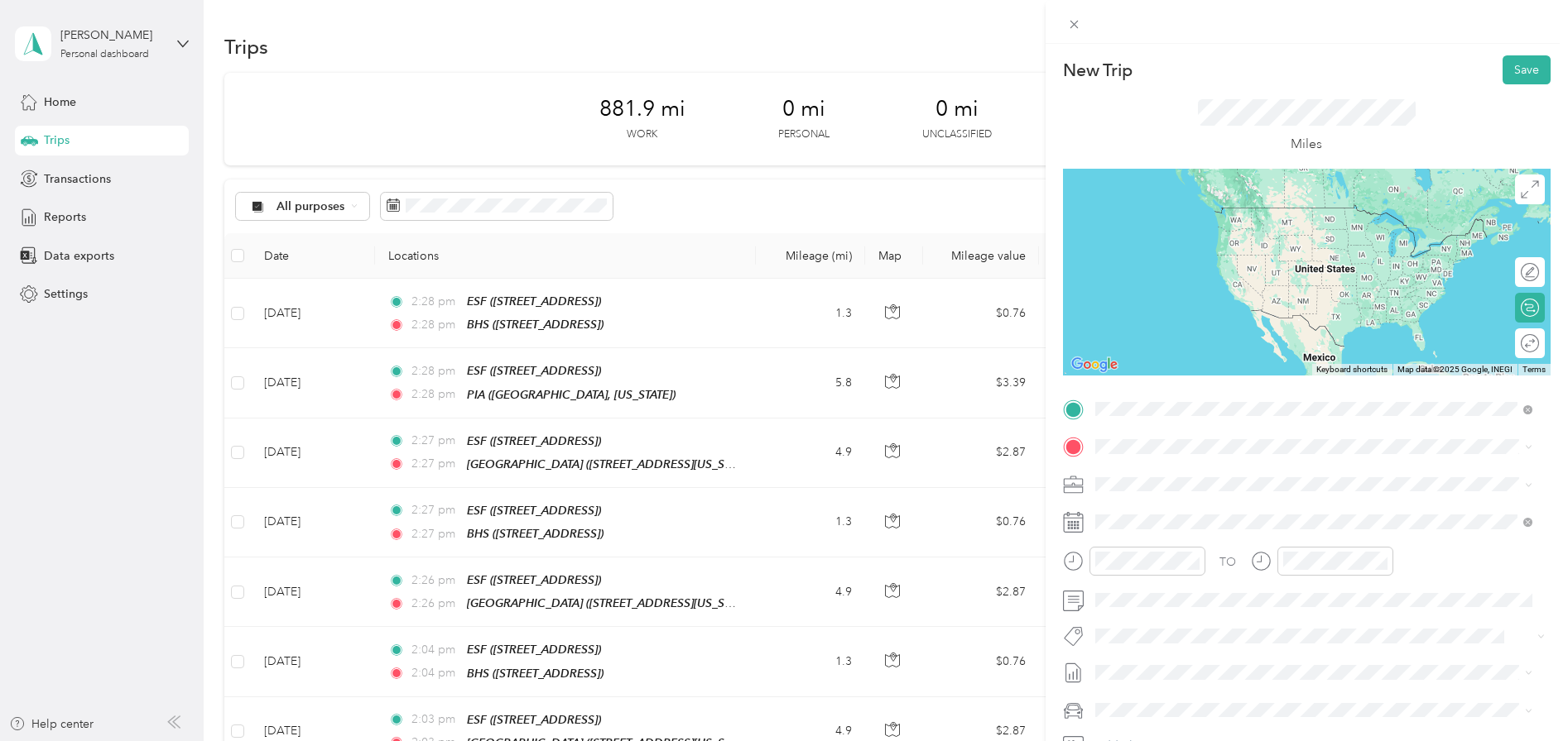
click at [1182, 472] on div "ESF" at bounding box center [1178, 474] width 105 height 15
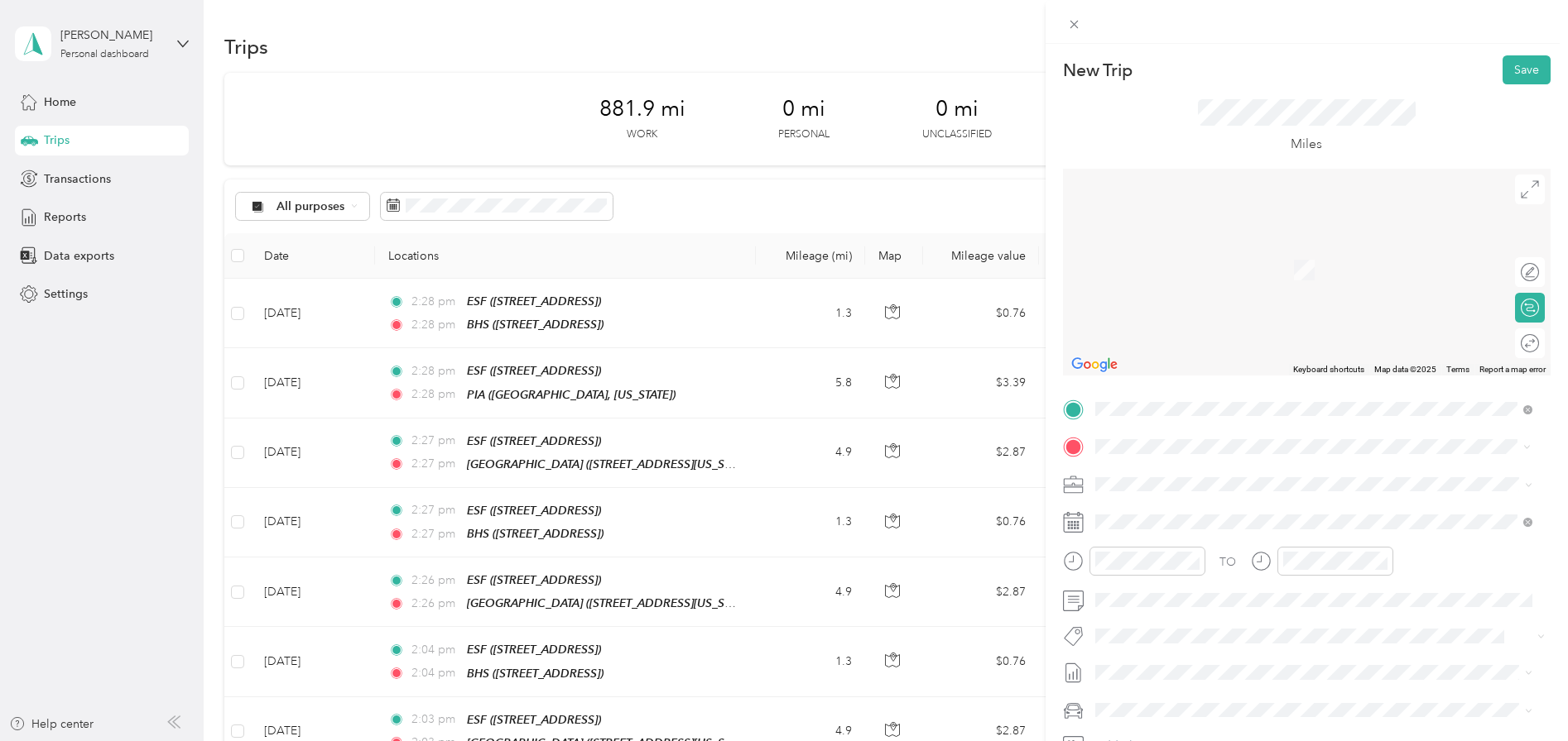
click at [1173, 518] on div "BHS [STREET_ADDRESS]" at bounding box center [1178, 522] width 105 height 35
click at [1137, 301] on icon at bounding box center [1136, 296] width 9 height 15
click at [1221, 423] on div "25" at bounding box center [1215, 432] width 21 height 20
click at [1512, 344] on div at bounding box center [1521, 344] width 35 height 17
click at [1513, 78] on button "Save" at bounding box center [1525, 70] width 48 height 29
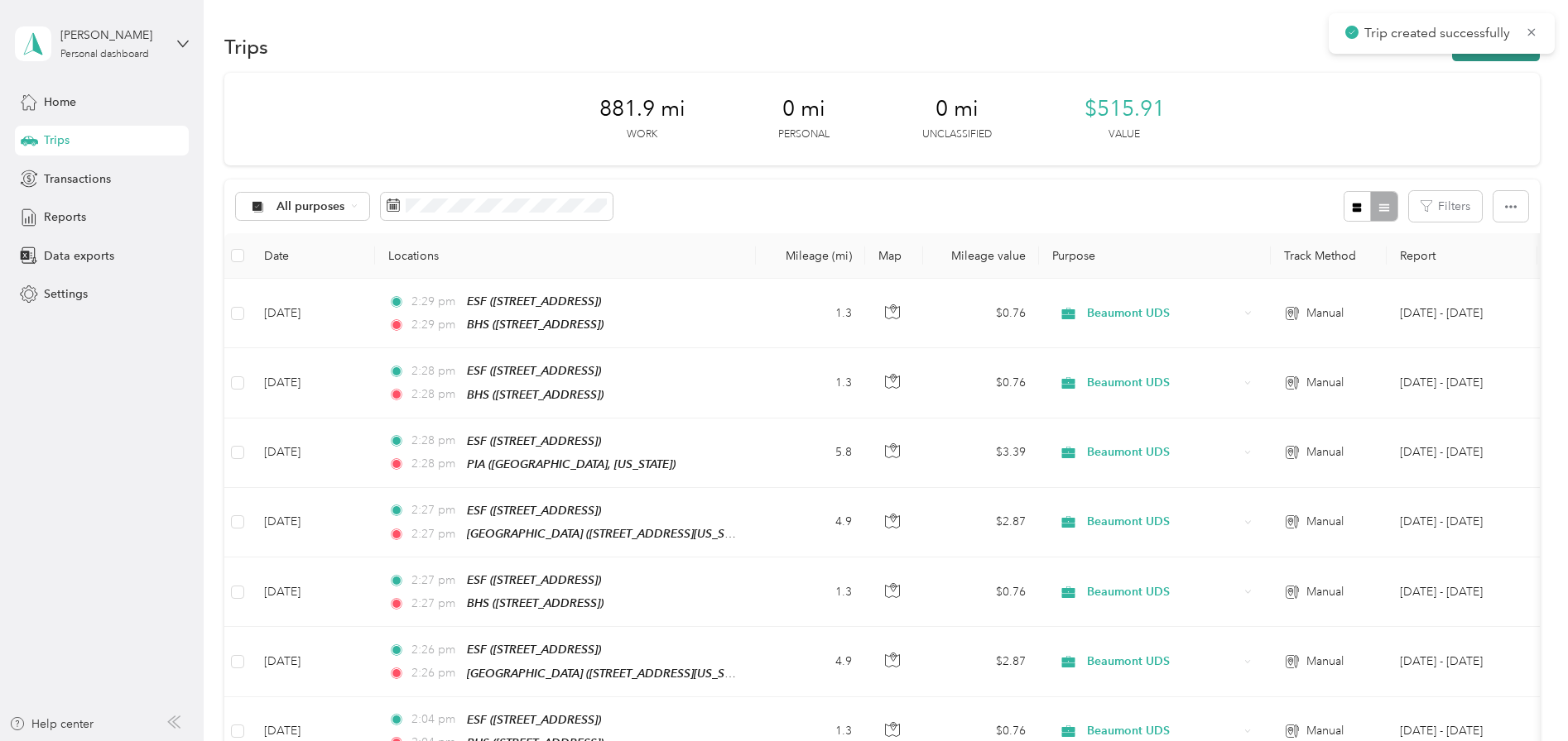
click at [1504, 56] on button "New trip" at bounding box center [1496, 47] width 87 height 29
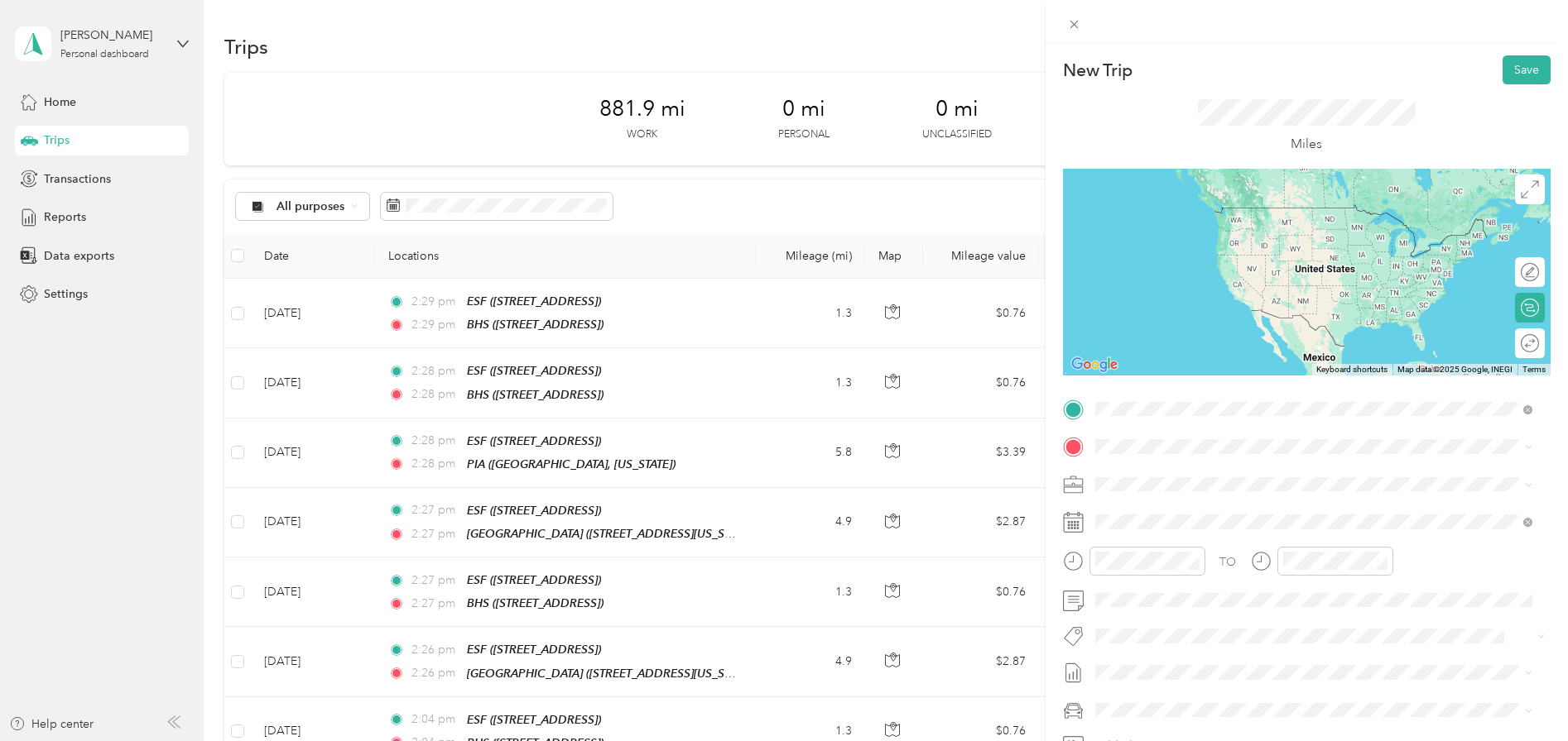
click at [1186, 492] on span "[STREET_ADDRESS]" at bounding box center [1178, 493] width 105 height 14
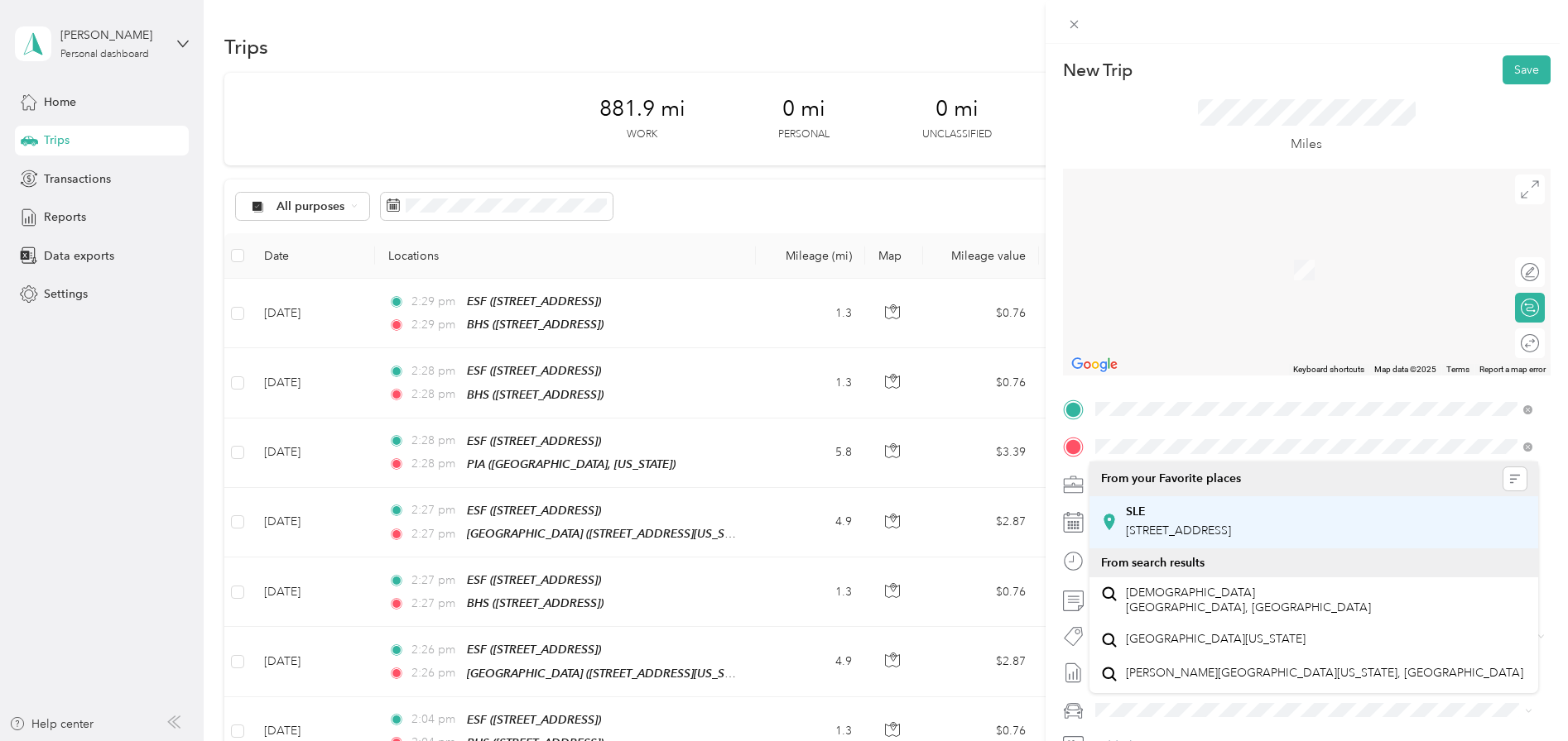
click at [1193, 522] on div "SLE [STREET_ADDRESS]" at bounding box center [1178, 522] width 105 height 35
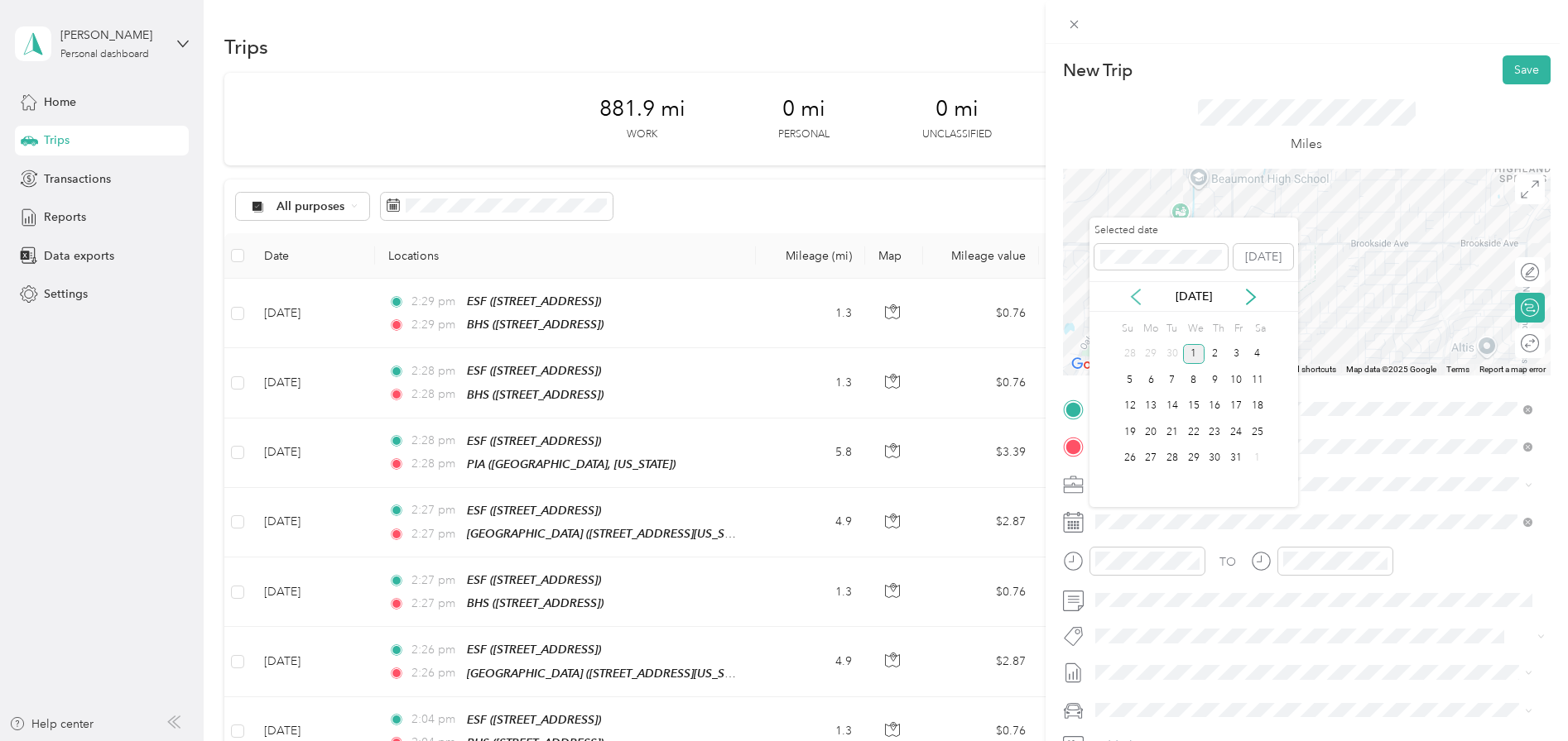
click at [1140, 293] on icon at bounding box center [1136, 296] width 17 height 17
click at [1219, 431] on div "25" at bounding box center [1215, 432] width 21 height 20
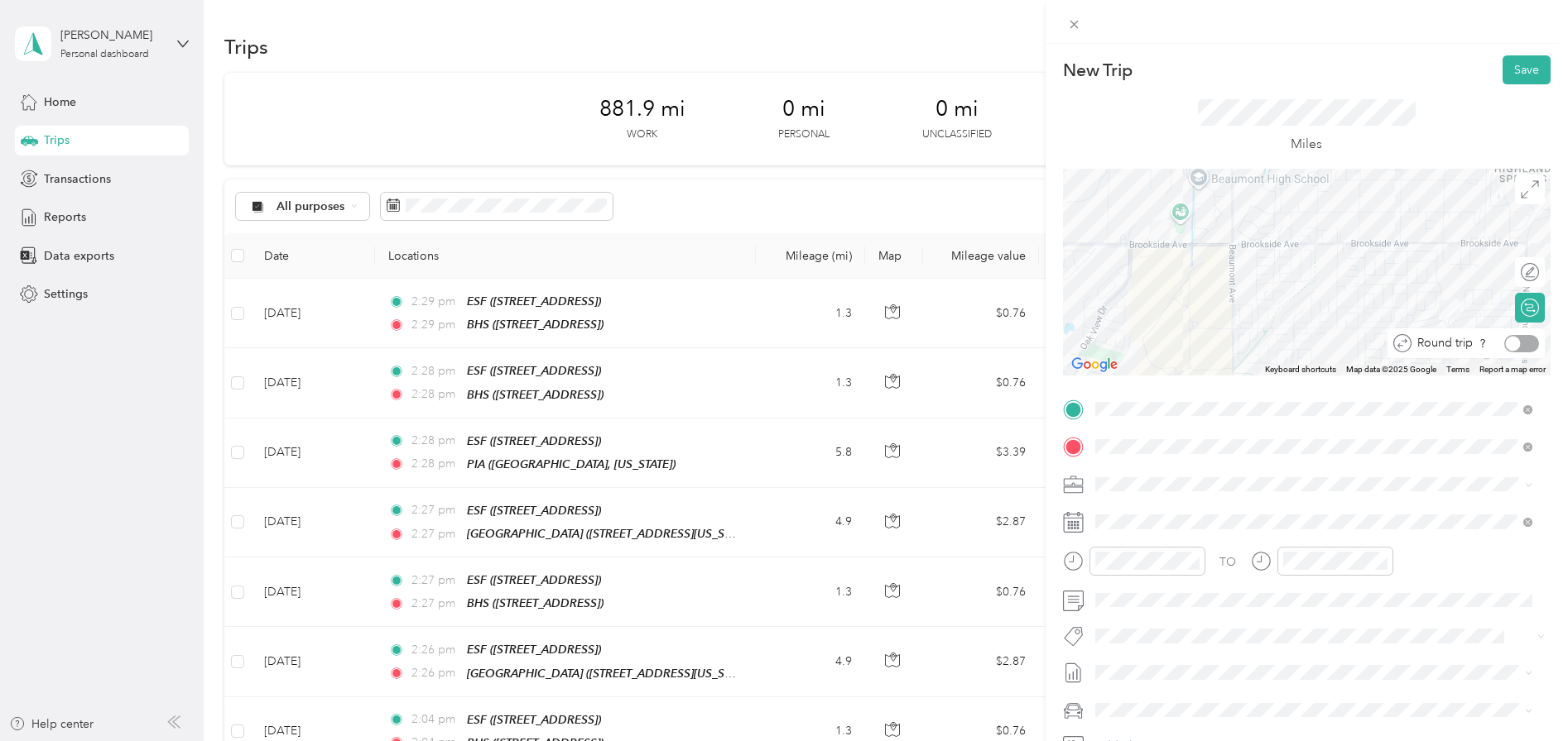
click at [1516, 344] on div at bounding box center [1521, 344] width 35 height 17
click at [1514, 64] on button "Save" at bounding box center [1525, 70] width 48 height 29
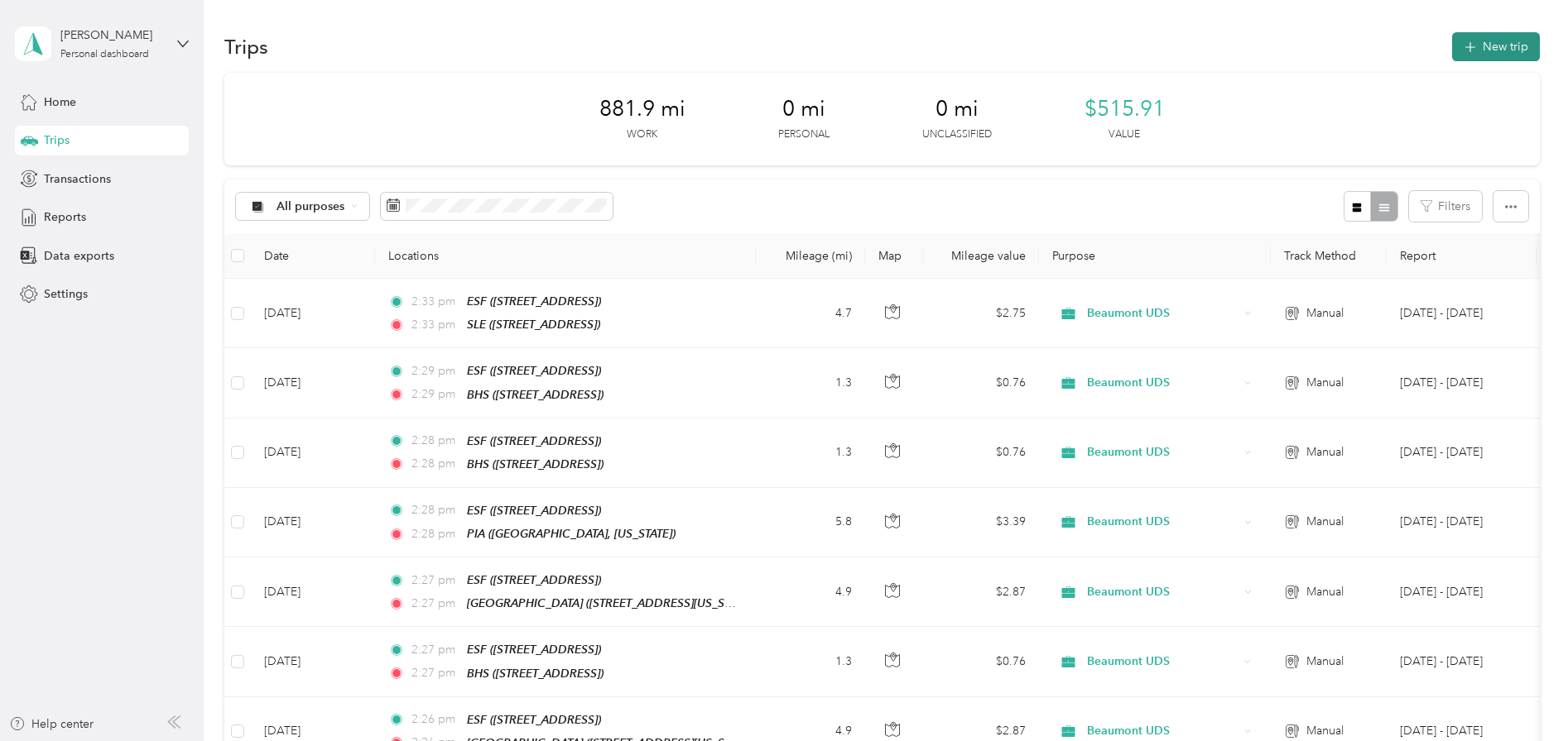
click at [1486, 50] on button "New trip" at bounding box center [1496, 47] width 87 height 29
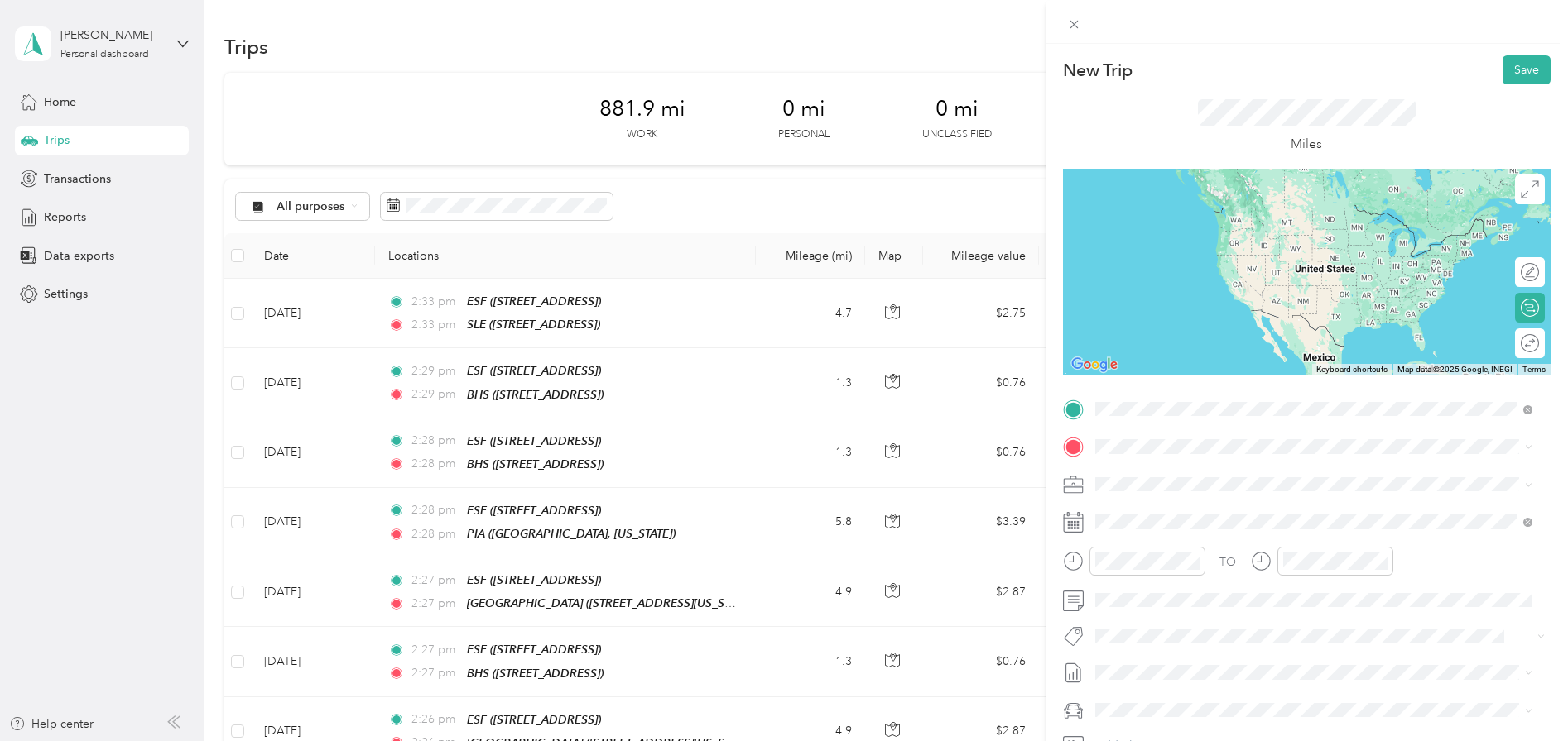
click at [1170, 487] on span "[STREET_ADDRESS]" at bounding box center [1178, 493] width 105 height 14
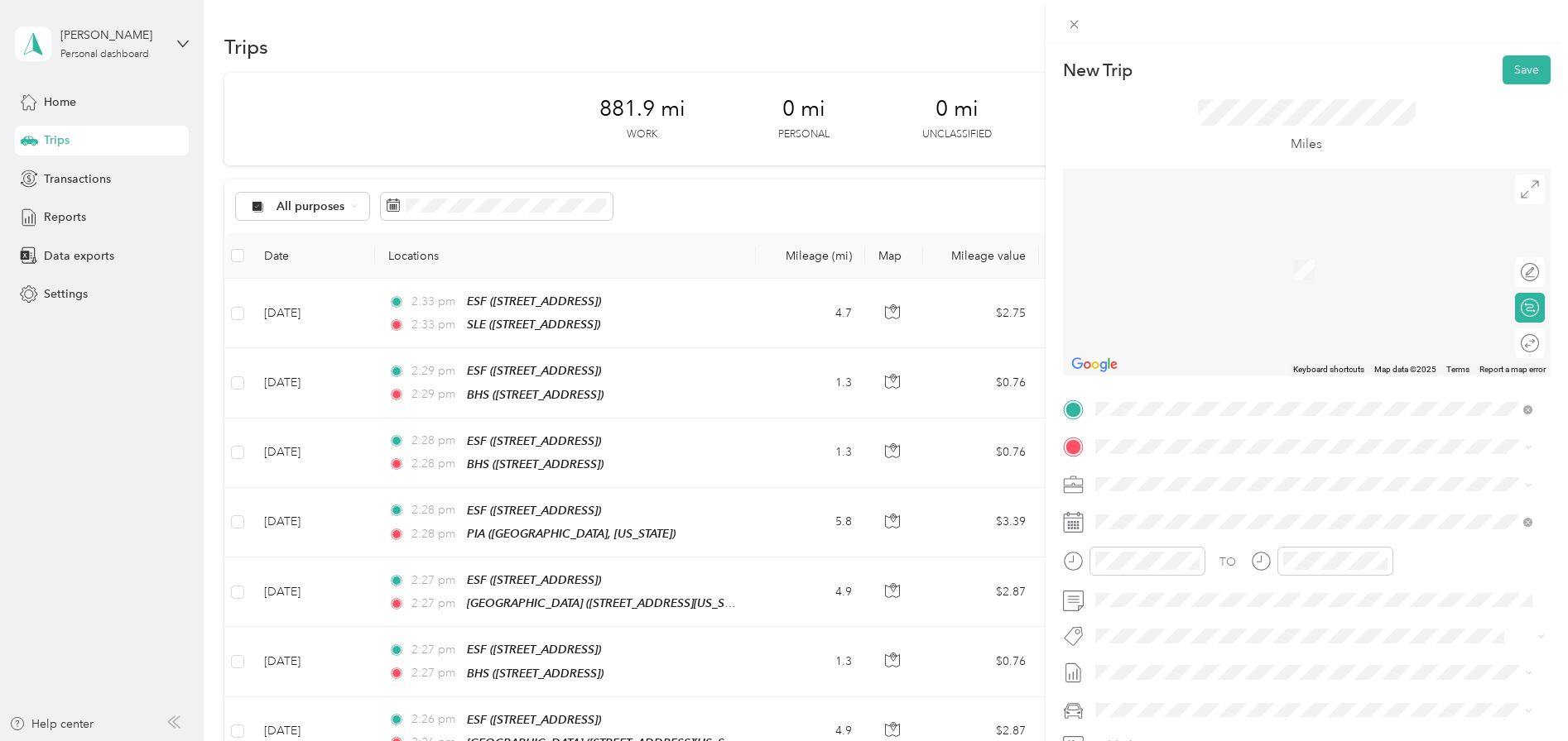
click at [1157, 564] on span "[GEOGRAPHIC_DATA], [US_STATE], [GEOGRAPHIC_DATA]" at bounding box center [1281, 563] width 312 height 14
click at [1206, 506] on span "[STREET_ADDRESS][US_STATE]" at bounding box center [1209, 506] width 165 height 15
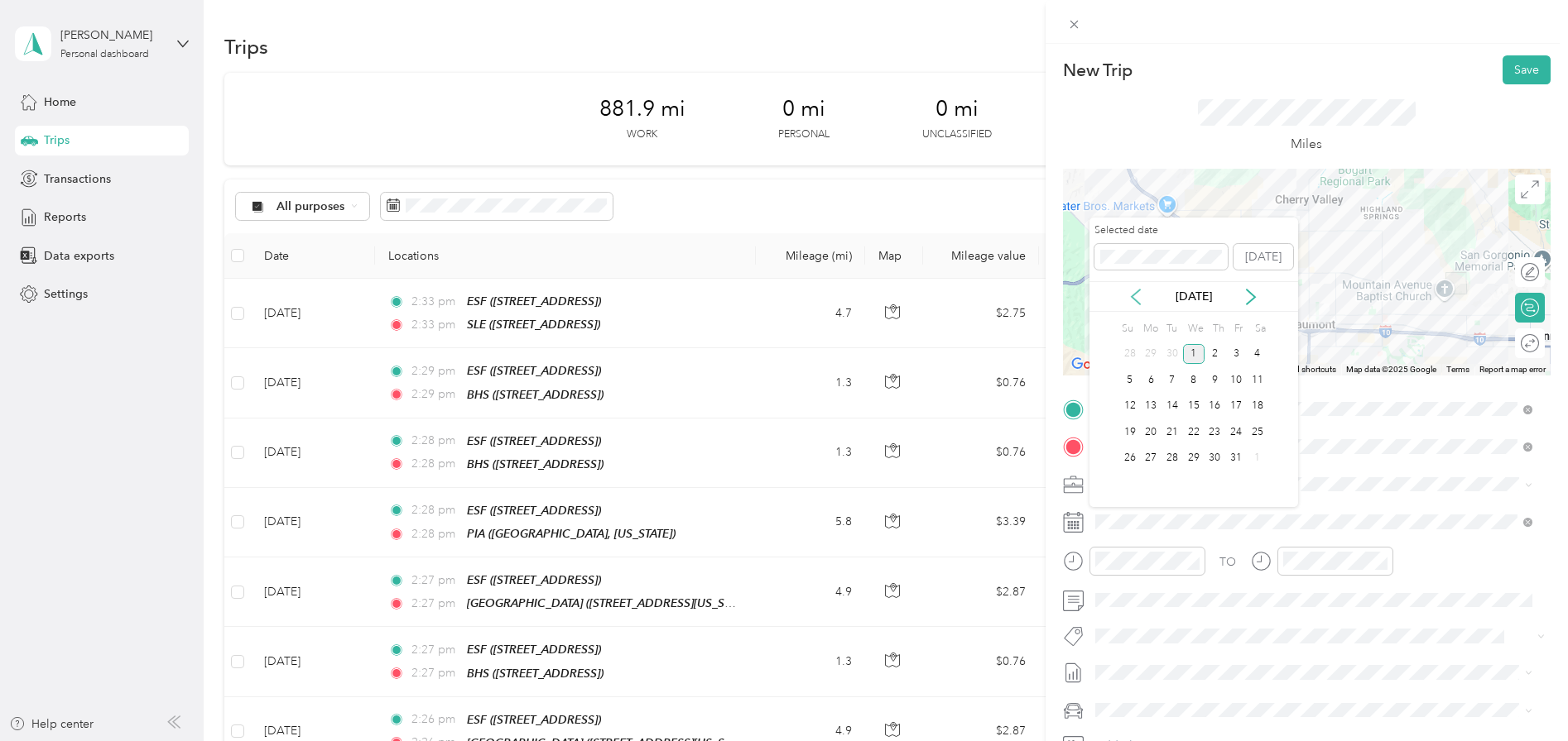
click at [1139, 296] on icon at bounding box center [1136, 296] width 17 height 17
click at [1240, 428] on div "26" at bounding box center [1236, 432] width 21 height 20
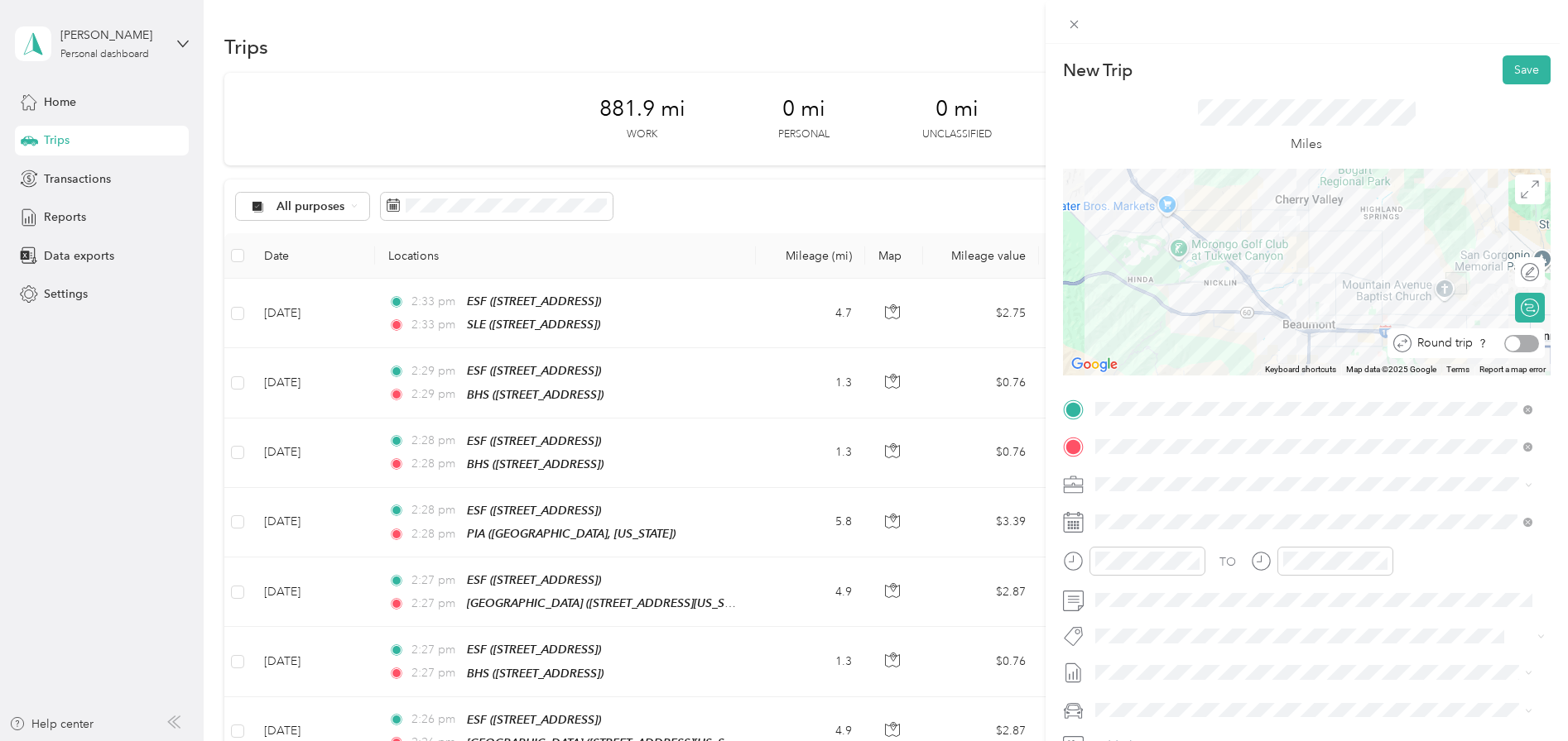
click at [1506, 345] on div at bounding box center [1513, 343] width 15 height 15
click at [1510, 70] on button "Save" at bounding box center [1525, 70] width 48 height 29
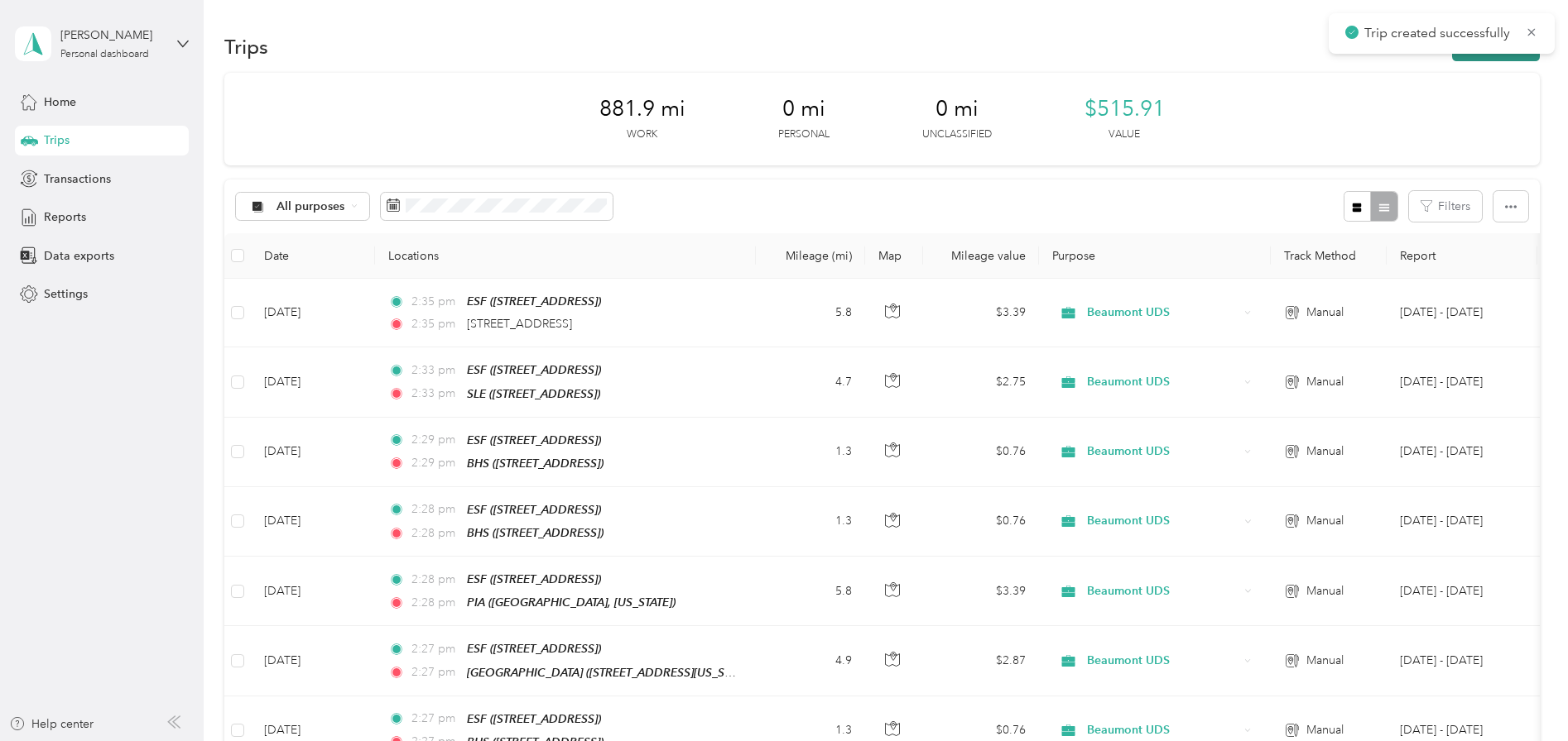
click at [1479, 59] on button "New trip" at bounding box center [1496, 47] width 87 height 29
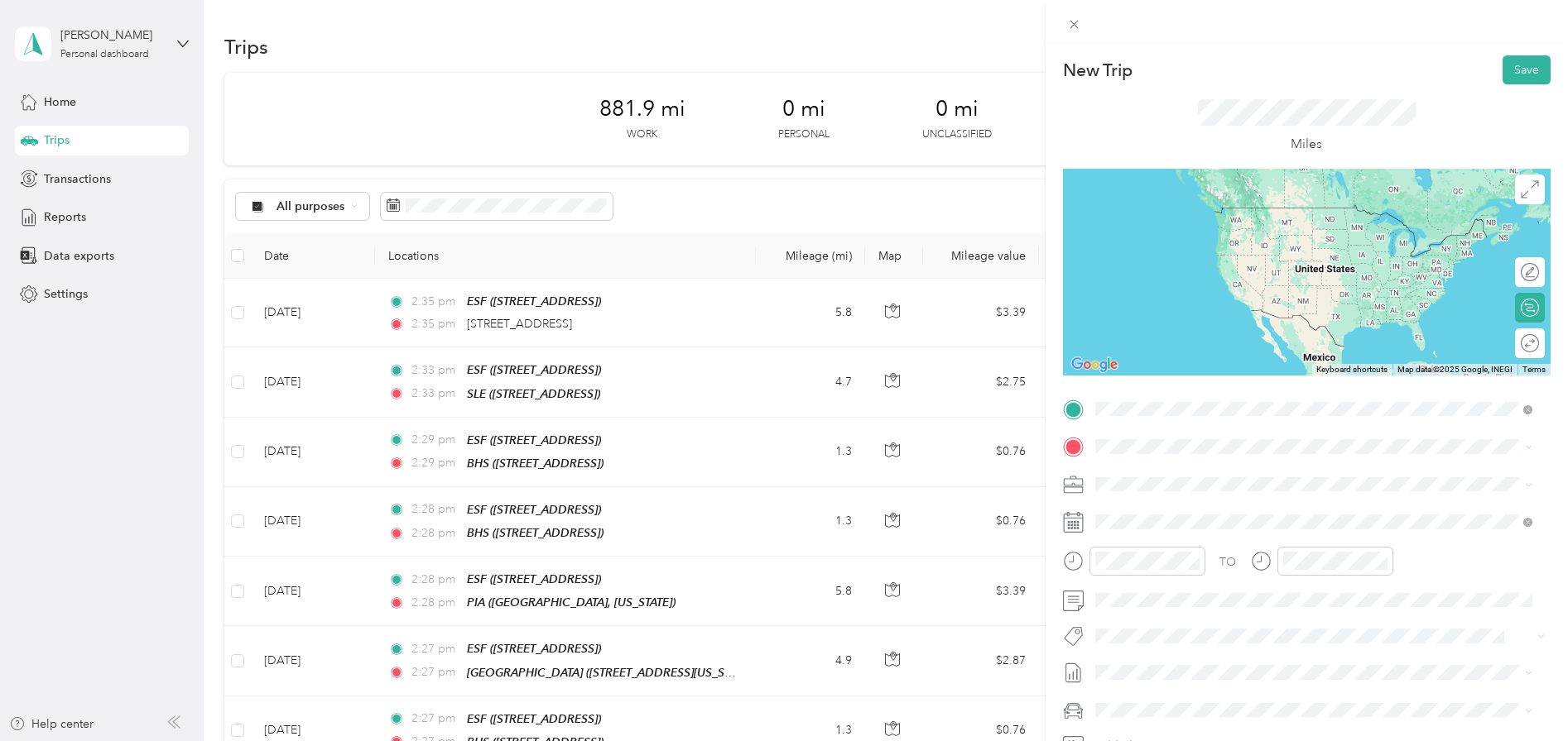
click at [1167, 484] on div "ESF [STREET_ADDRESS]" at bounding box center [1178, 485] width 105 height 35
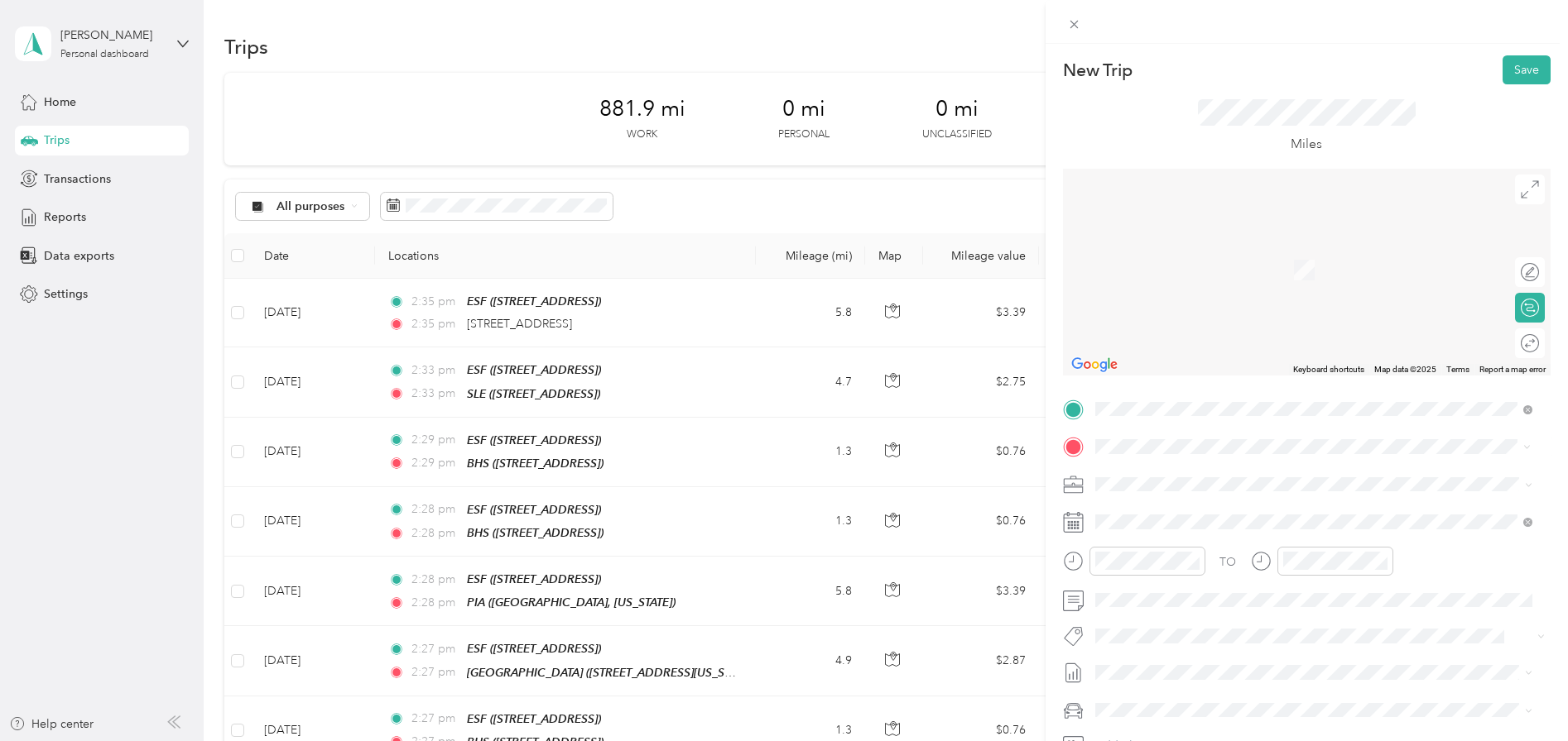
click at [1217, 518] on strong "[GEOGRAPHIC_DATA]" at bounding box center [1244, 515] width 123 height 15
click at [1156, 361] on div "29" at bounding box center [1150, 354] width 21 height 20
click at [1518, 350] on div at bounding box center [1521, 344] width 35 height 17
click at [1514, 73] on button "Save" at bounding box center [1525, 70] width 48 height 29
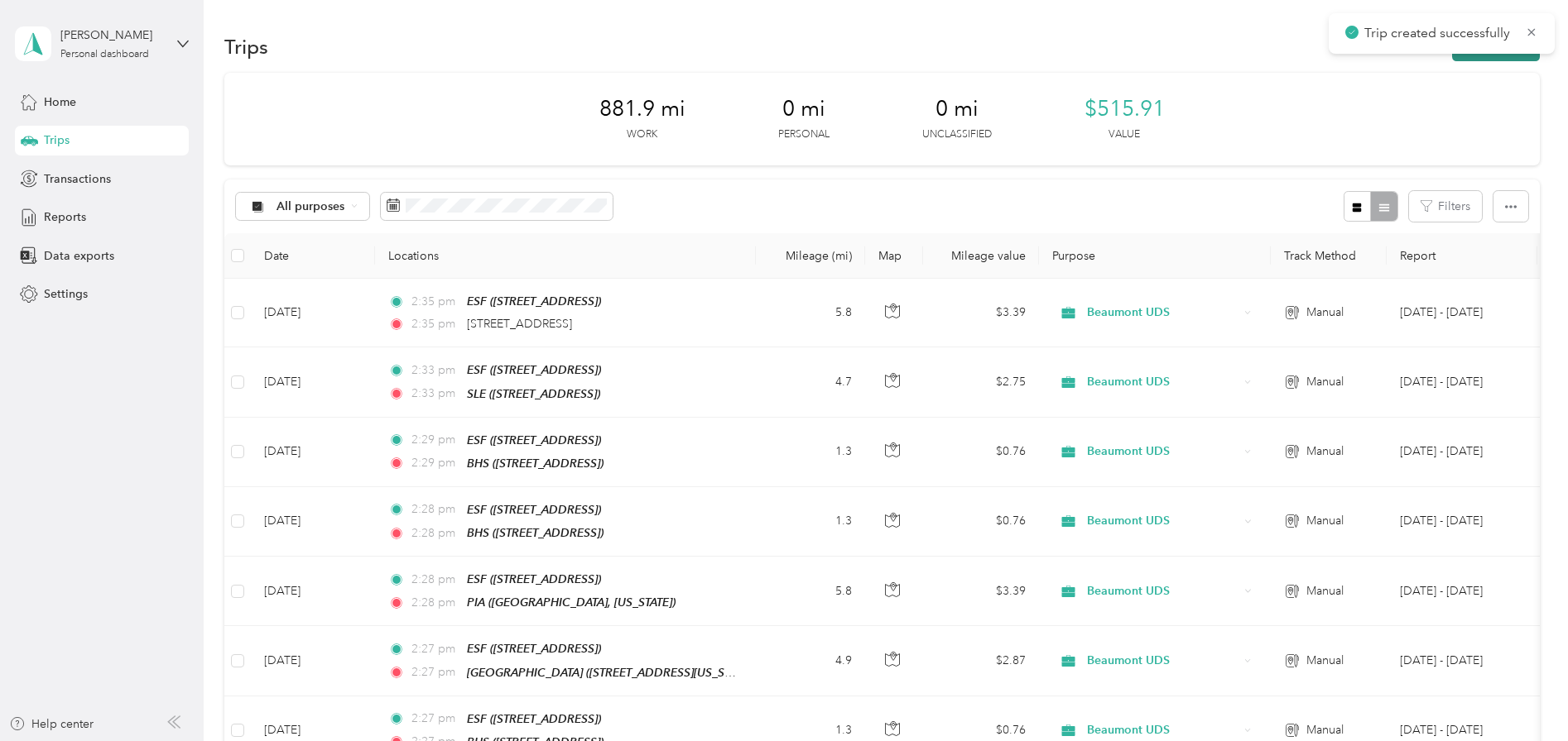
click at [1476, 57] on button "New trip" at bounding box center [1496, 47] width 87 height 29
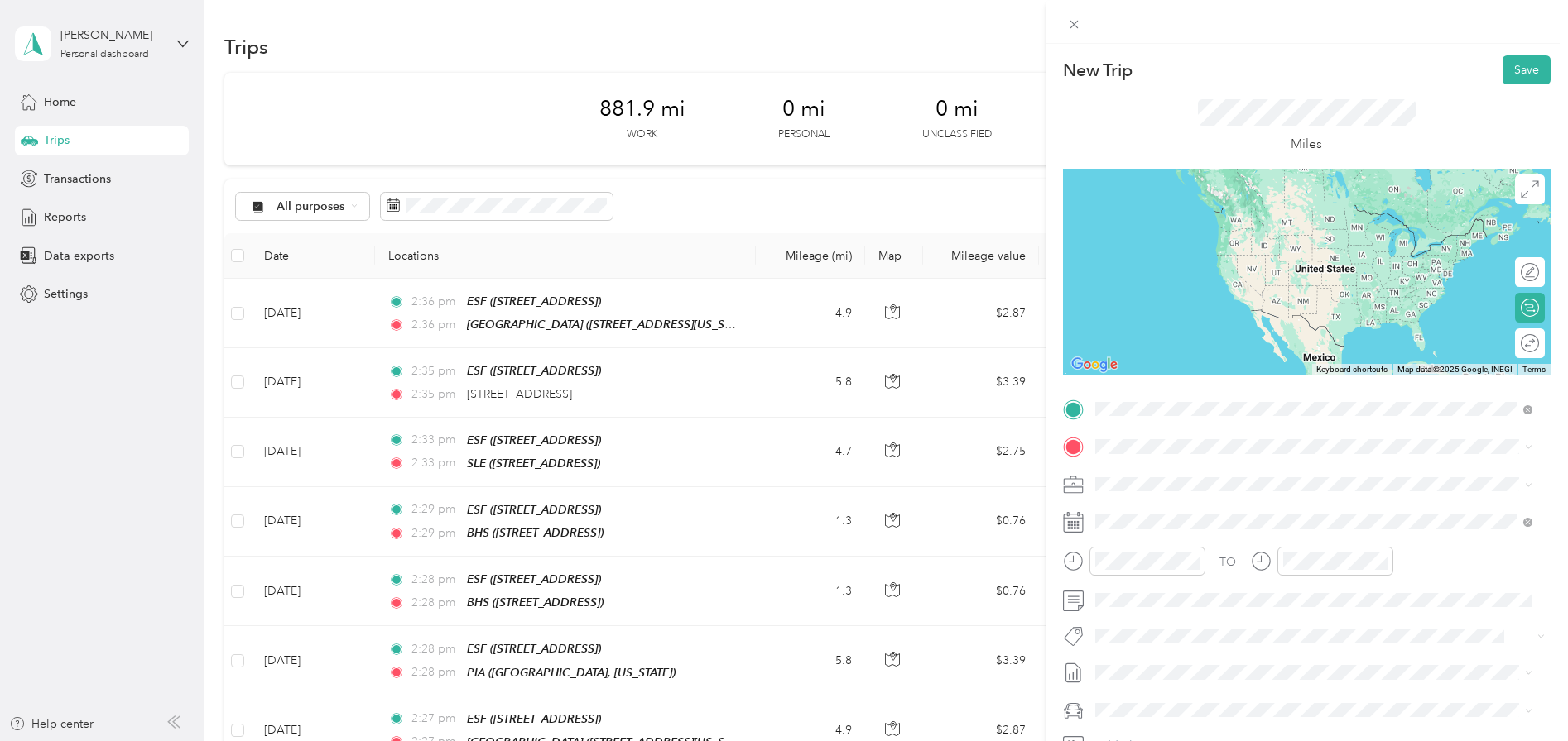
click at [1172, 488] on span "[STREET_ADDRESS]" at bounding box center [1178, 493] width 105 height 14
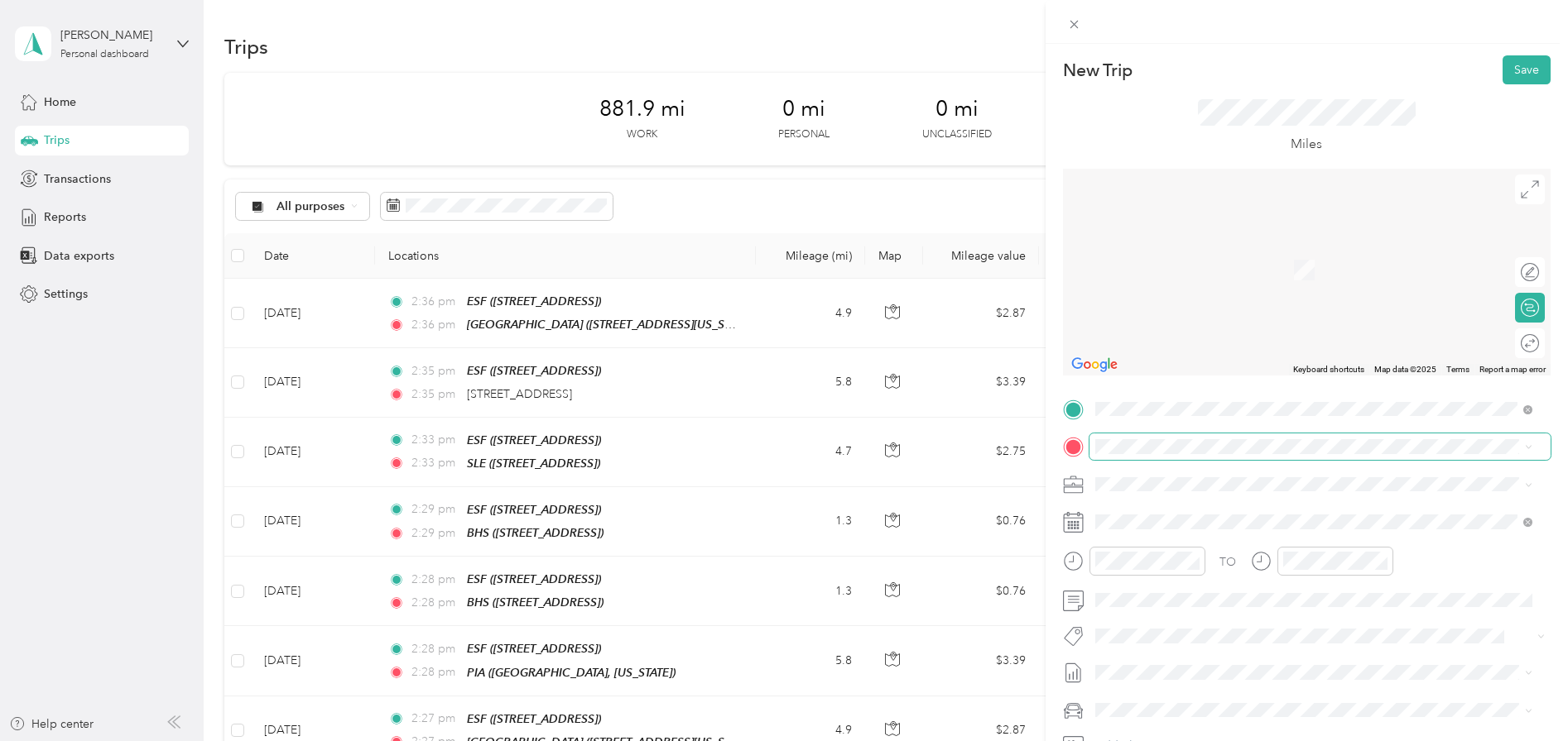
click at [1147, 455] on span at bounding box center [1319, 446] width 461 height 26
click at [1177, 510] on span "[STREET_ADDRESS][US_STATE]" at bounding box center [1209, 506] width 165 height 15
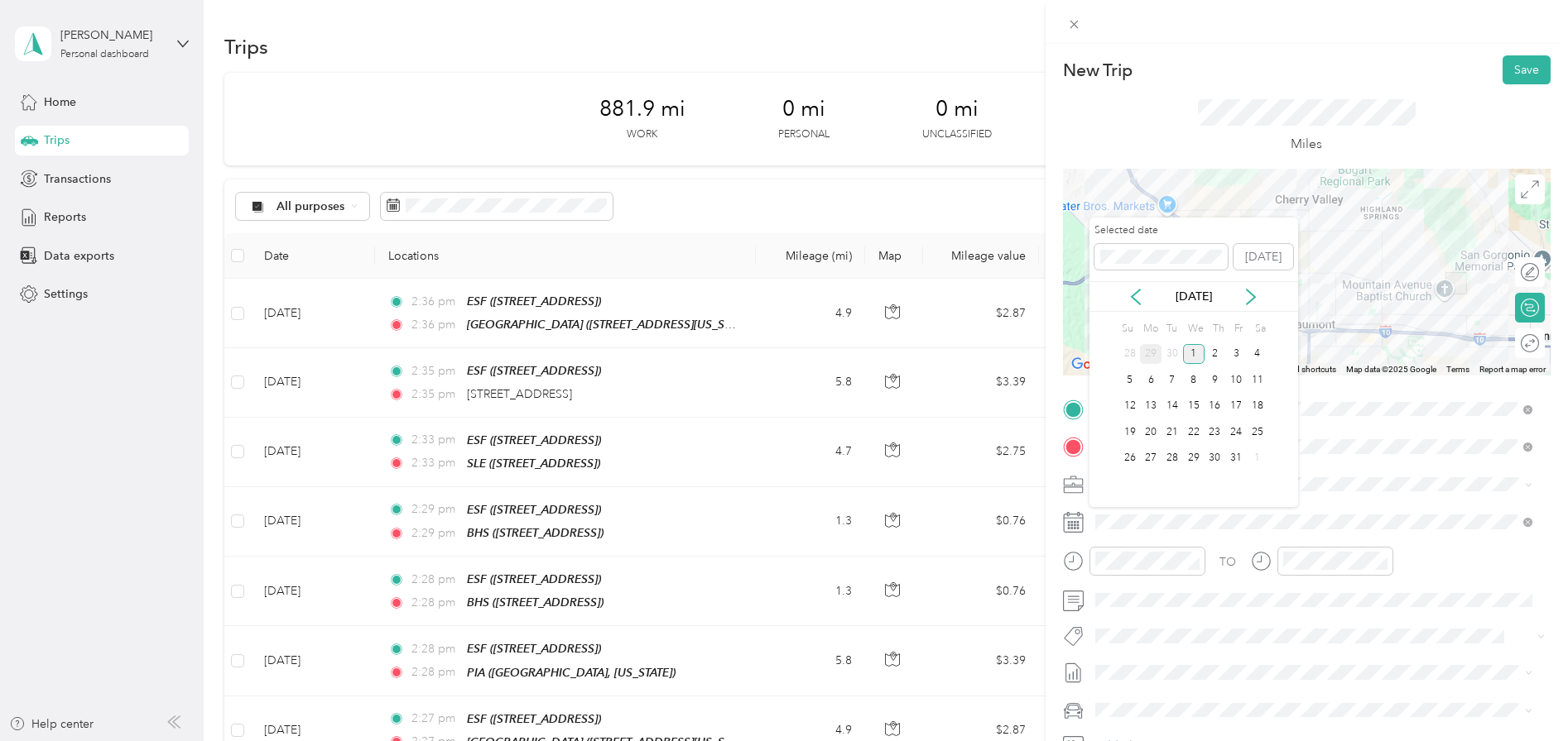
click at [1150, 356] on div "29" at bounding box center [1150, 354] width 21 height 20
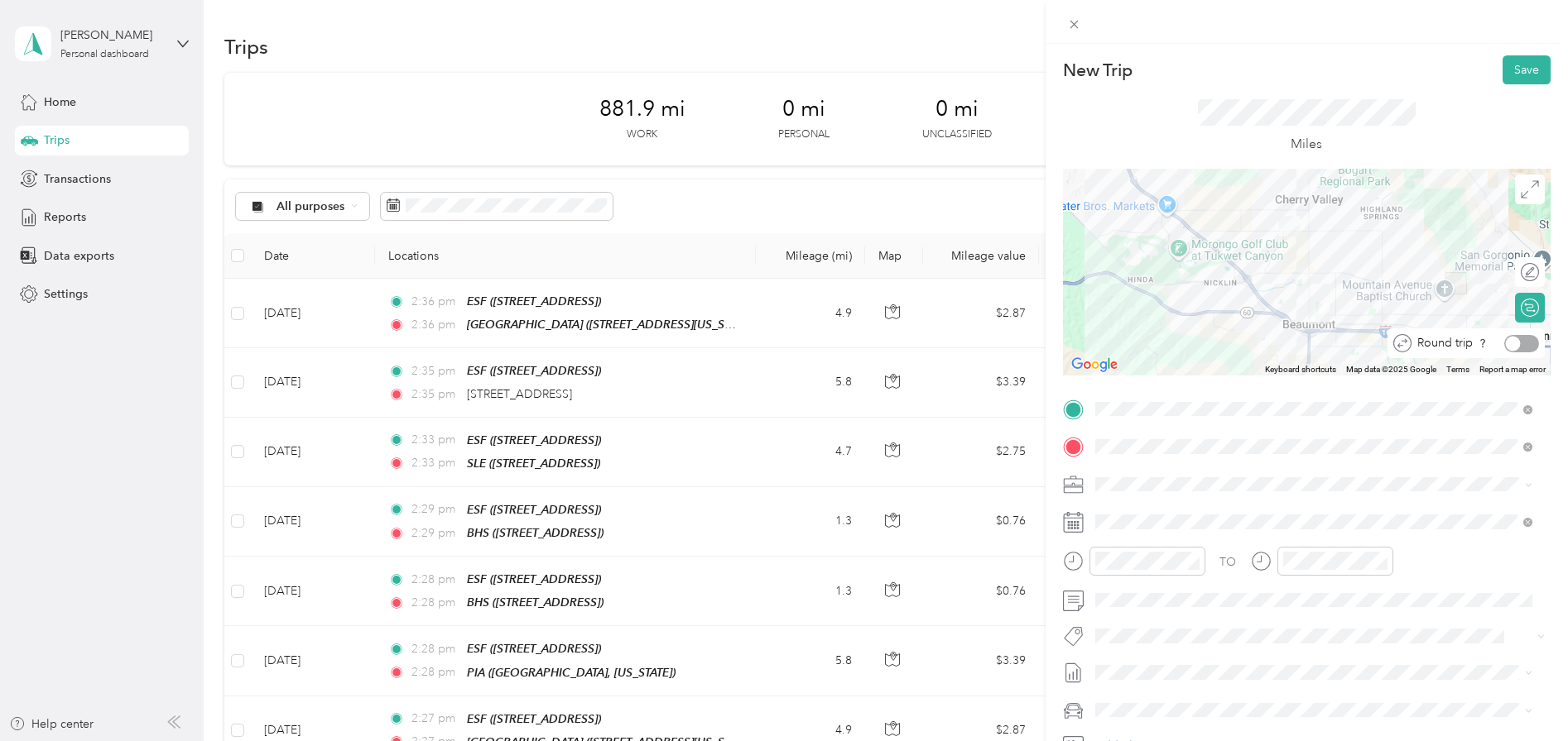
click at [1523, 344] on div at bounding box center [1521, 344] width 35 height 17
click at [1514, 68] on button "Save" at bounding box center [1525, 70] width 48 height 29
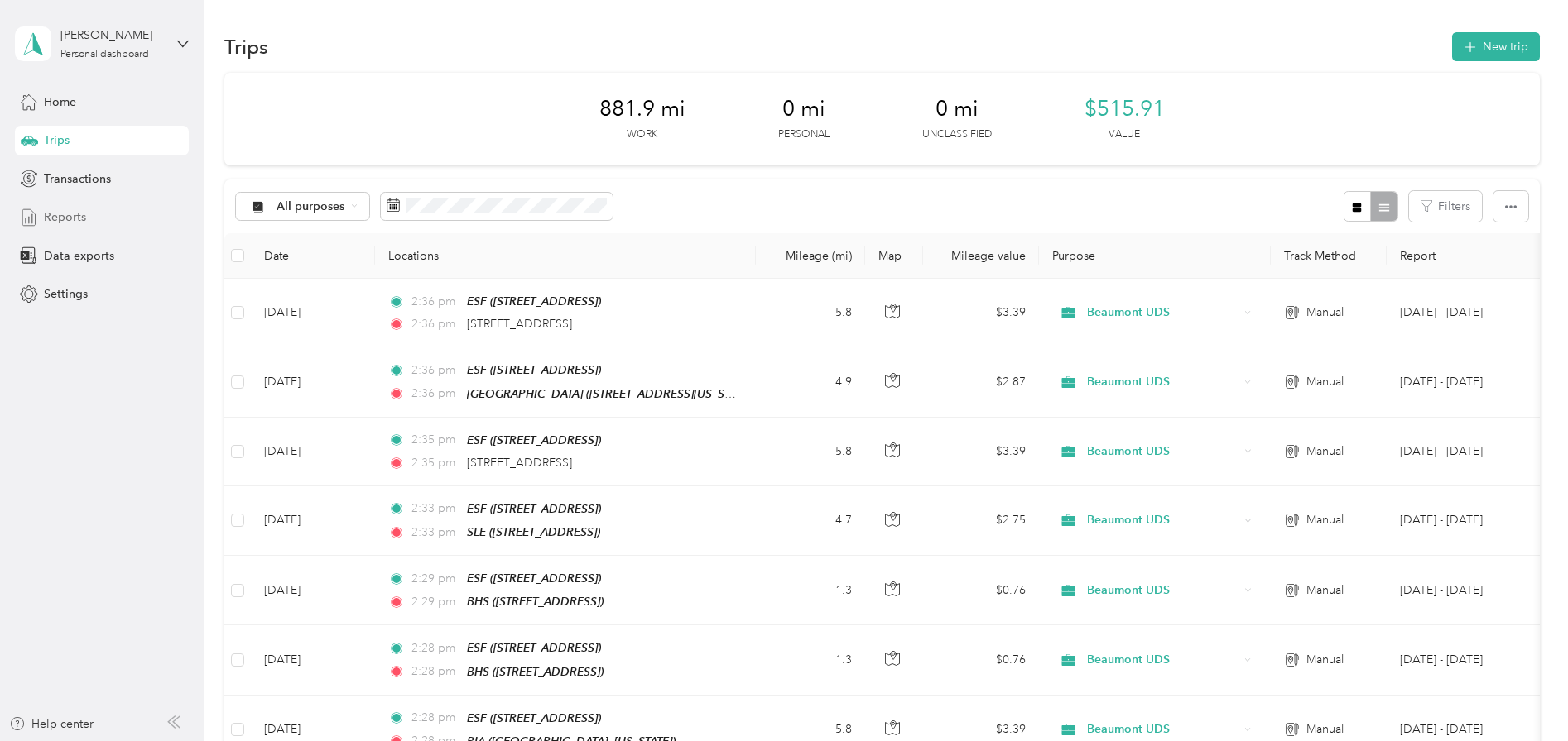
click at [76, 221] on span "Reports" at bounding box center [64, 218] width 42 height 17
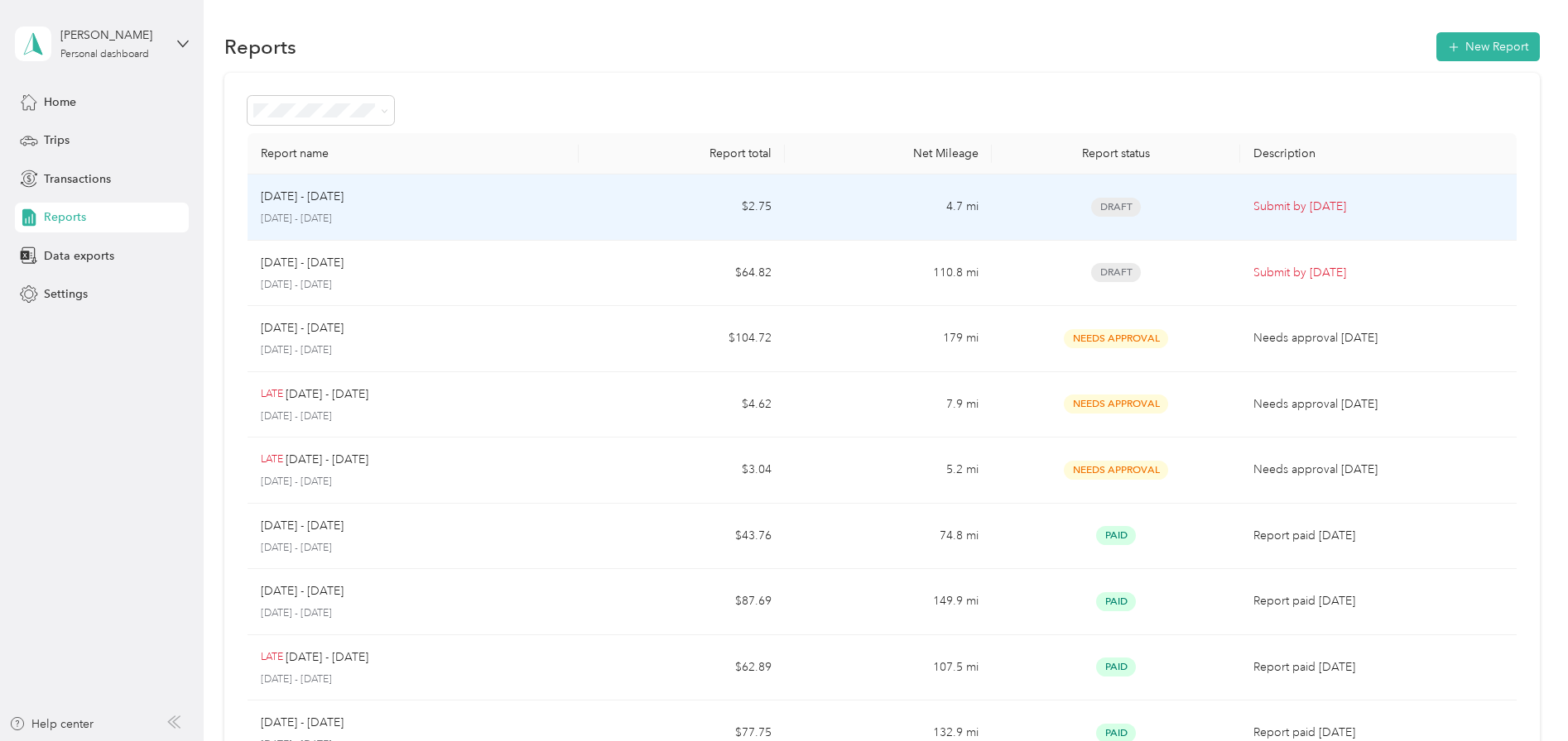
click at [333, 215] on p "[DATE] - [DATE]" at bounding box center [413, 219] width 305 height 15
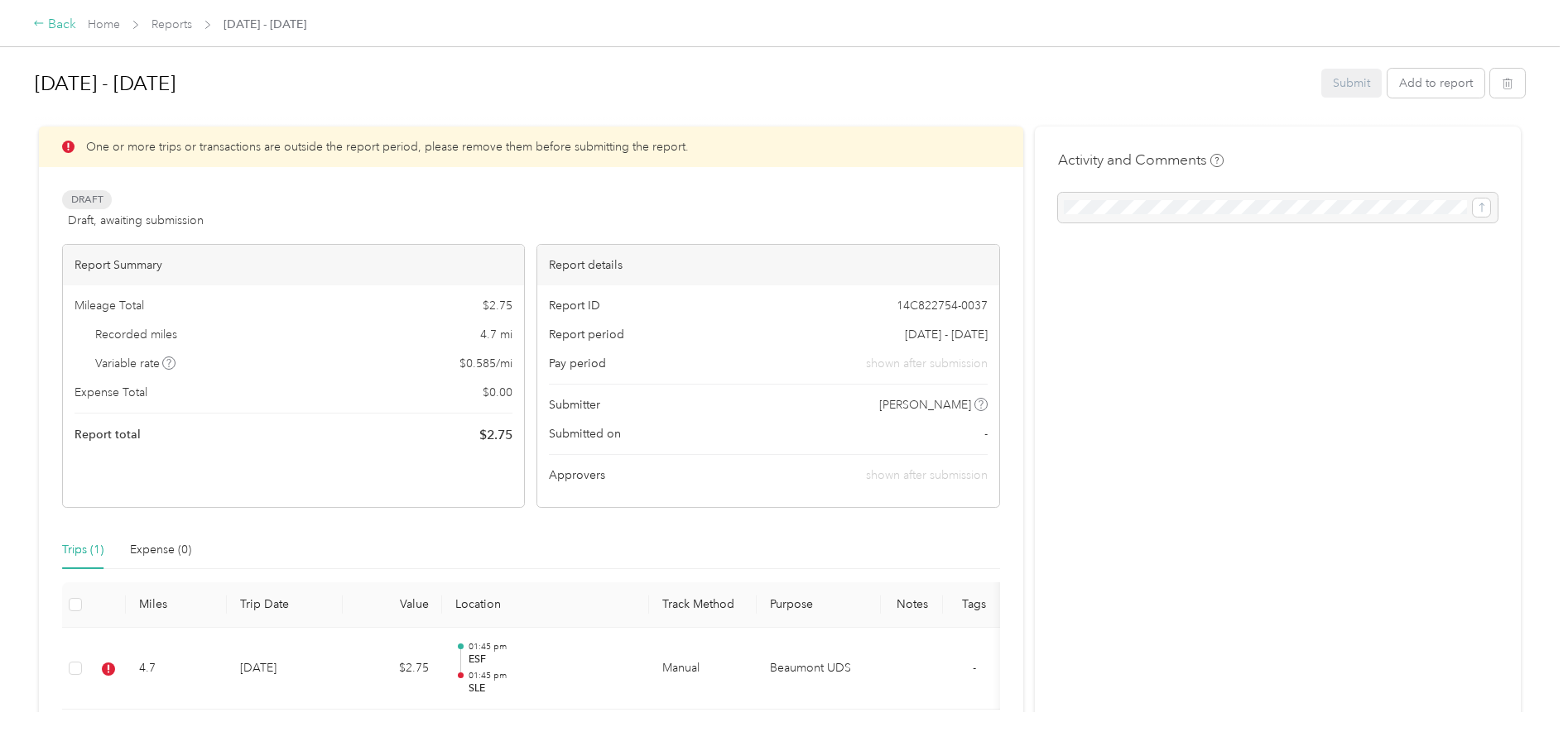
click at [59, 25] on div "Back" at bounding box center [54, 24] width 43 height 19
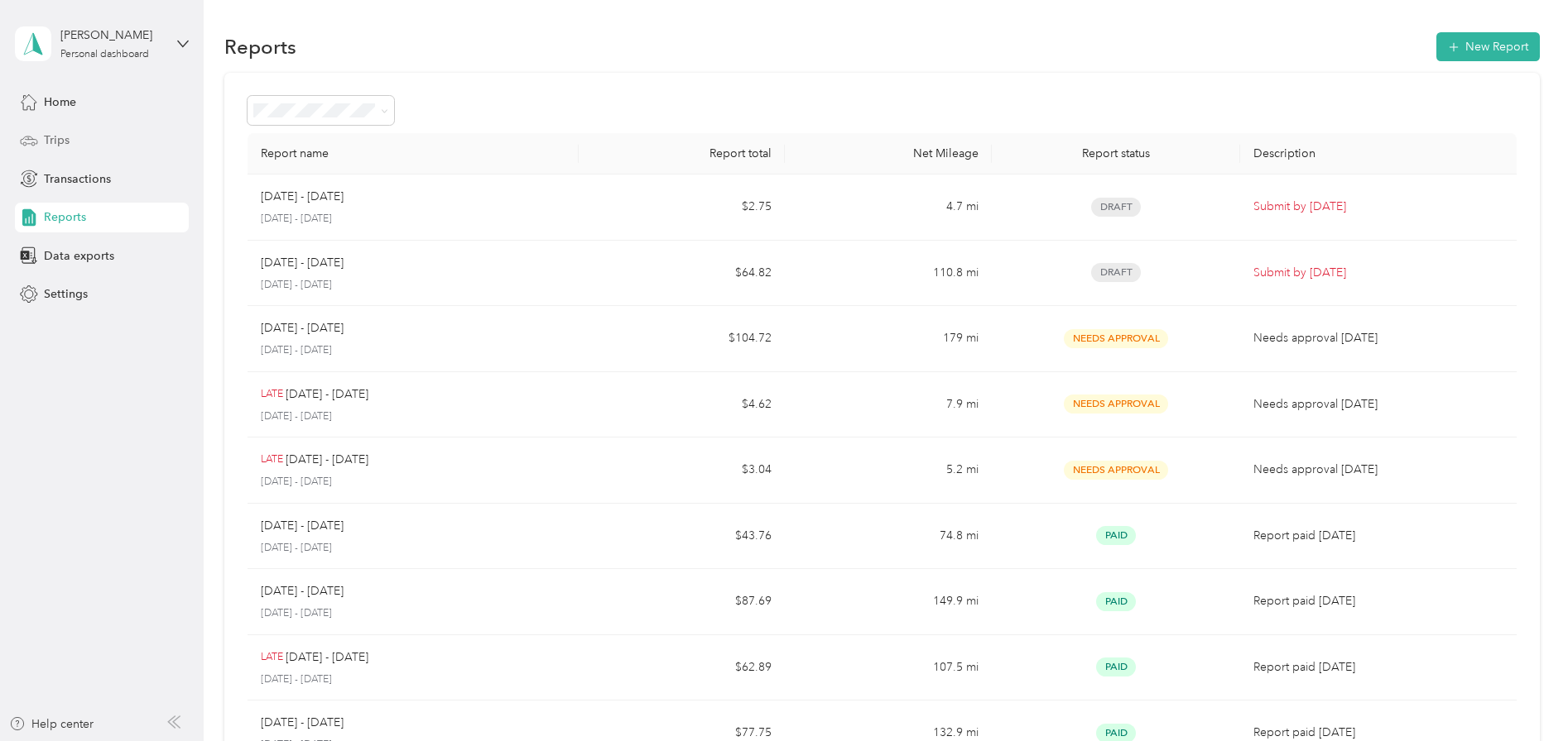
click at [52, 149] on span "Trips" at bounding box center [56, 140] width 25 height 17
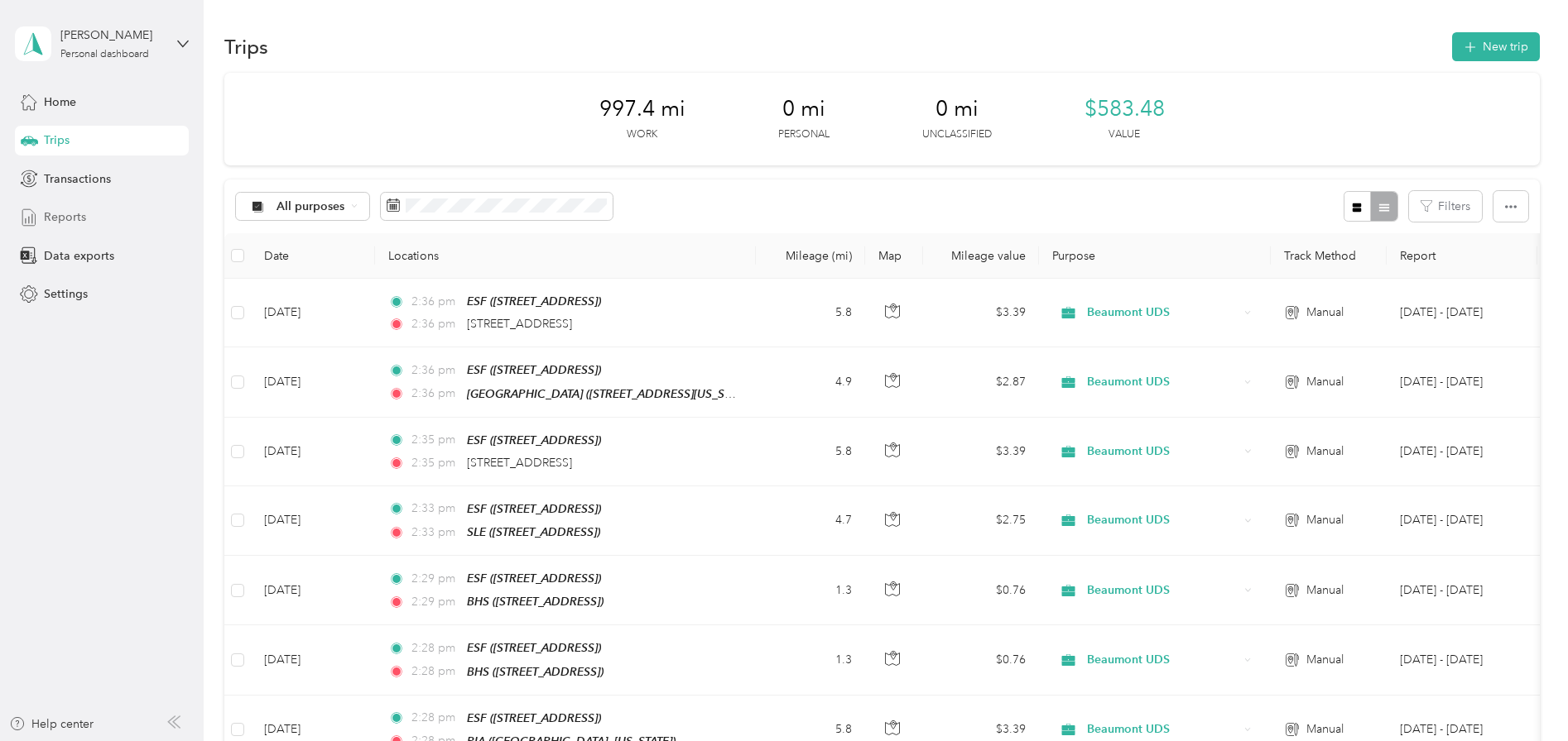
click at [64, 216] on span "Reports" at bounding box center [64, 218] width 42 height 17
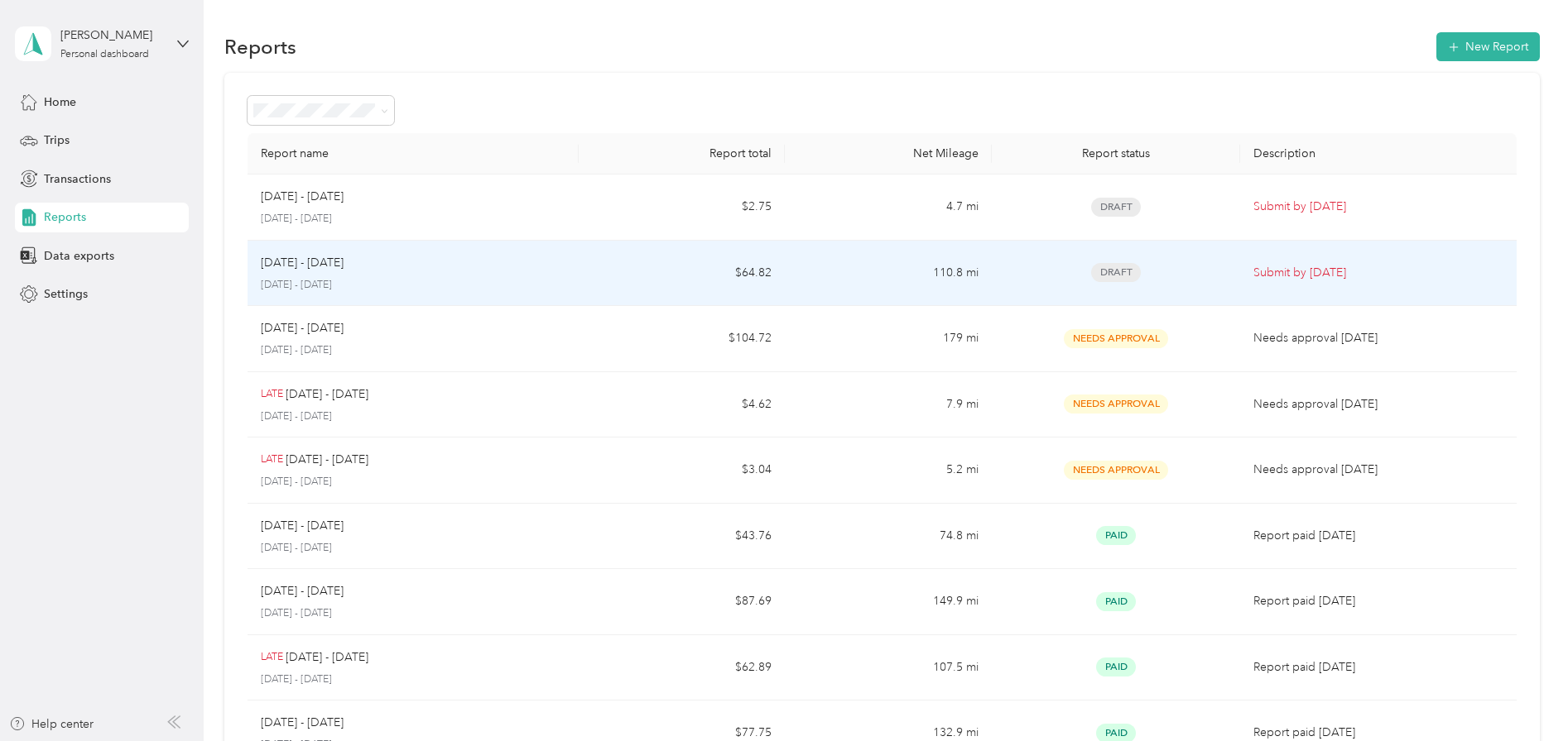
click at [303, 264] on p "[DATE] - [DATE]" at bounding box center [301, 263] width 83 height 18
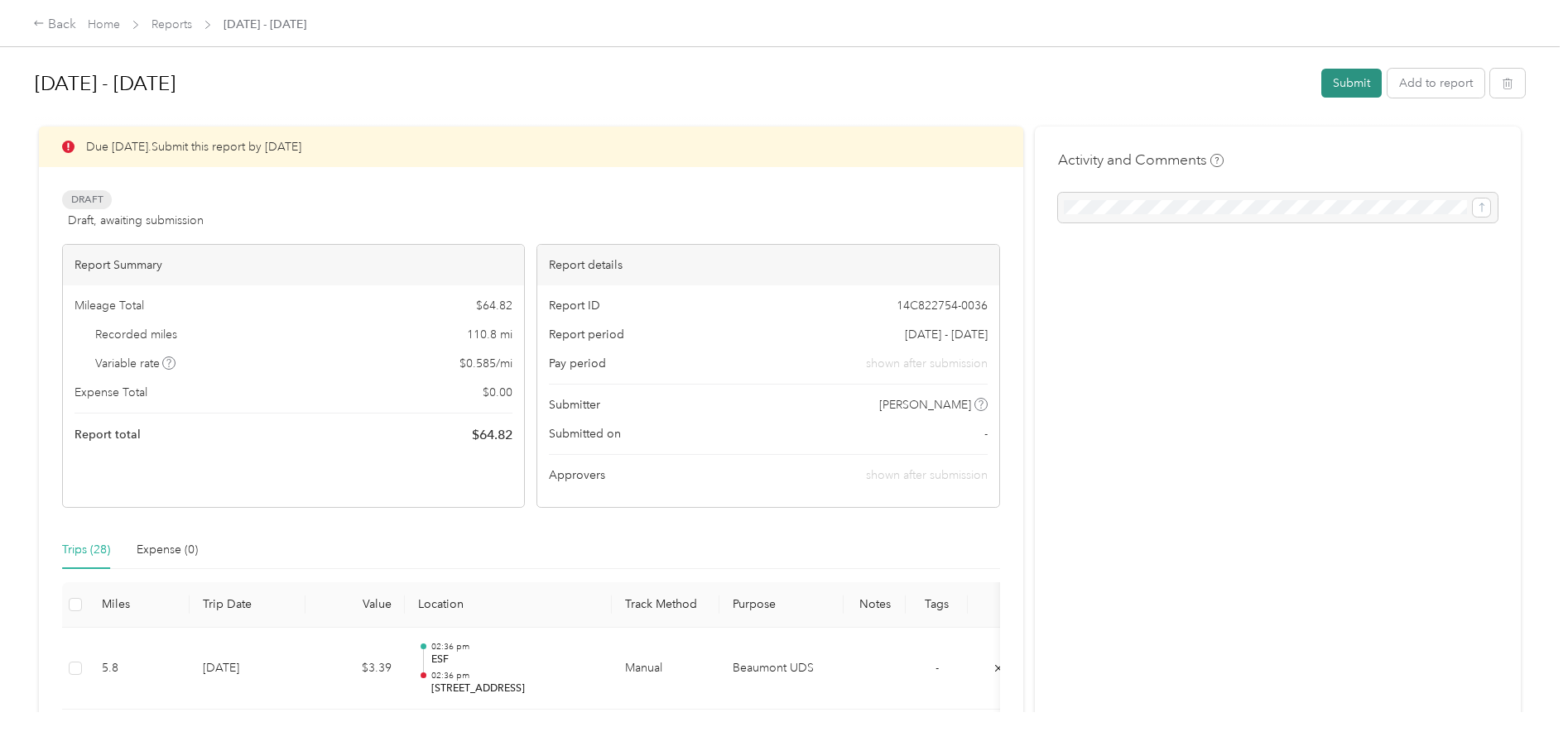
click at [1334, 81] on button "Submit" at bounding box center [1351, 84] width 60 height 29
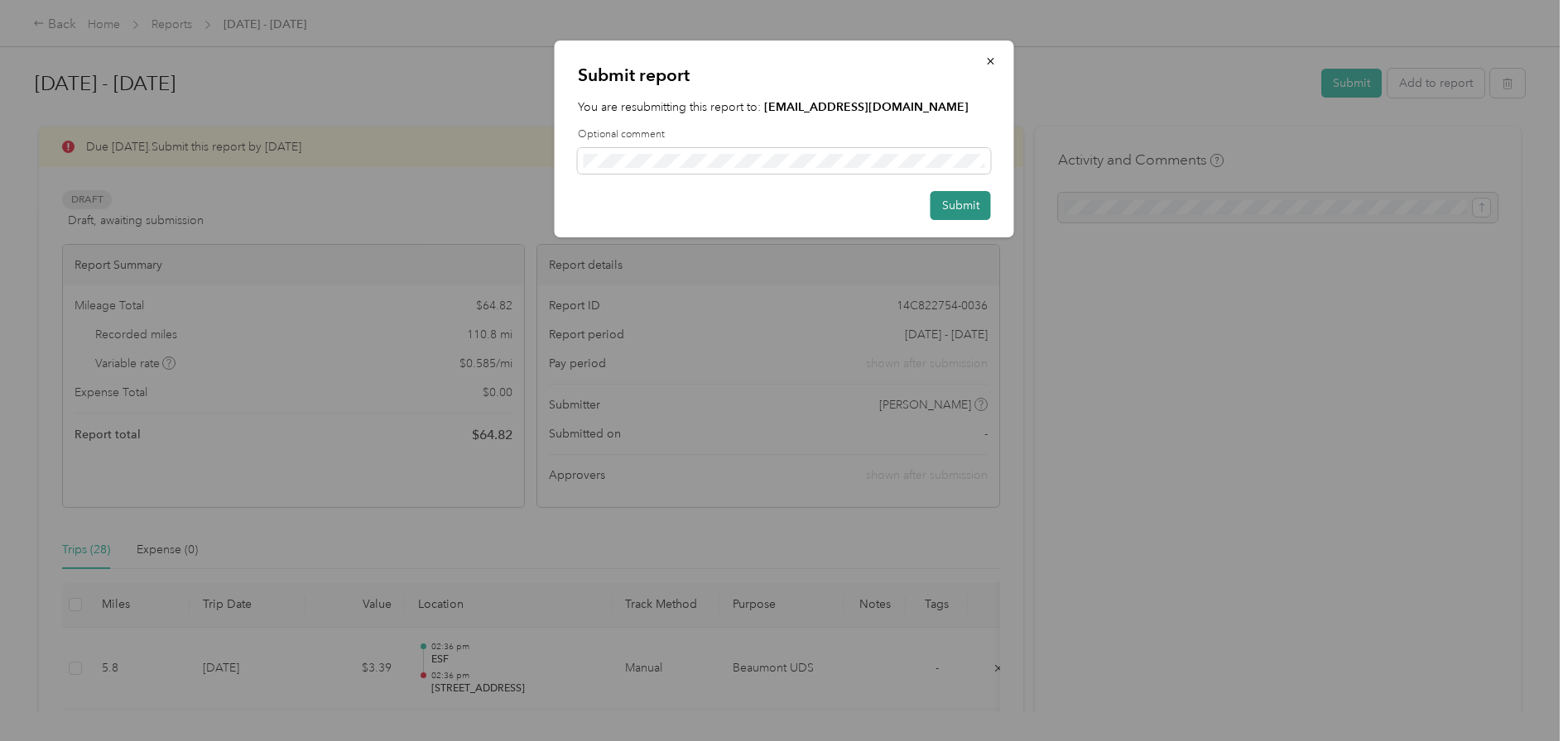
click at [943, 210] on button "Submit" at bounding box center [961, 206] width 60 height 29
